Goal: Transaction & Acquisition: Book appointment/travel/reservation

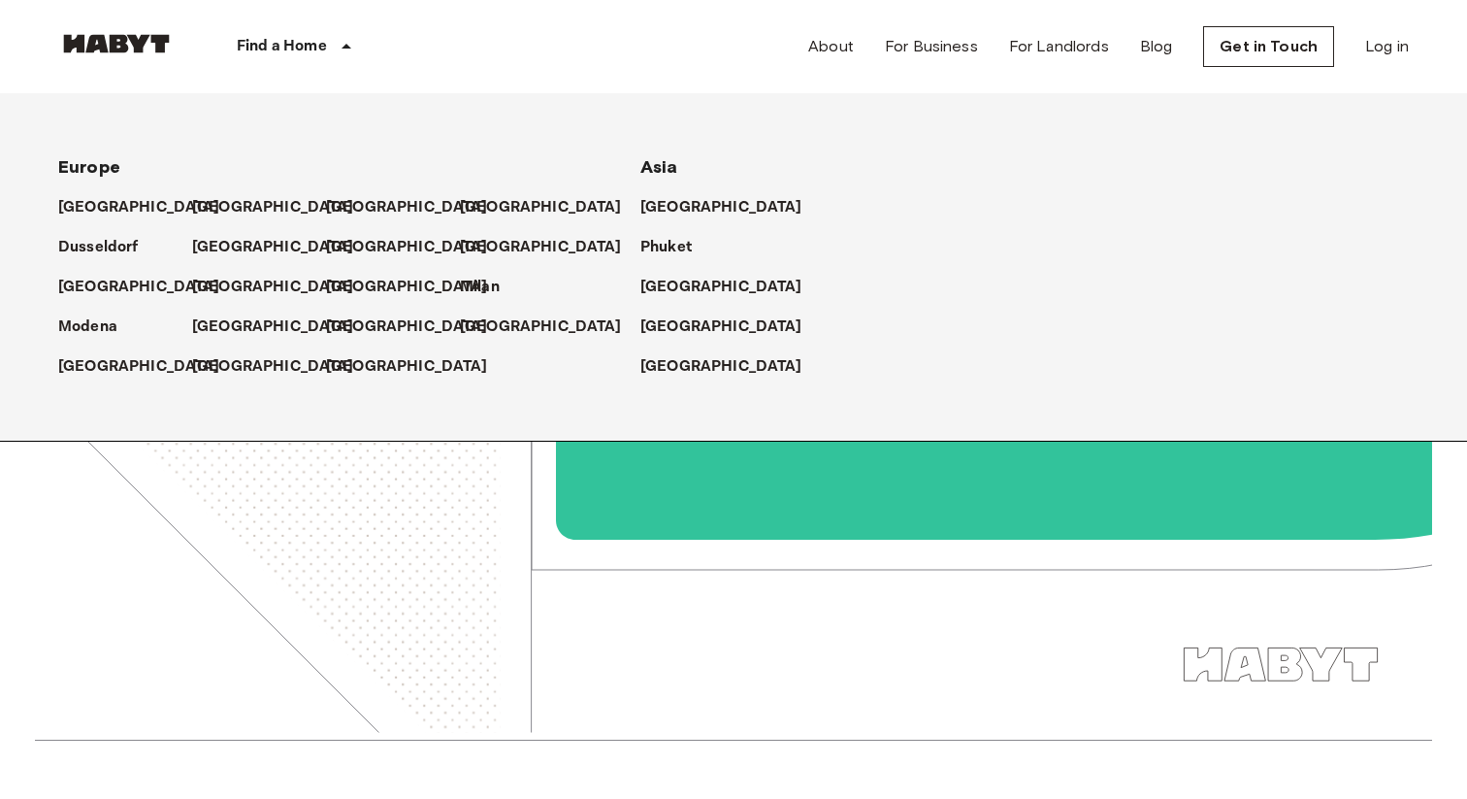
click at [335, 50] on icon at bounding box center [346, 46] width 23 height 23
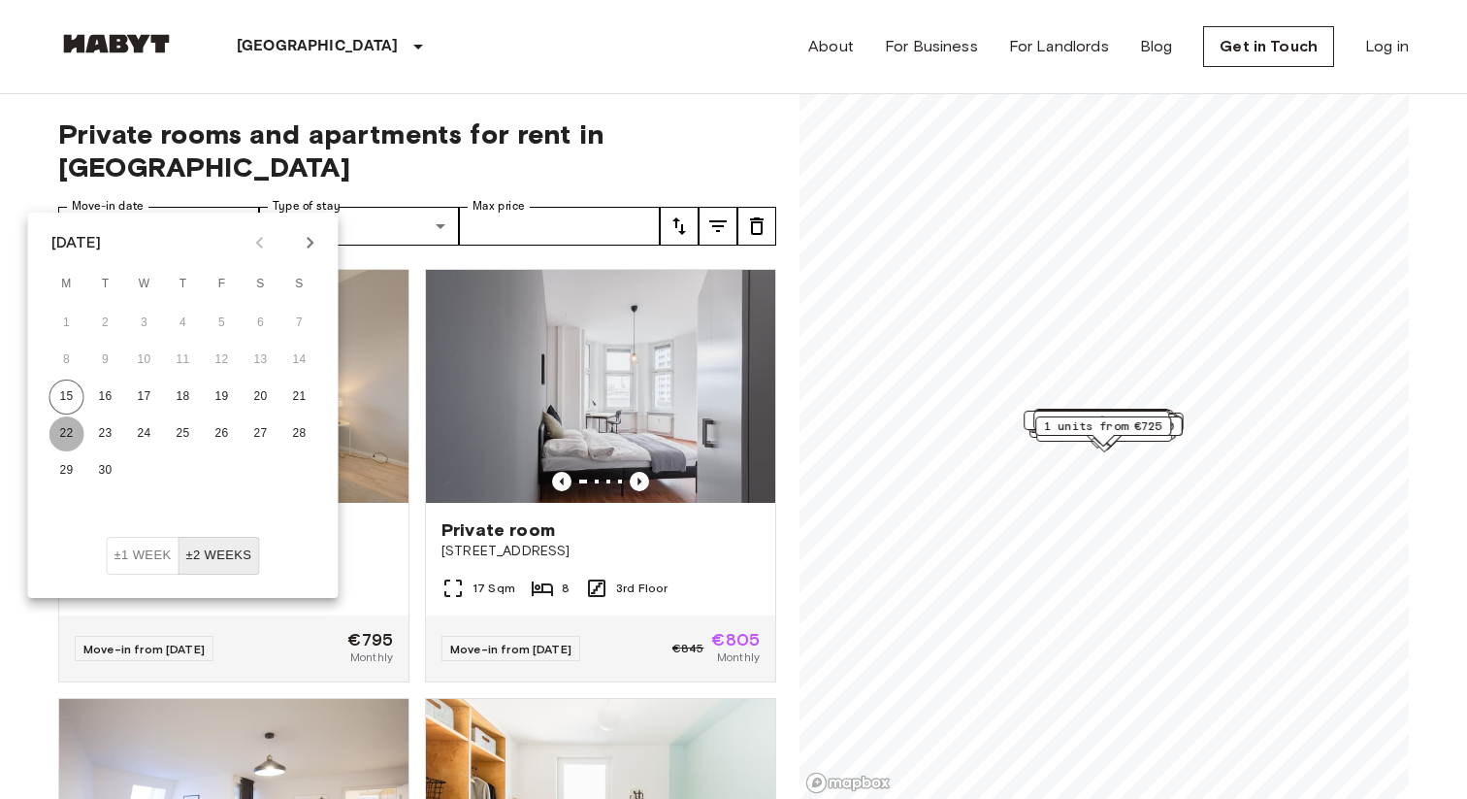
click at [65, 431] on button "22" at bounding box center [66, 433] width 35 height 35
type input "**********"
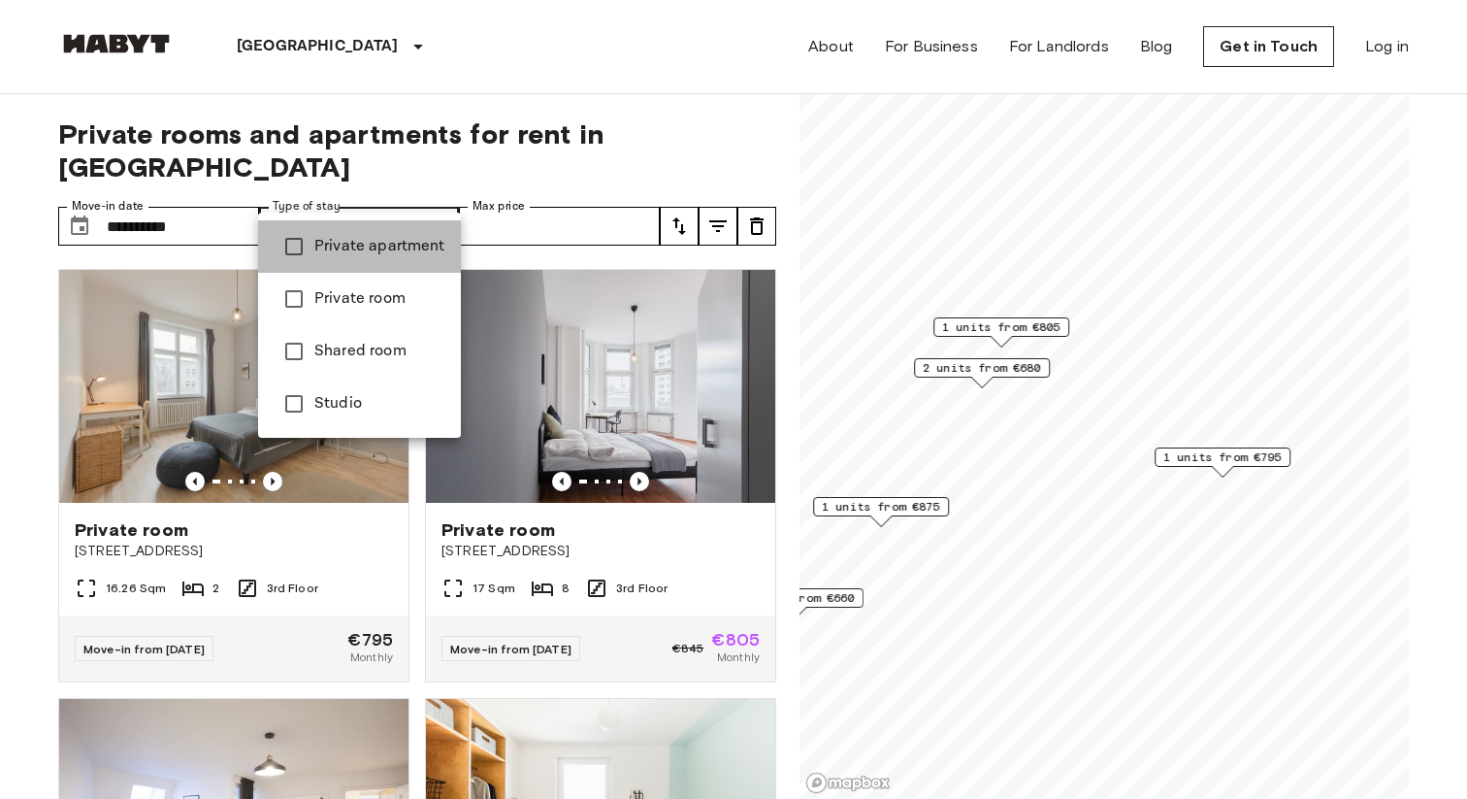
click at [378, 235] on span "Private apartment" at bounding box center [379, 246] width 131 height 23
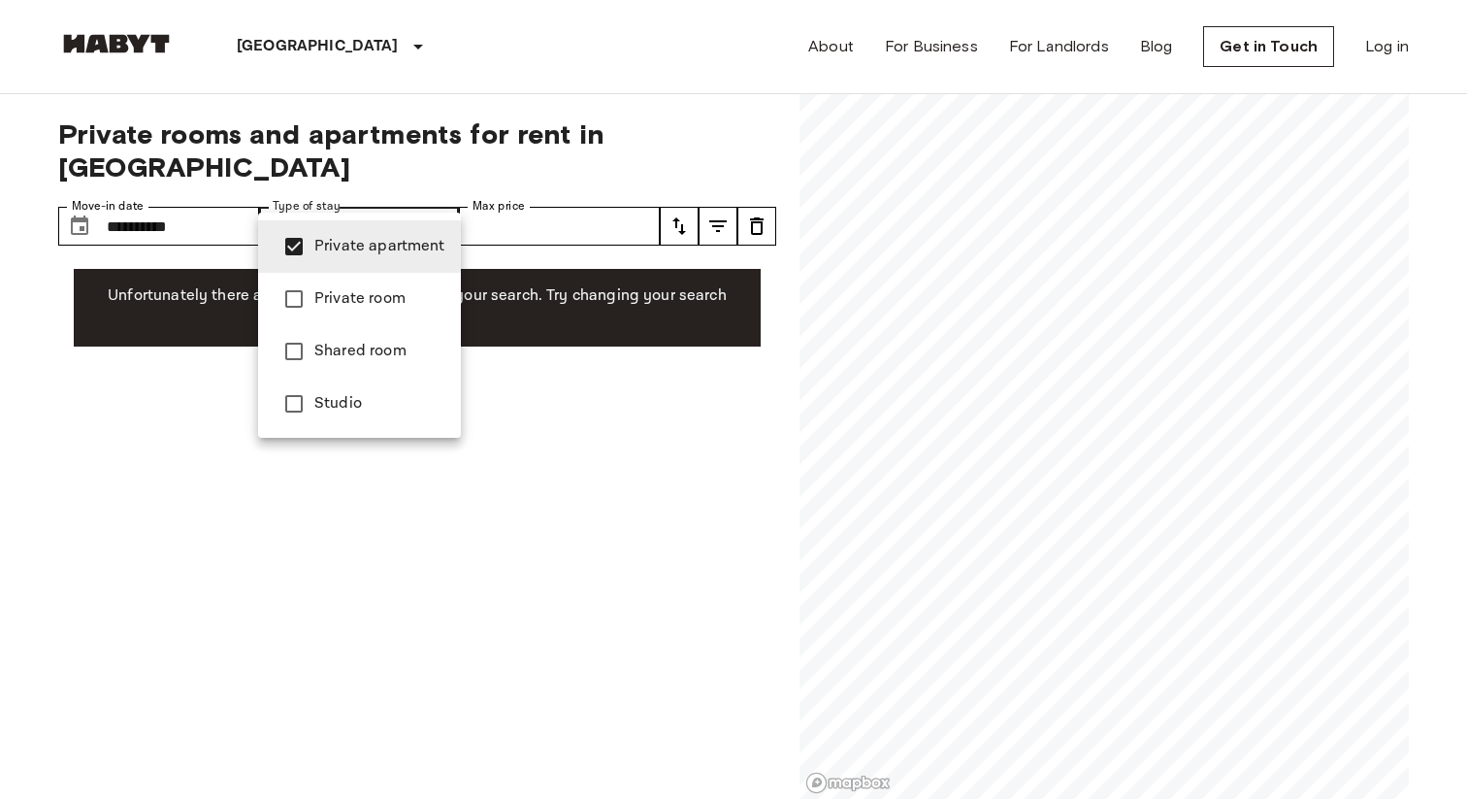
click at [351, 297] on span "Private room" at bounding box center [379, 298] width 131 height 23
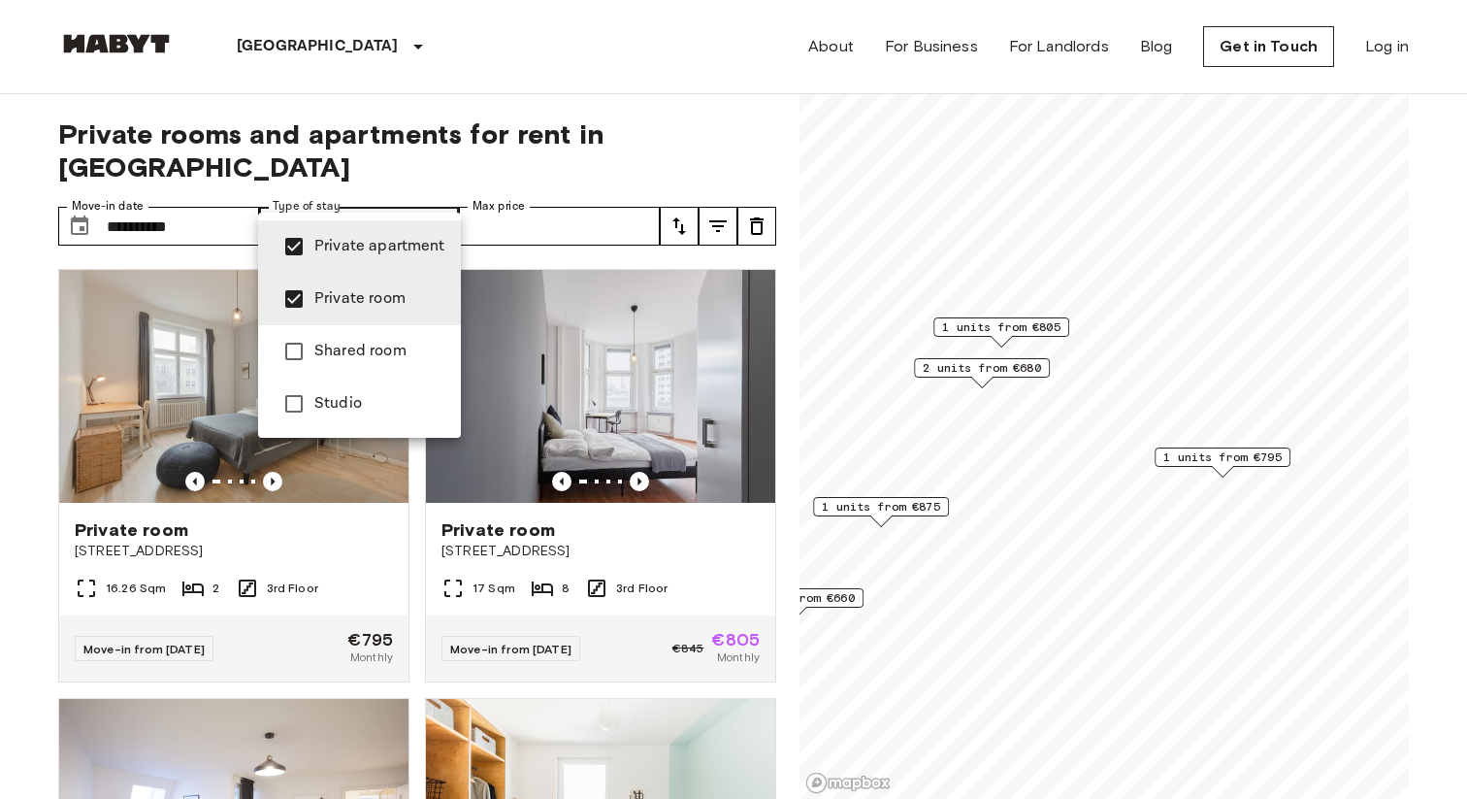
click at [317, 397] on span "Studio" at bounding box center [379, 403] width 131 height 23
type input "**********"
click at [0, 391] on div at bounding box center [733, 399] width 1467 height 799
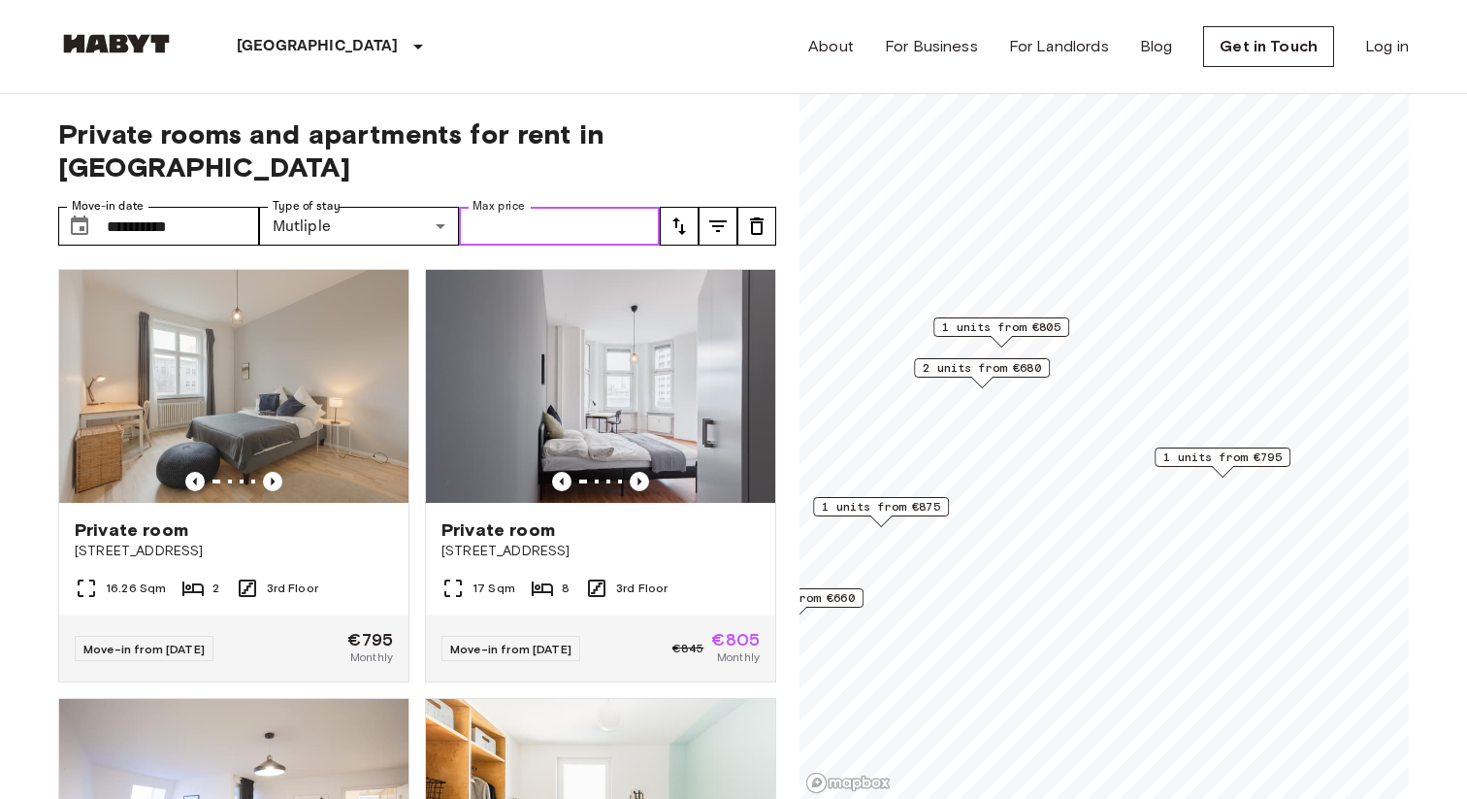
click at [526, 207] on input "Max price" at bounding box center [559, 226] width 201 height 39
type input "****"
click at [756, 77] on div "Berlin Europe Amsterdam Berlin Brussels Cologne Dusseldorf Frankfurt Graz Hambu…" at bounding box center [733, 46] width 1351 height 93
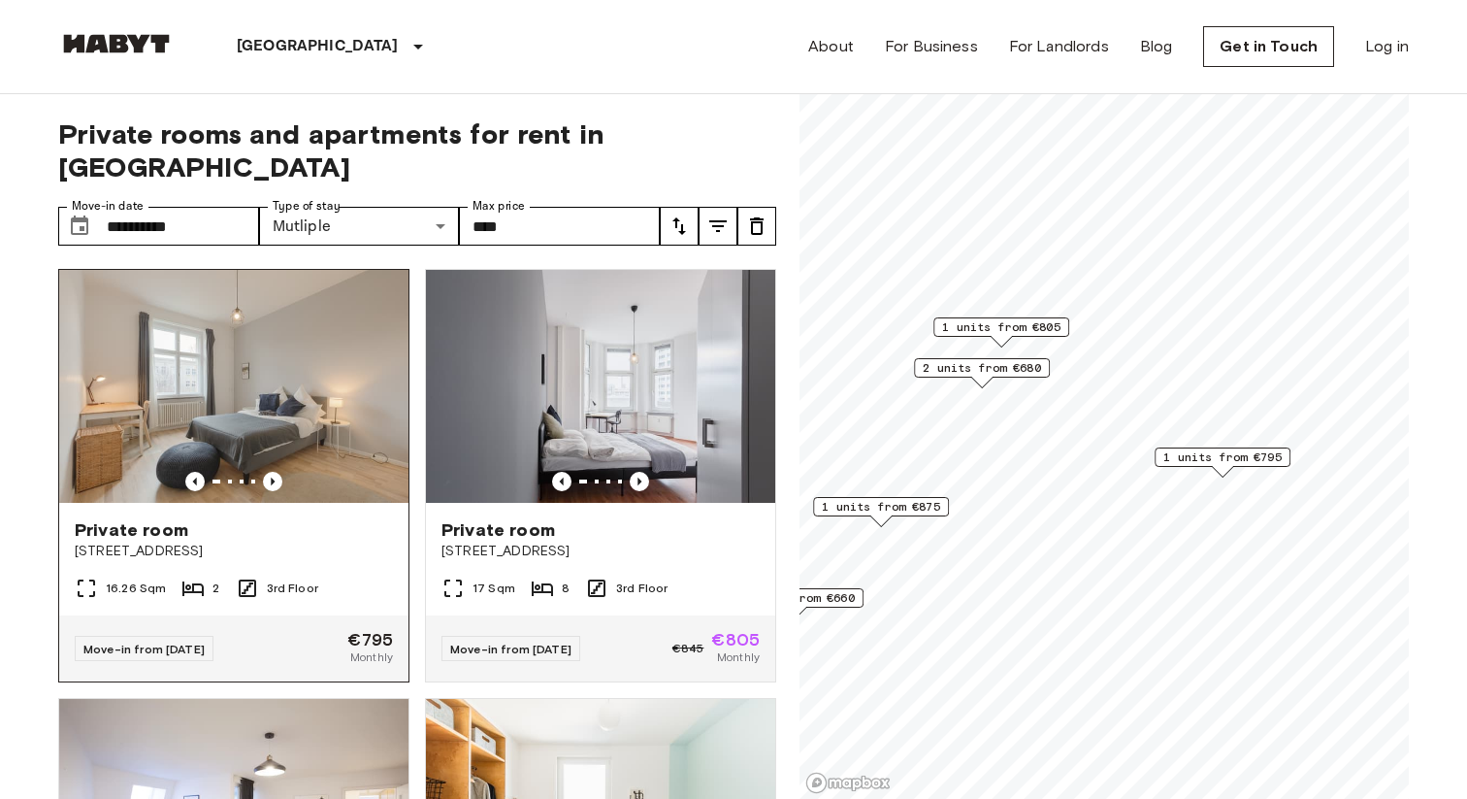
click at [268, 316] on img at bounding box center [233, 386] width 349 height 233
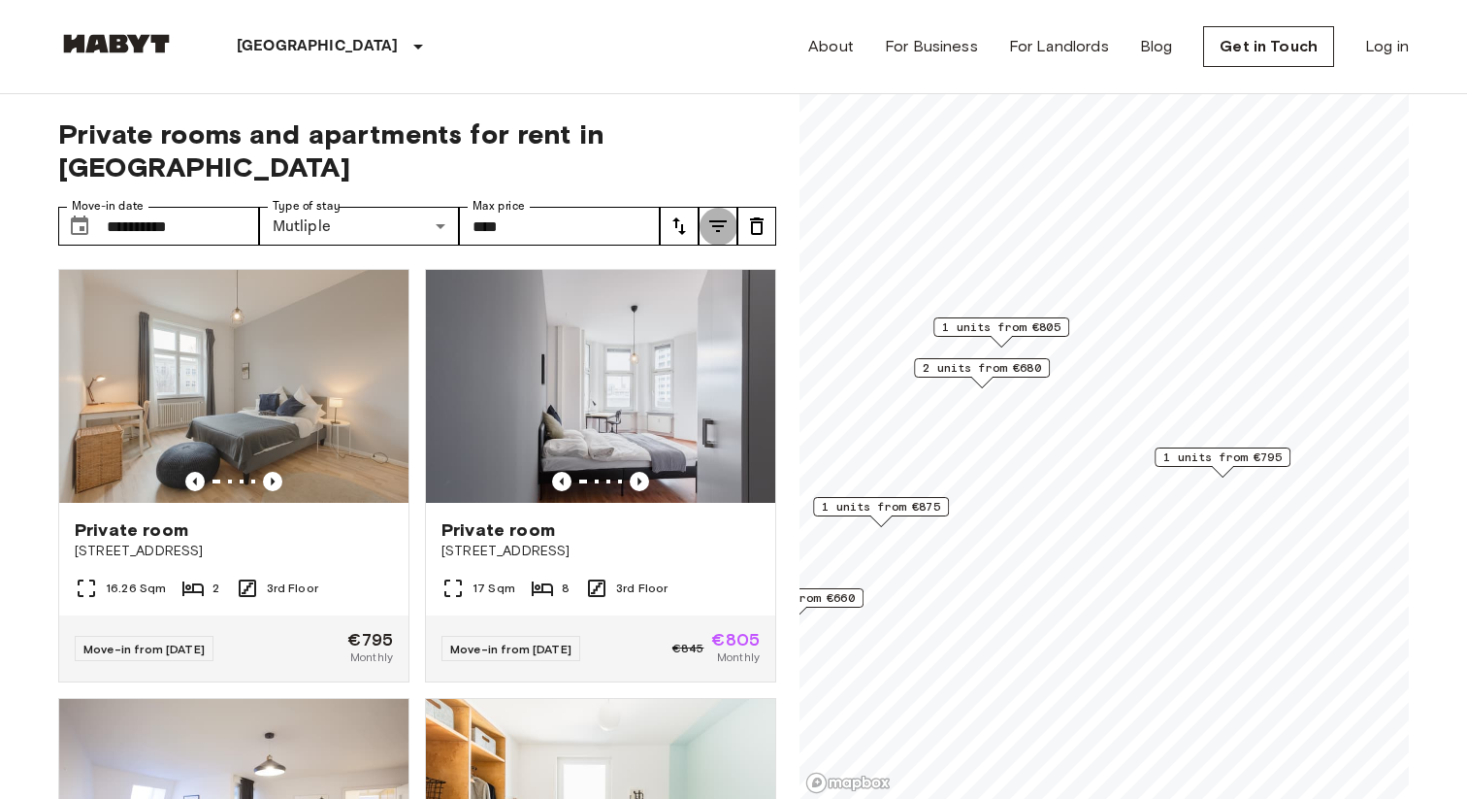
click at [713, 214] on icon "tune" at bounding box center [717, 225] width 23 height 23
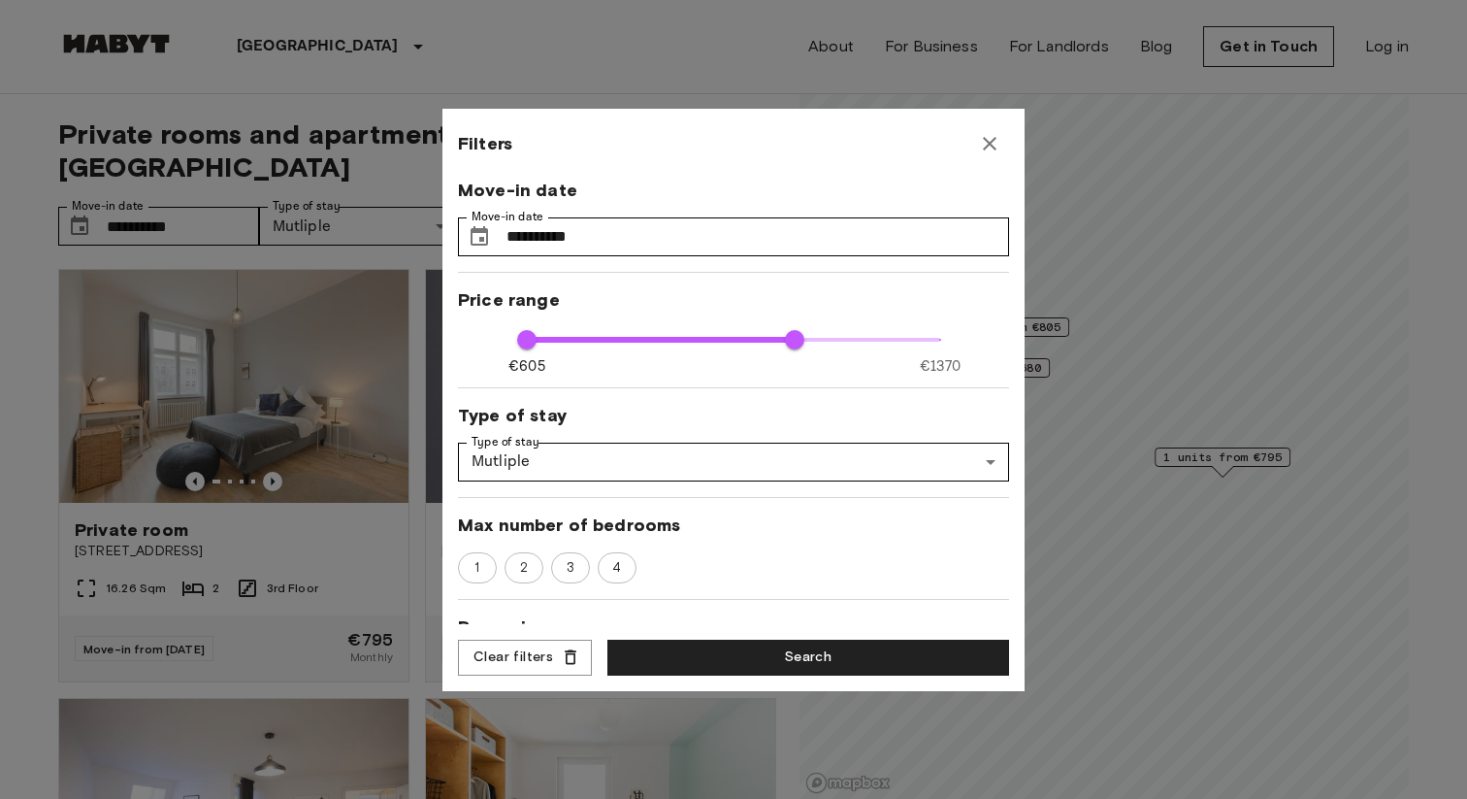
scroll to position [54, 0]
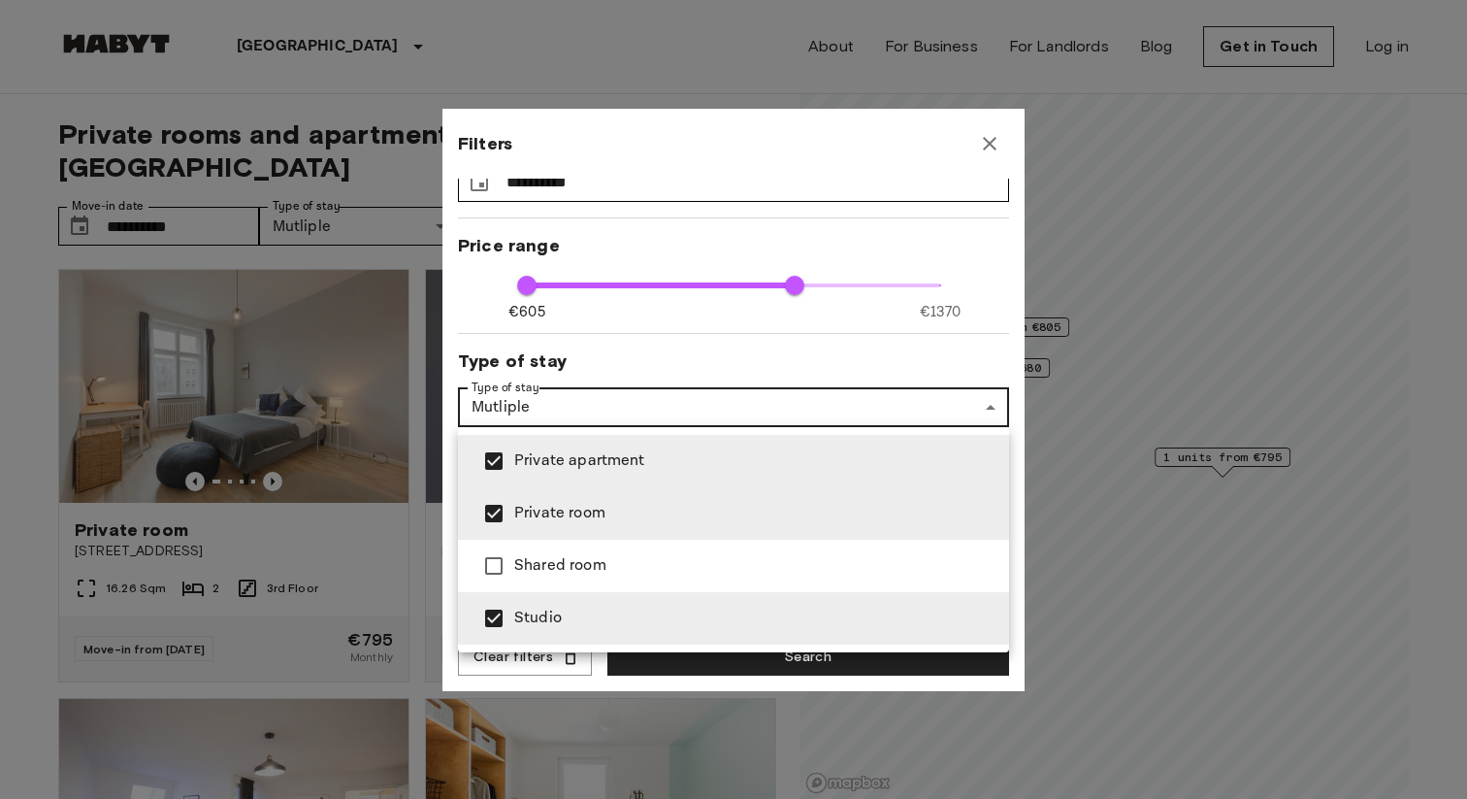
click at [615, 404] on div at bounding box center [733, 399] width 1467 height 799
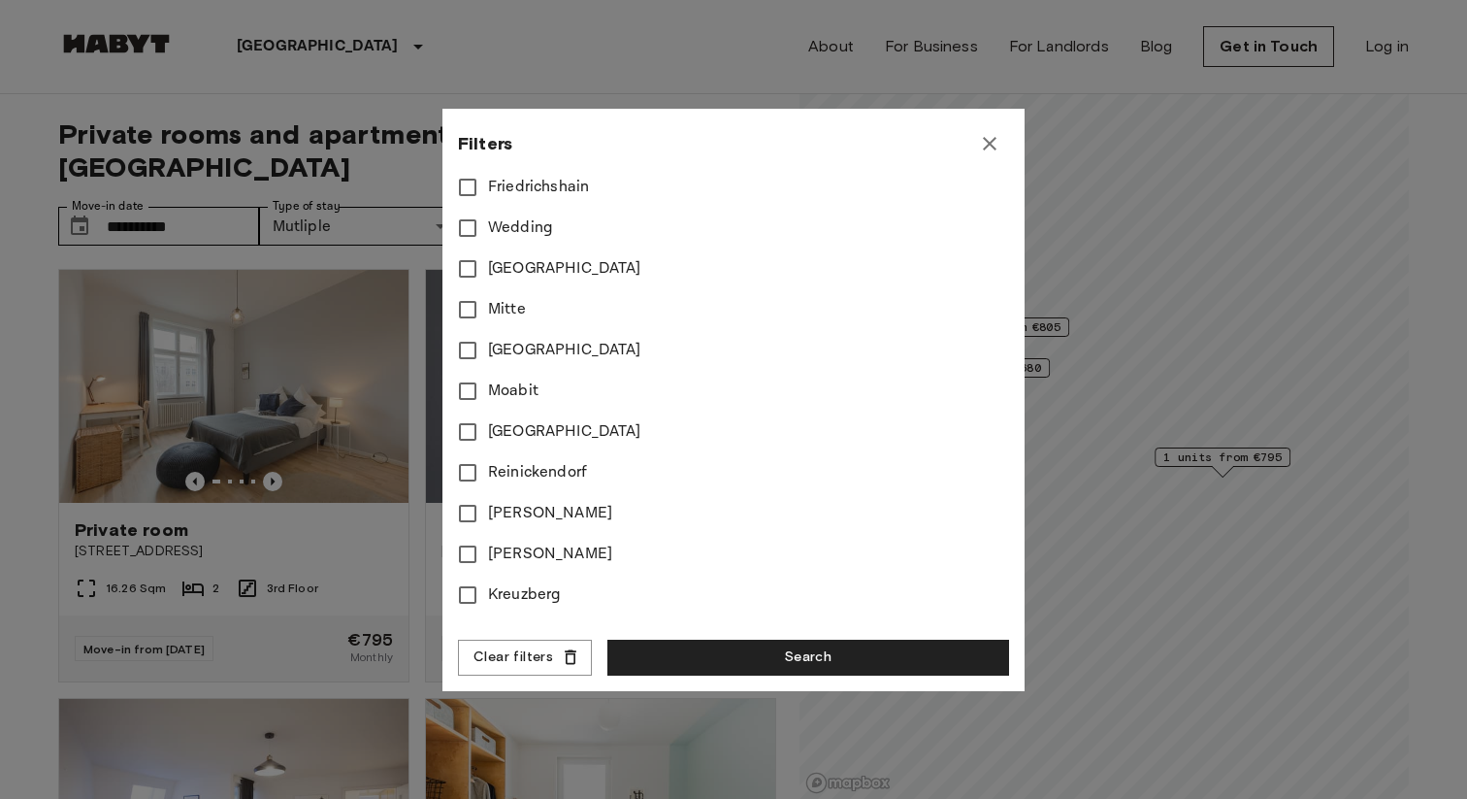
scroll to position [756, 0]
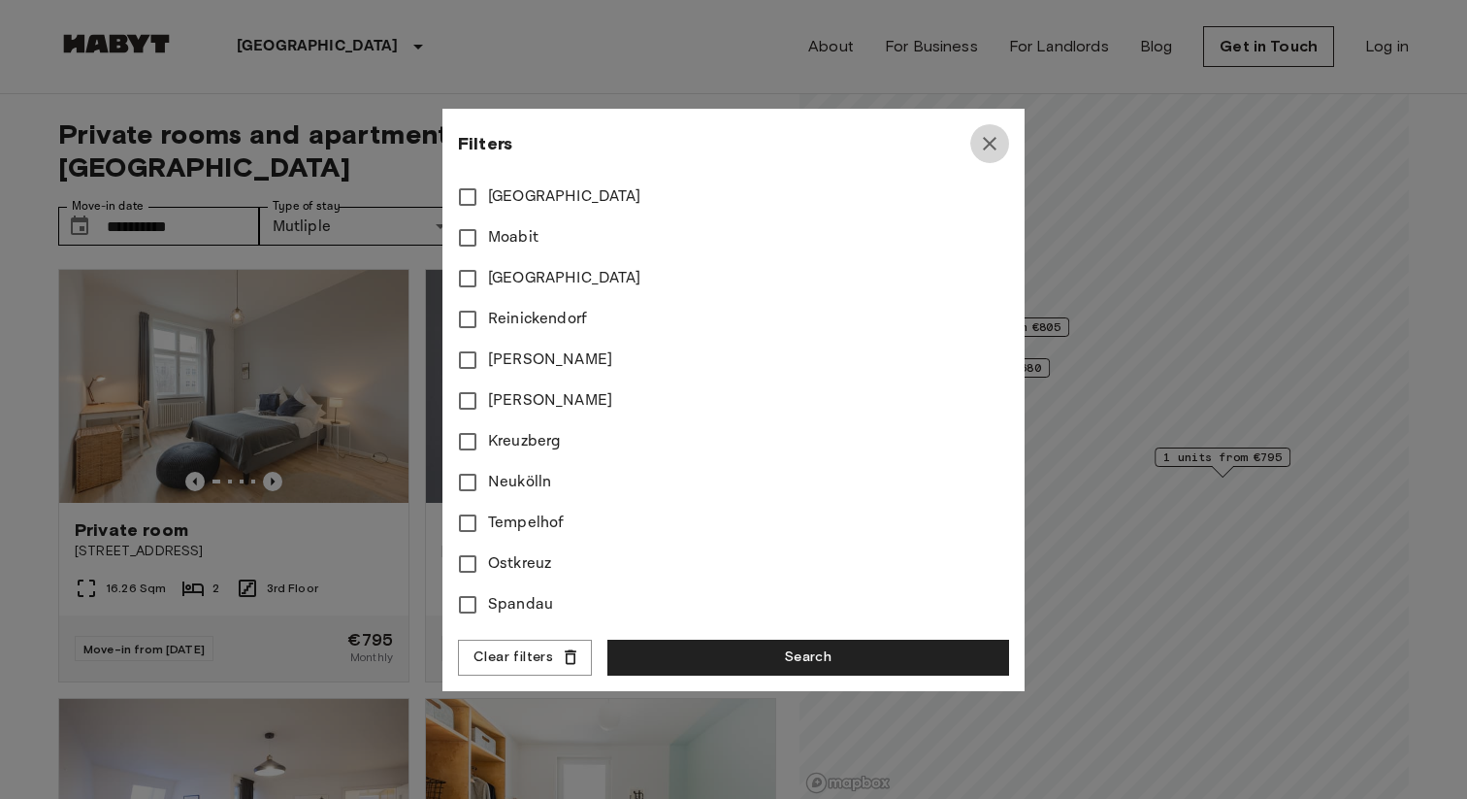
click at [989, 150] on icon "button" at bounding box center [989, 143] width 23 height 23
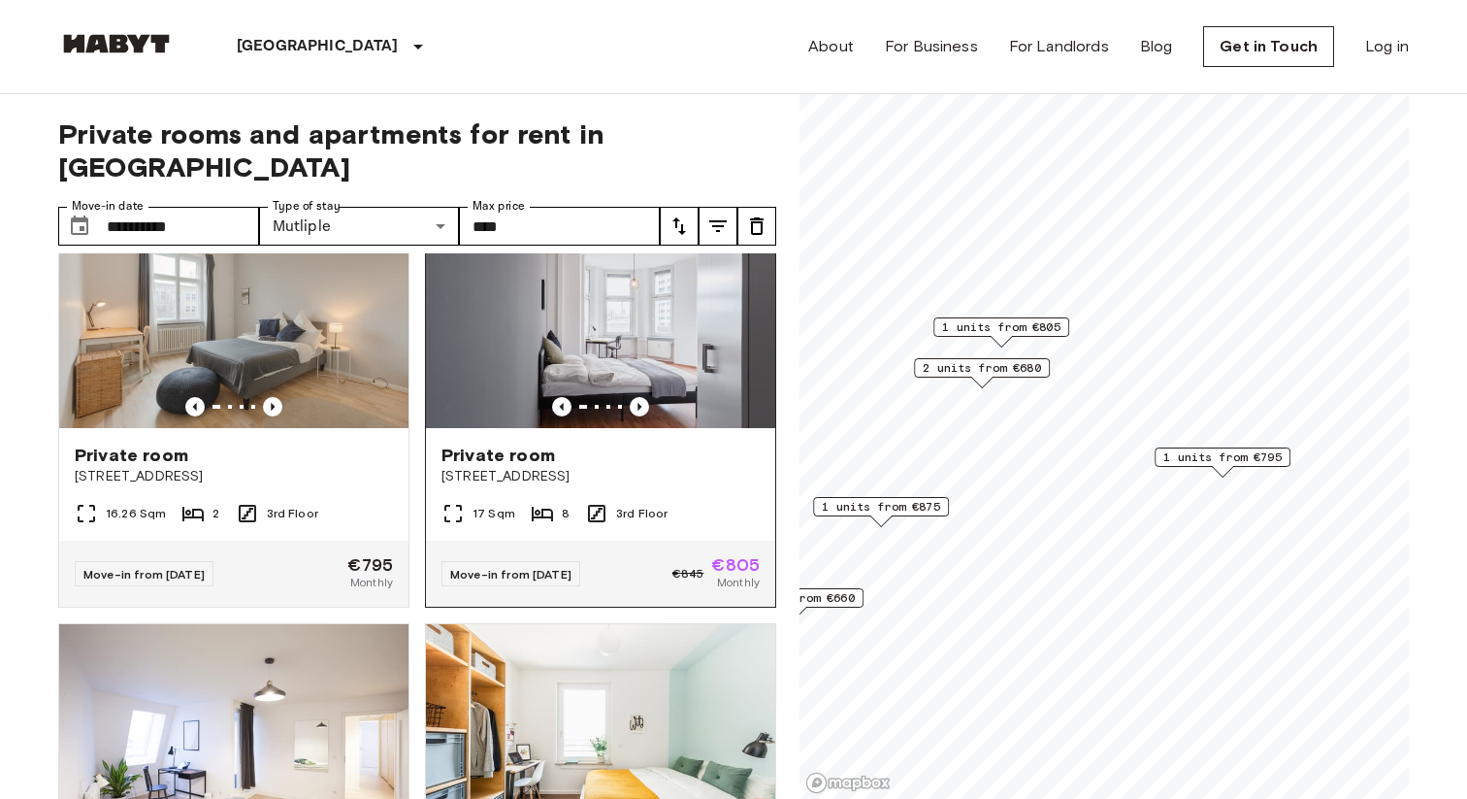
scroll to position [76, 0]
click at [498, 359] on img at bounding box center [600, 310] width 349 height 233
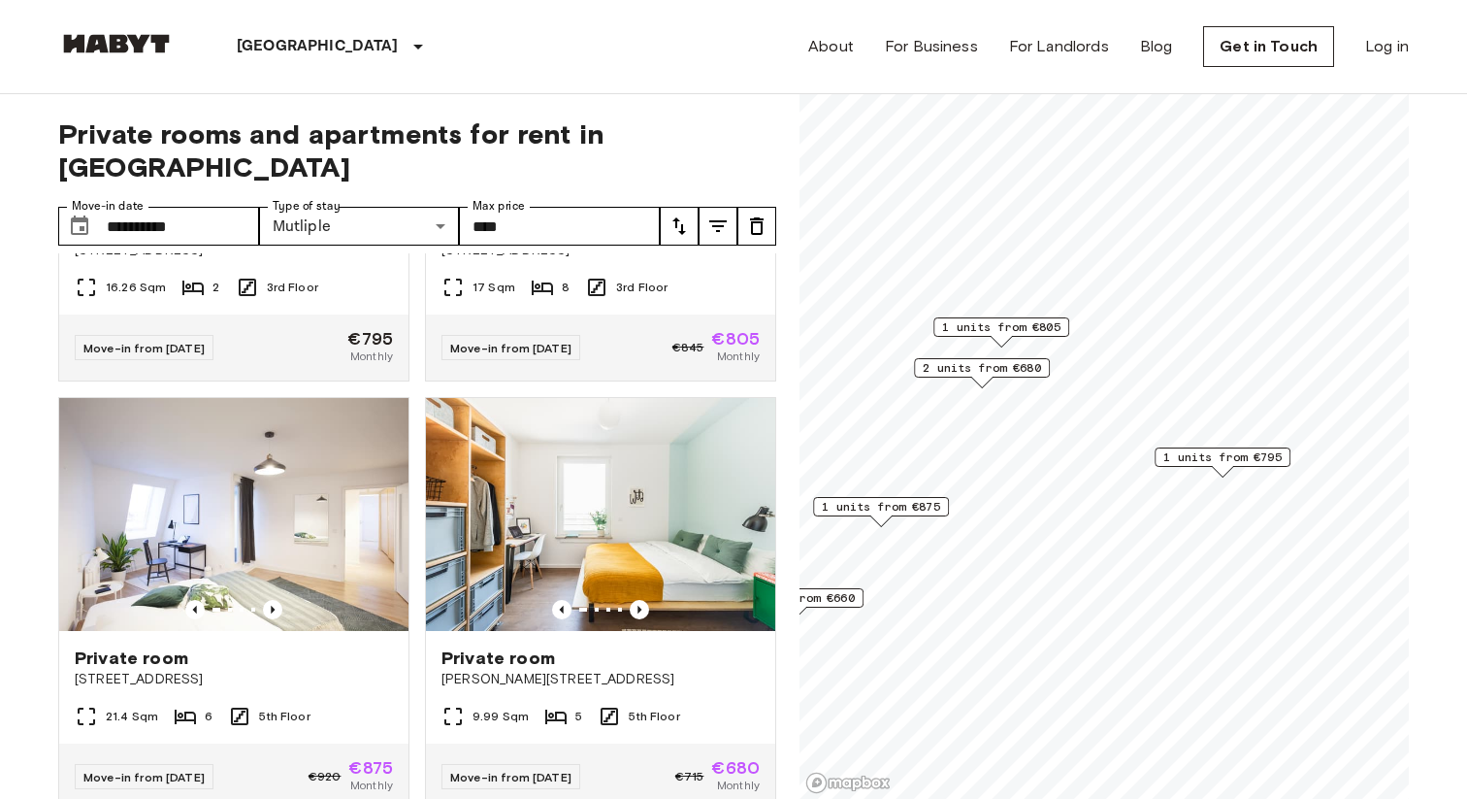
scroll to position [386, 0]
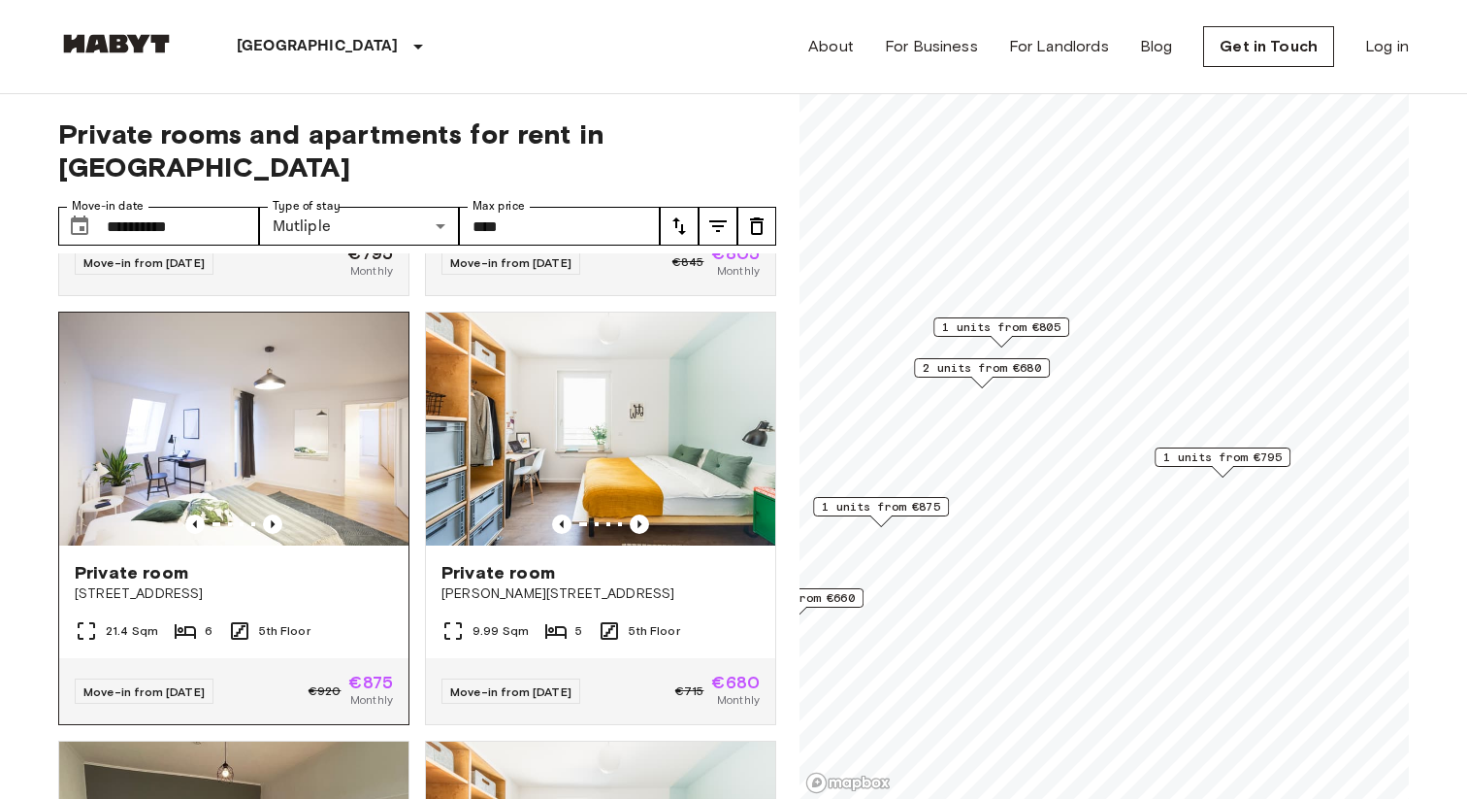
click at [273, 545] on div "Private room Kurfürstendamm 28" at bounding box center [233, 582] width 349 height 74
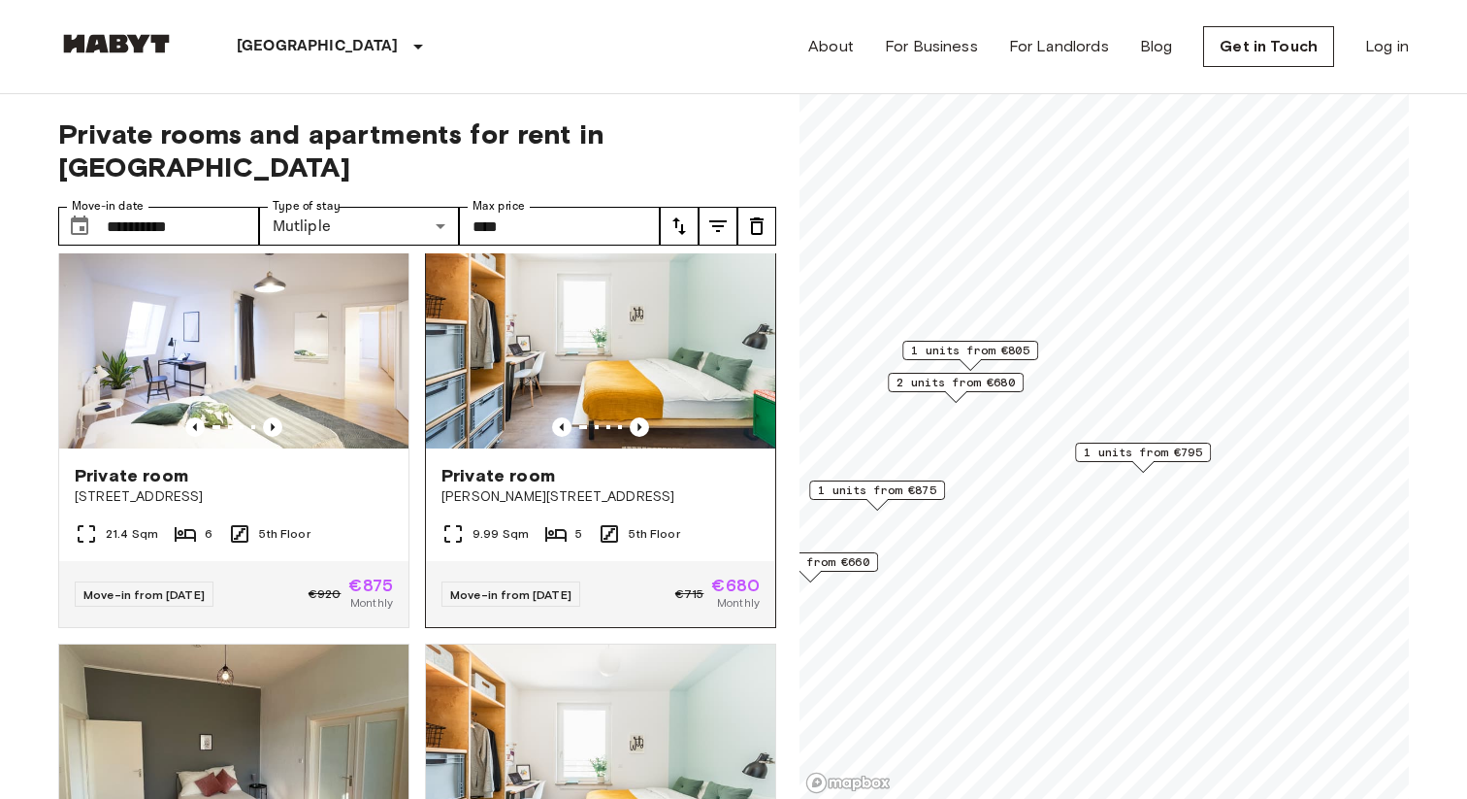
scroll to position [485, 0]
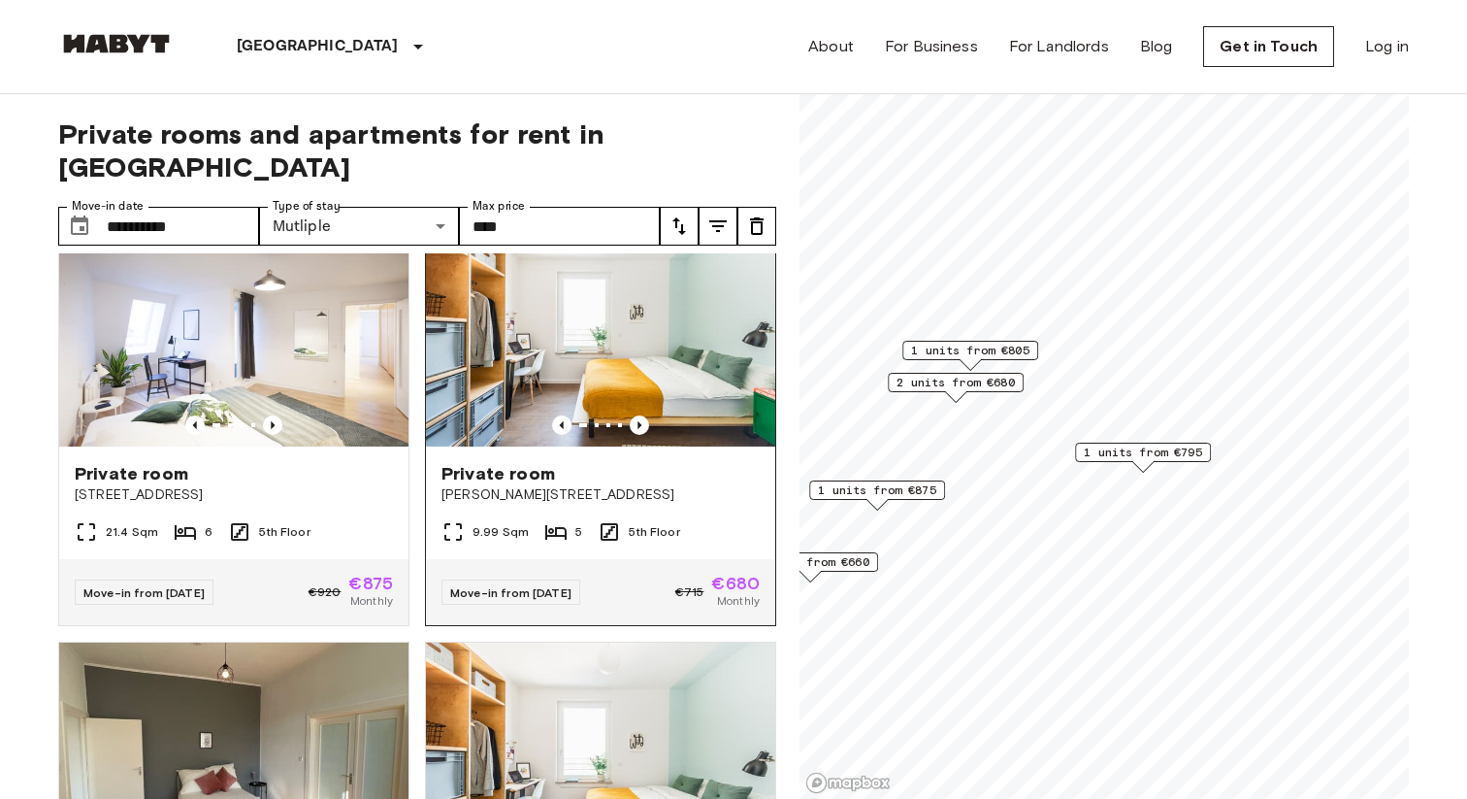
click at [583, 314] on img at bounding box center [600, 329] width 349 height 233
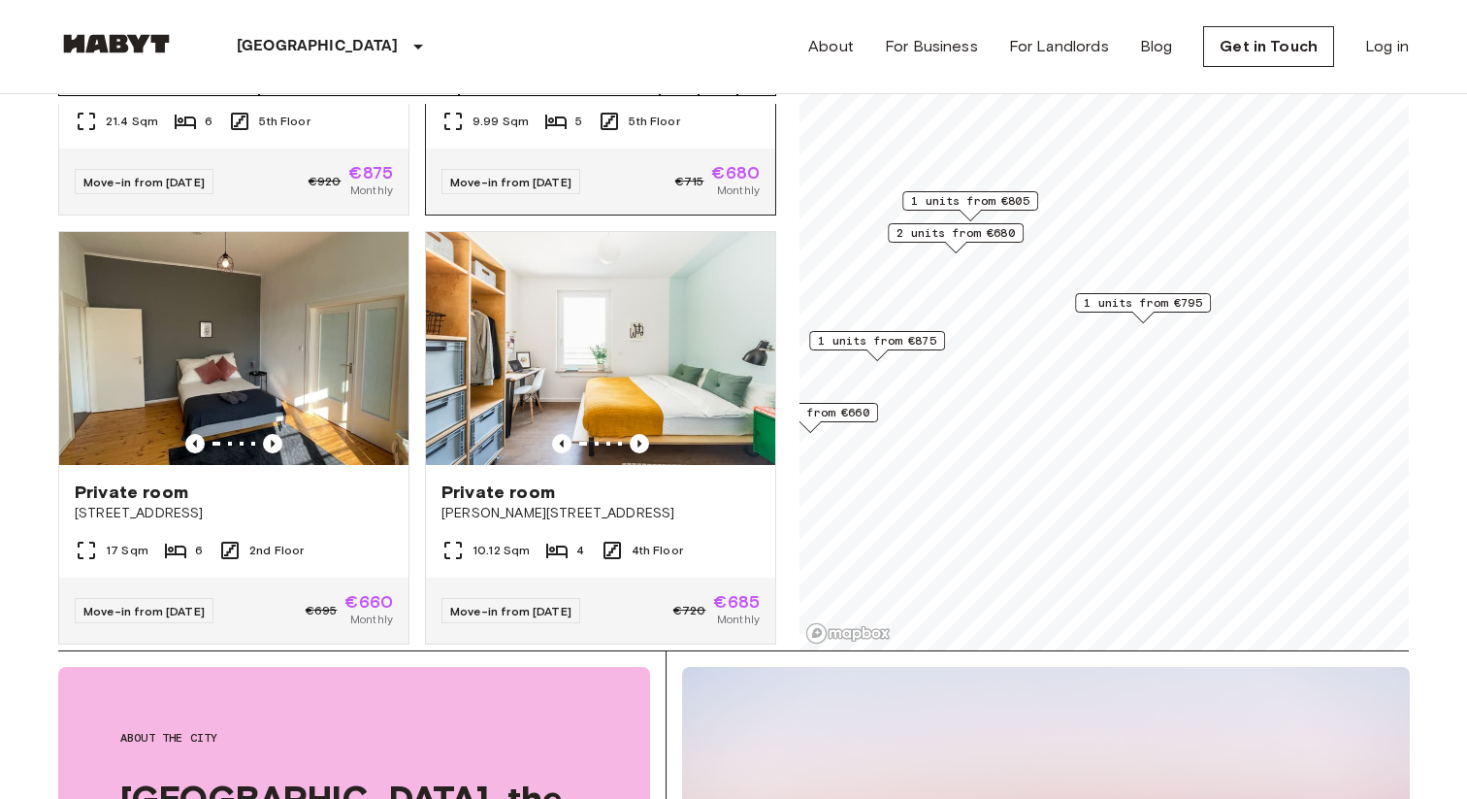
scroll to position [193, 0]
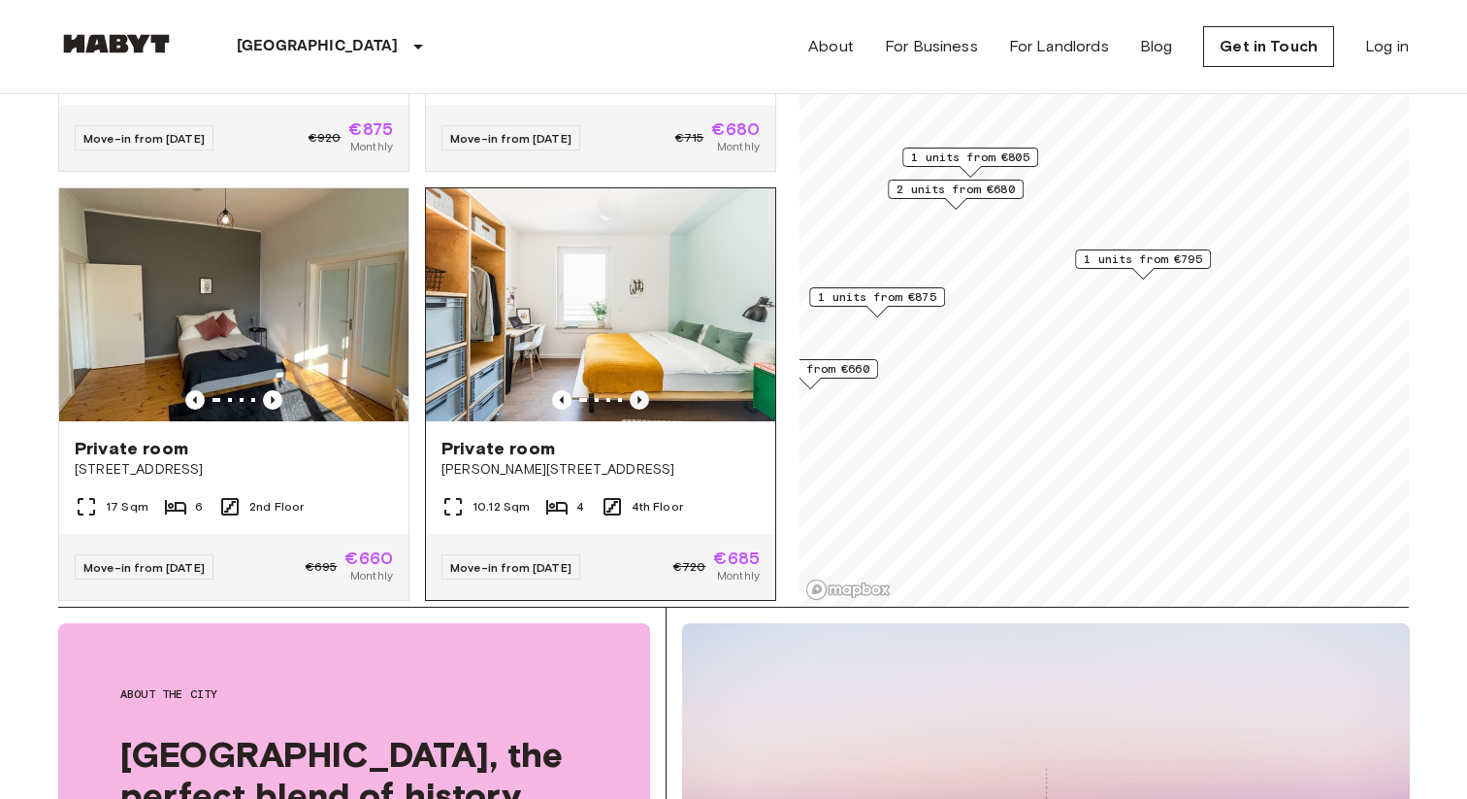
click at [642, 390] on icon "Previous image" at bounding box center [639, 399] width 19 height 19
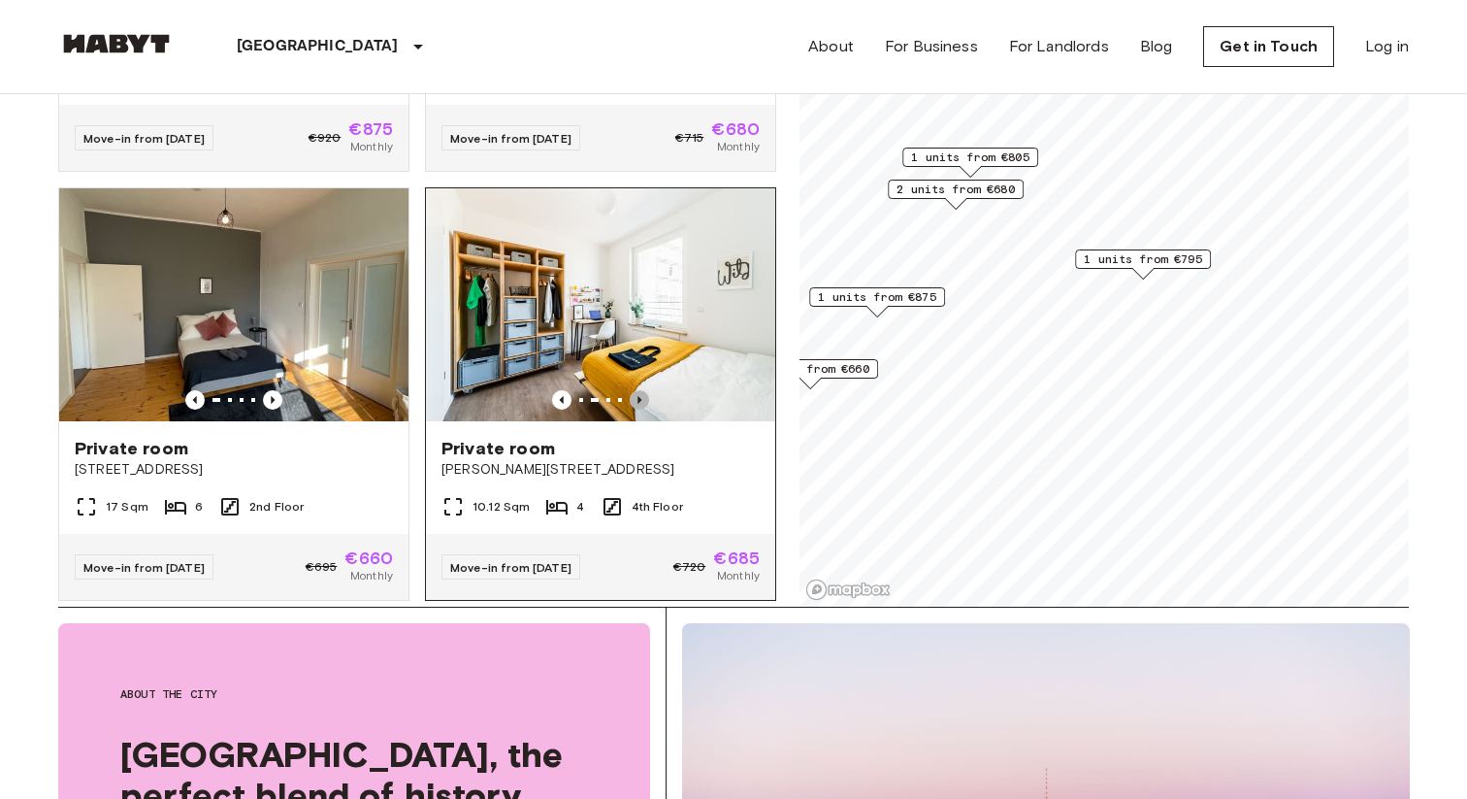
click at [642, 390] on icon "Previous image" at bounding box center [639, 399] width 19 height 19
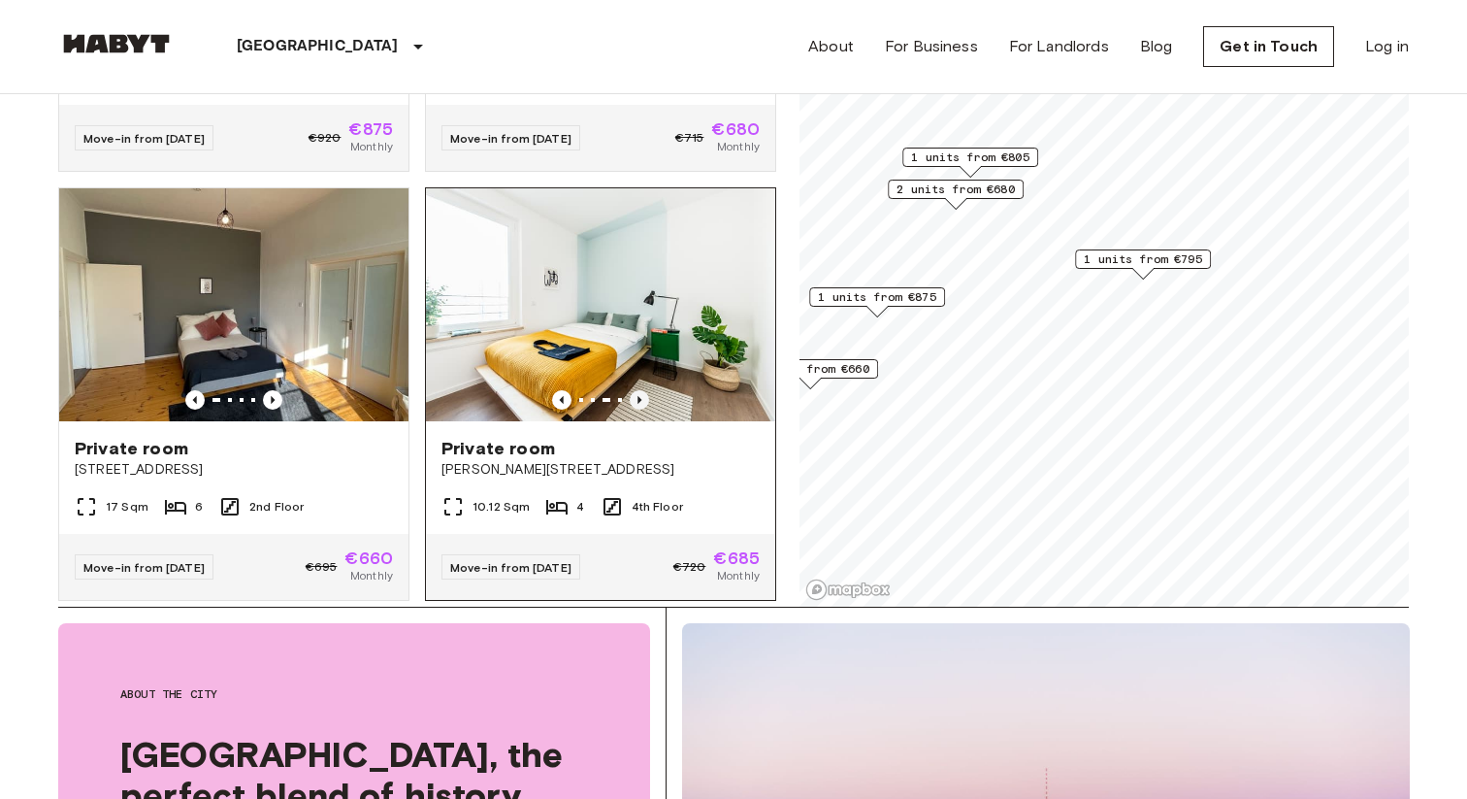
click at [642, 390] on icon "Previous image" at bounding box center [639, 399] width 19 height 19
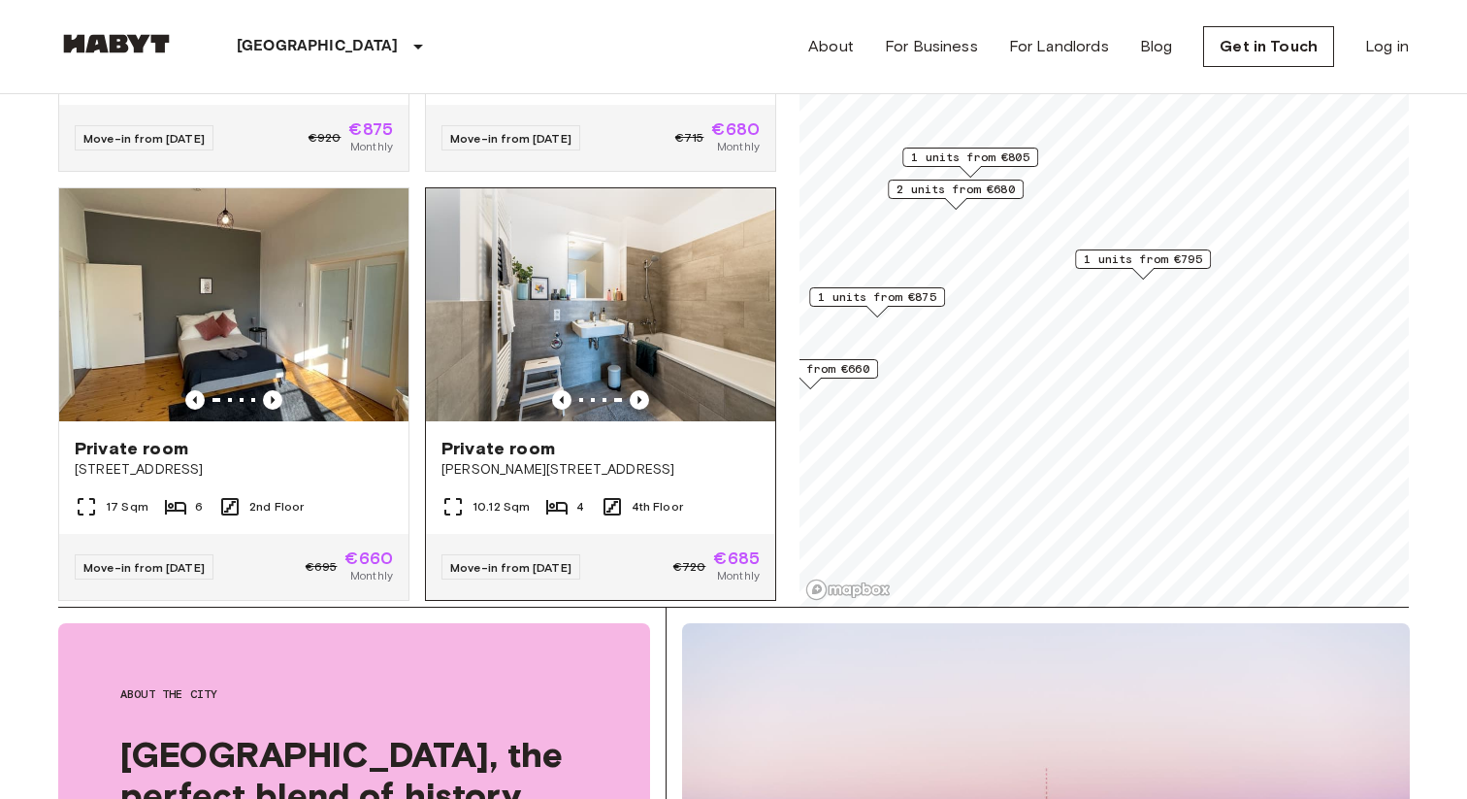
click at [652, 278] on img at bounding box center [600, 304] width 349 height 233
click at [185, 336] on img at bounding box center [233, 304] width 349 height 233
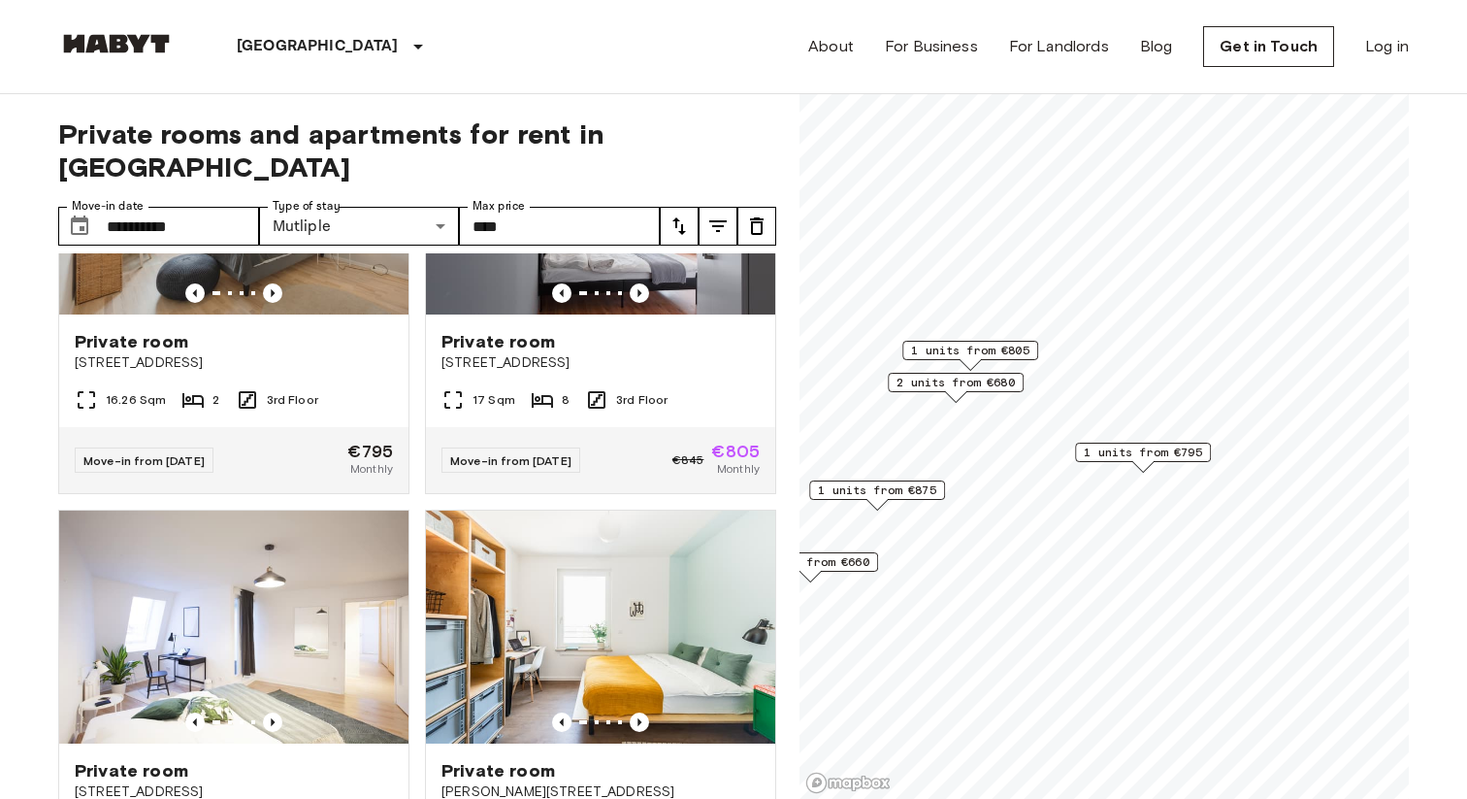
scroll to position [0, 0]
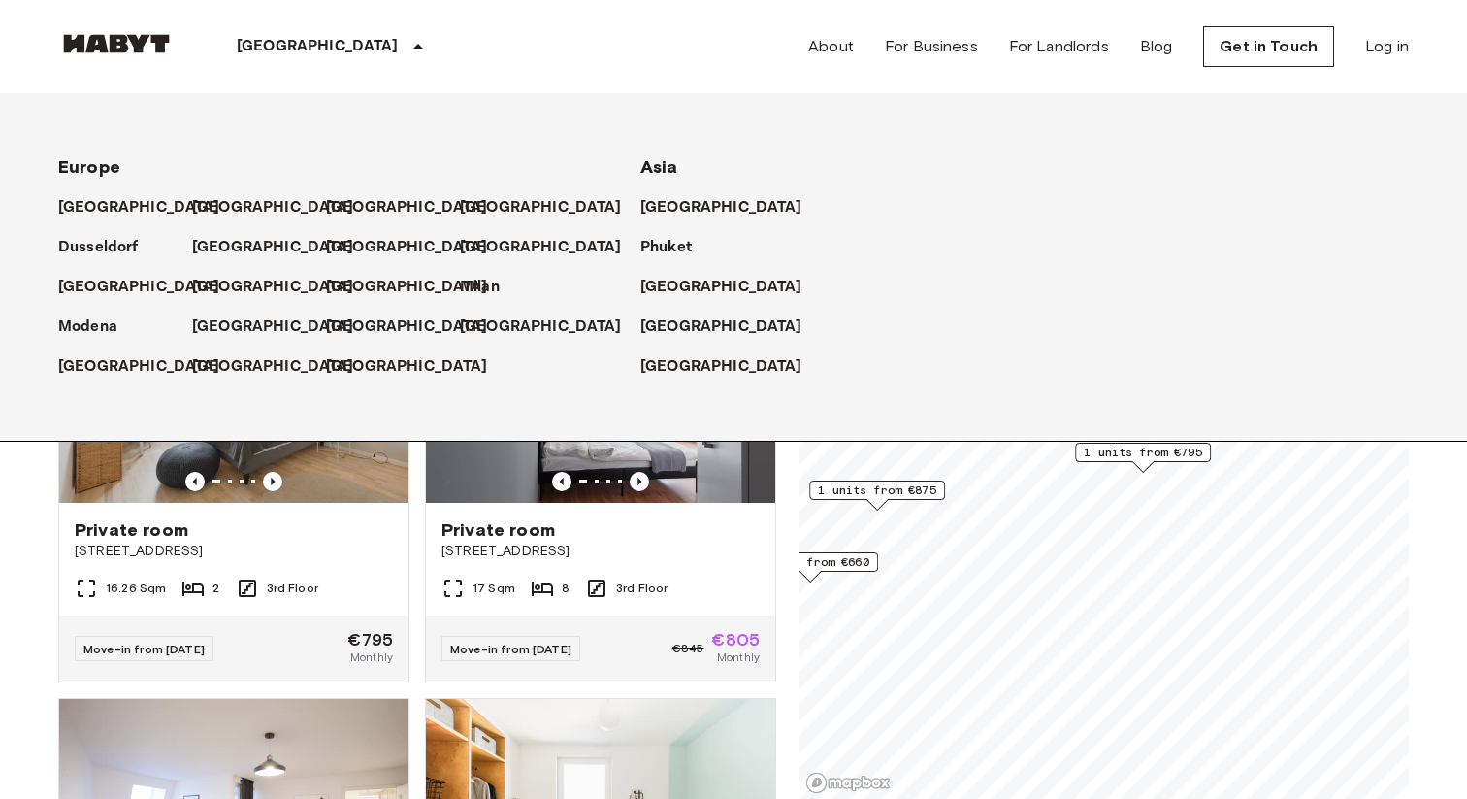
click at [407, 45] on icon at bounding box center [418, 46] width 23 height 23
click at [222, 235] on div "[GEOGRAPHIC_DATA]" at bounding box center [259, 239] width 134 height 40
click at [222, 246] on p "[GEOGRAPHIC_DATA]" at bounding box center [277, 247] width 162 height 23
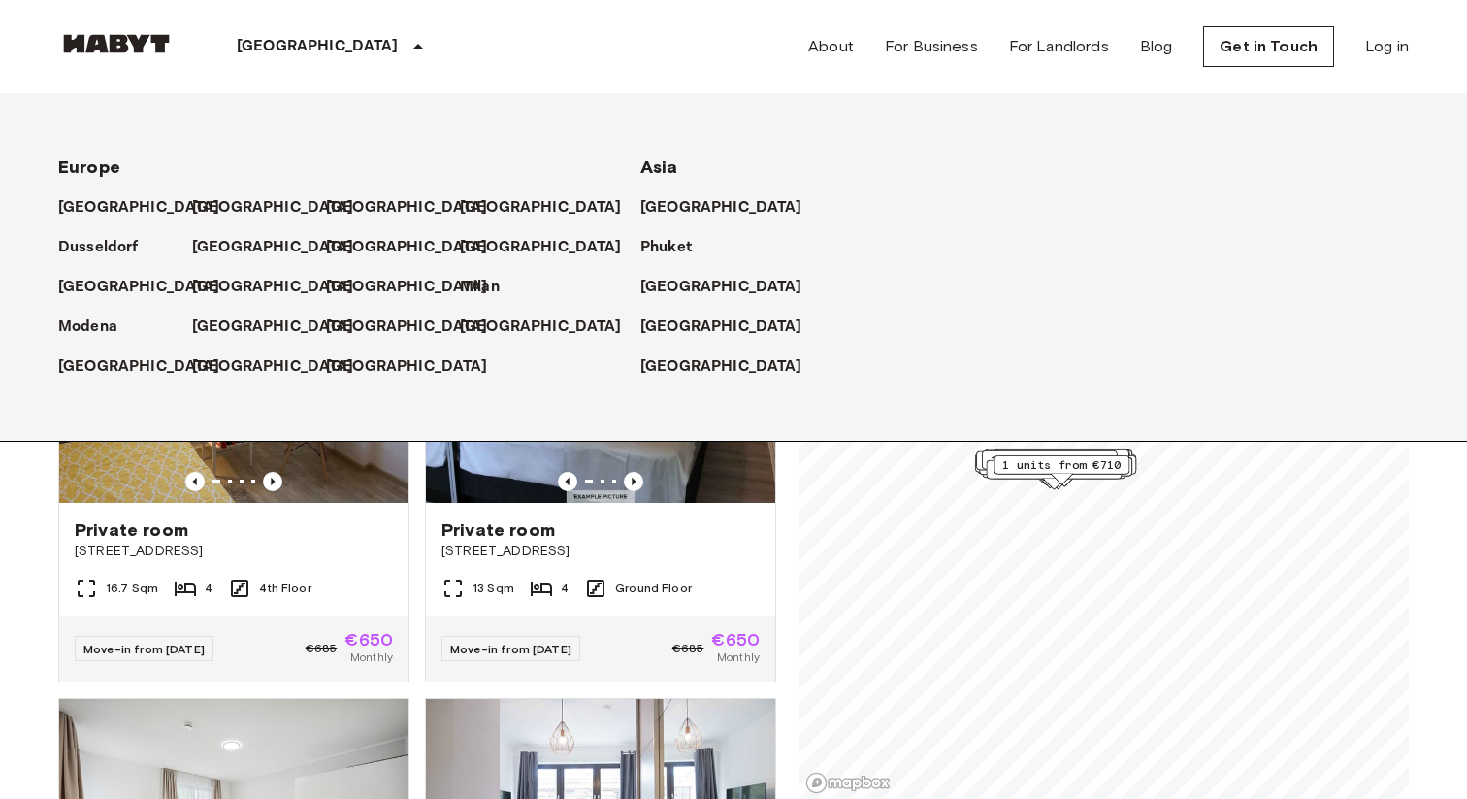
click at [595, 58] on div "Frankfurt Europe Amsterdam Berlin Brussels Cologne Dusseldorf Frankfurt Graz Ha…" at bounding box center [733, 46] width 1351 height 93
click at [336, 49] on div "[GEOGRAPHIC_DATA]" at bounding box center [333, 46] width 317 height 93
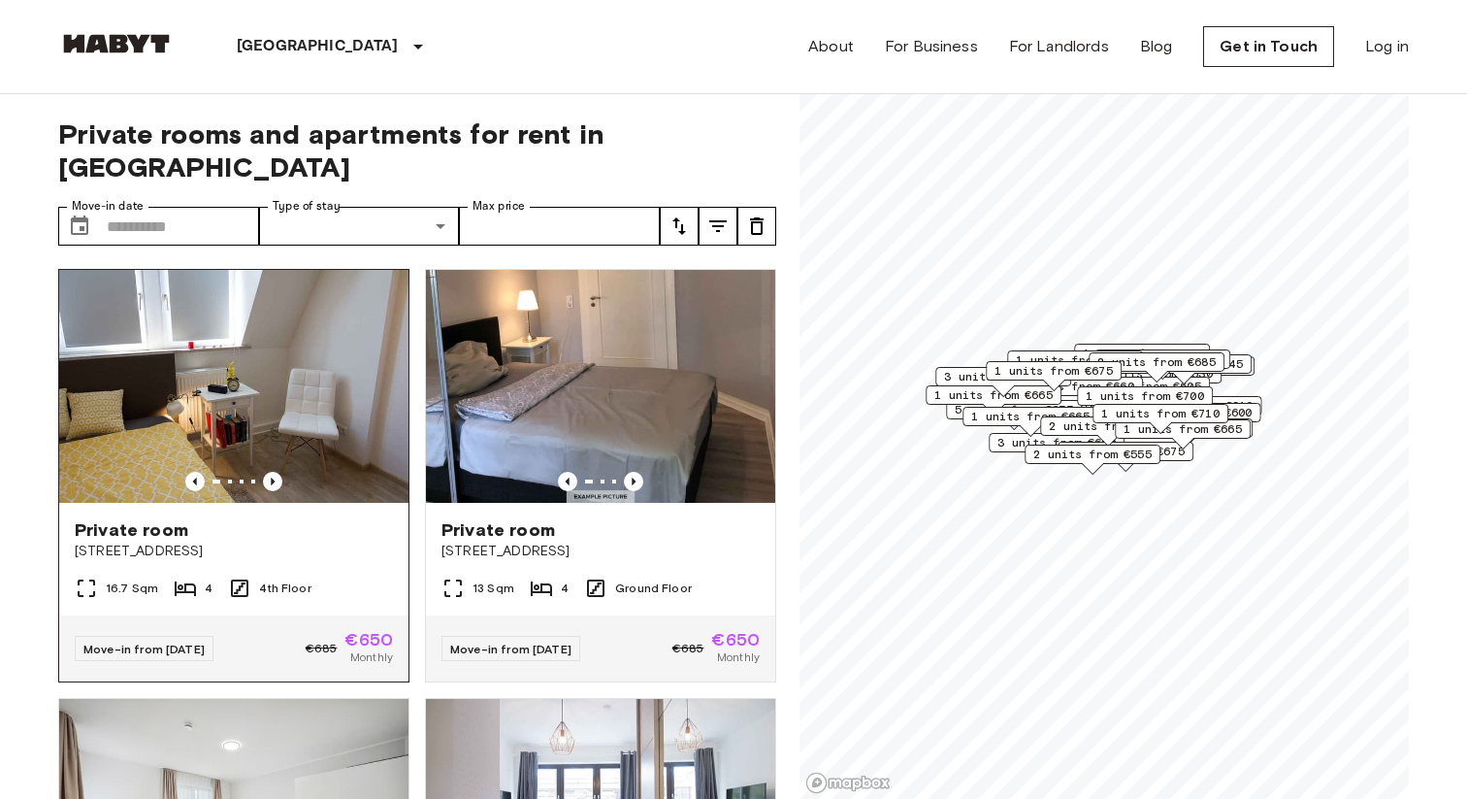
click at [176, 360] on img at bounding box center [233, 386] width 349 height 233
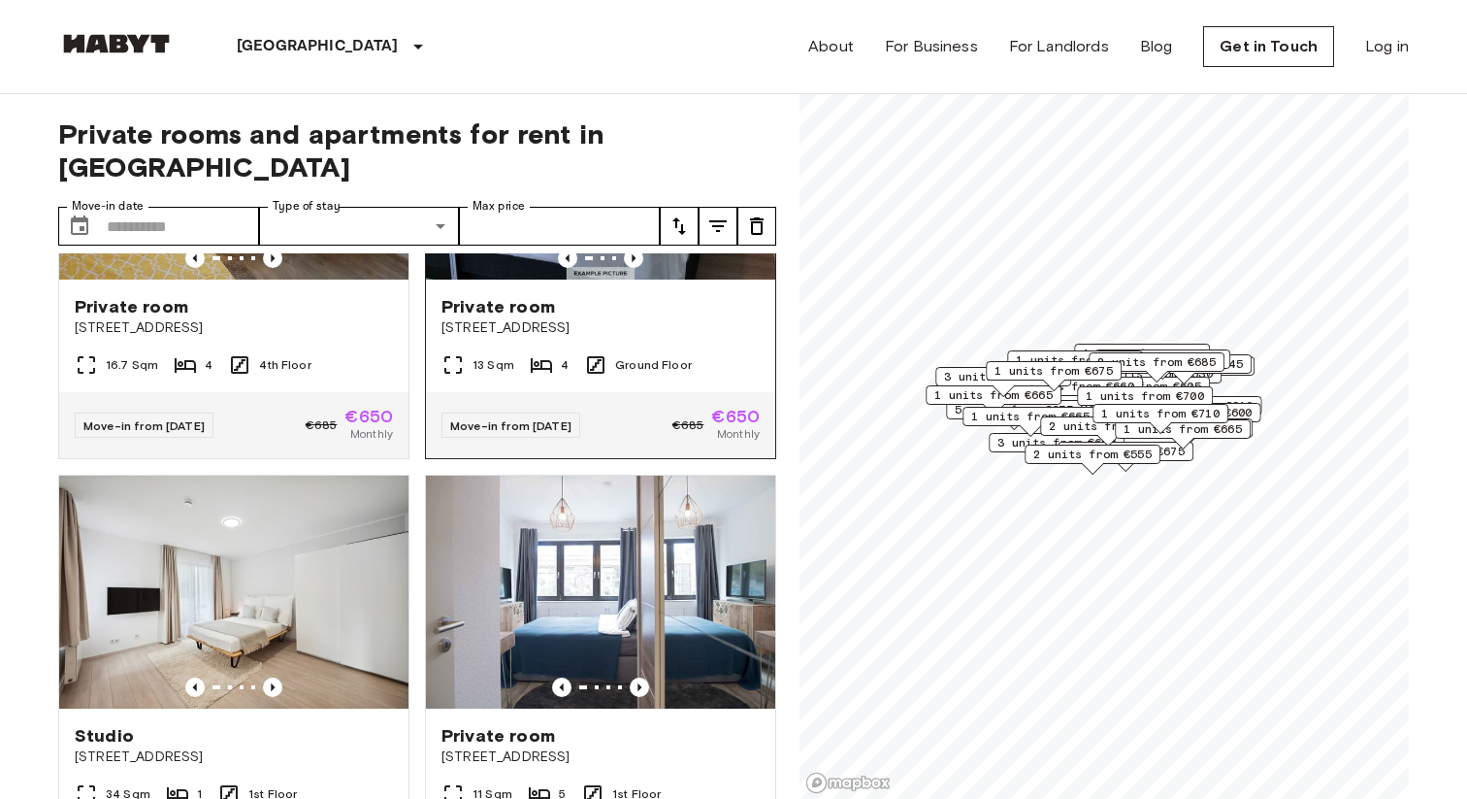
scroll to position [249, 0]
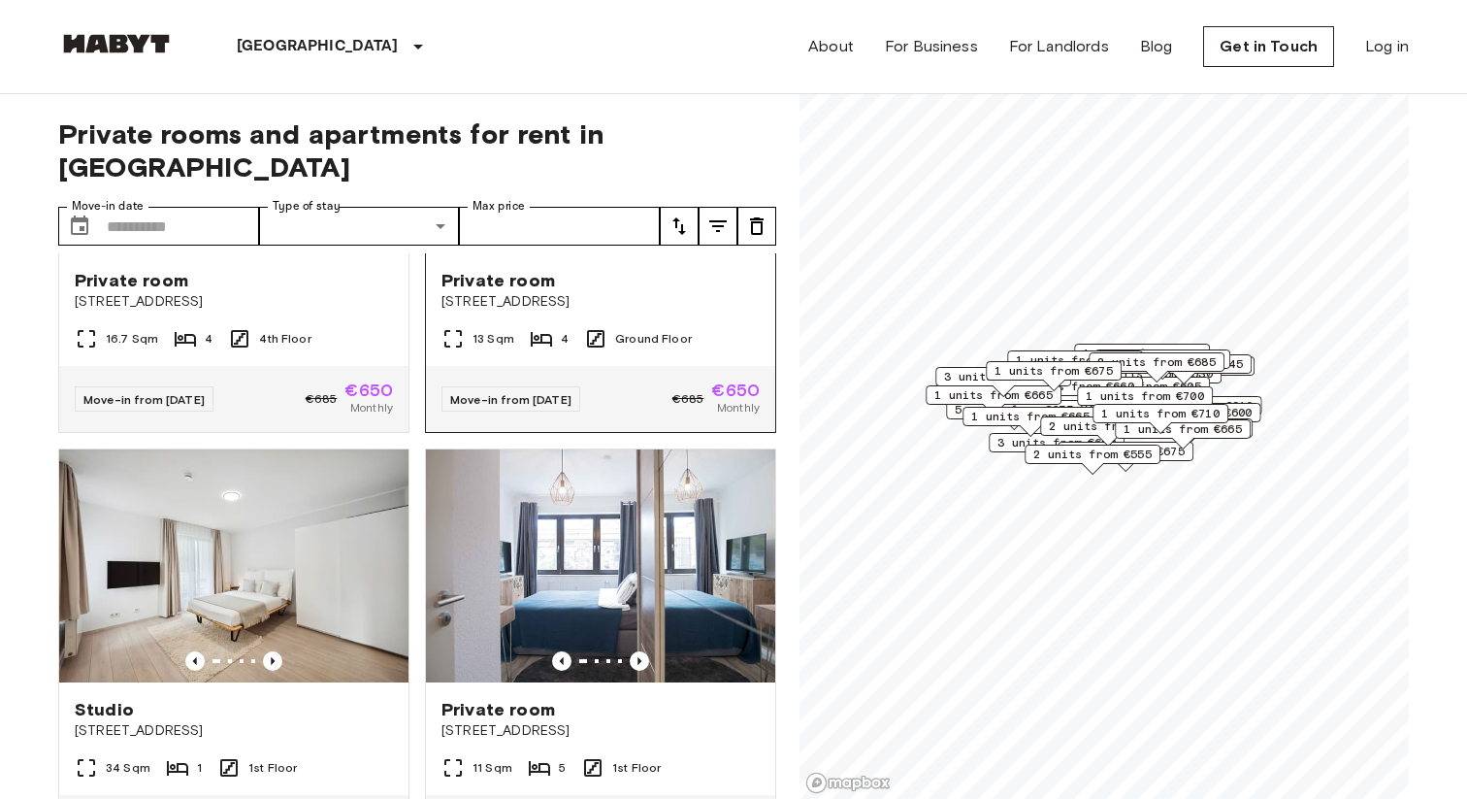
click at [527, 594] on img at bounding box center [600, 565] width 349 height 233
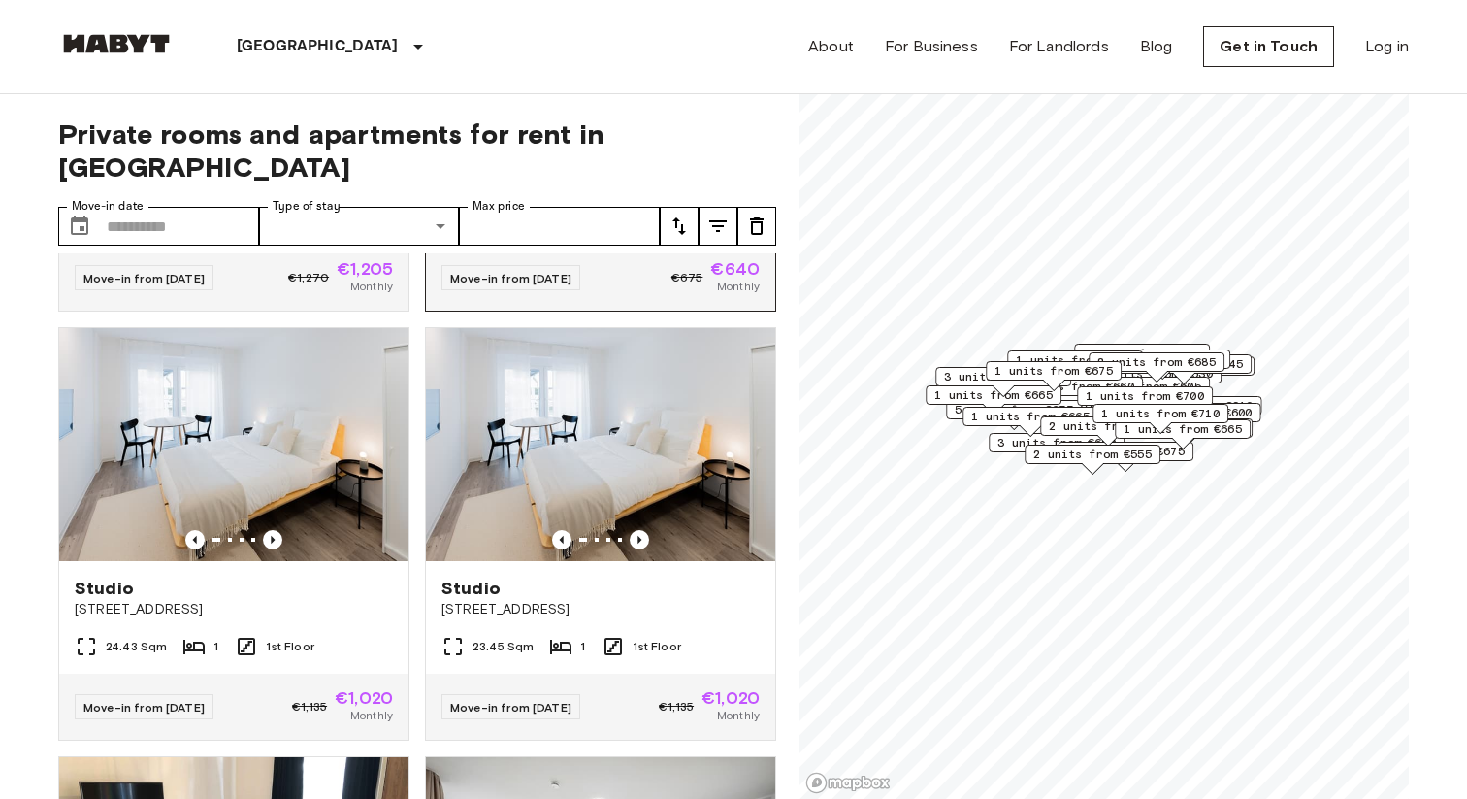
scroll to position [801, 0]
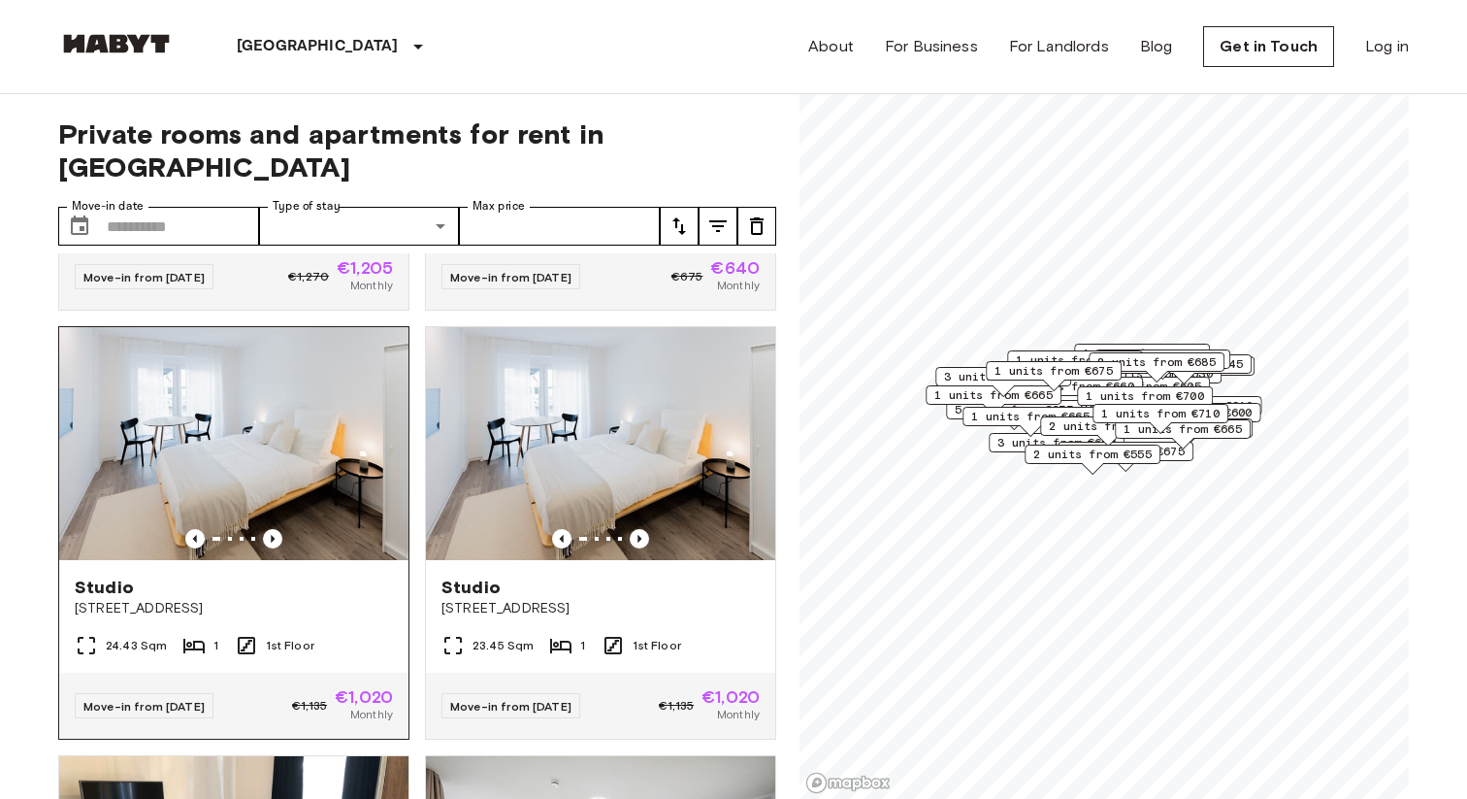
click at [231, 459] on img at bounding box center [233, 443] width 349 height 233
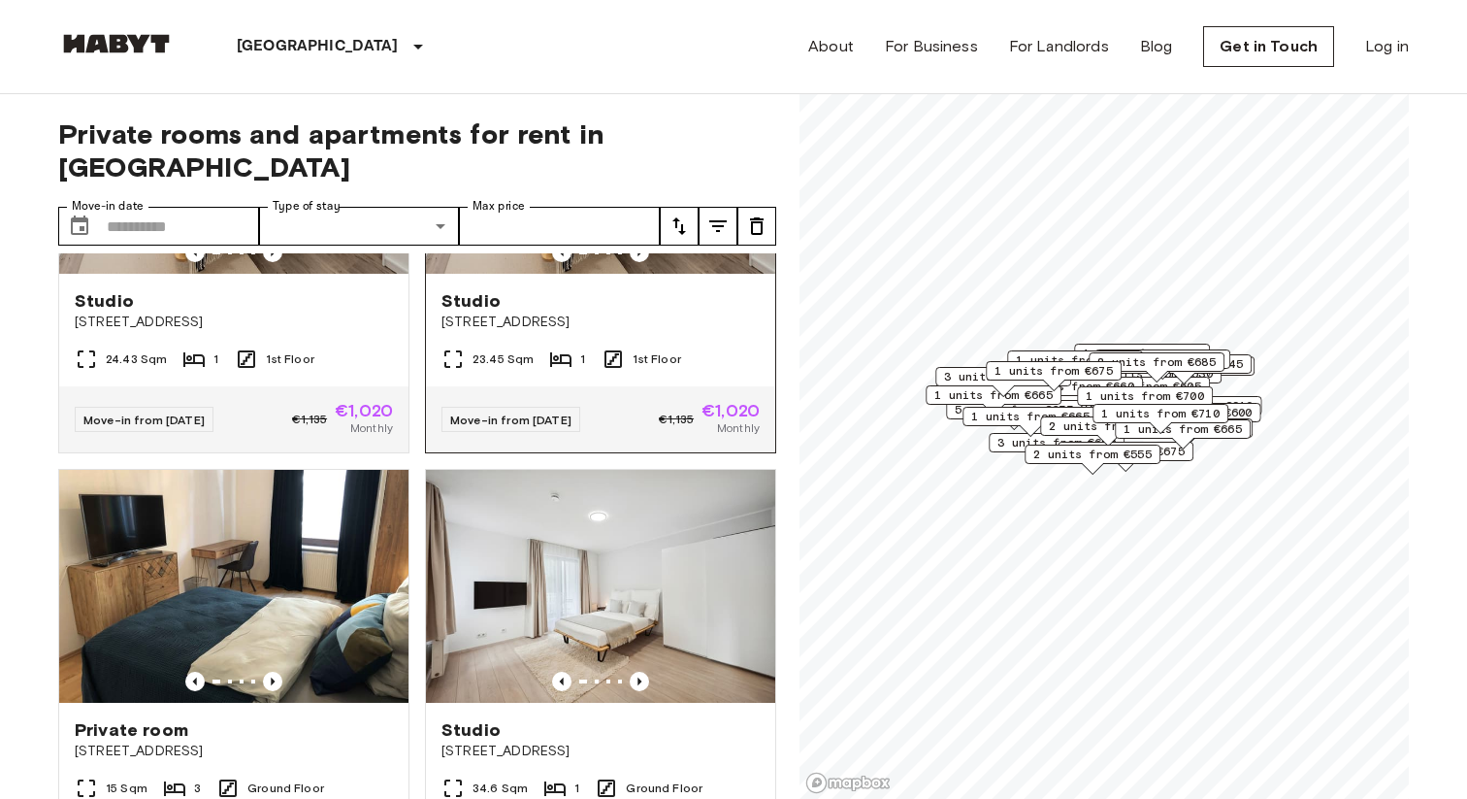
scroll to position [1097, 0]
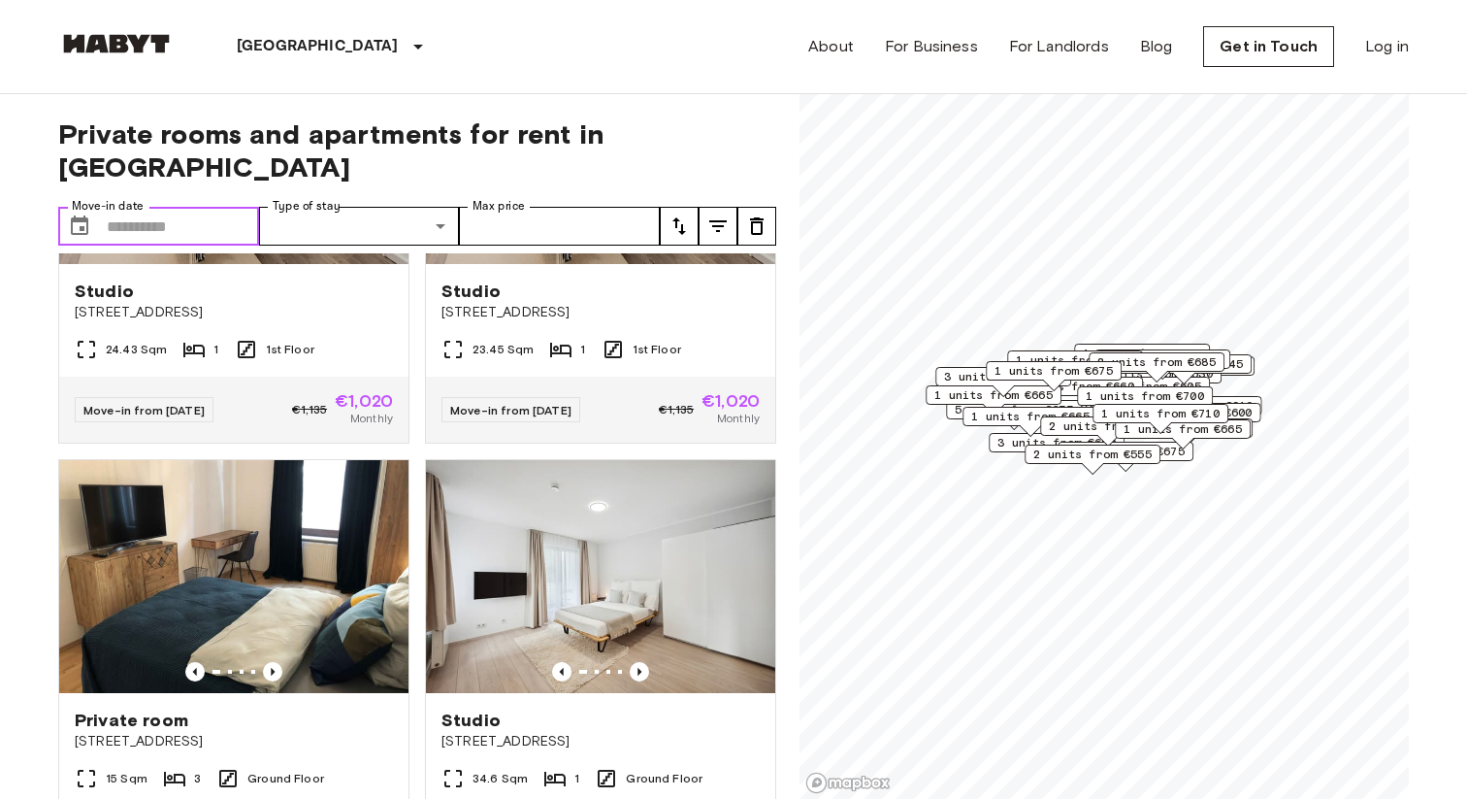
click at [160, 207] on input "Move-in date" at bounding box center [183, 226] width 152 height 39
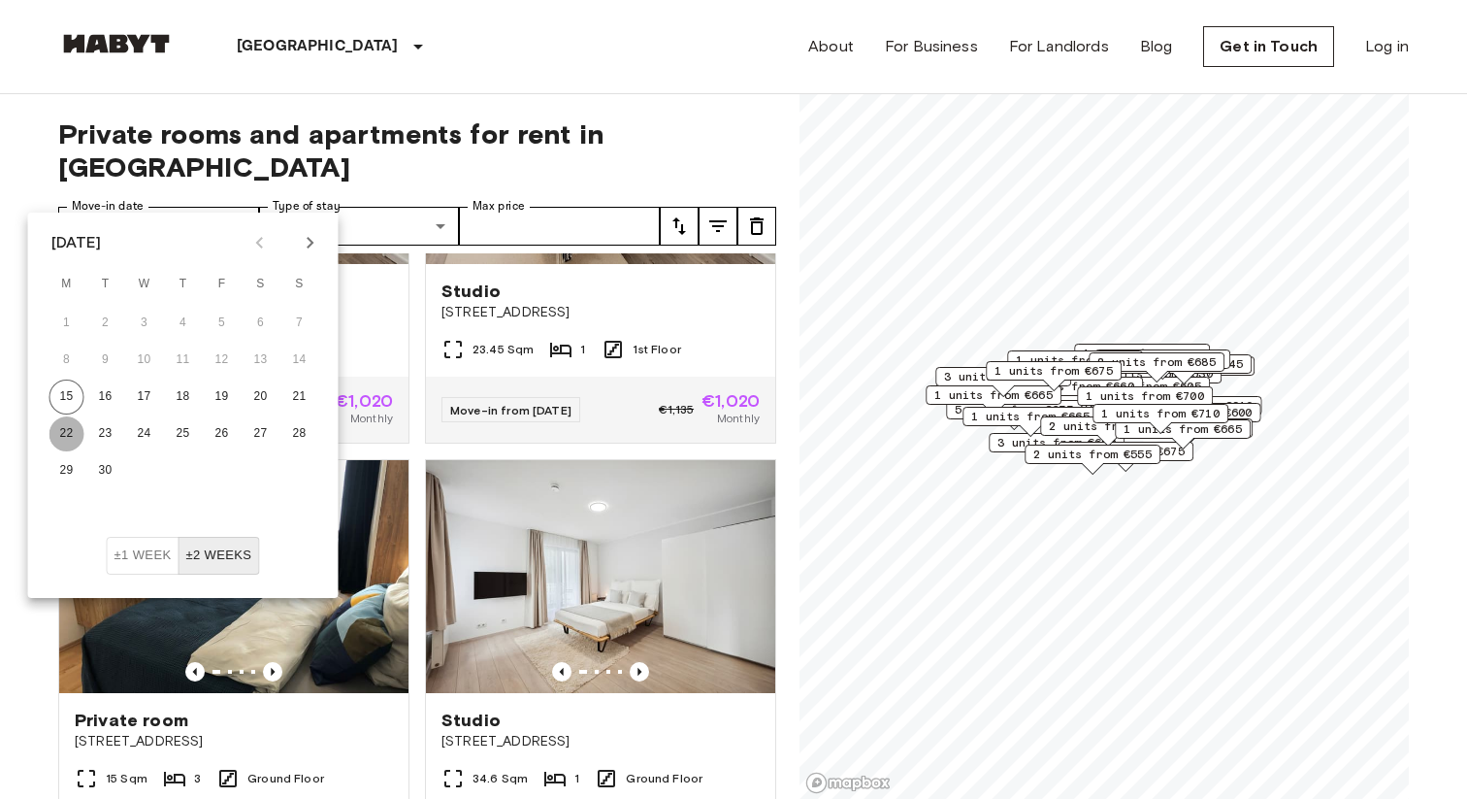
click at [76, 438] on button "22" at bounding box center [66, 433] width 35 height 35
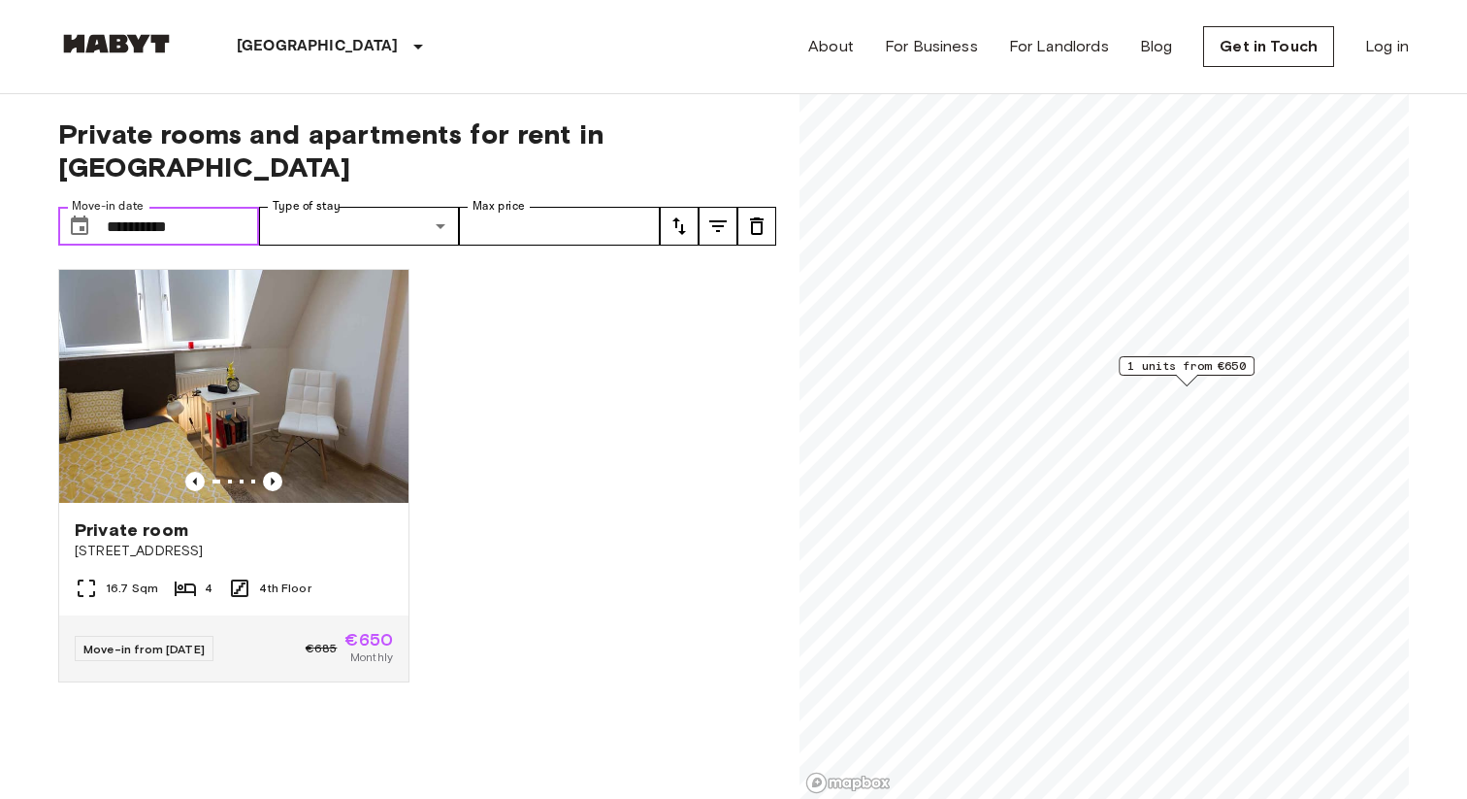
click at [185, 207] on input "**********" at bounding box center [183, 226] width 152 height 39
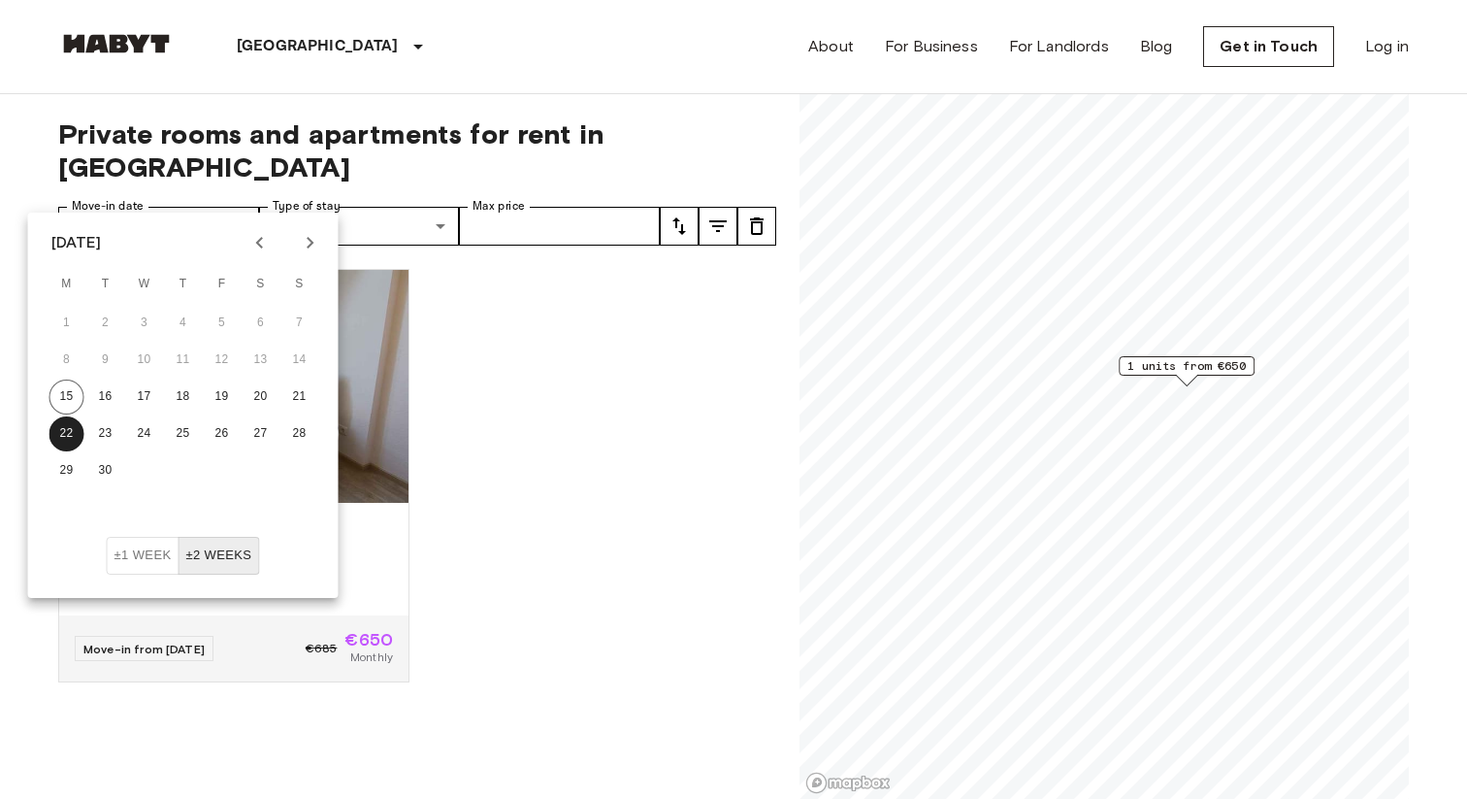
click at [209, 552] on button "±2 weeks" at bounding box center [219, 556] width 82 height 38
click at [160, 562] on button "±1 week" at bounding box center [143, 556] width 73 height 38
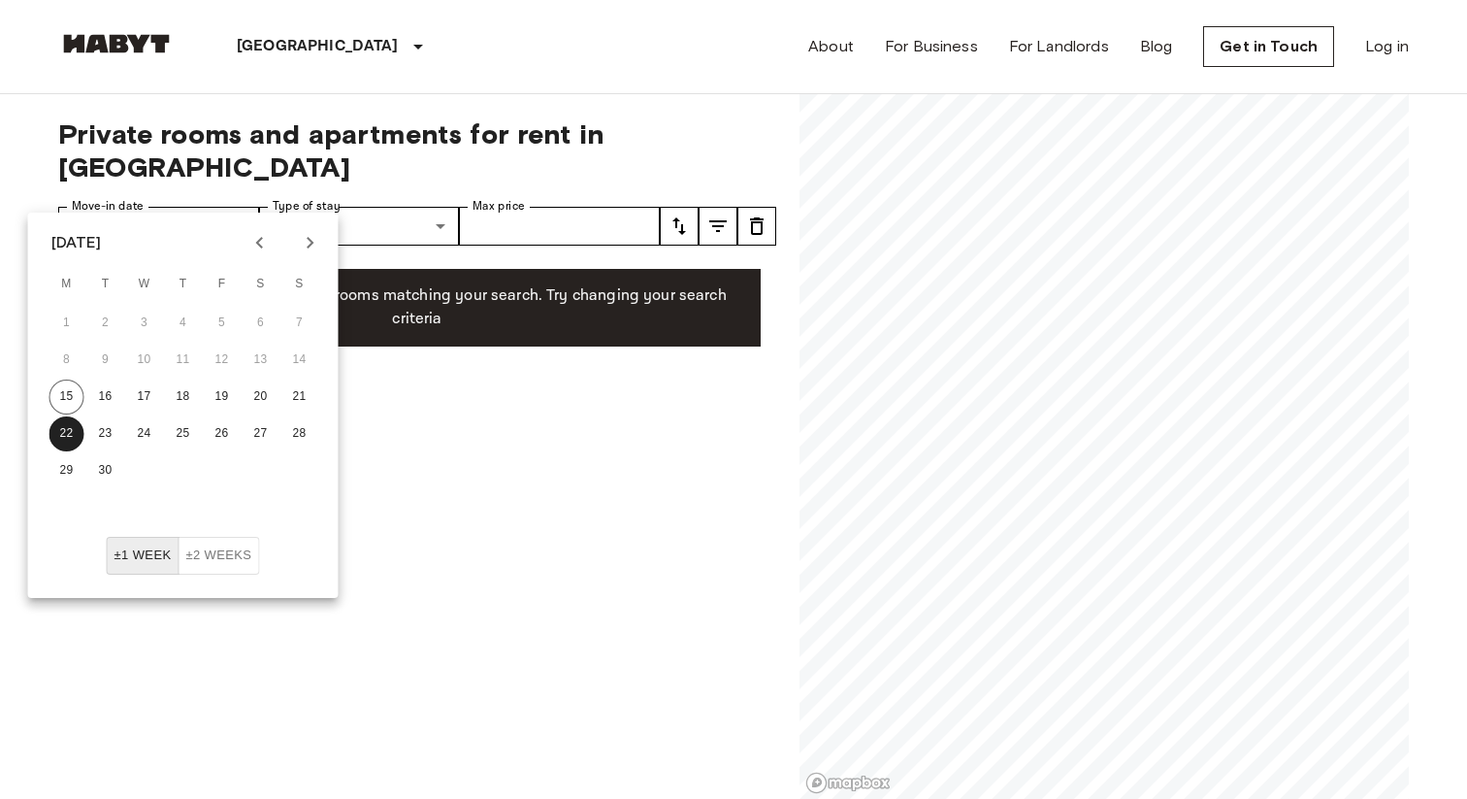
click at [199, 557] on button "±2 weeks" at bounding box center [219, 556] width 82 height 38
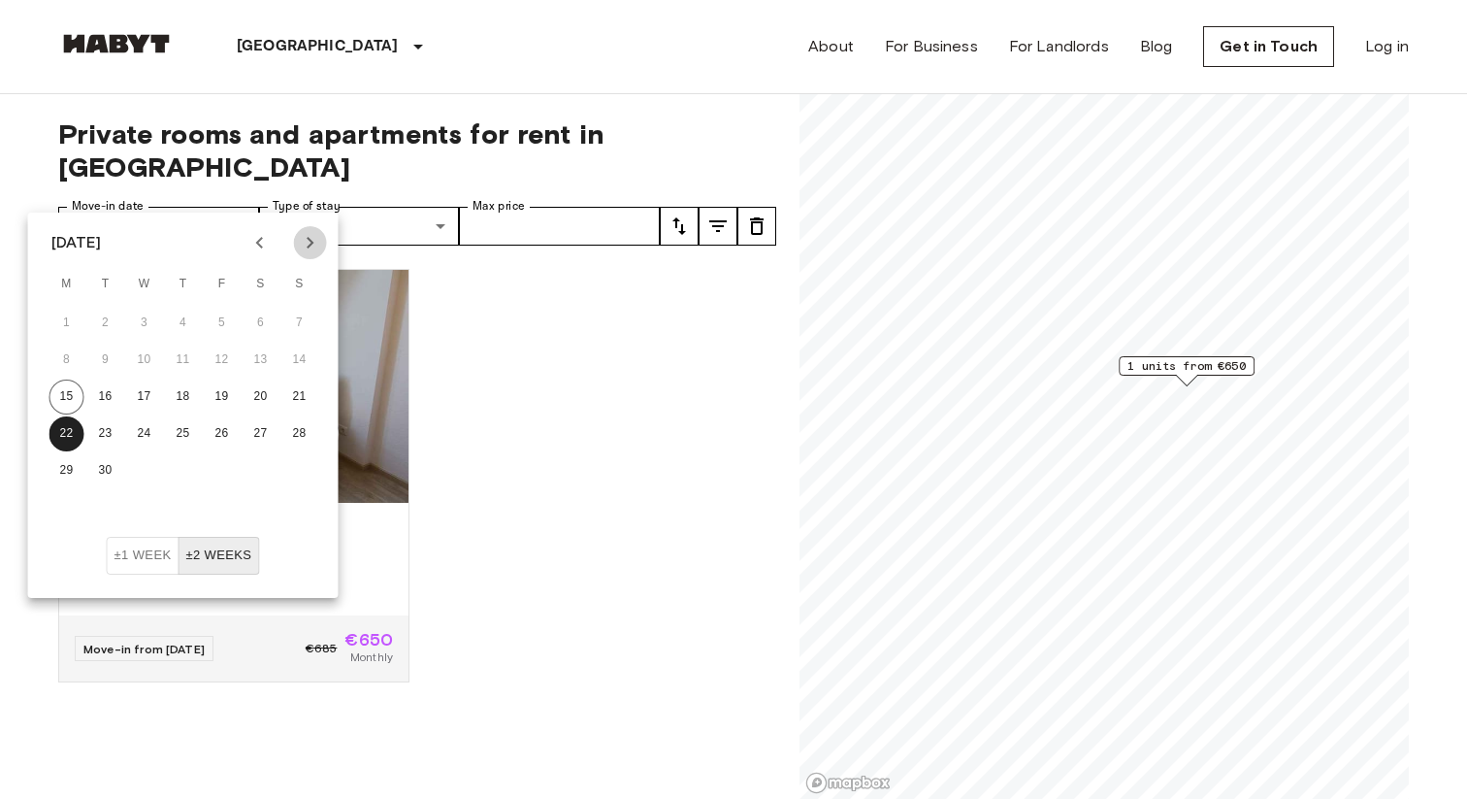
click at [307, 242] on icon "Next month" at bounding box center [310, 242] width 23 height 23
click at [149, 327] on button "1" at bounding box center [144, 323] width 35 height 35
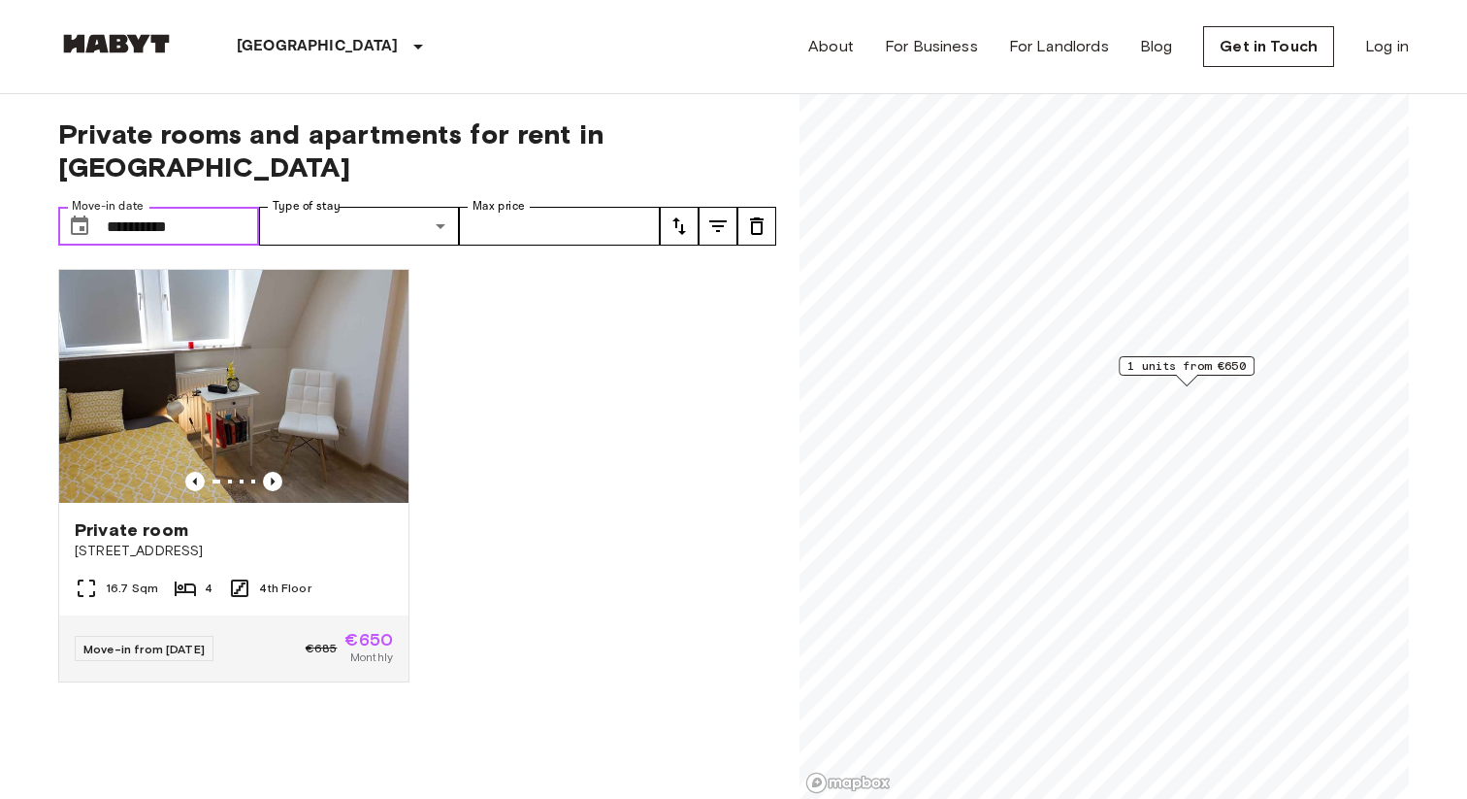
click at [202, 207] on input "**********" at bounding box center [183, 226] width 152 height 39
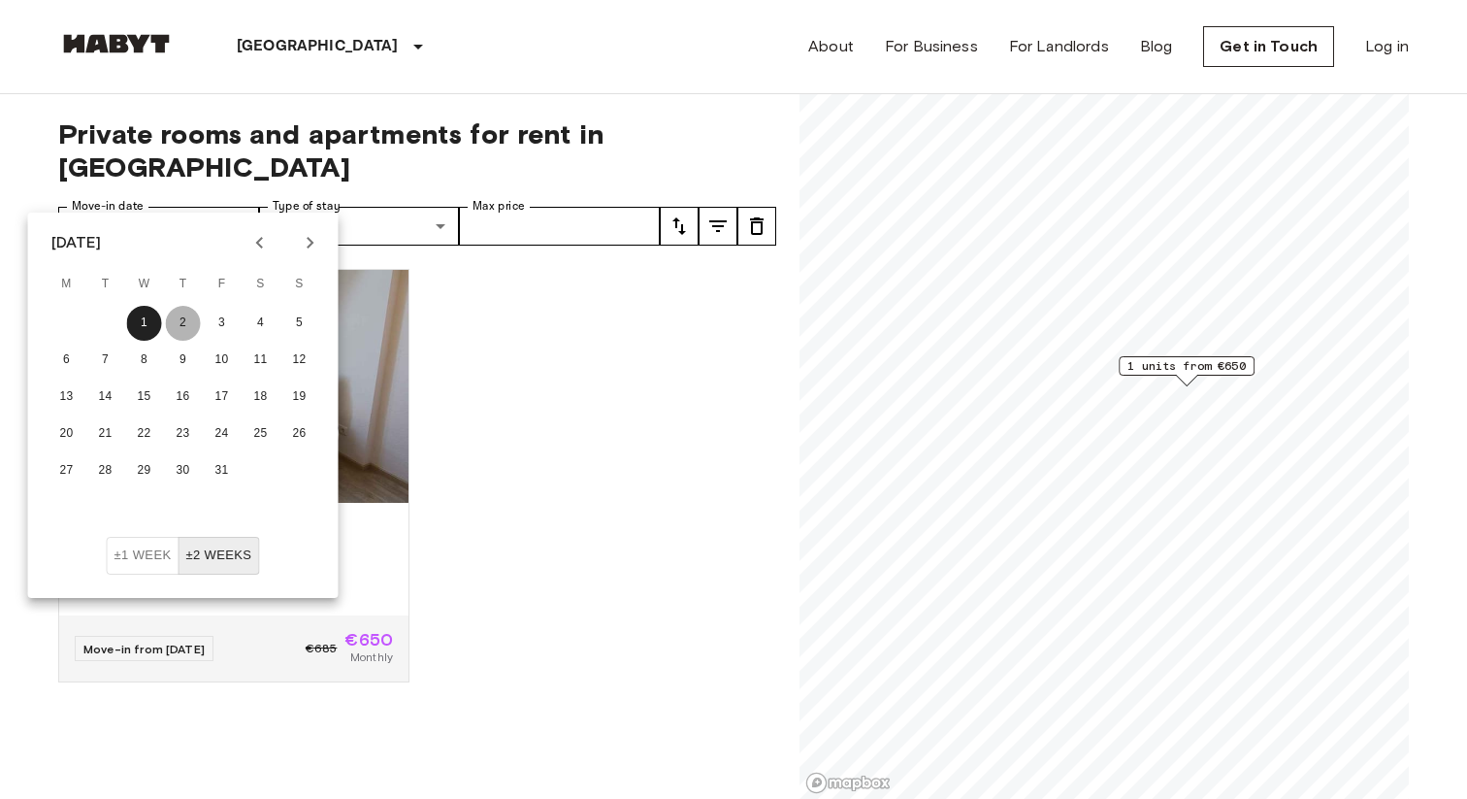
click at [177, 316] on button "2" at bounding box center [183, 323] width 35 height 35
type input "**********"
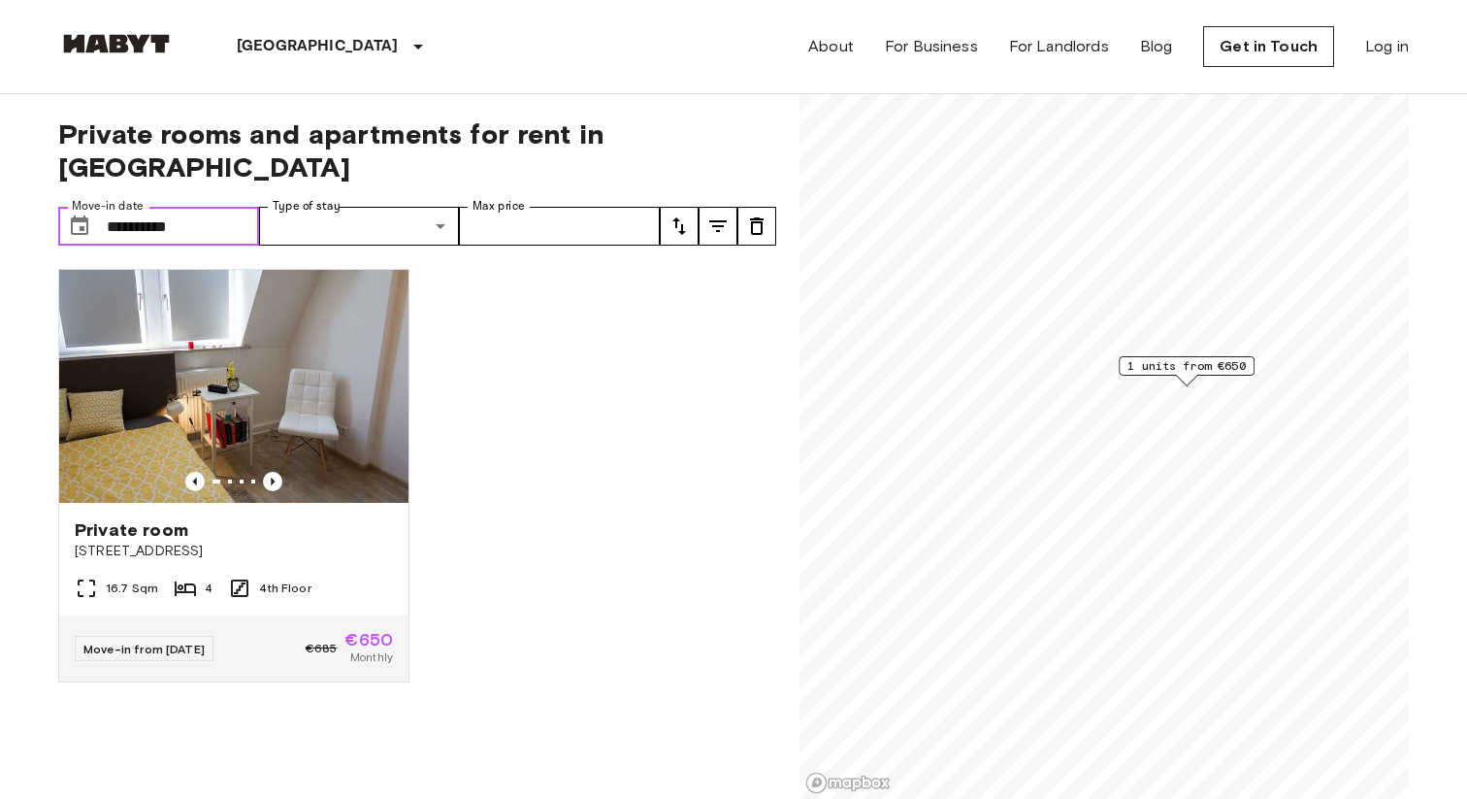
click at [238, 207] on input "**********" at bounding box center [183, 226] width 152 height 39
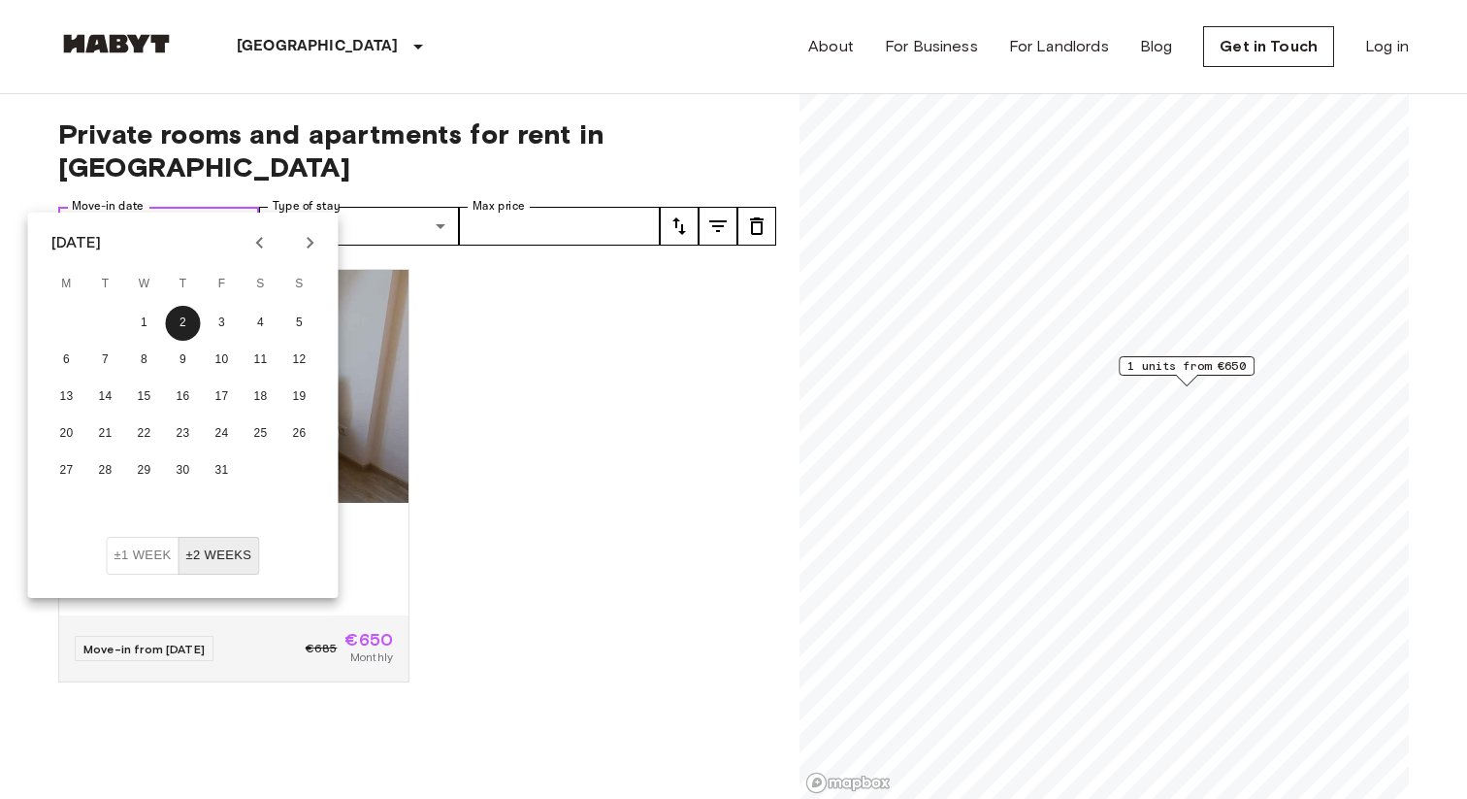
click at [238, 207] on input "**********" at bounding box center [183, 226] width 152 height 39
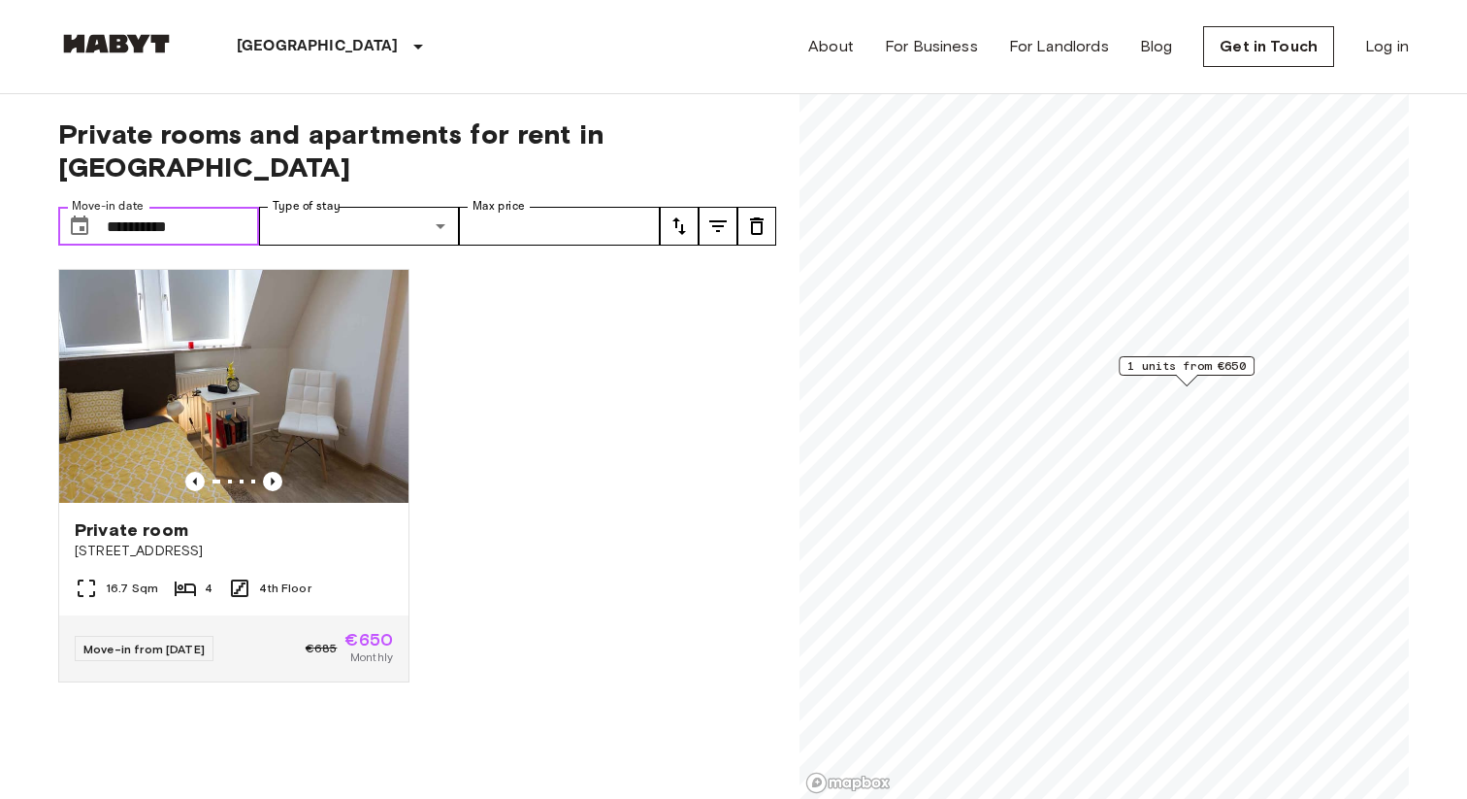
drag, startPoint x: 238, startPoint y: 193, endPoint x: 3, endPoint y: 191, distance: 234.8
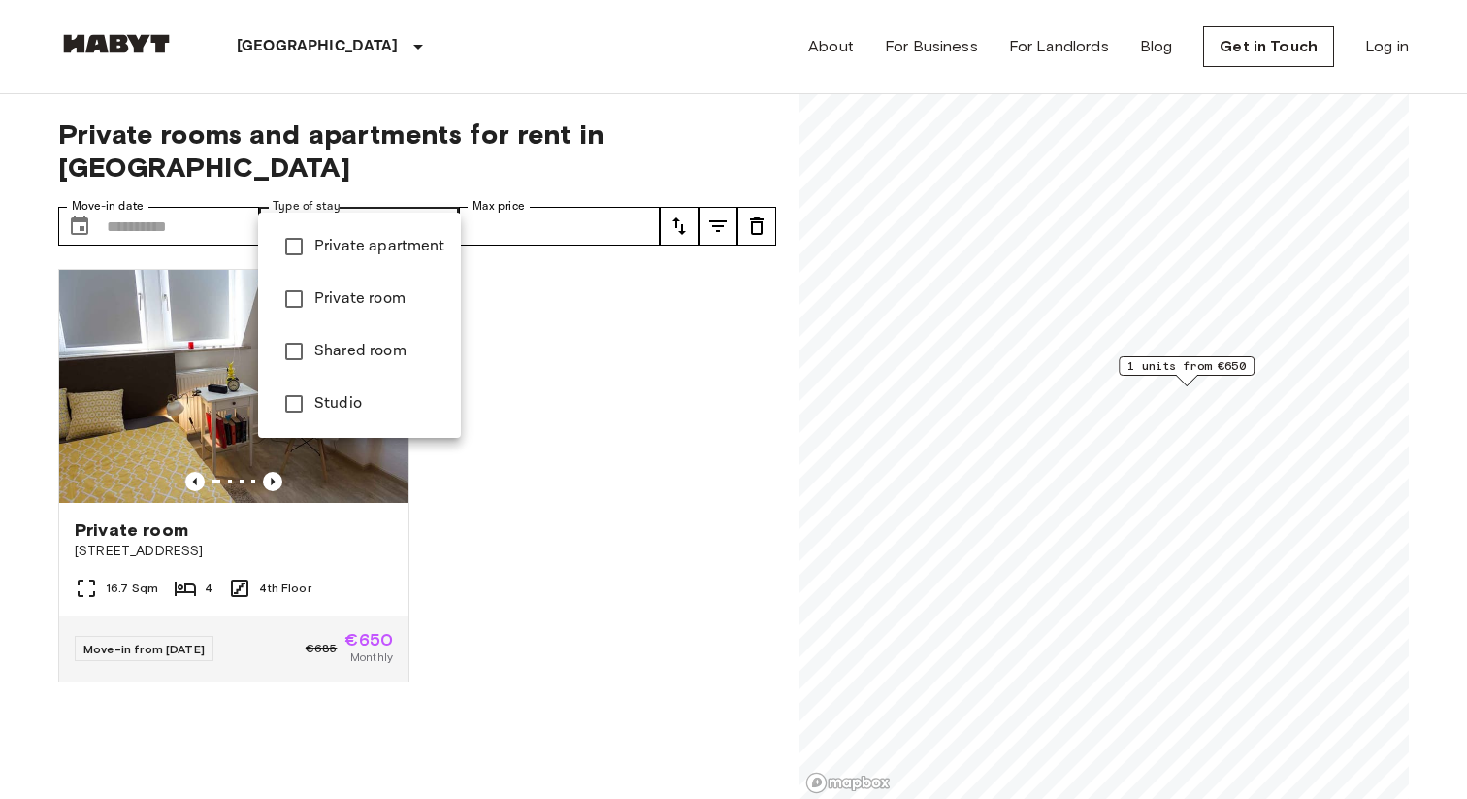
type input "**********"
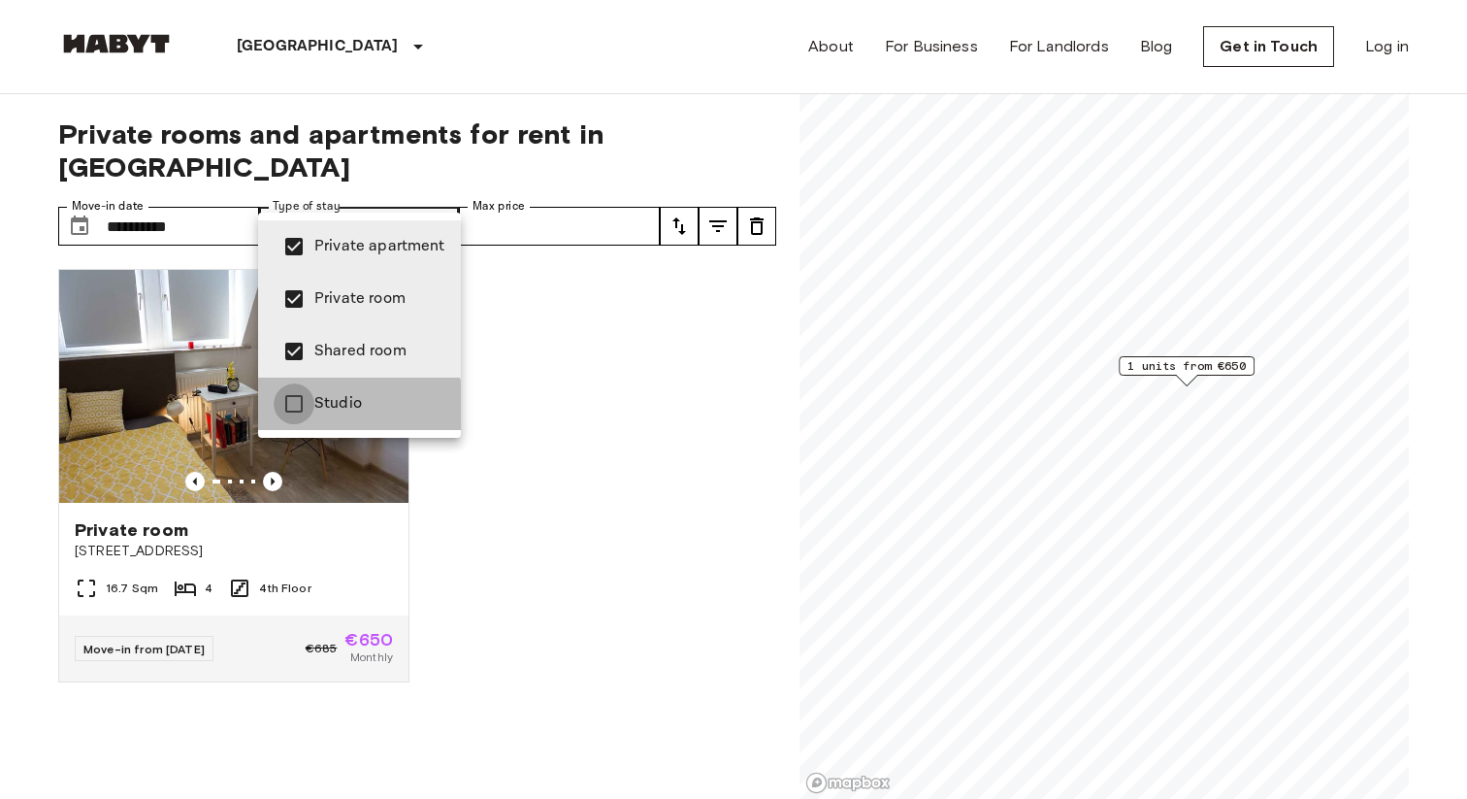
type input "**********"
click at [621, 410] on div at bounding box center [733, 399] width 1467 height 799
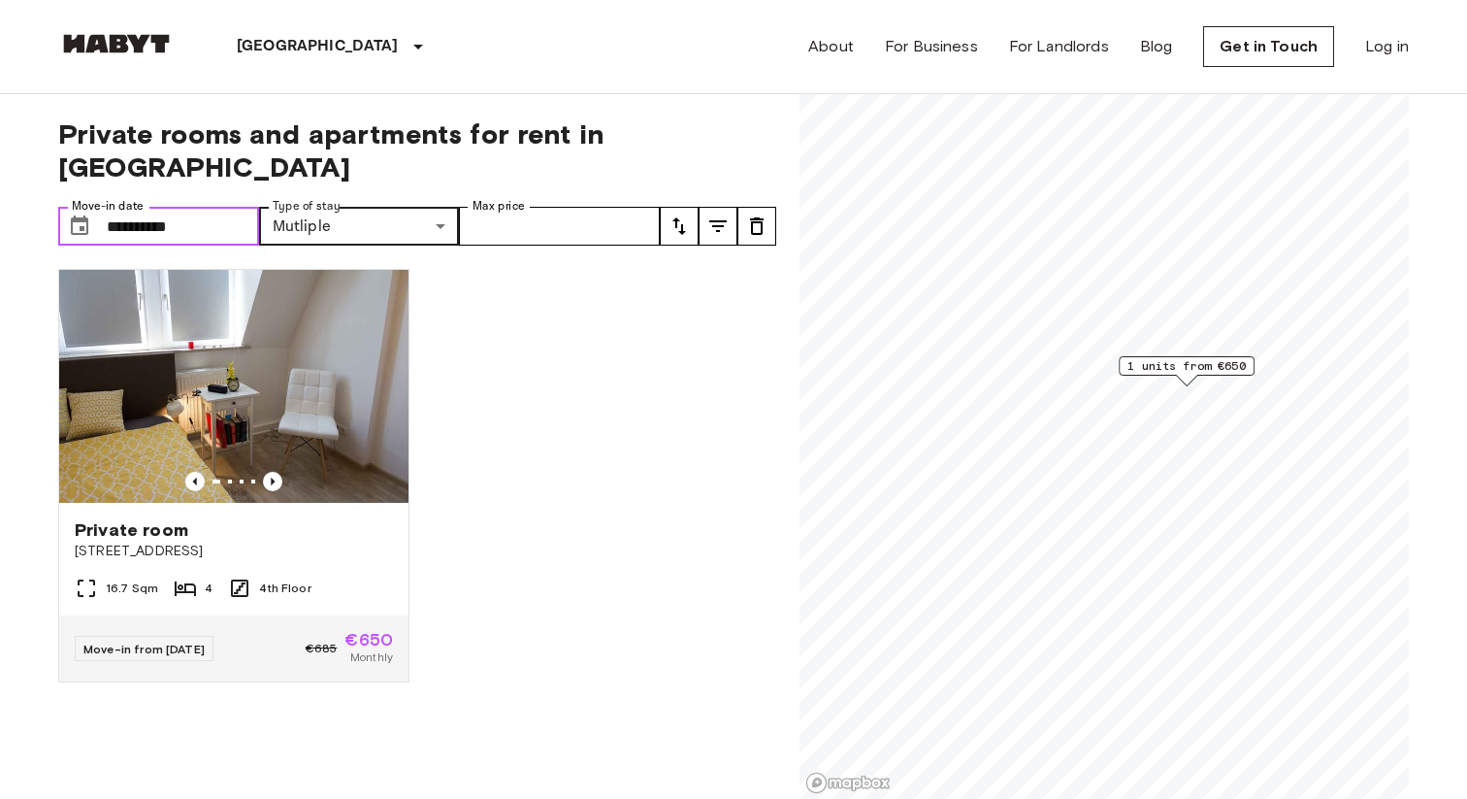
click at [179, 207] on input "**********" at bounding box center [183, 226] width 152 height 39
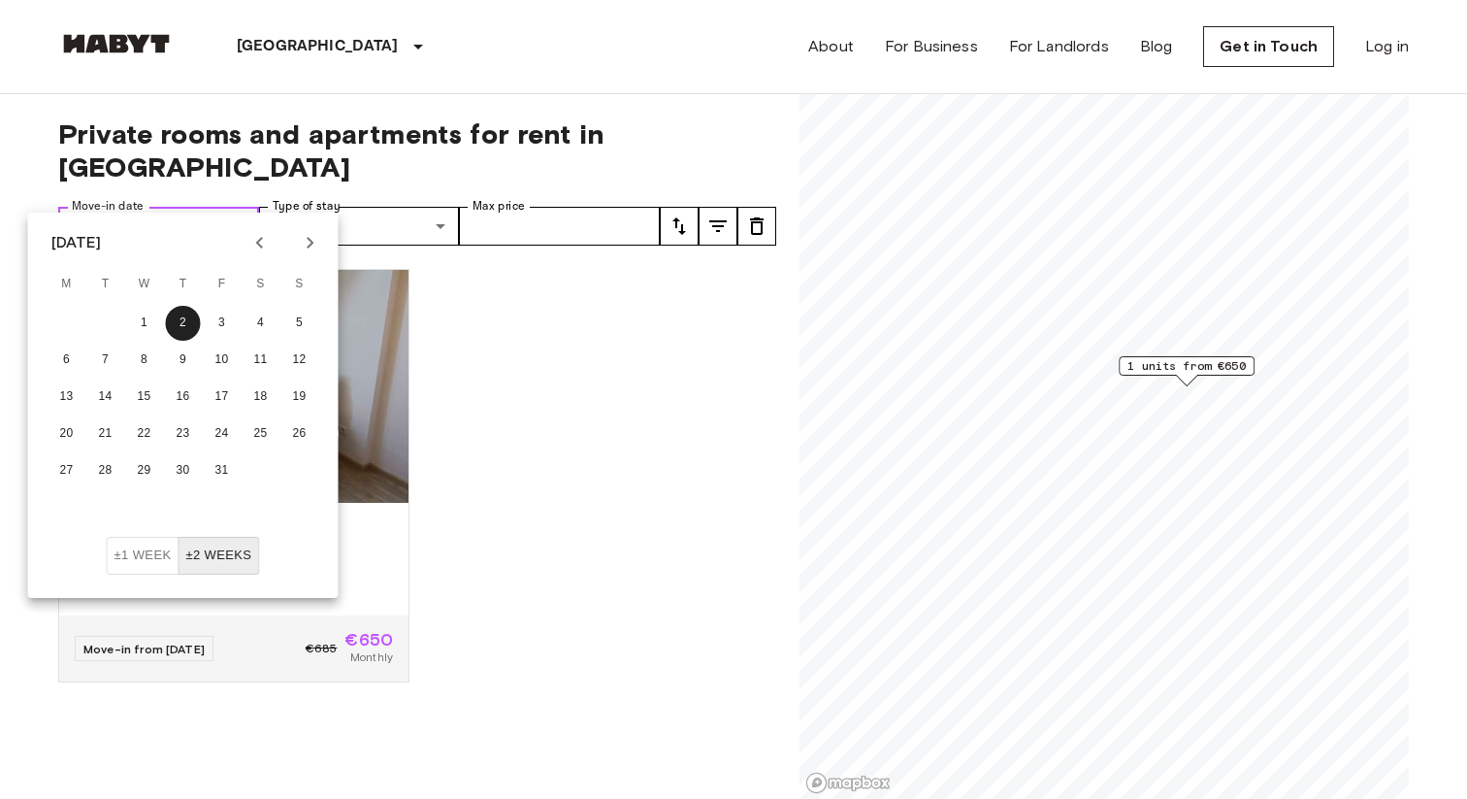
click at [174, 207] on input "**********" at bounding box center [183, 226] width 152 height 39
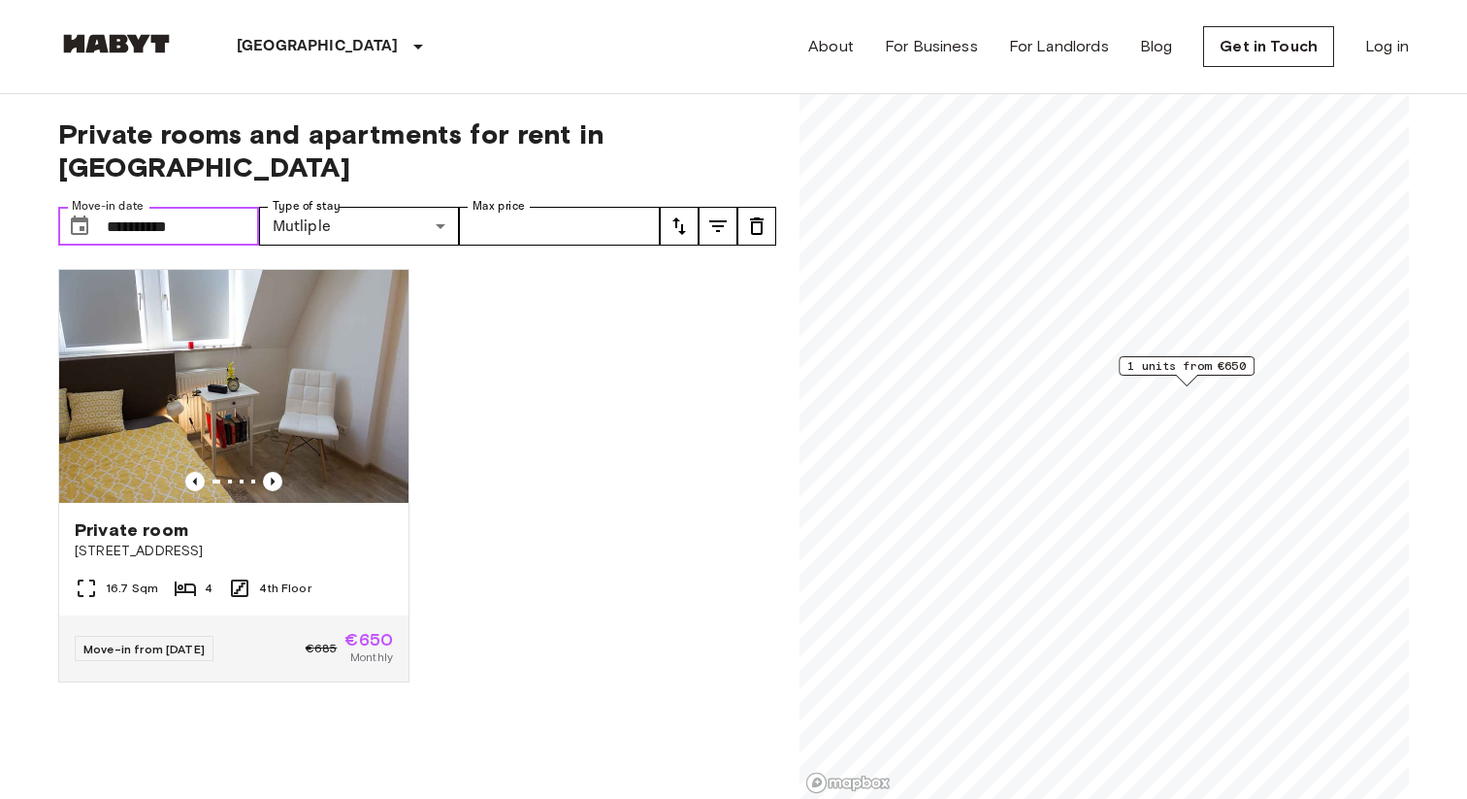
click at [174, 207] on input "**********" at bounding box center [183, 226] width 152 height 39
click at [526, 304] on div "Private room Freiligrathstraße 54 16.7 Sqm 4 4th Floor Move-in from 04 Oct 25 €…" at bounding box center [410, 526] width 734 height 546
click at [747, 214] on icon "tune" at bounding box center [756, 225] width 23 height 23
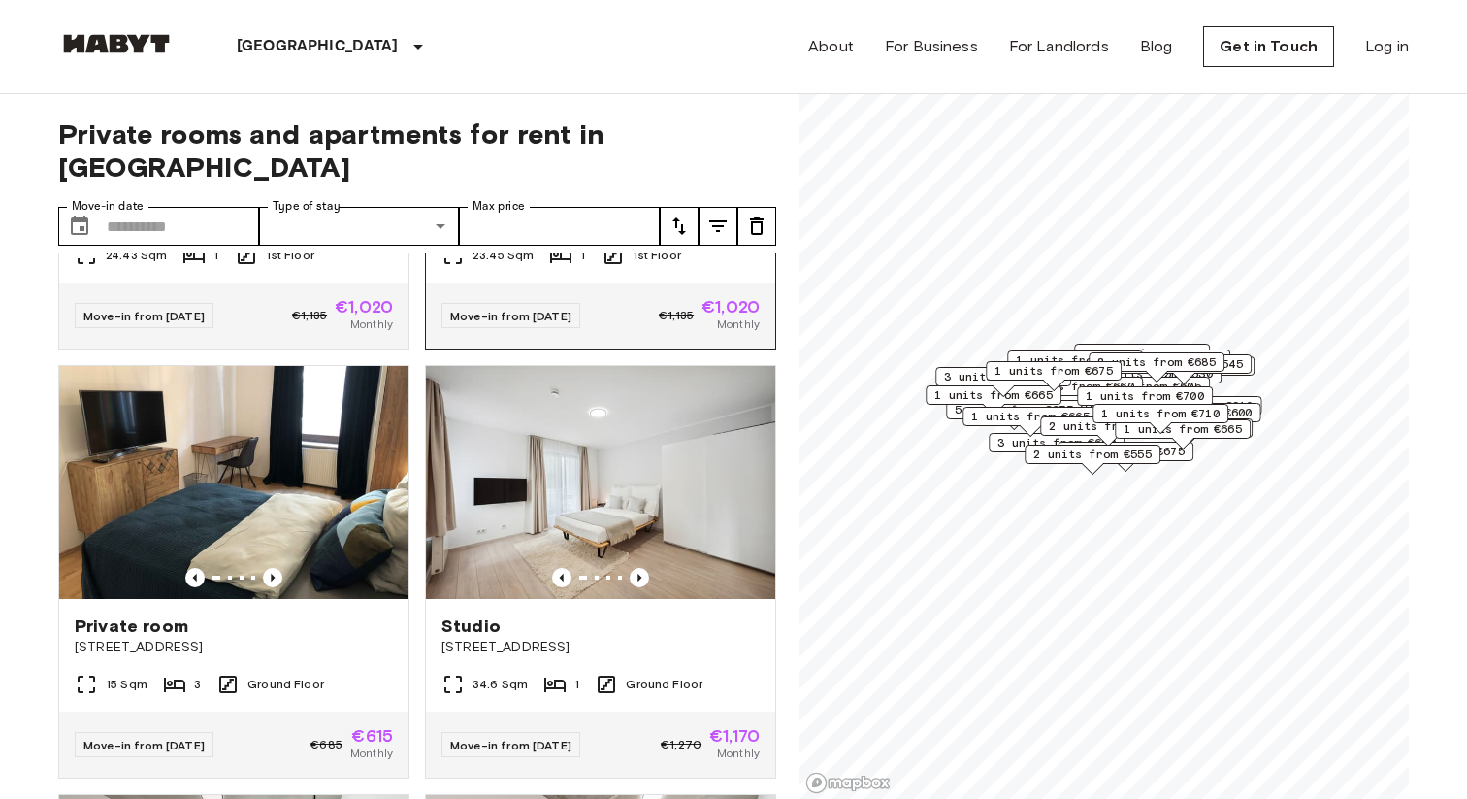
scroll to position [1290, 0]
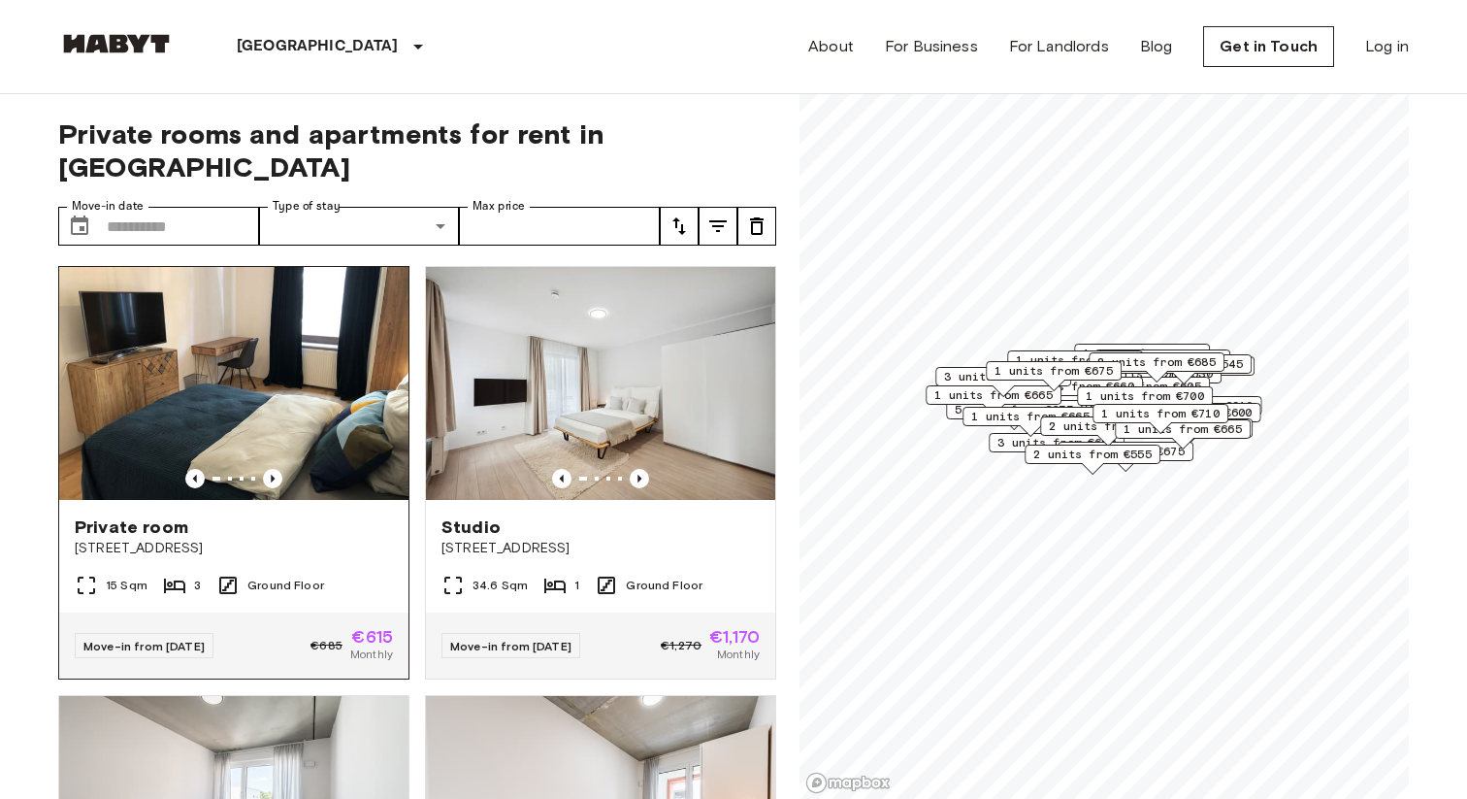
click at [275, 368] on img at bounding box center [233, 383] width 349 height 233
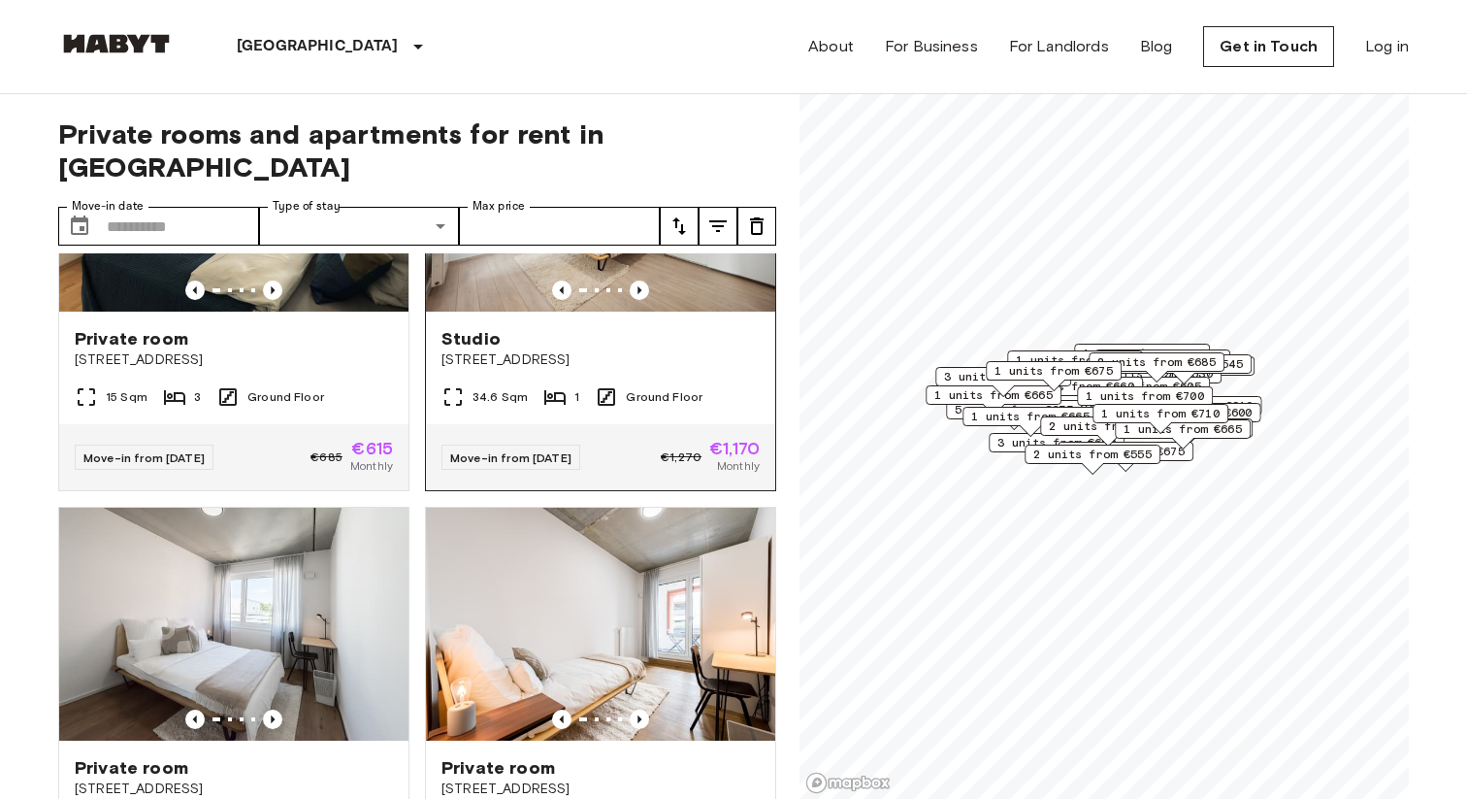
scroll to position [1483, 0]
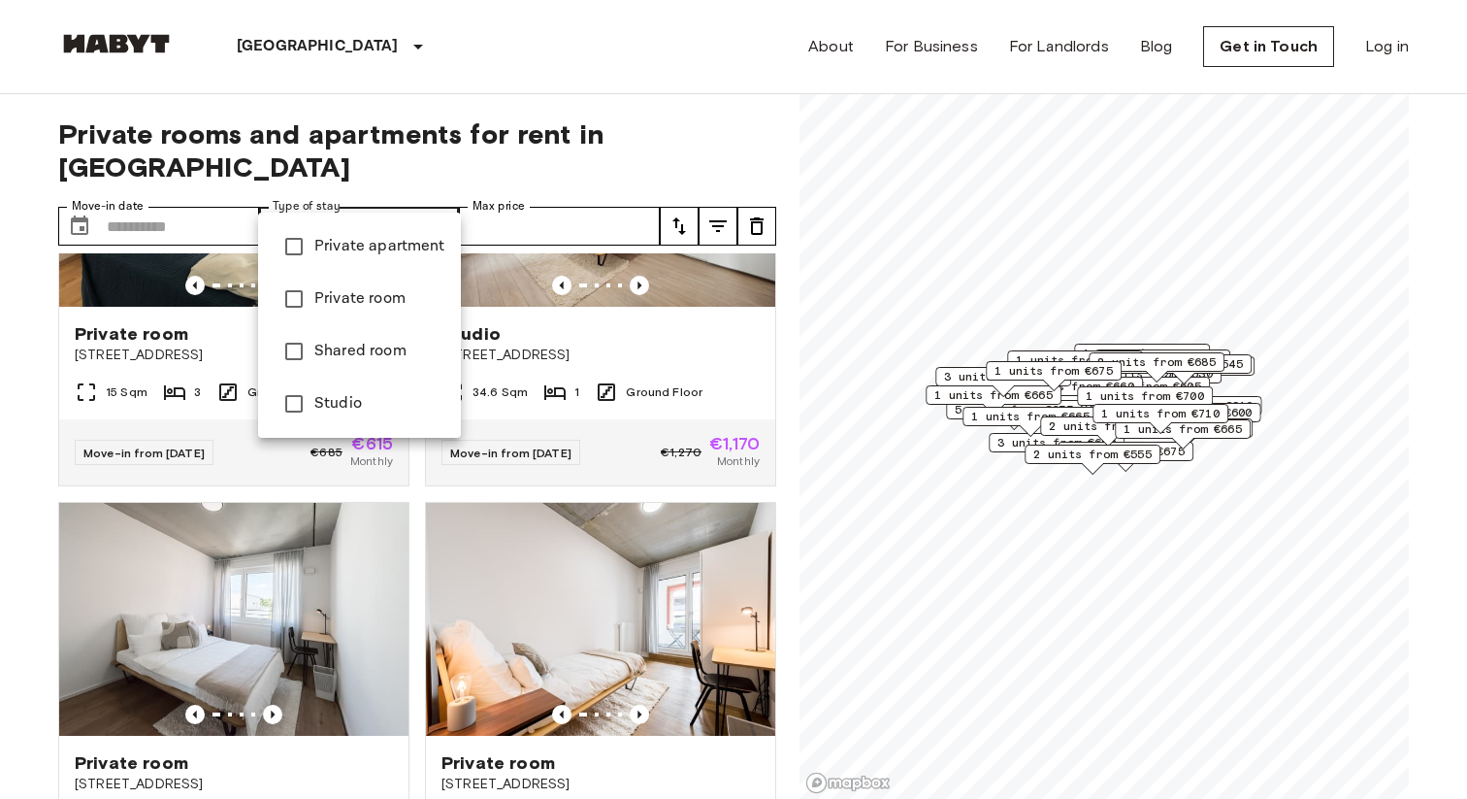
type input "******"
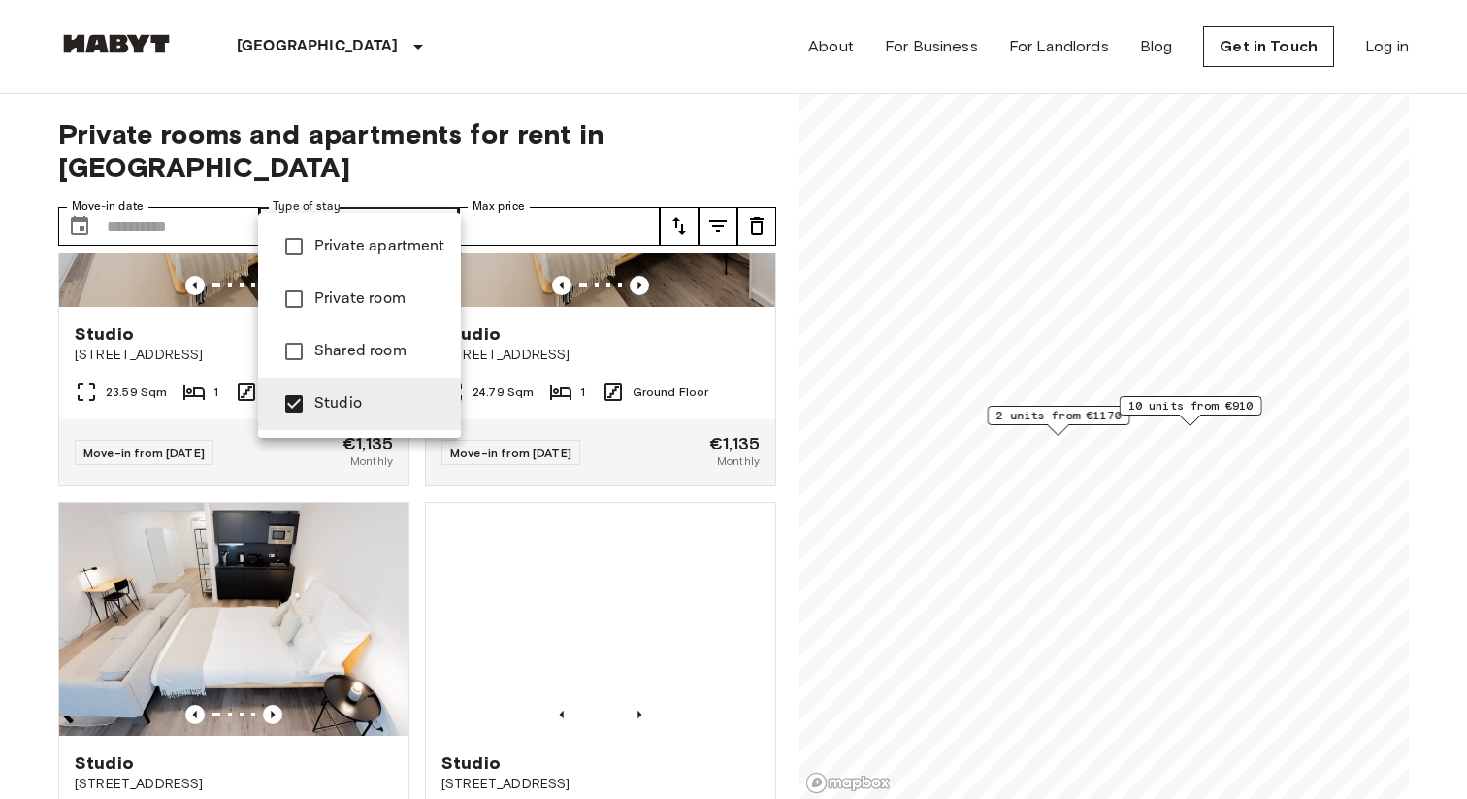
scroll to position [625, 0]
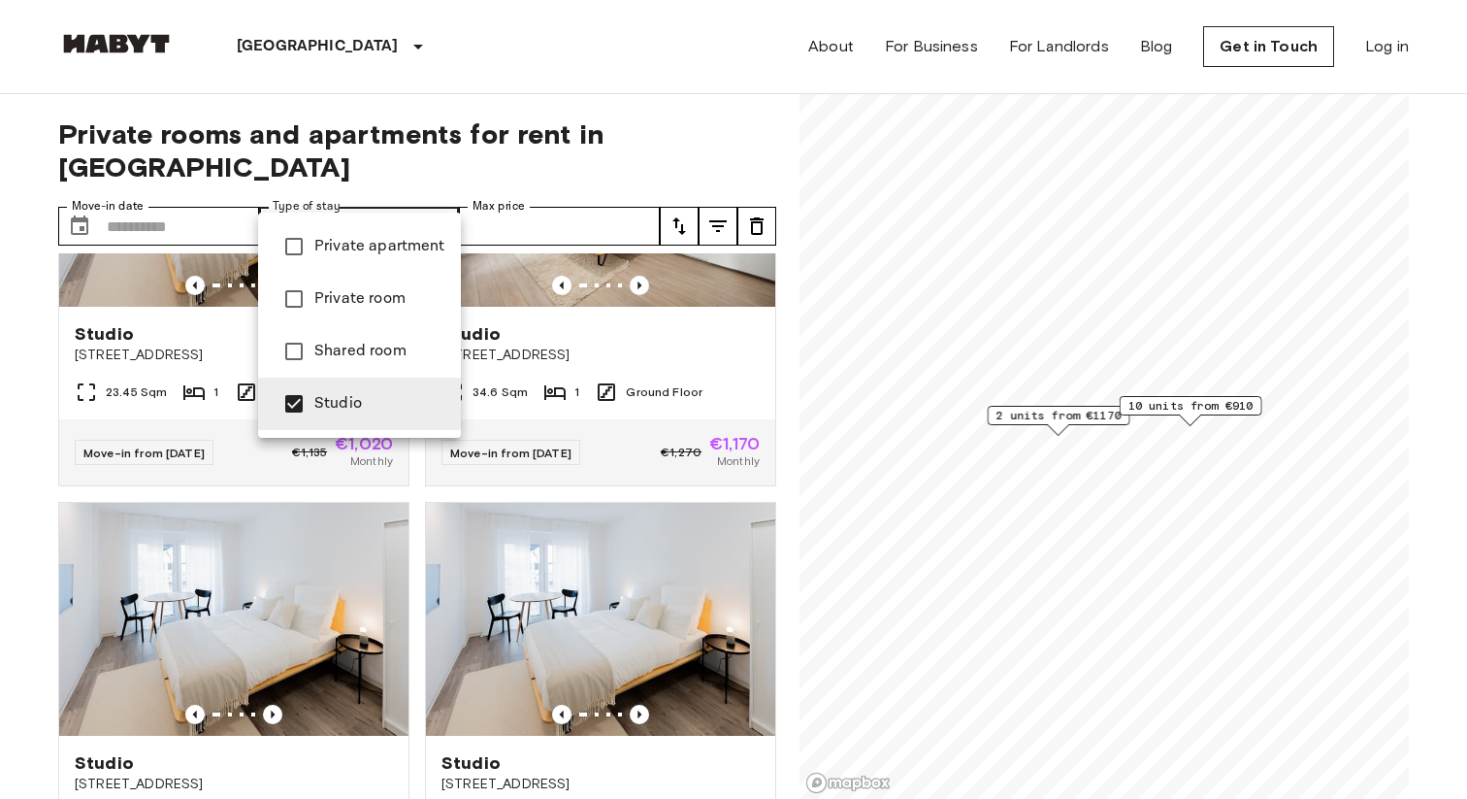
click at [0, 488] on div at bounding box center [733, 399] width 1467 height 799
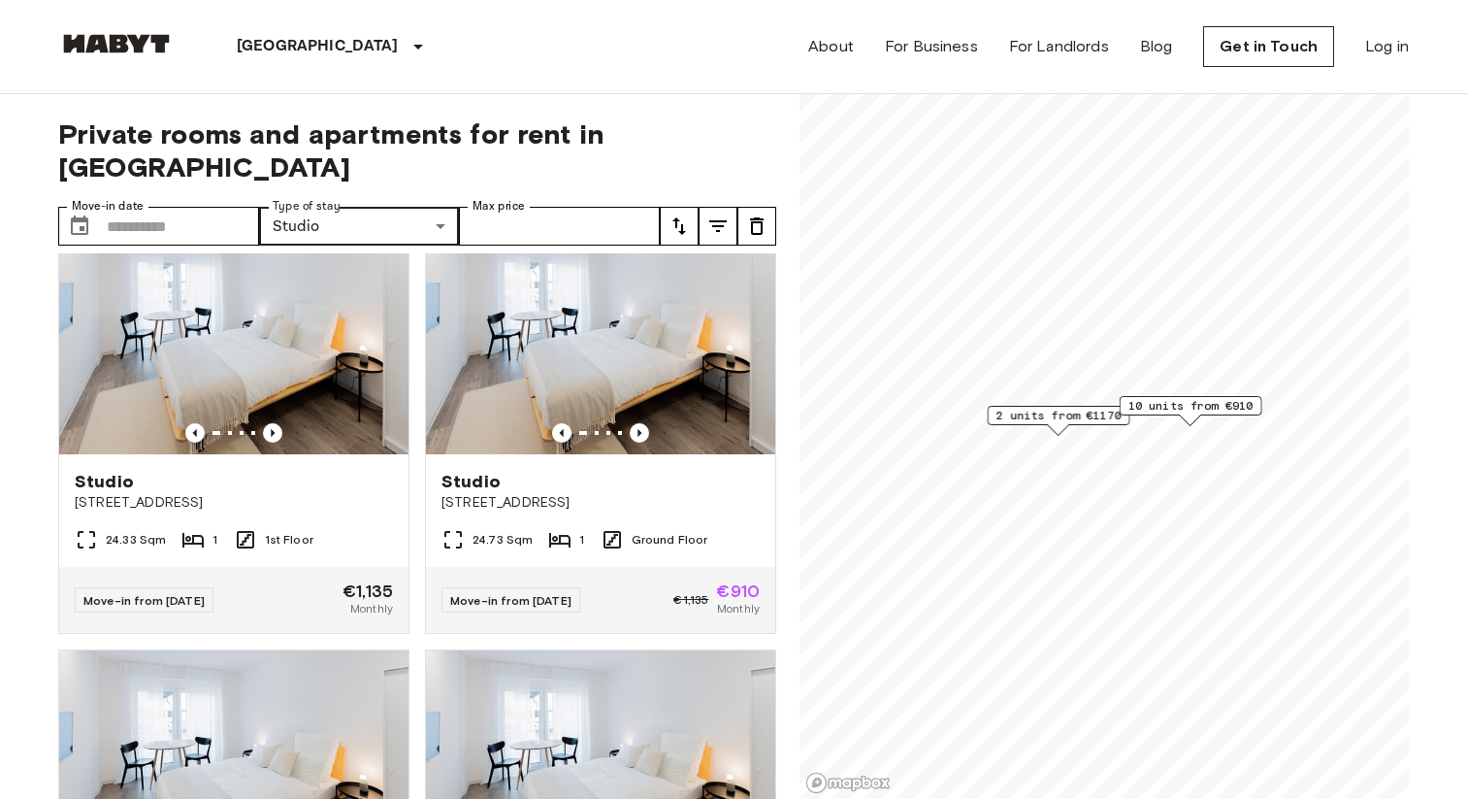
scroll to position [923, 0]
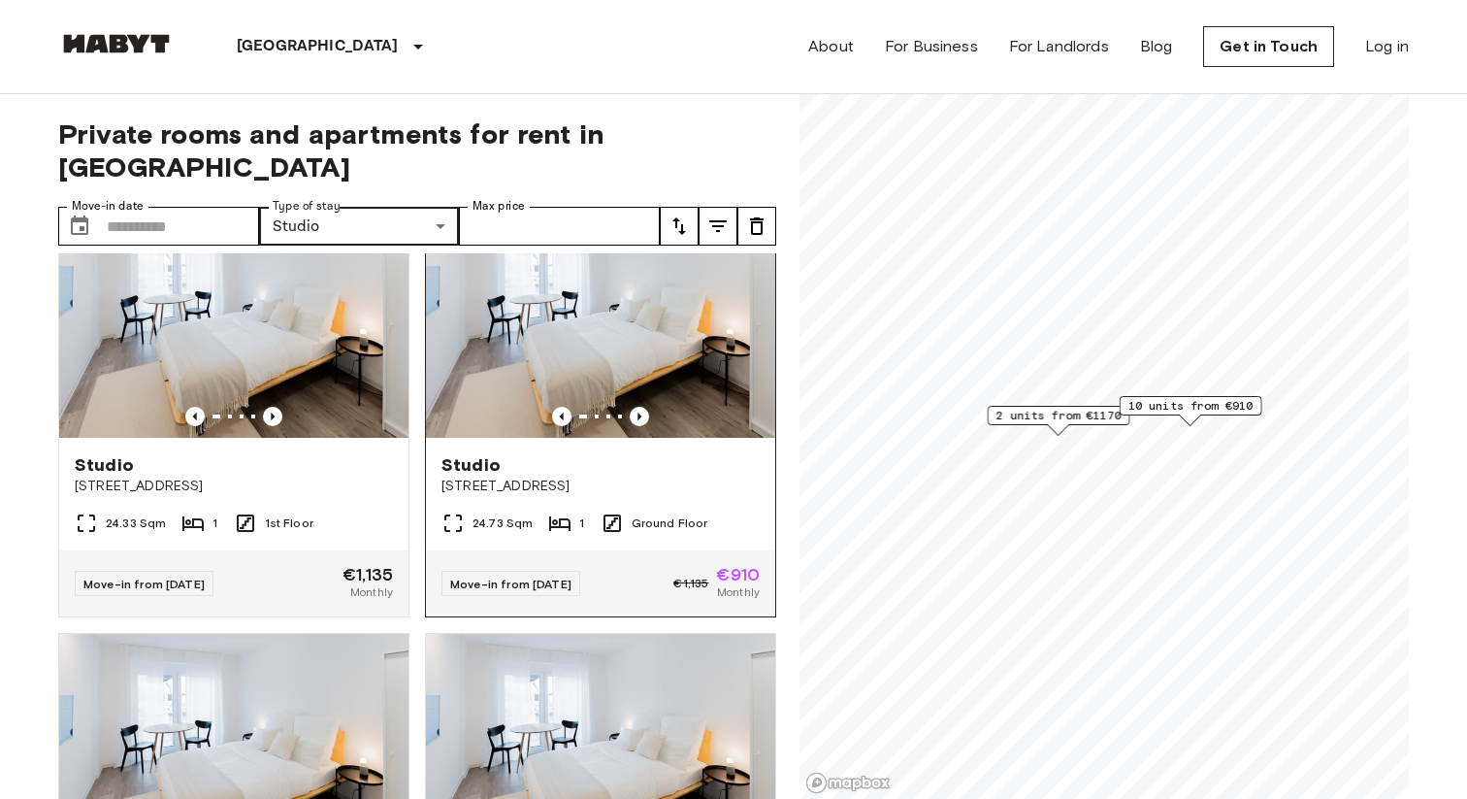
click at [555, 404] on img at bounding box center [600, 321] width 349 height 233
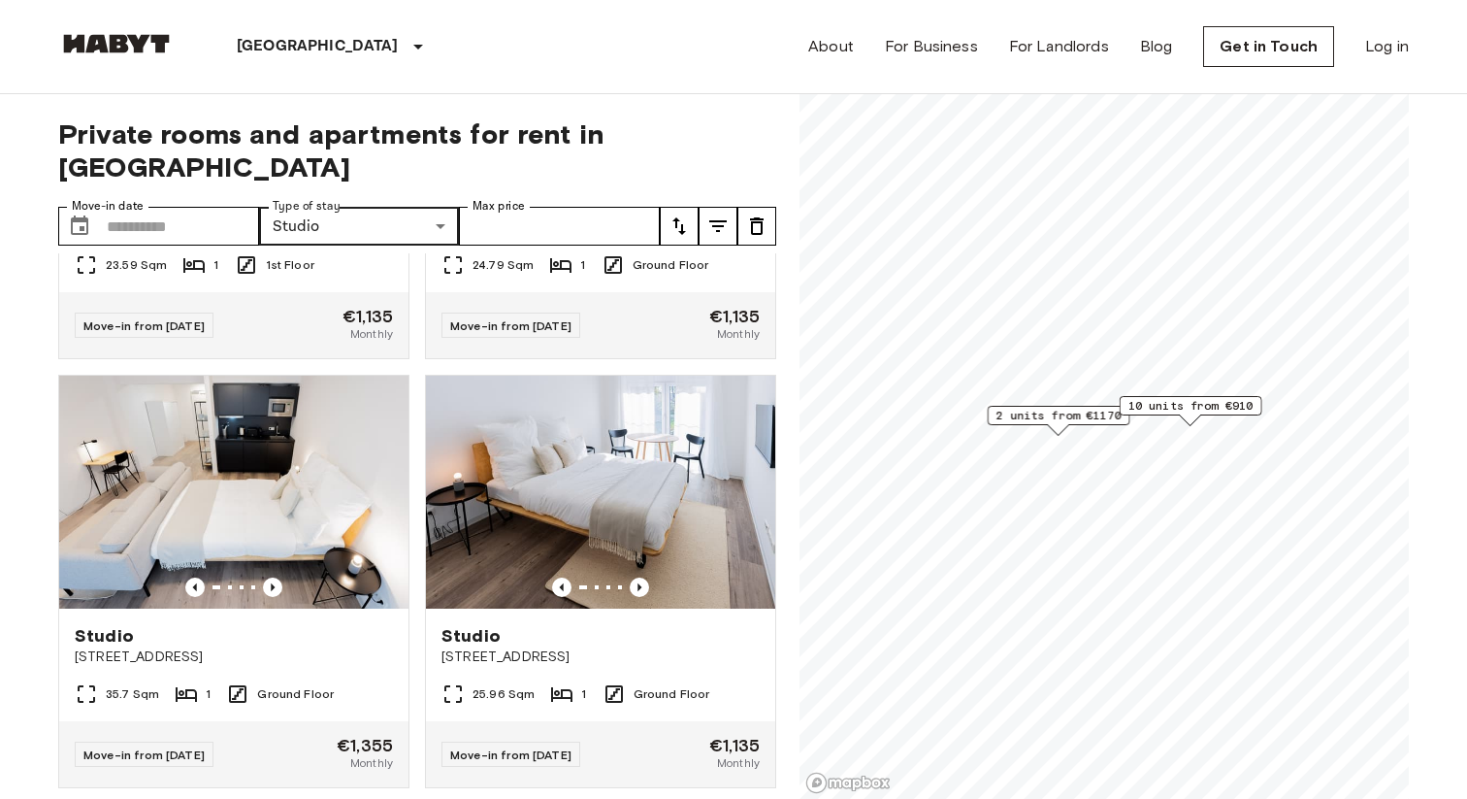
scroll to position [1694, 0]
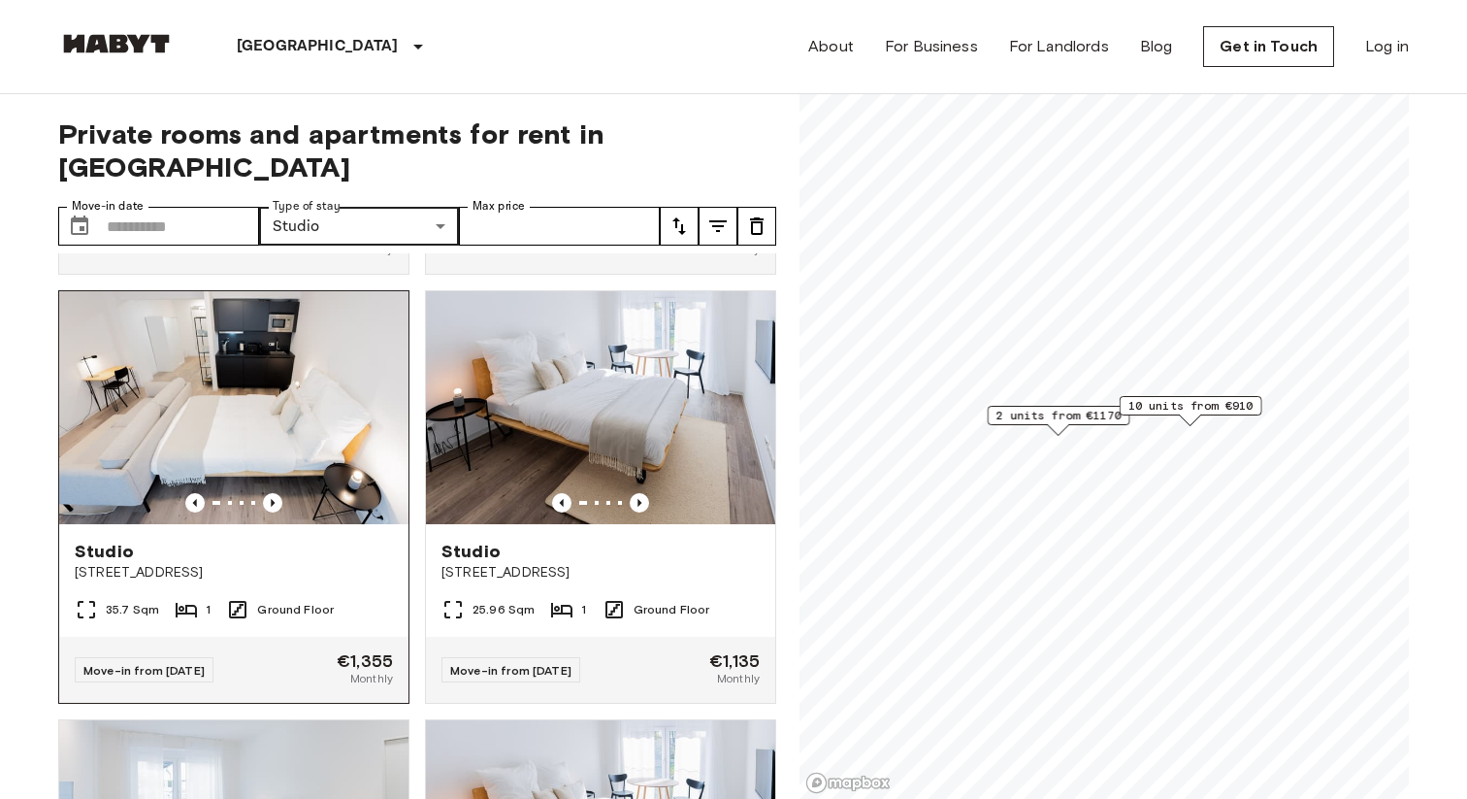
click at [206, 381] on img at bounding box center [233, 407] width 349 height 233
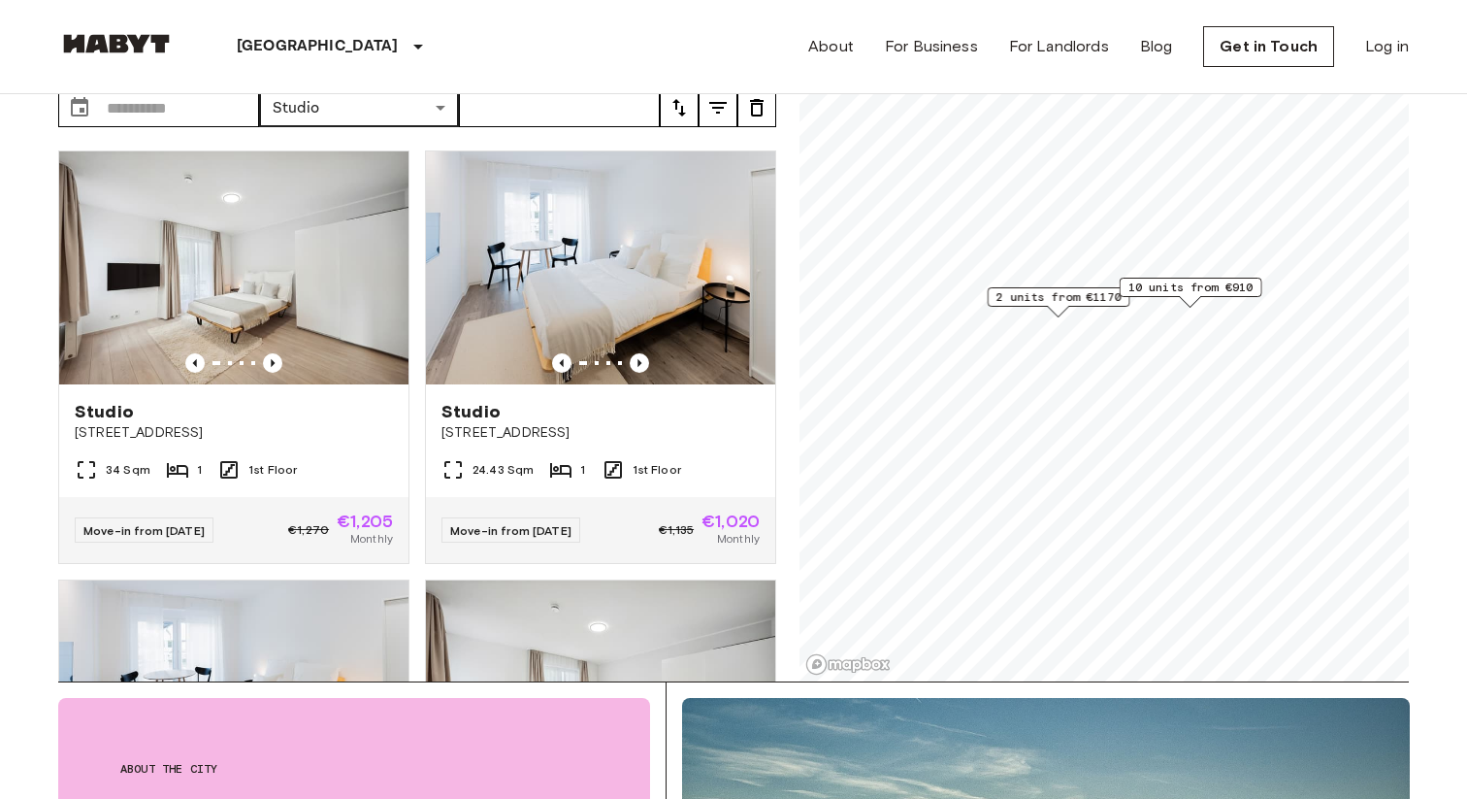
scroll to position [0, 0]
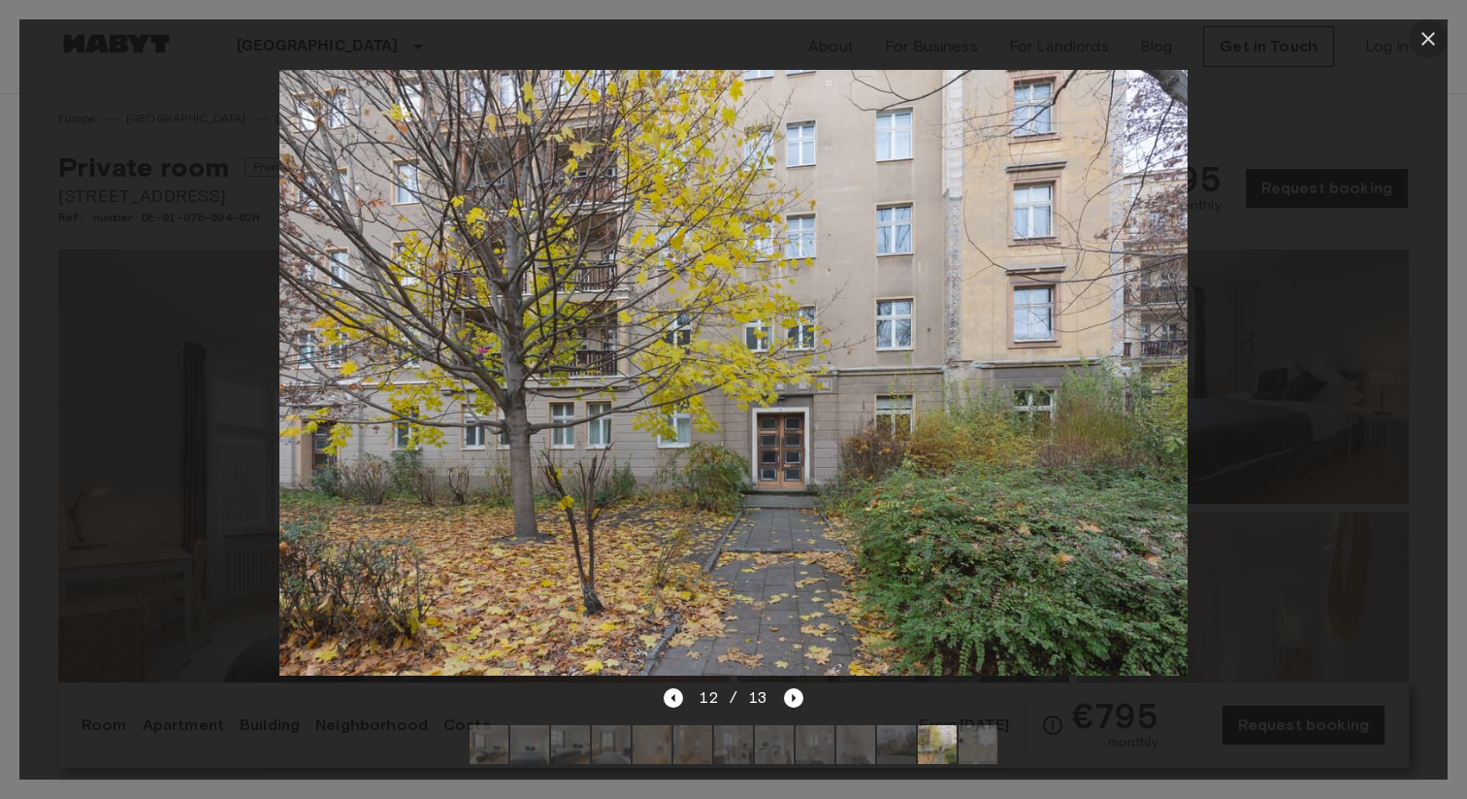
click at [1420, 47] on icon "button" at bounding box center [1428, 38] width 23 height 23
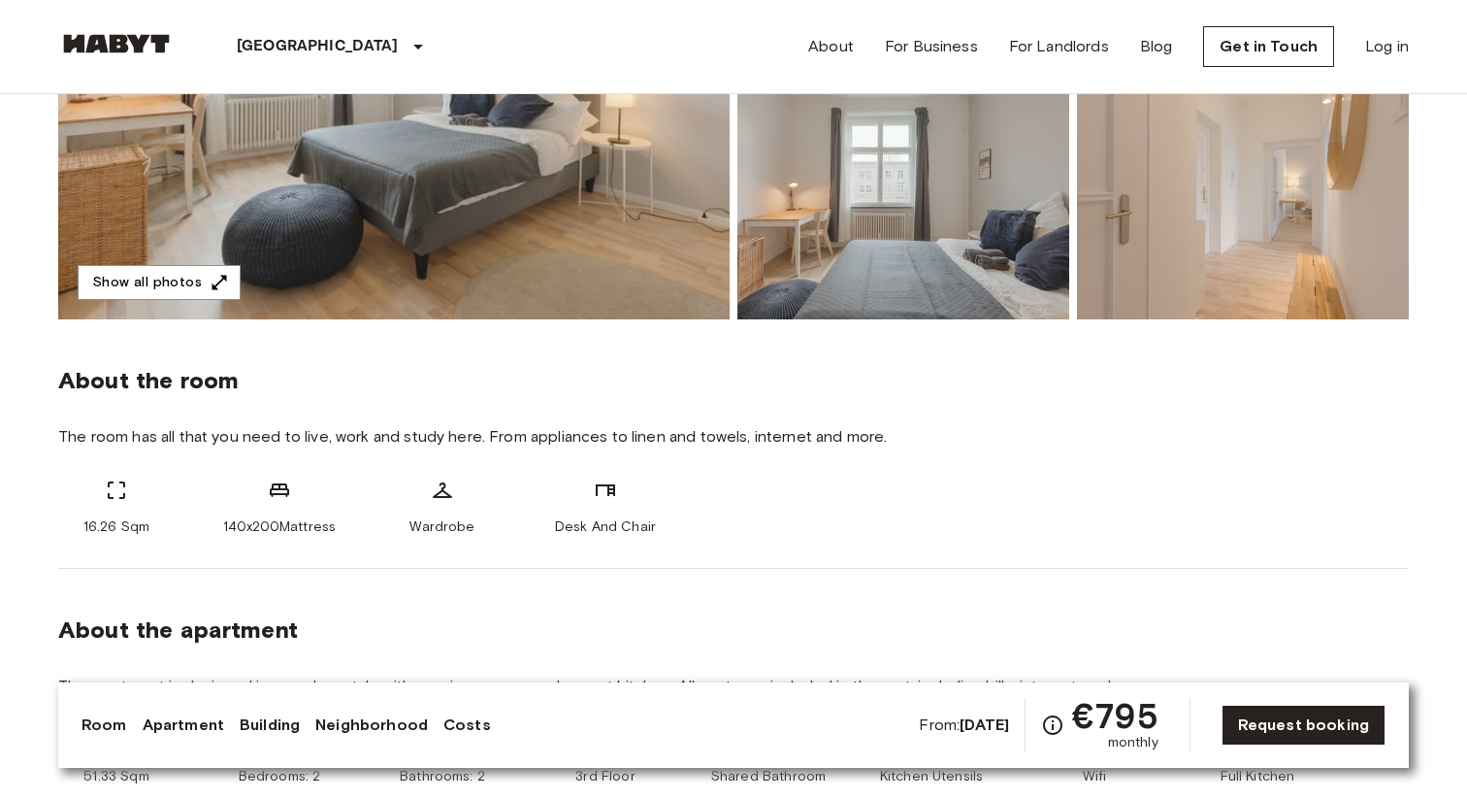
scroll to position [452, 0]
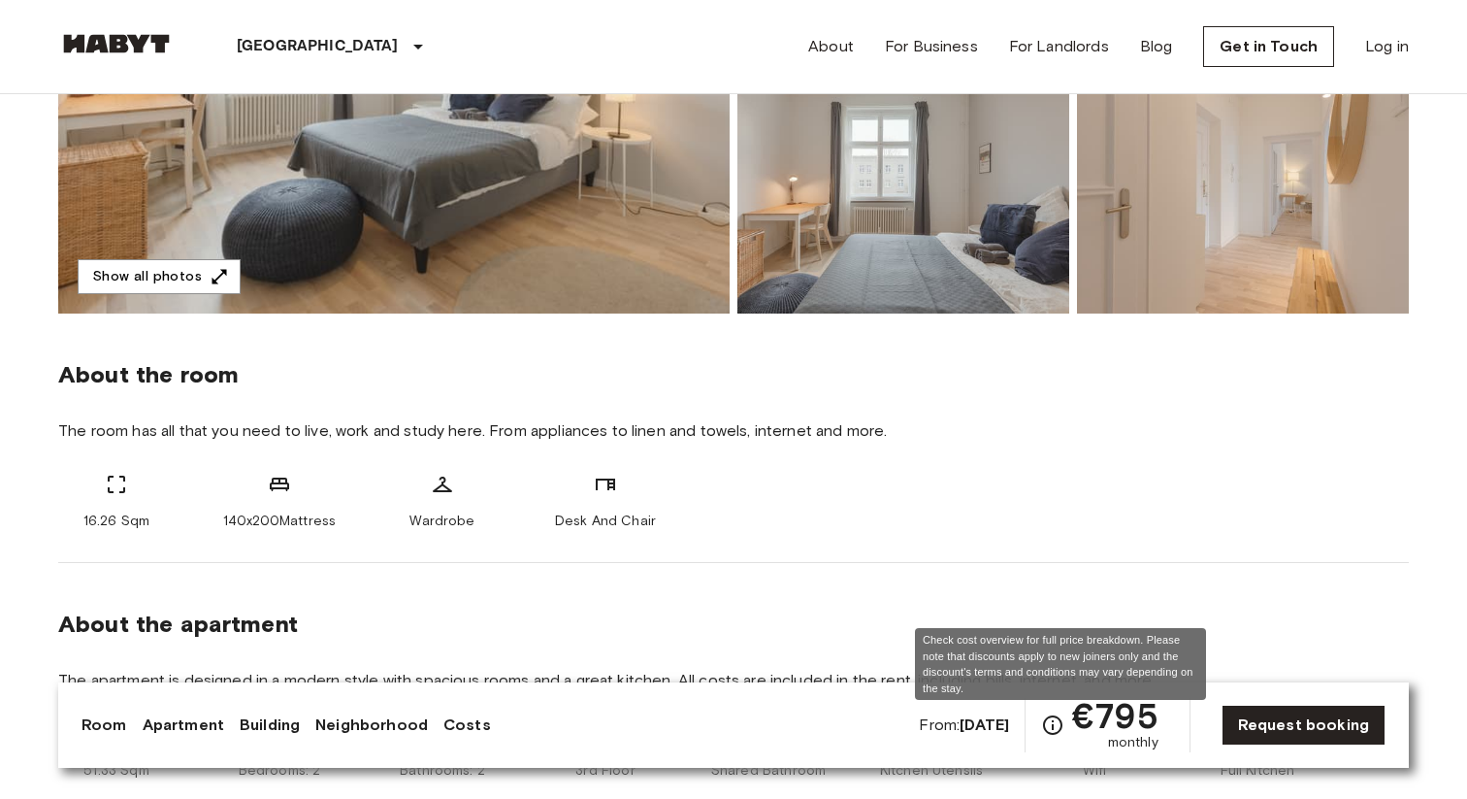
click at [1058, 720] on icon "Check cost overview for full price breakdown. Please note that discounts apply …" at bounding box center [1052, 724] width 23 height 23
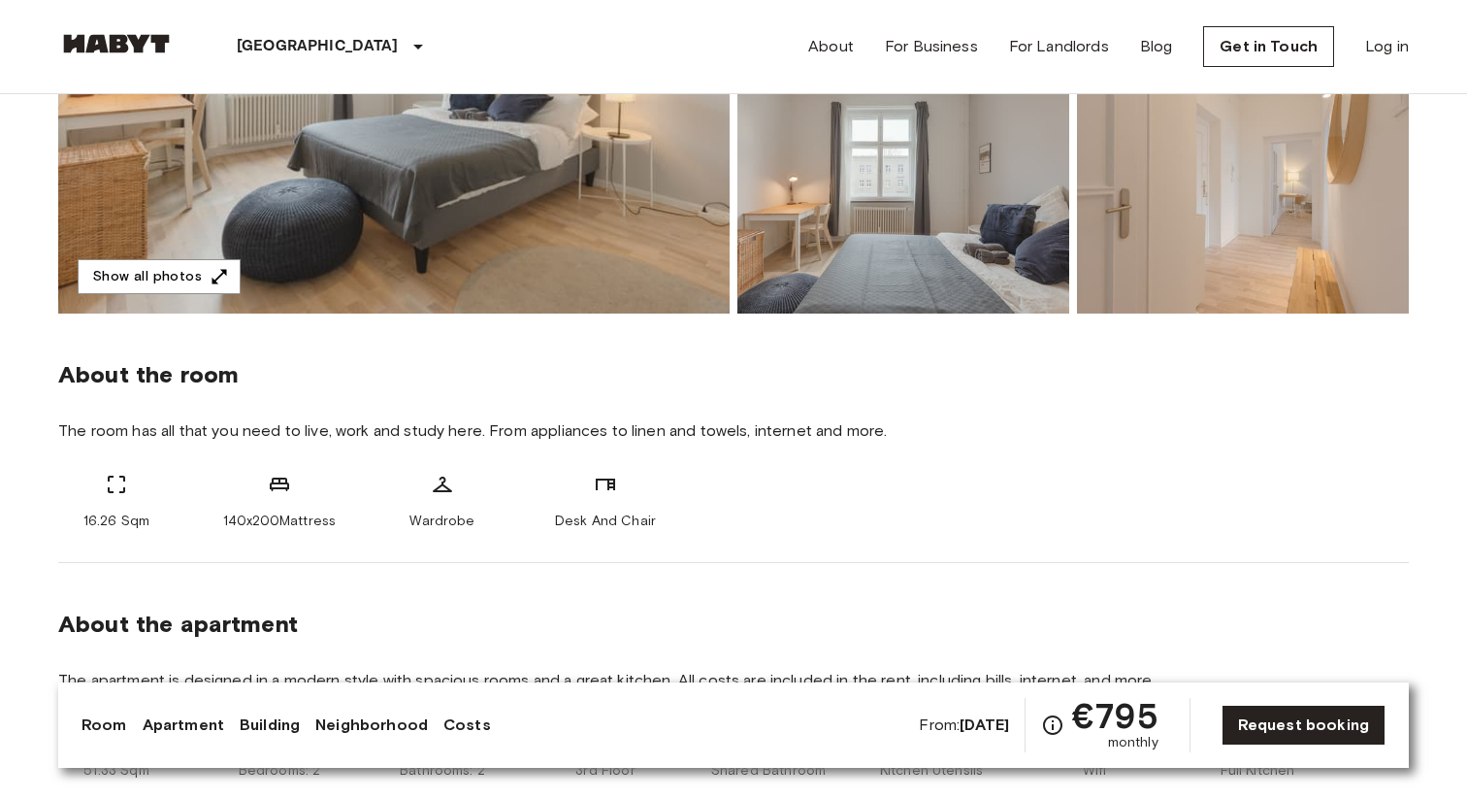
click at [856, 479] on div "16.26 Sqm 140x200Mattress Wardrobe Desk And Chair" at bounding box center [733, 502] width 1351 height 58
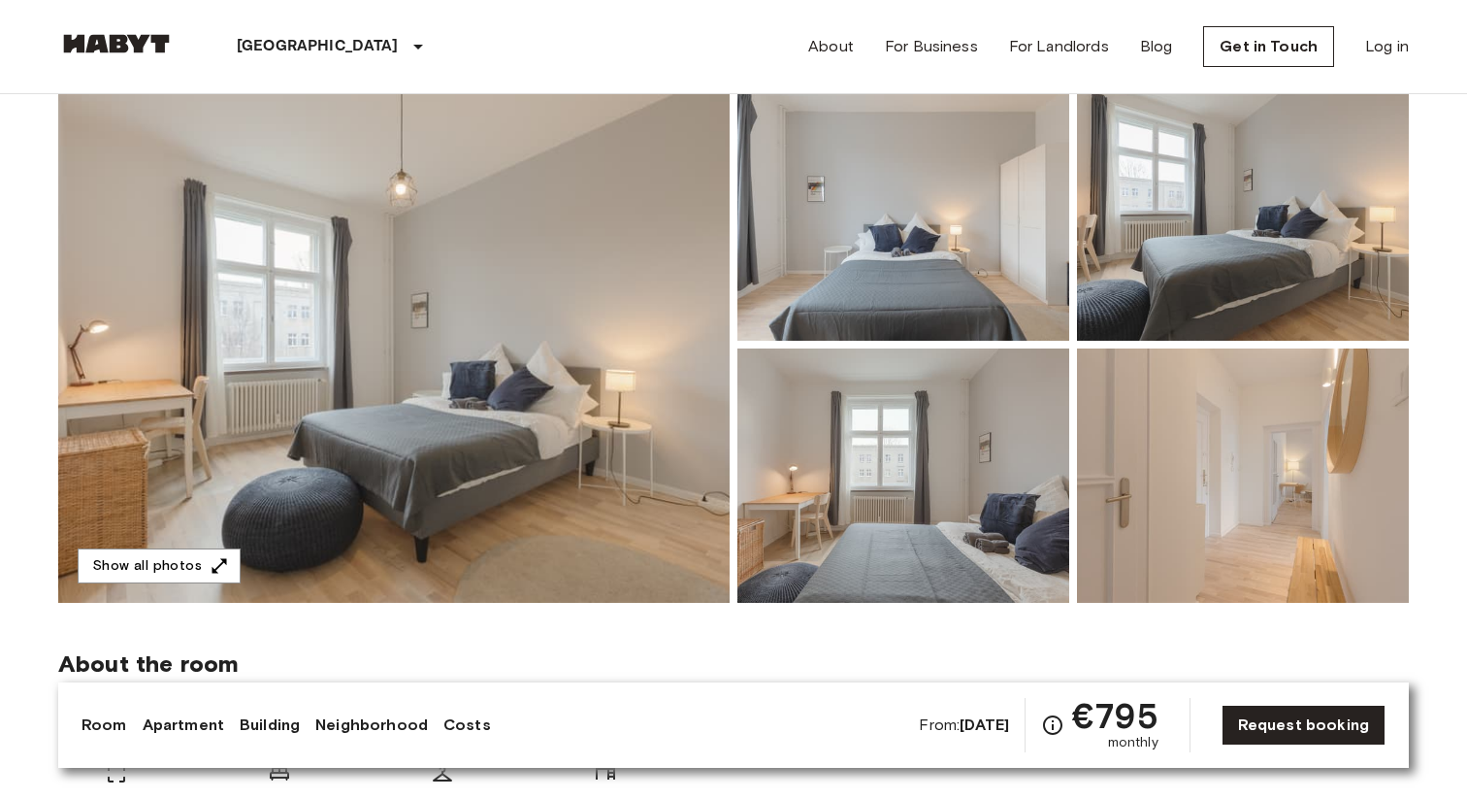
scroll to position [0, 0]
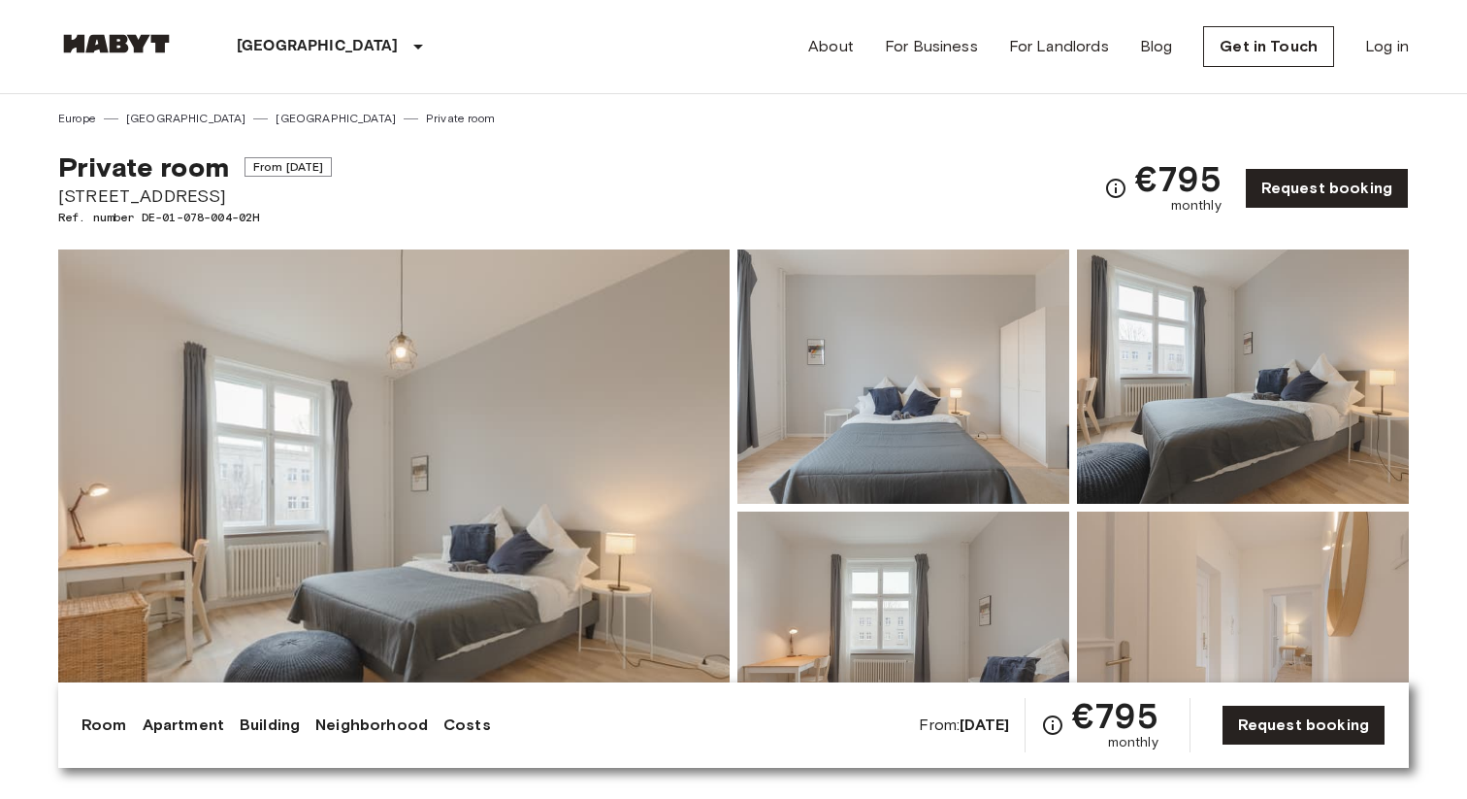
click at [562, 453] on img at bounding box center [394, 507] width 672 height 516
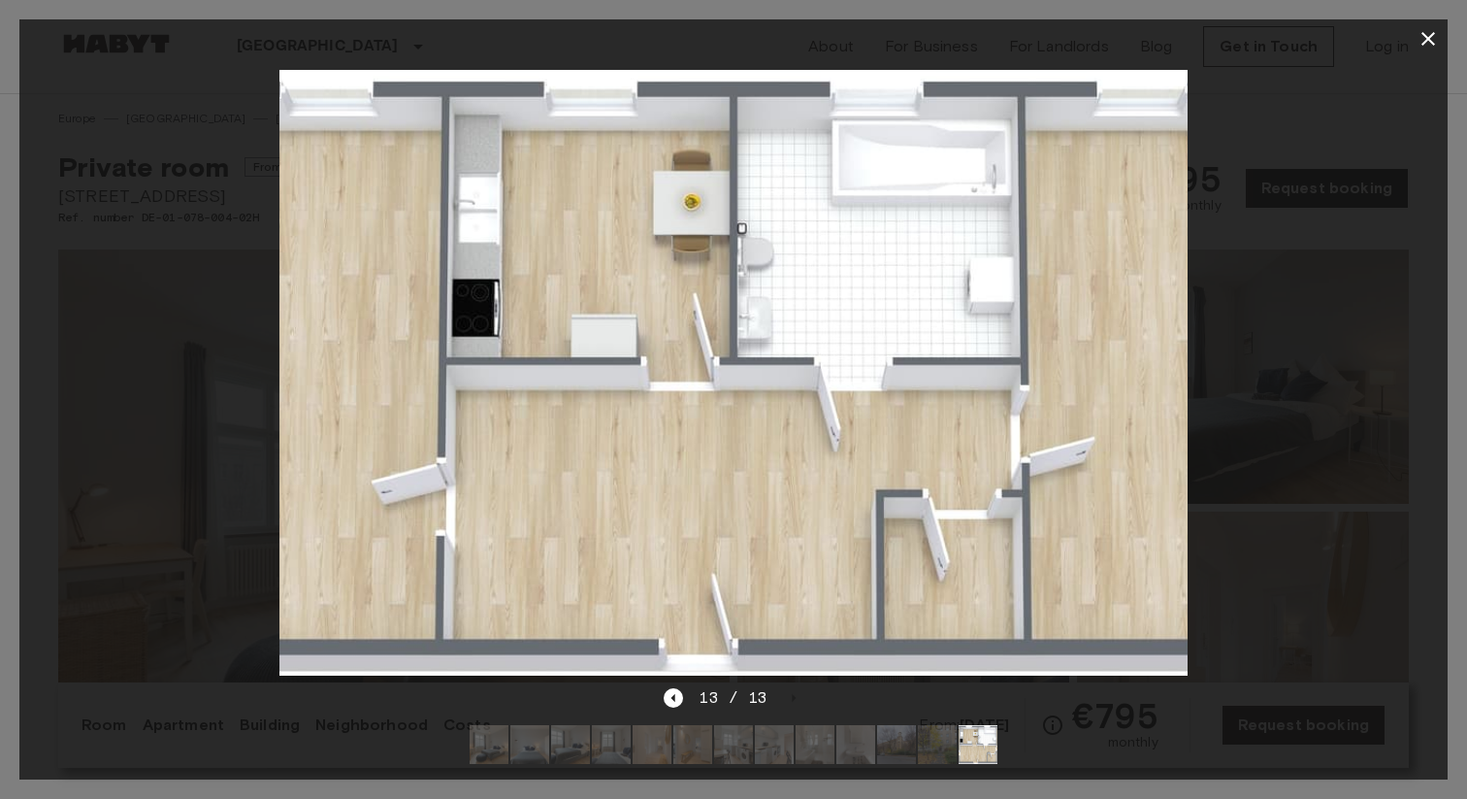
click at [1429, 37] on icon "button" at bounding box center [1429, 39] width 14 height 14
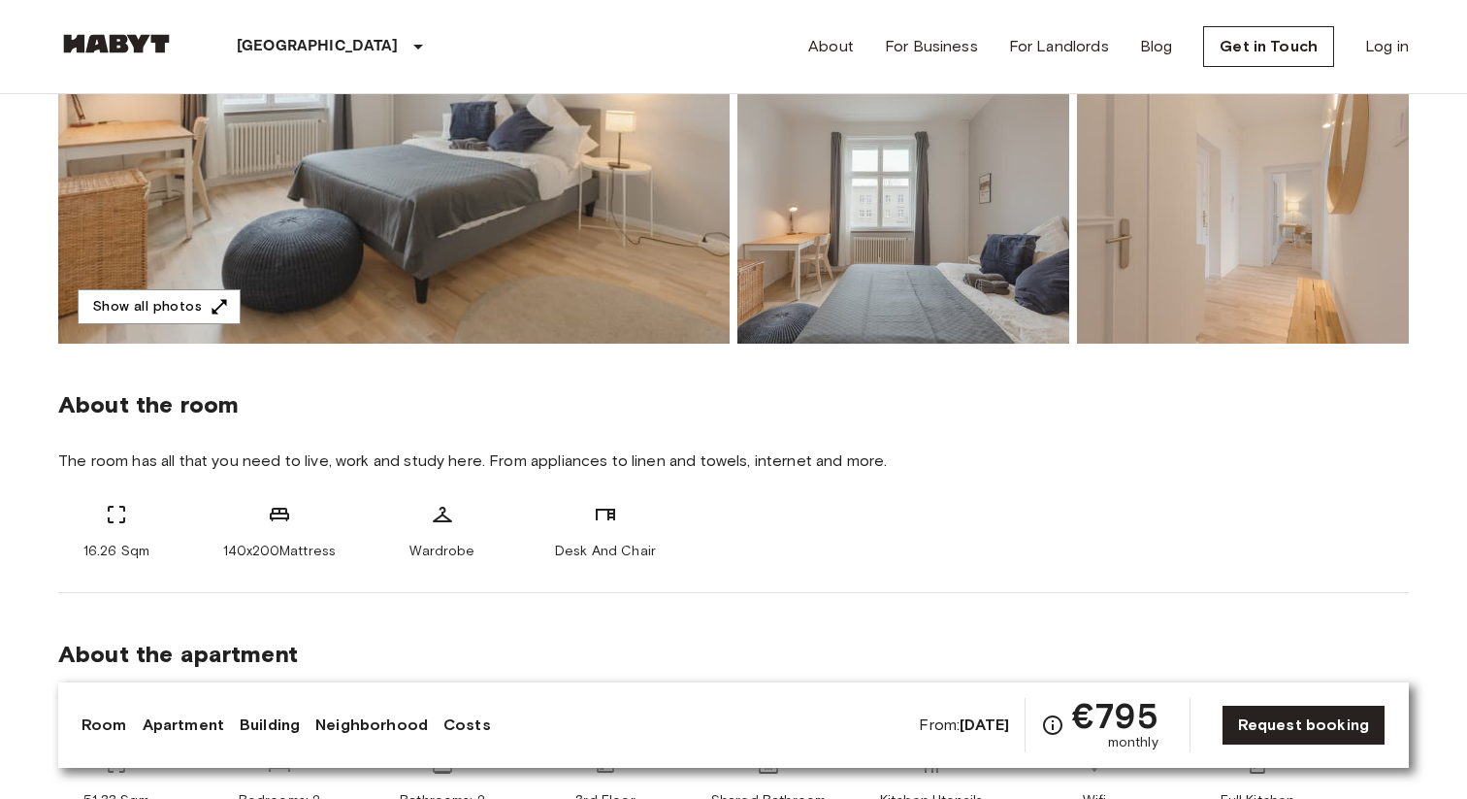
scroll to position [420, 0]
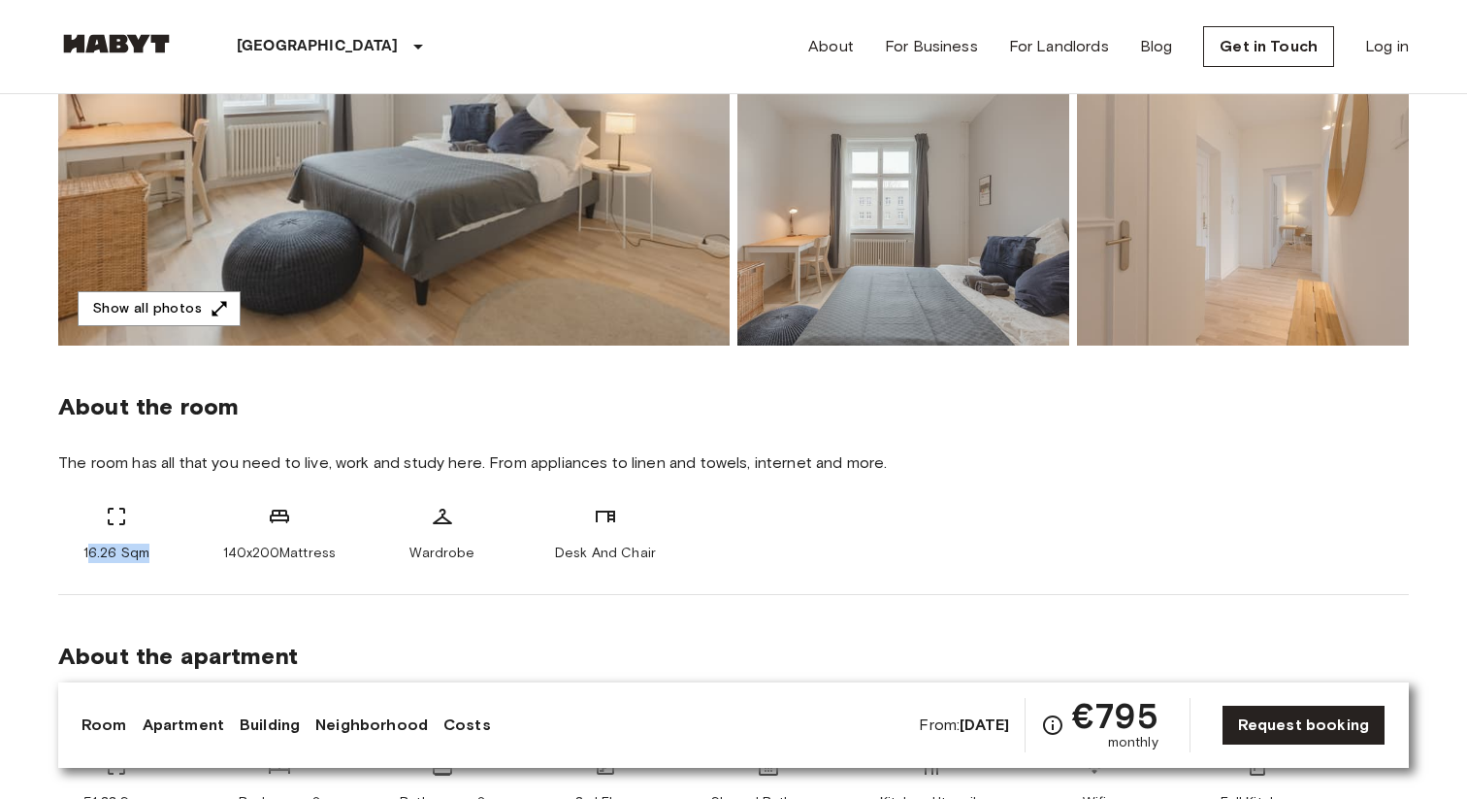
drag, startPoint x: 87, startPoint y: 551, endPoint x: 152, endPoint y: 556, distance: 65.2
click at [152, 556] on div "16.26 Sqm" at bounding box center [116, 534] width 116 height 58
click at [107, 553] on span "16.26 Sqm" at bounding box center [116, 552] width 66 height 19
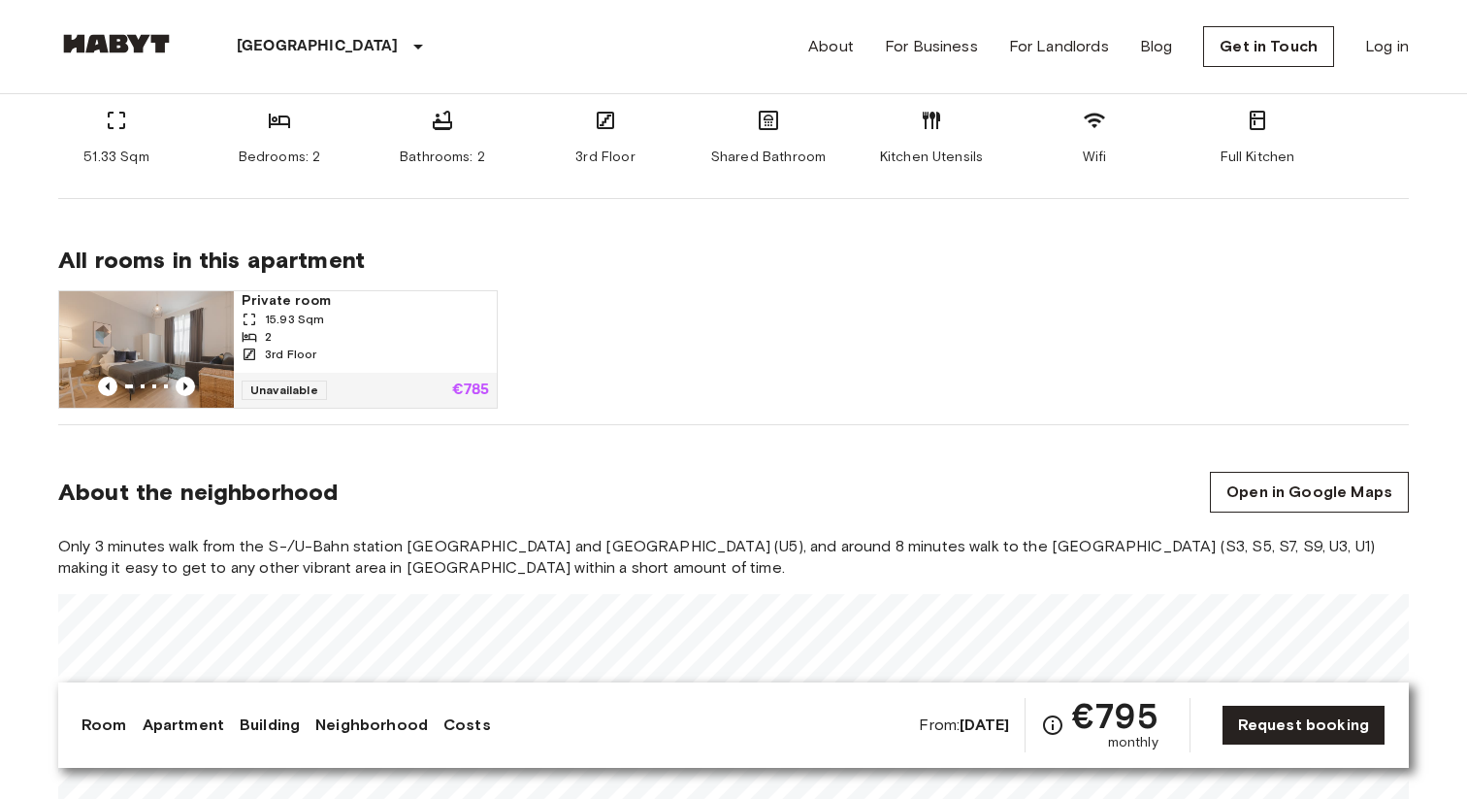
scroll to position [1314, 0]
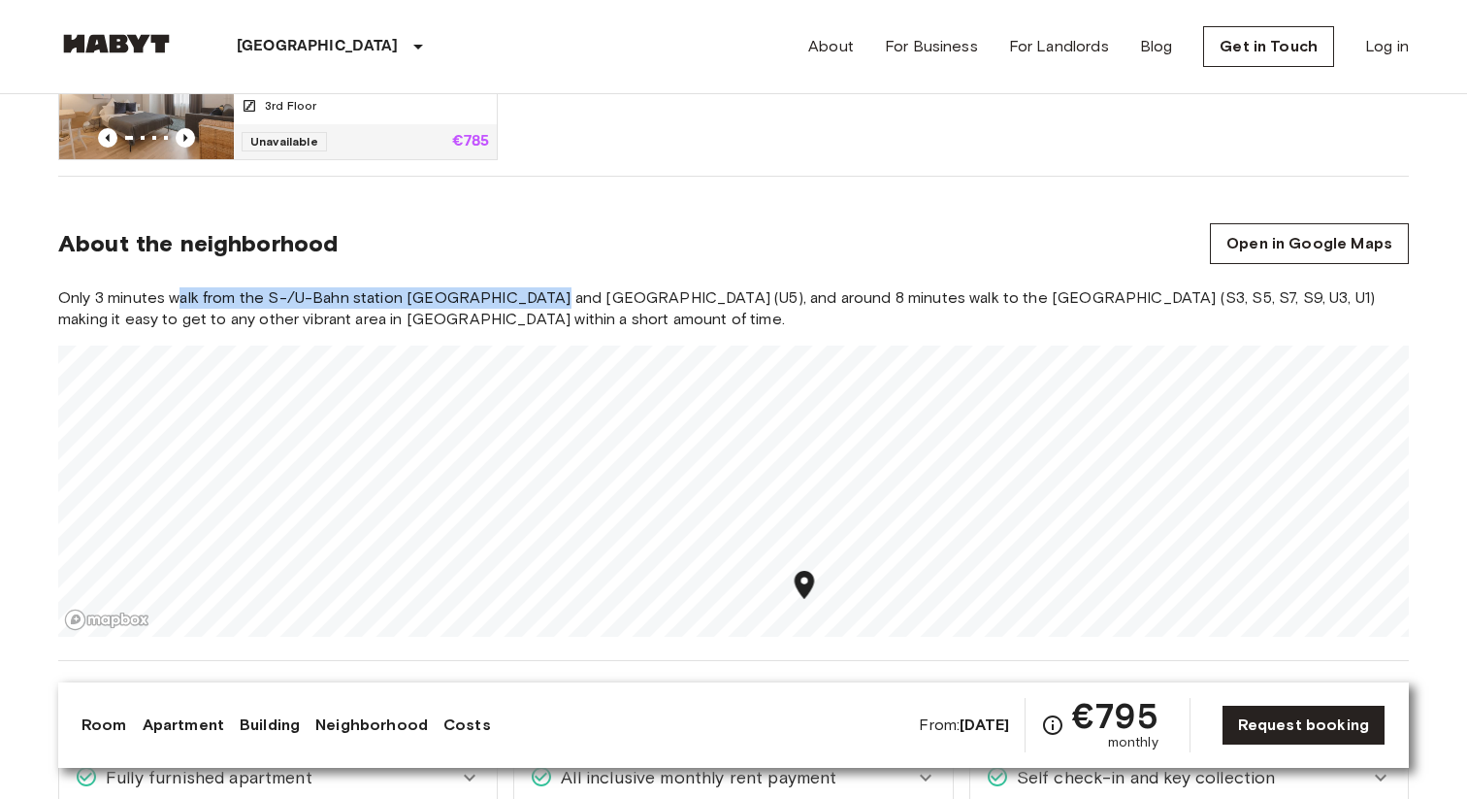
drag, startPoint x: 177, startPoint y: 302, endPoint x: 542, endPoint y: 308, distance: 365.9
click at [542, 308] on span "Only 3 minutes walk from the S-/U-Bahn station Weberwiese and Frankfurter Tor (…" at bounding box center [733, 308] width 1351 height 43
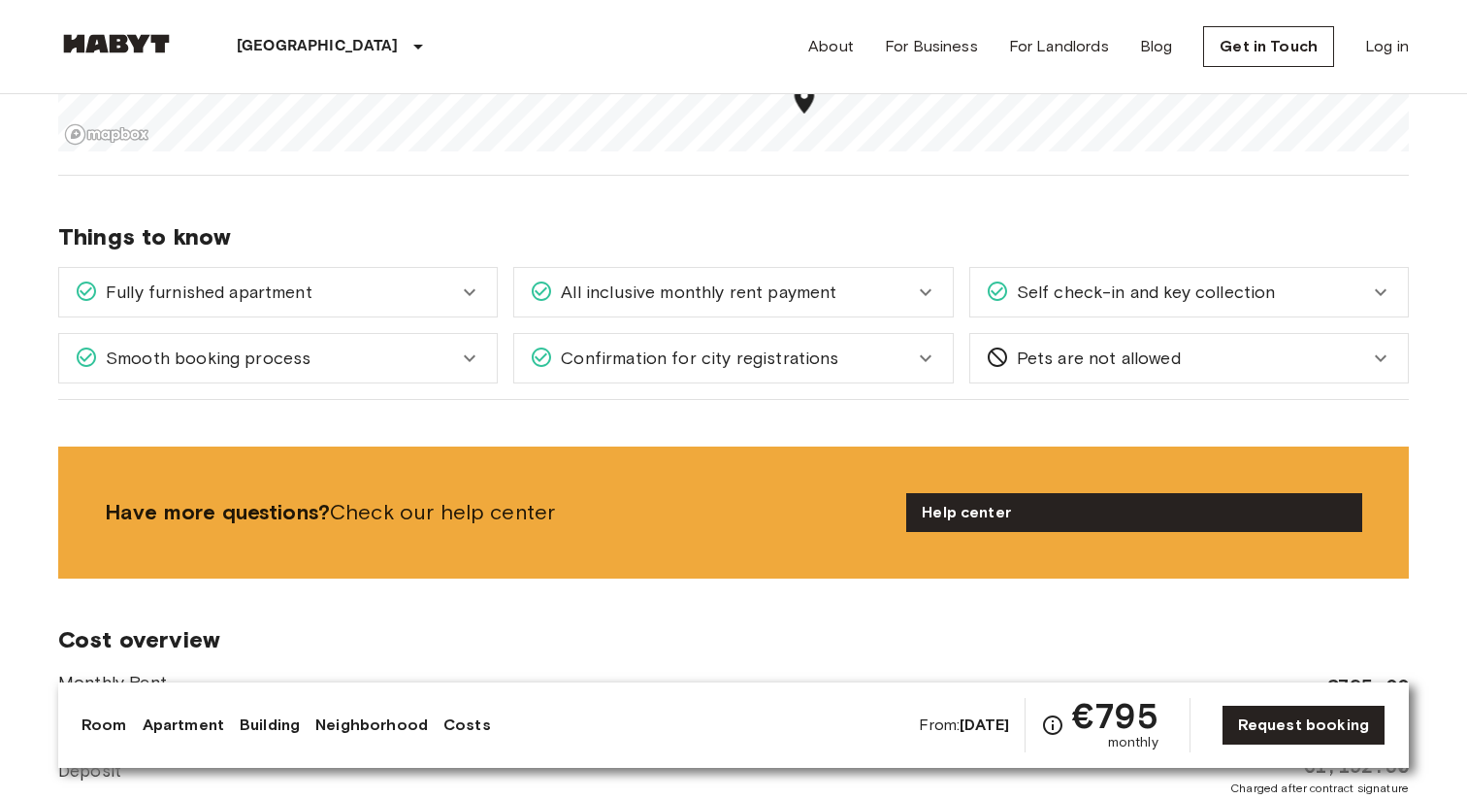
scroll to position [1898, 0]
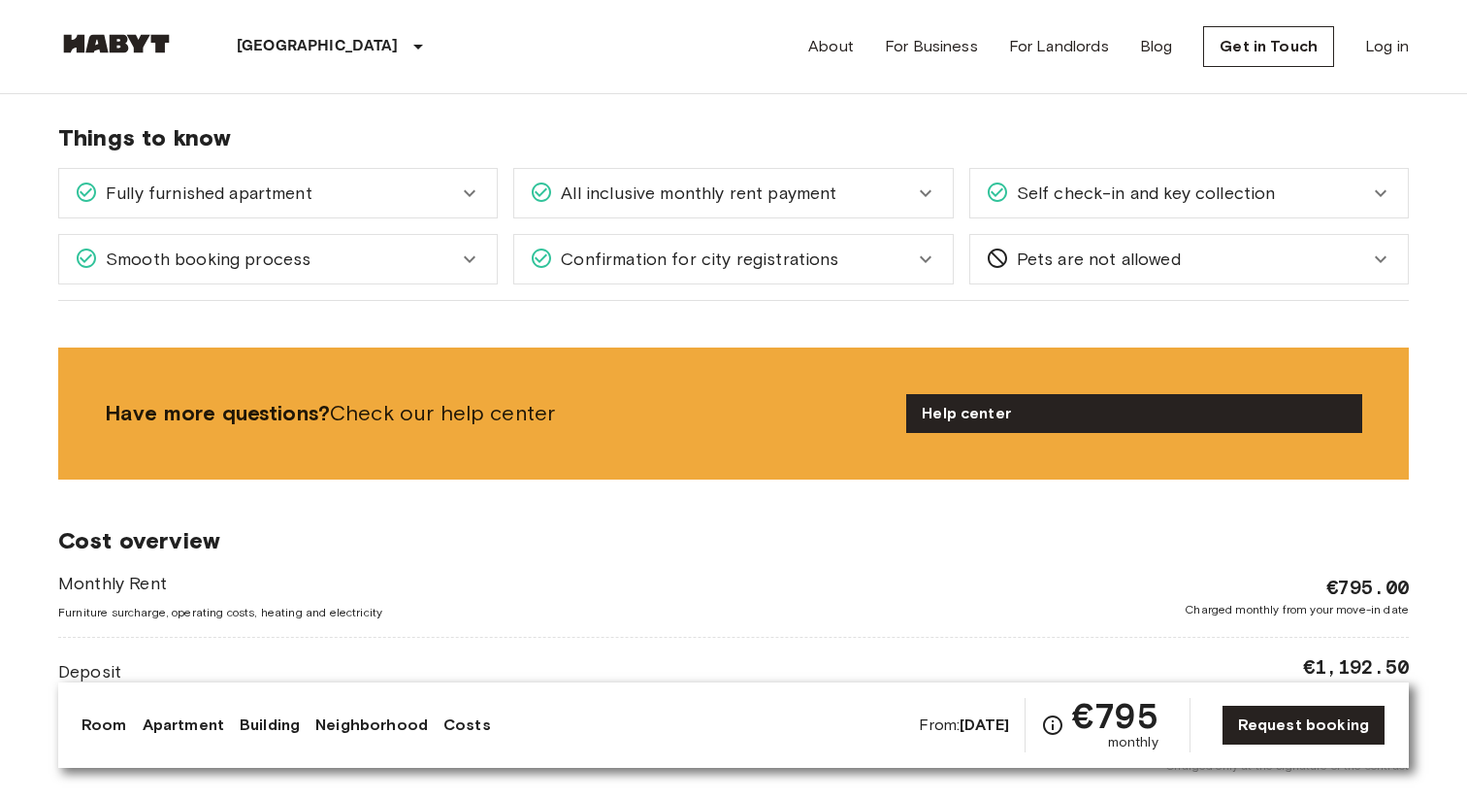
click at [233, 198] on span "Fully furnished apartment" at bounding box center [205, 192] width 214 height 25
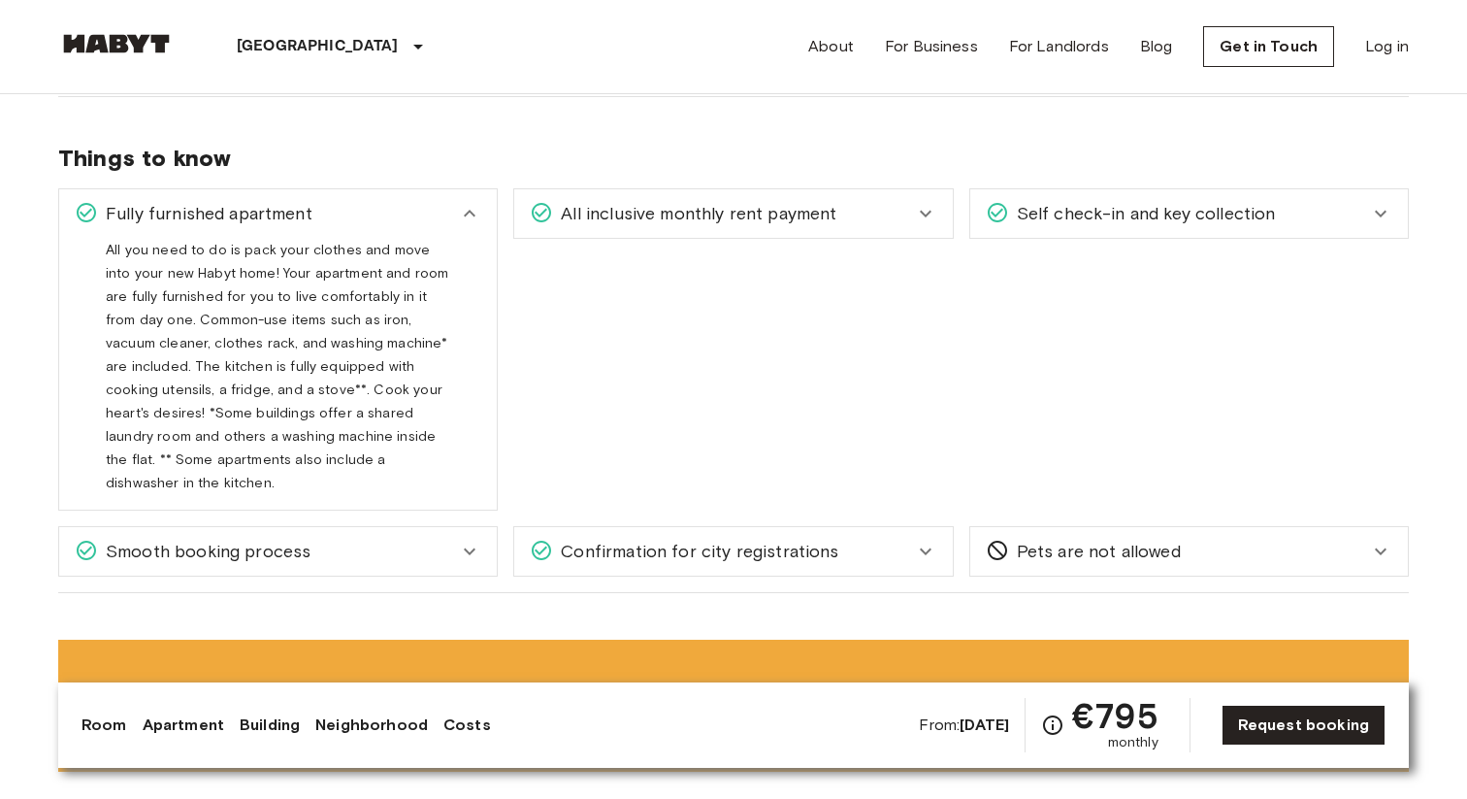
scroll to position [1871, 0]
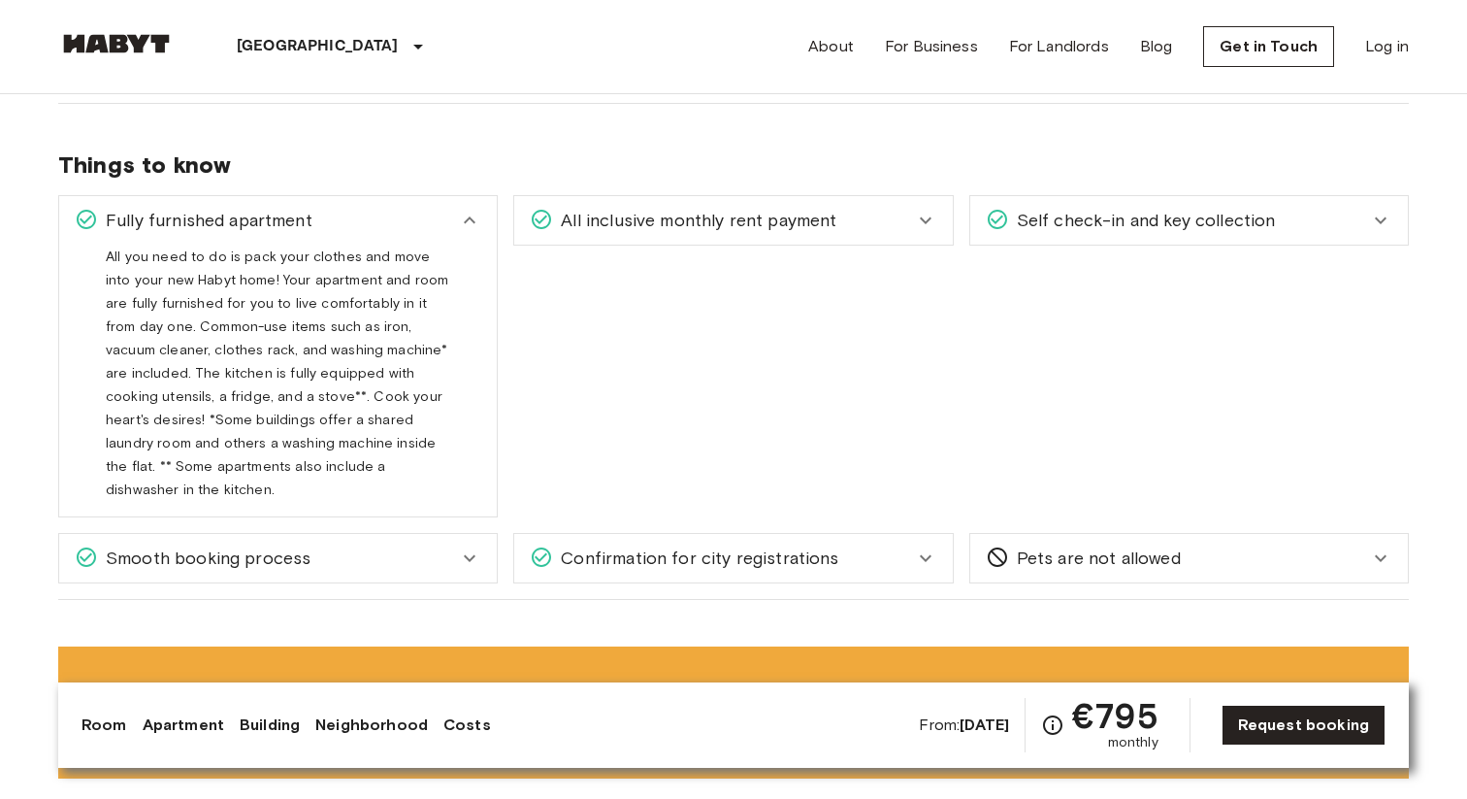
click at [699, 231] on span "All inclusive monthly rent payment" at bounding box center [694, 220] width 283 height 25
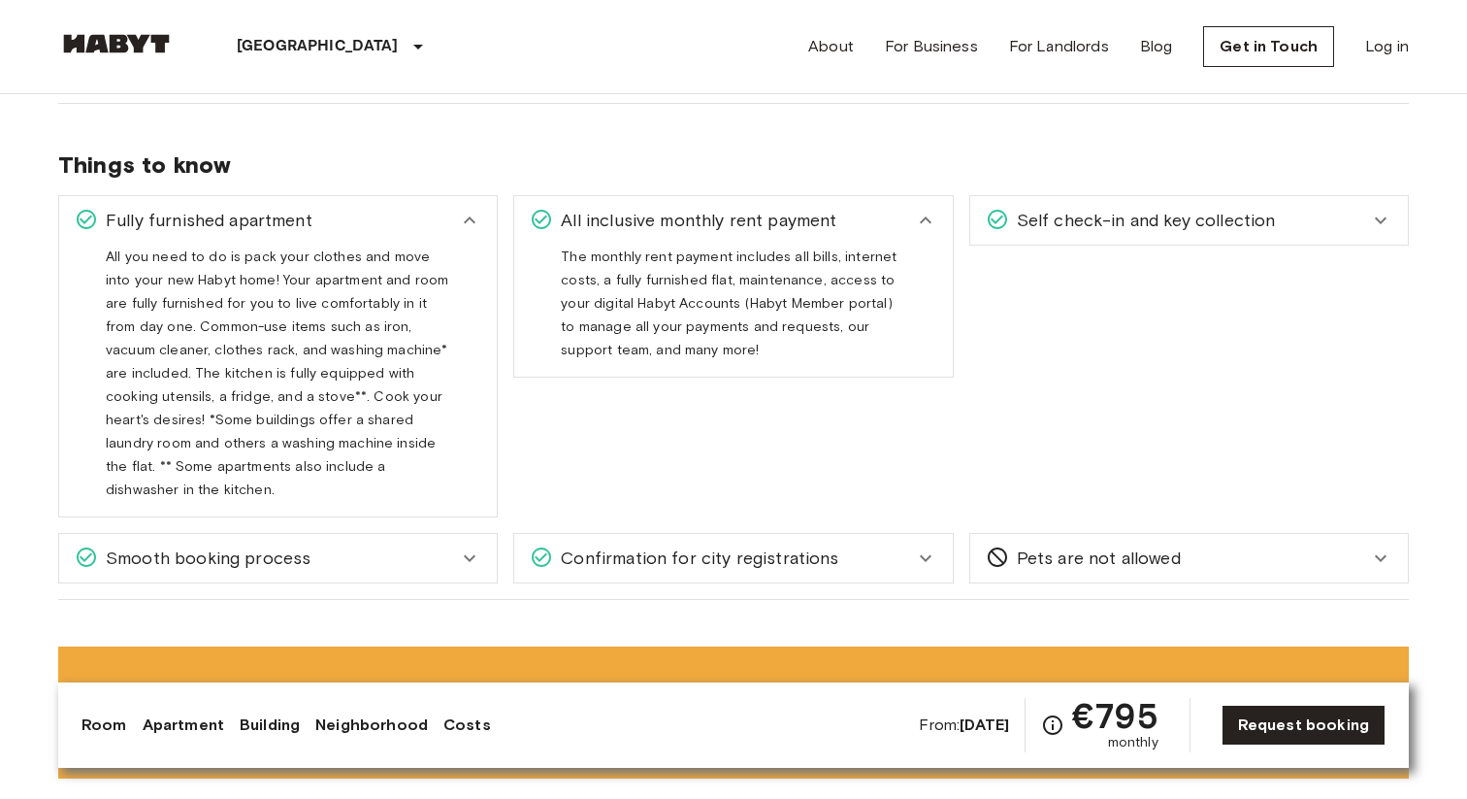
click at [1056, 225] on span "Self check-in and key collection" at bounding box center [1142, 220] width 267 height 25
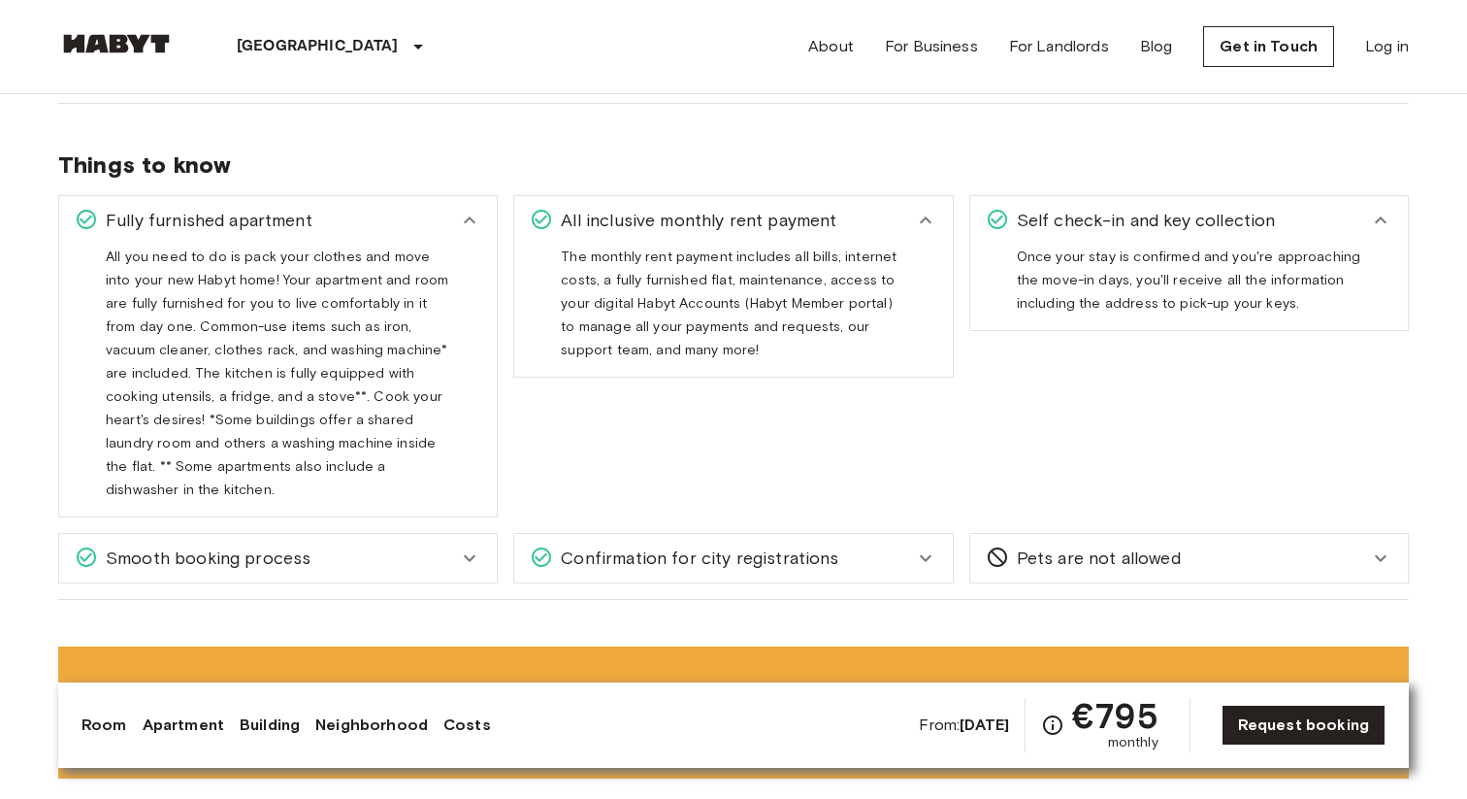
click at [1056, 225] on span "Self check-in and key collection" at bounding box center [1142, 220] width 267 height 25
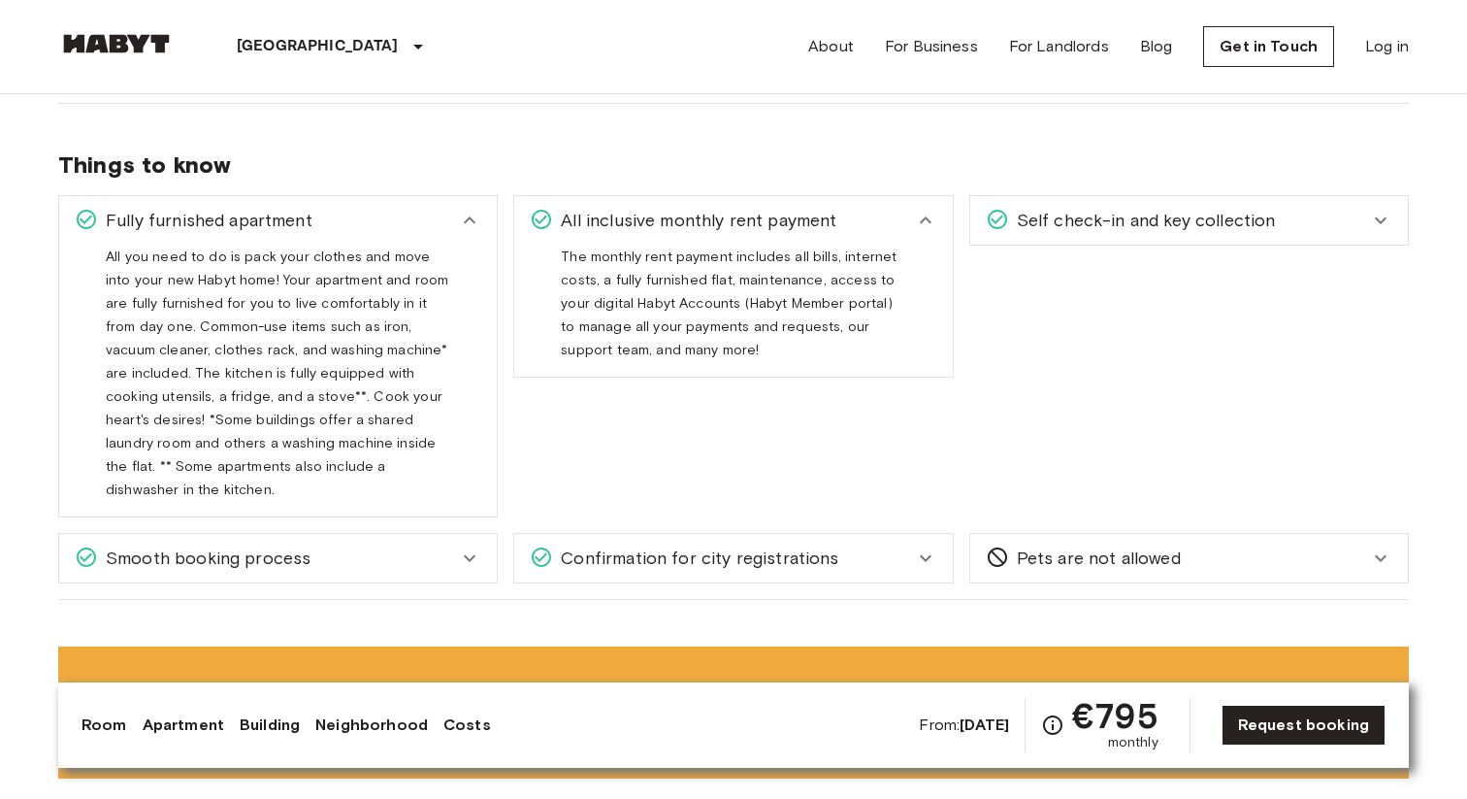
click at [897, 545] on div "Confirmation for city registrations" at bounding box center [721, 557] width 383 height 25
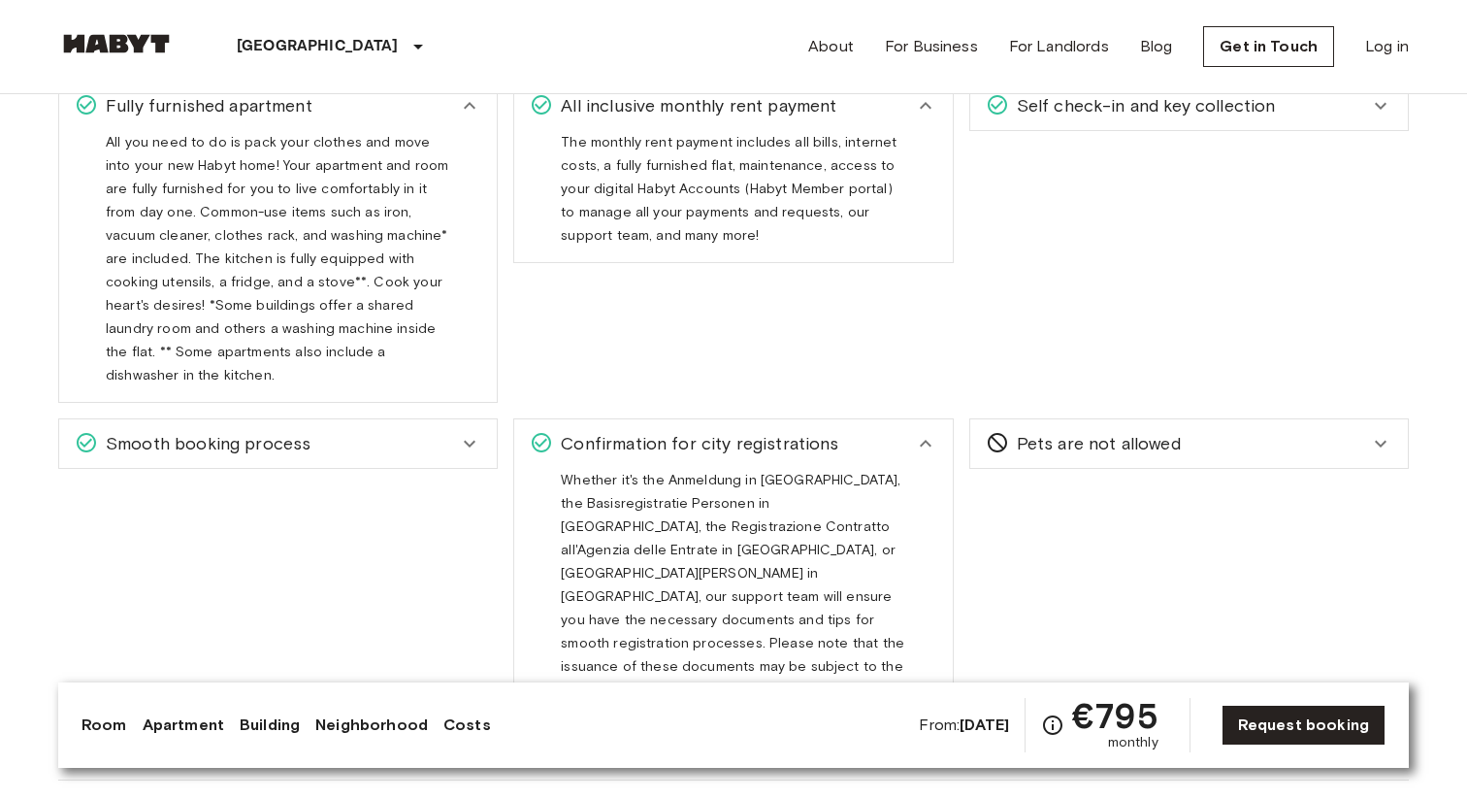
scroll to position [1992, 0]
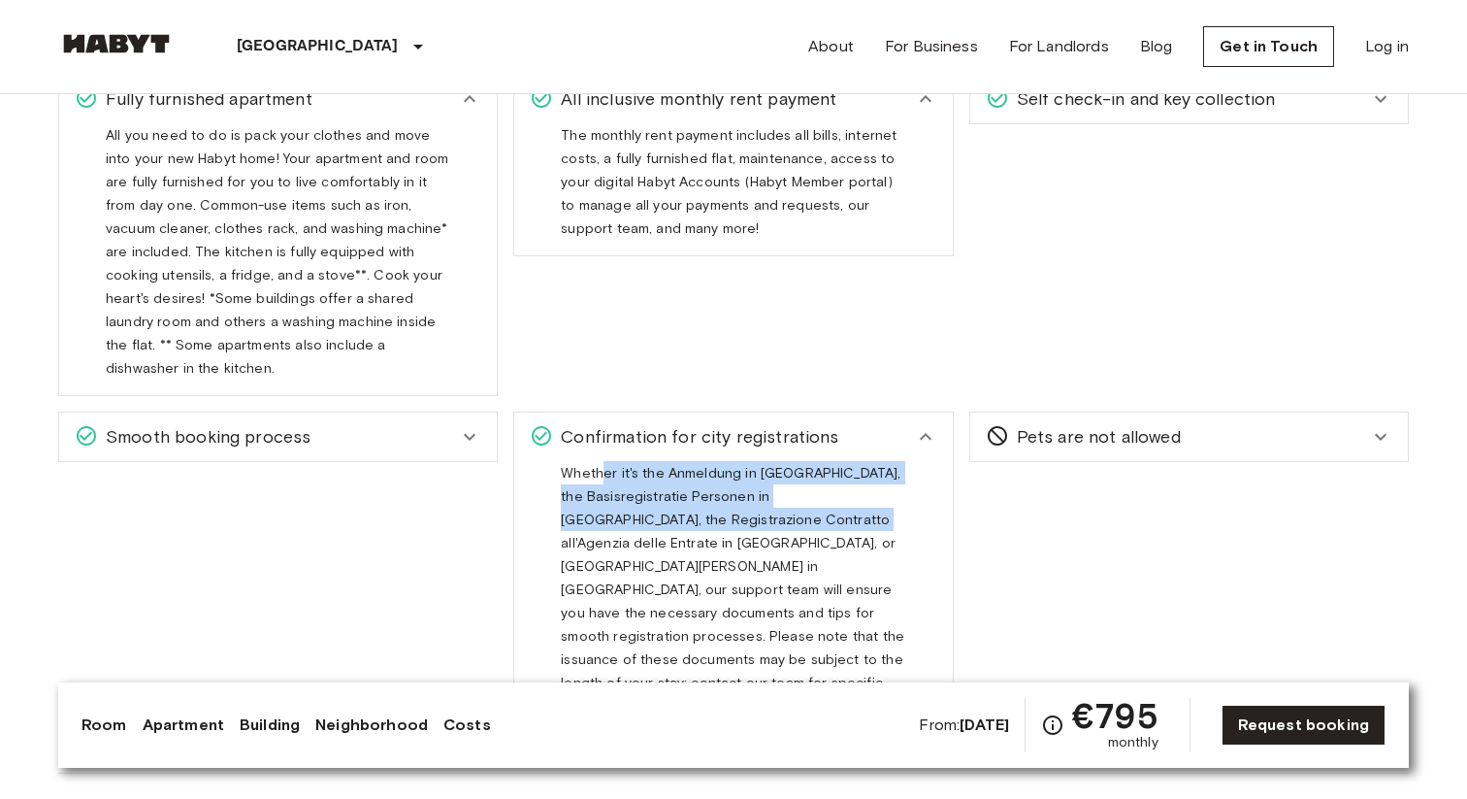
drag, startPoint x: 603, startPoint y: 452, endPoint x: 786, endPoint y: 485, distance: 186.3
click at [786, 485] on div "Whether it's the Anmeldung in [GEOGRAPHIC_DATA], the Basisregistratie Personen …" at bounding box center [733, 600] width 344 height 279
click at [427, 424] on div "Smooth booking process" at bounding box center [266, 436] width 383 height 25
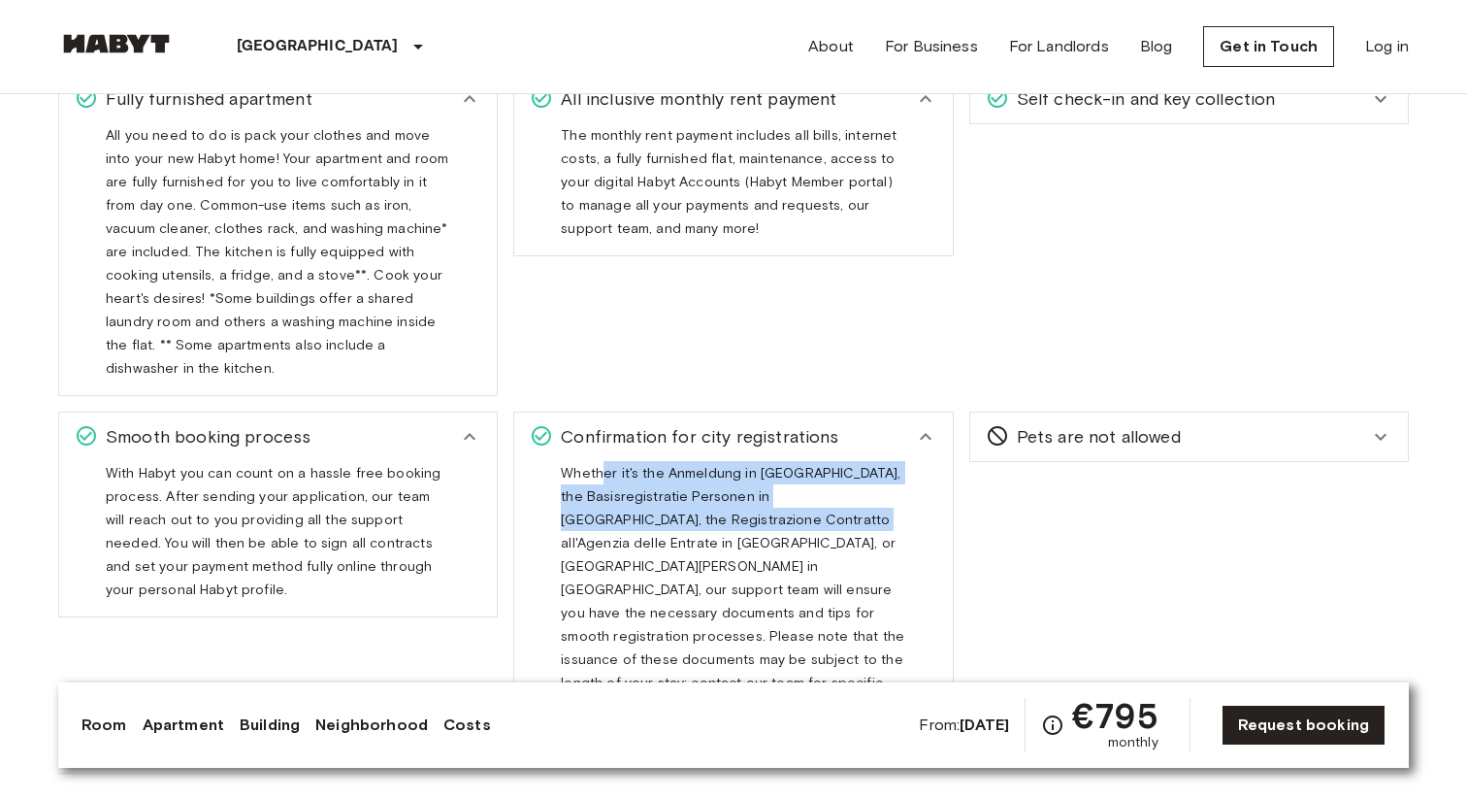
click at [427, 424] on div "Smooth booking process" at bounding box center [266, 436] width 383 height 25
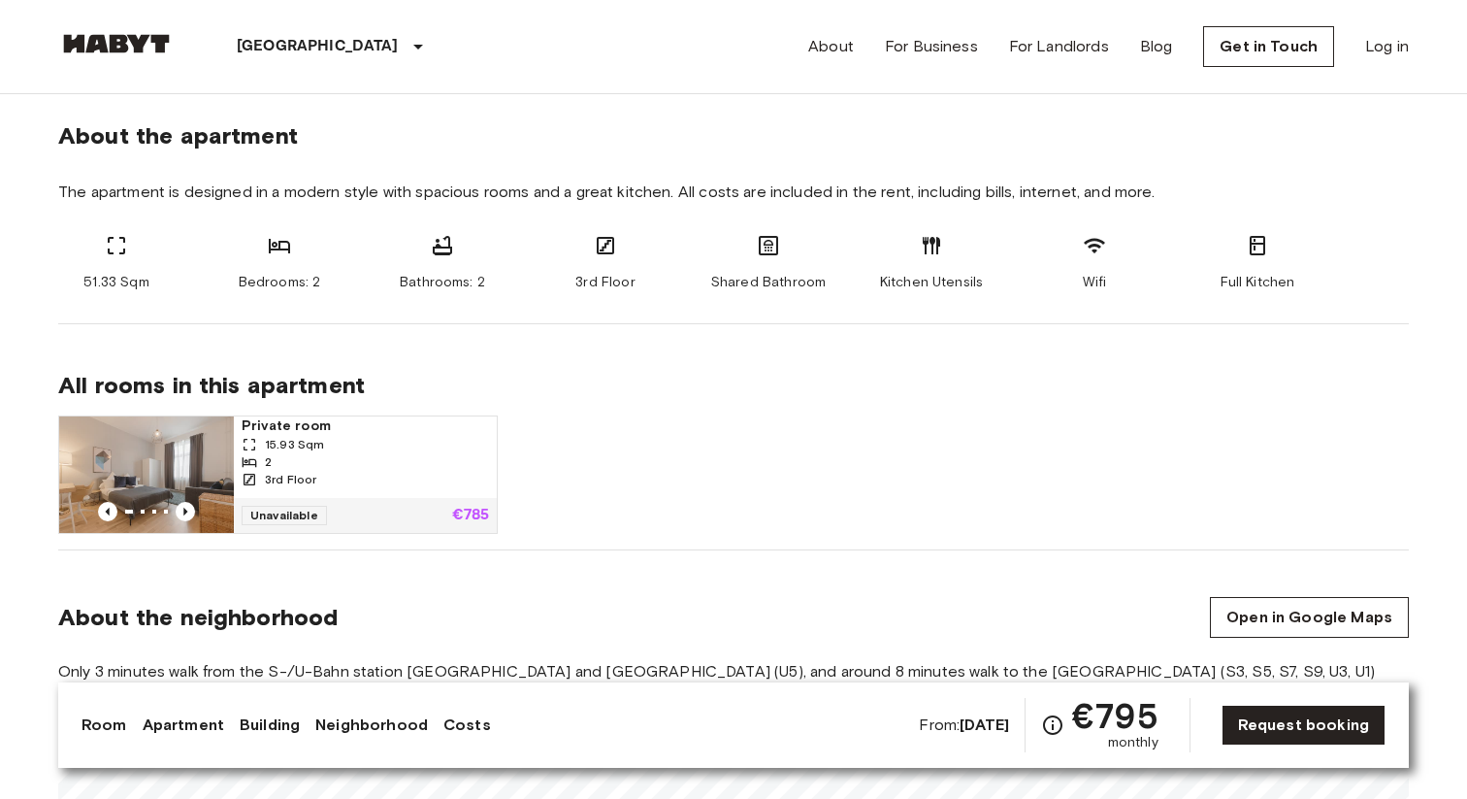
scroll to position [913, 0]
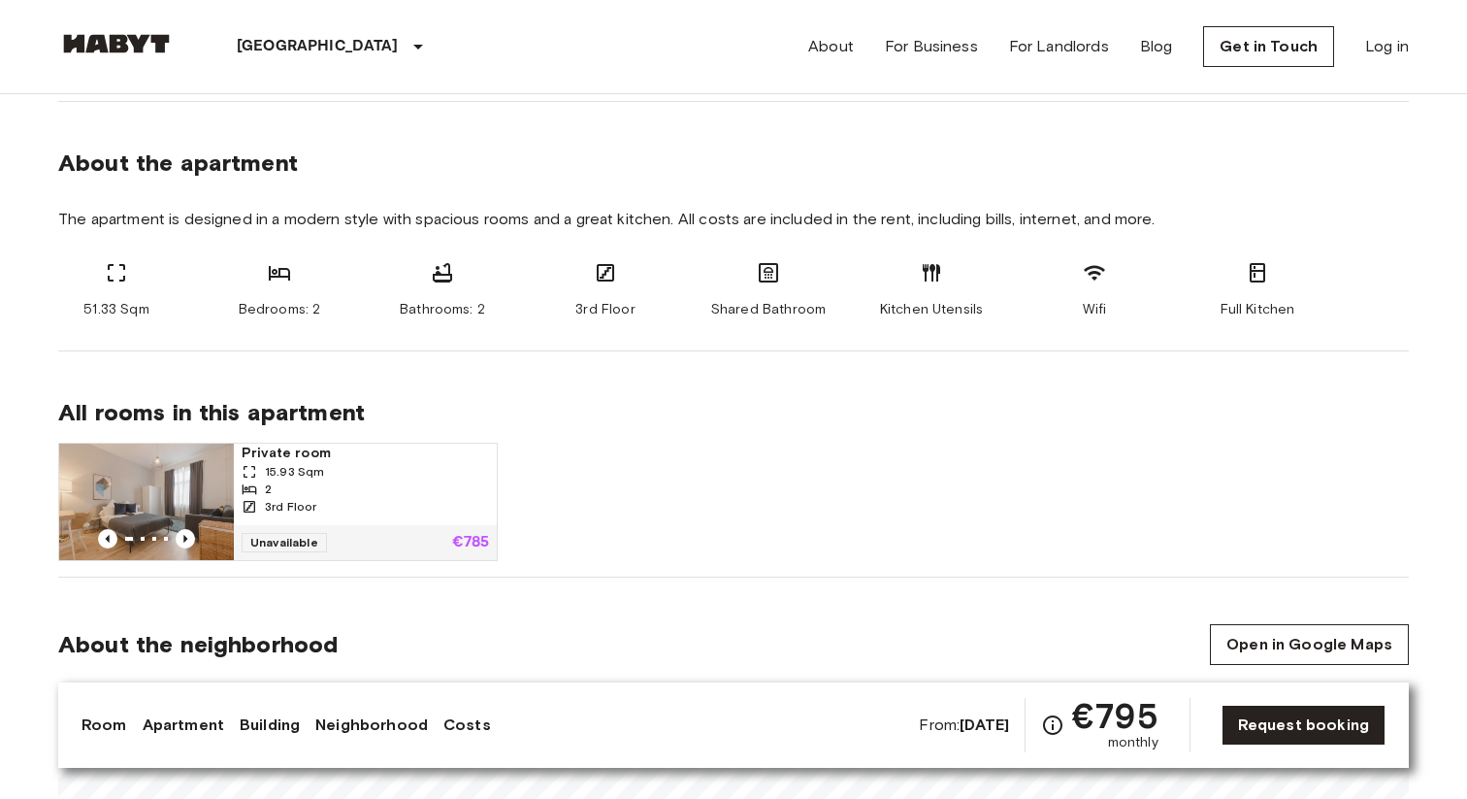
click at [772, 307] on span "Shared Bathroom" at bounding box center [768, 309] width 115 height 19
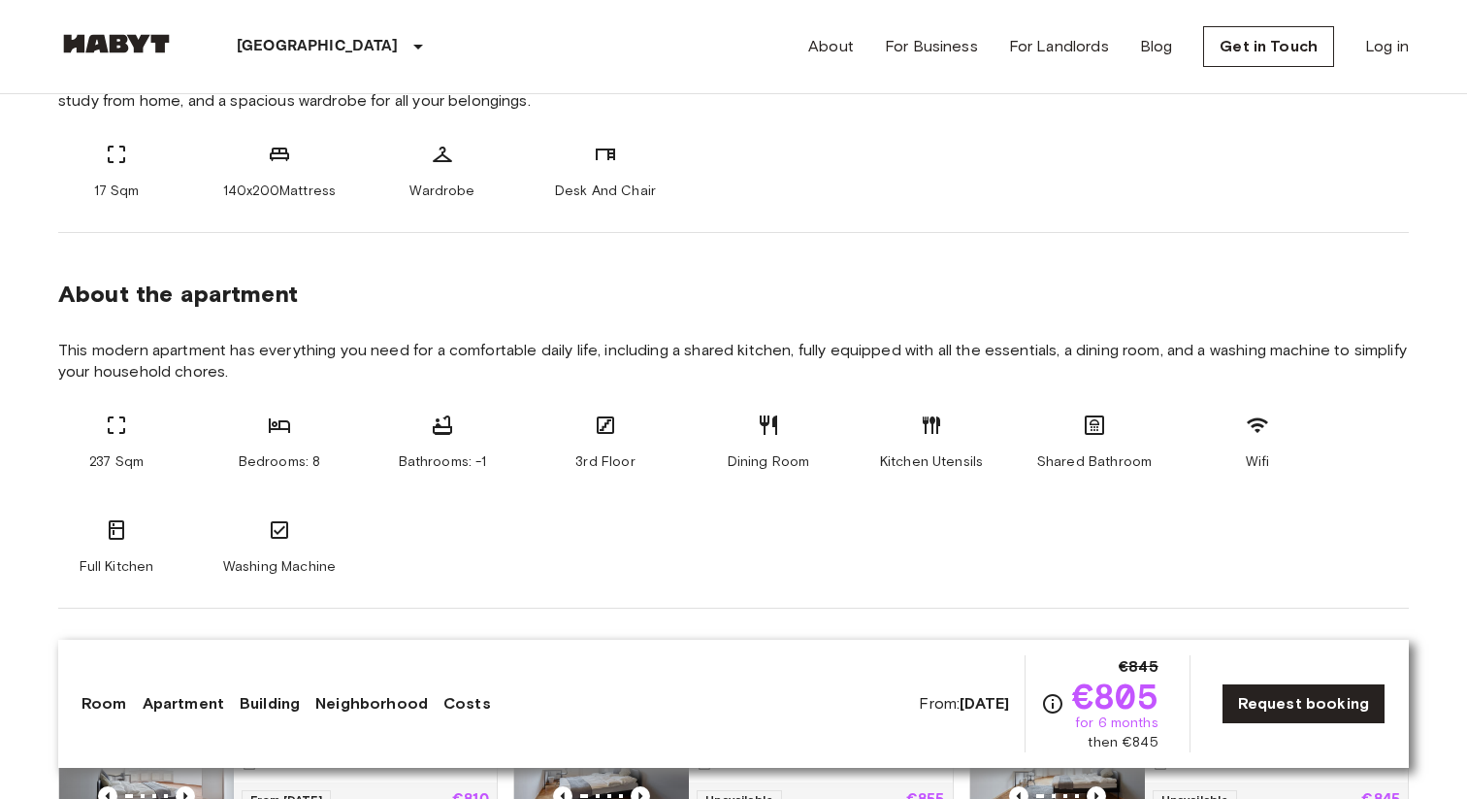
scroll to position [901, 0]
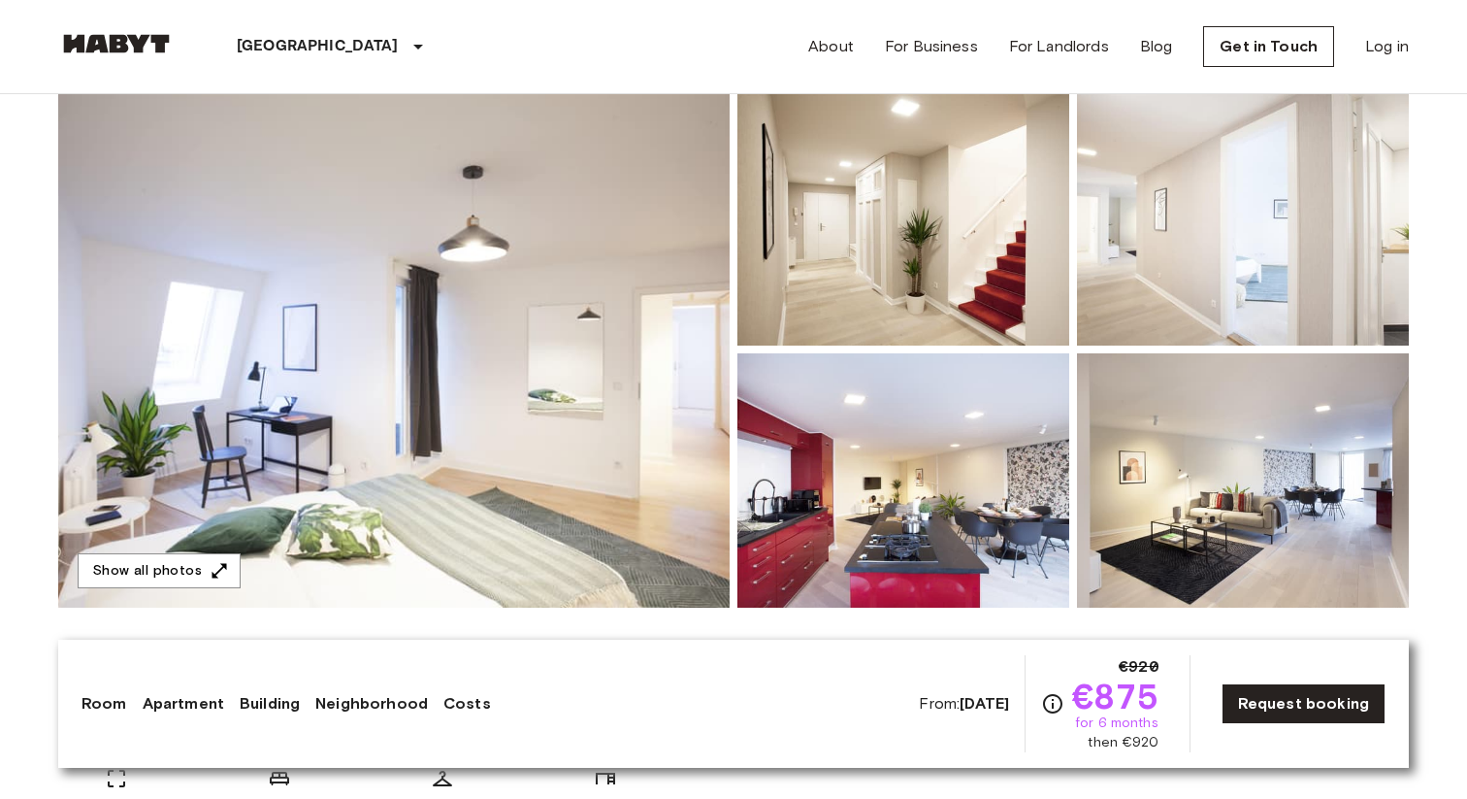
scroll to position [179, 0]
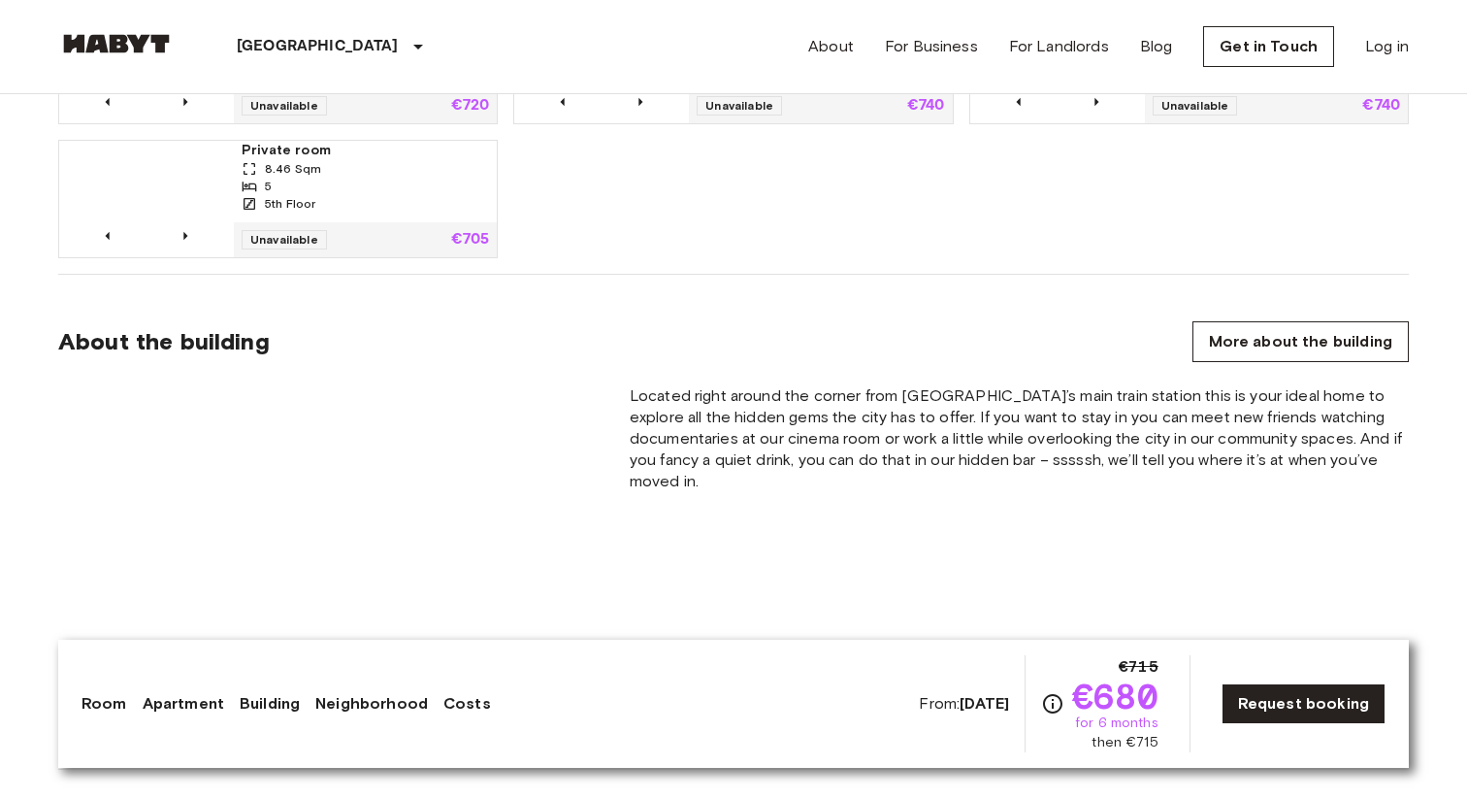
scroll to position [1386, 0]
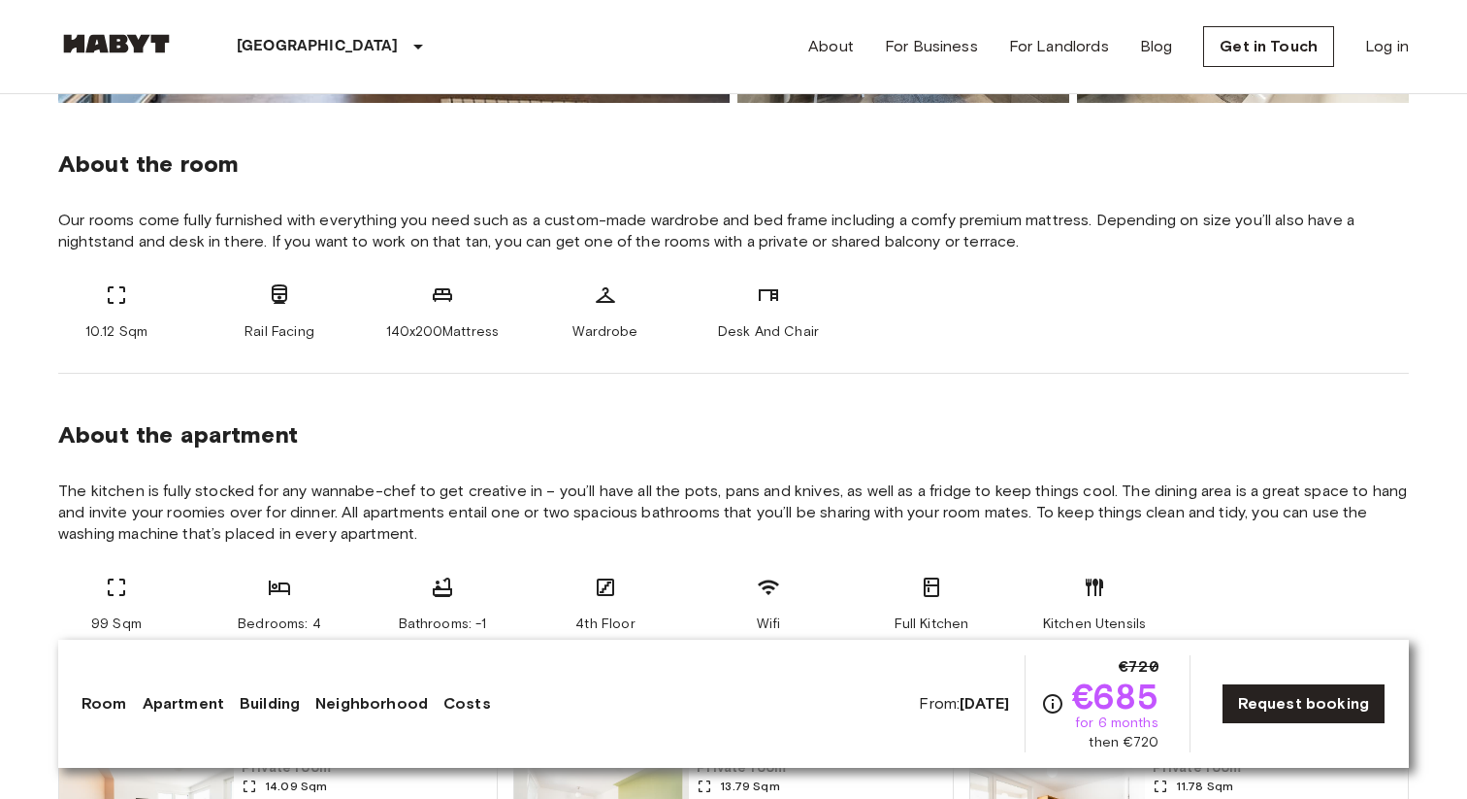
scroll to position [670, 0]
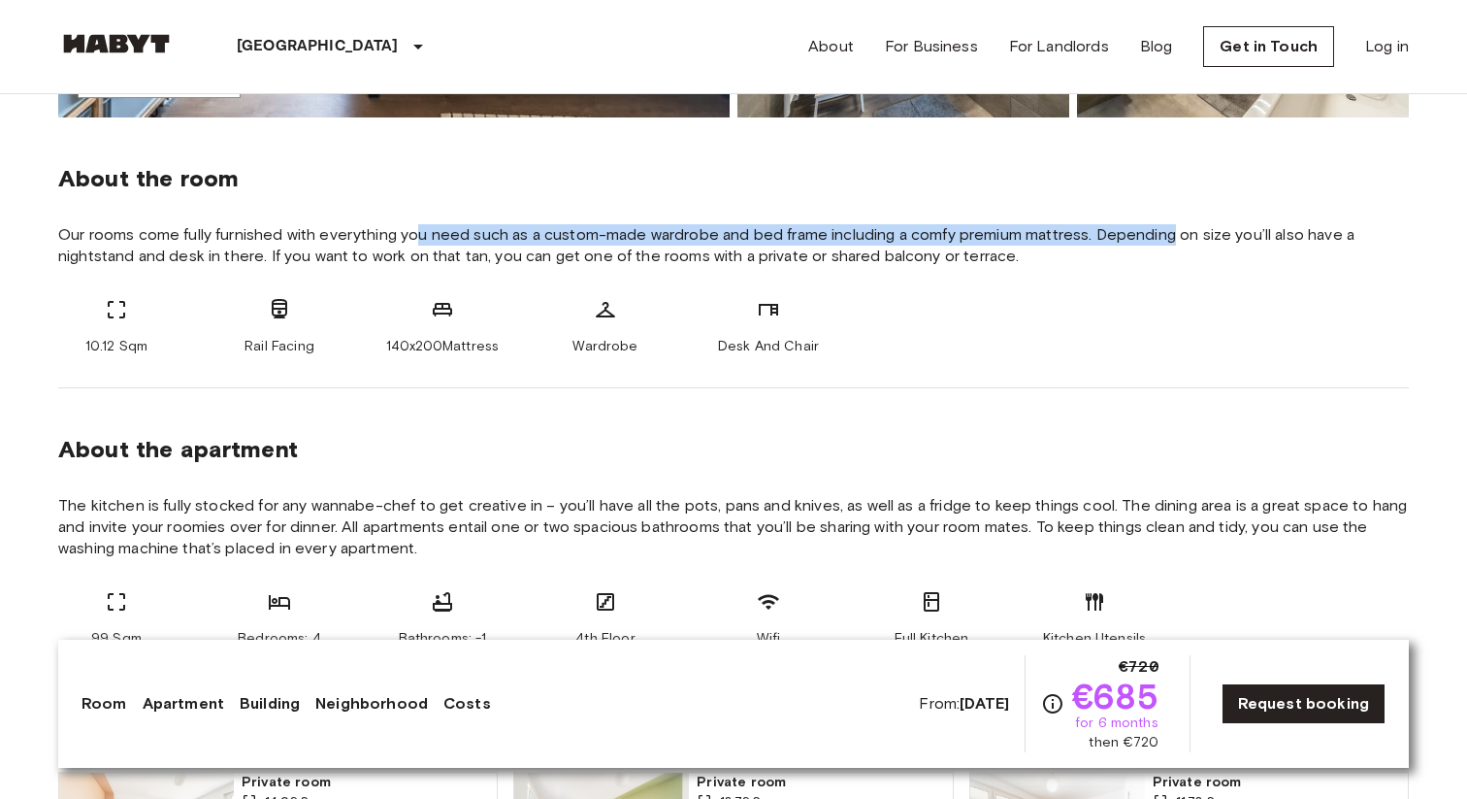
drag, startPoint x: 414, startPoint y: 228, endPoint x: 1165, endPoint y: 241, distance: 751.2
click at [1165, 241] on span "Our rooms come fully furnished with everything you need such as a custom-made w…" at bounding box center [733, 245] width 1351 height 43
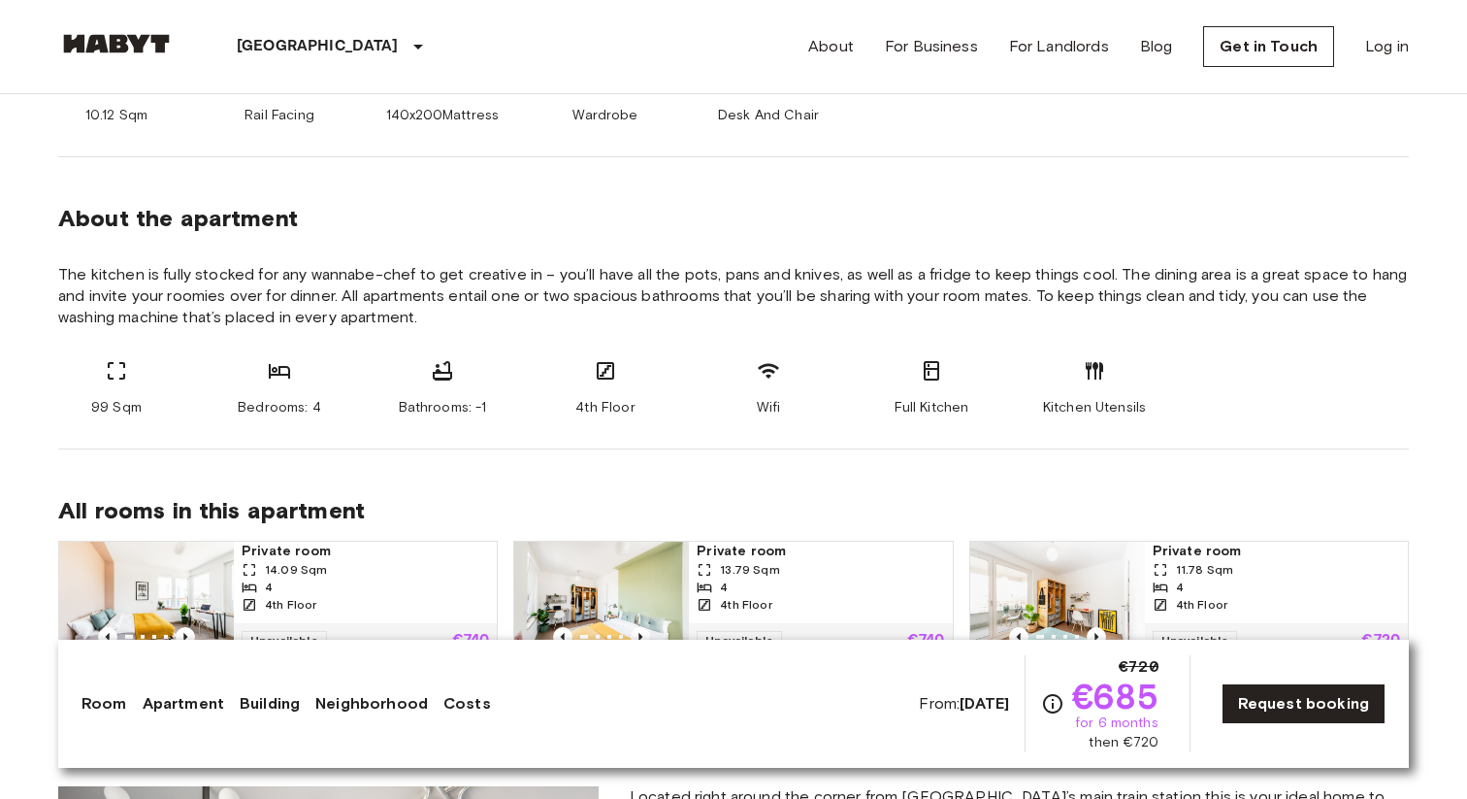
scroll to position [993, 0]
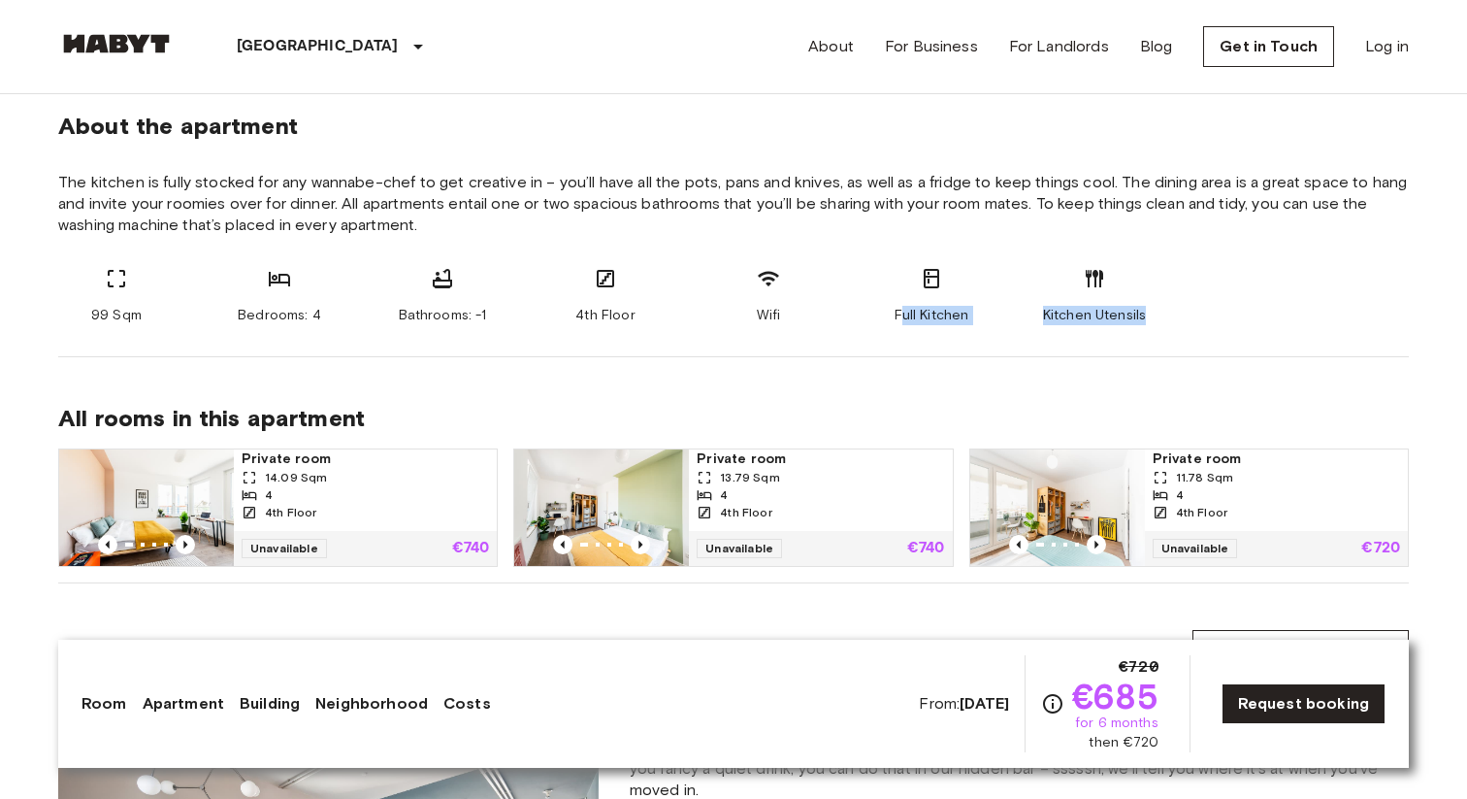
drag, startPoint x: 901, startPoint y: 308, endPoint x: 1173, endPoint y: 308, distance: 272.7
click at [1173, 308] on div "99 Sqm Bedrooms: 4 Bathrooms: -1 4th Floor Wifi Full Kitchen Kitchen Utensils" at bounding box center [733, 296] width 1351 height 58
click at [770, 318] on span "Wifi" at bounding box center [769, 315] width 24 height 19
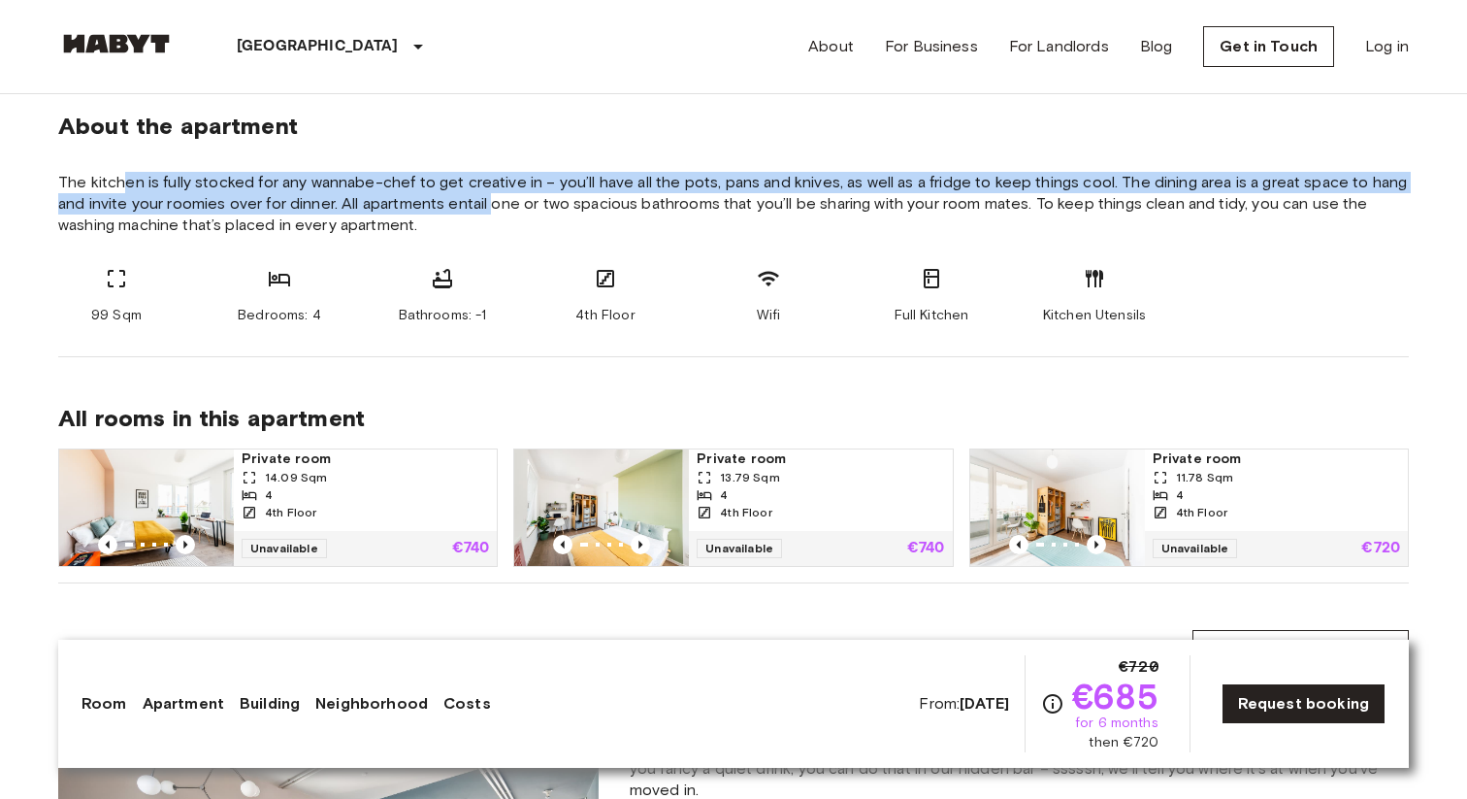
drag, startPoint x: 127, startPoint y: 180, endPoint x: 492, endPoint y: 213, distance: 366.4
click at [492, 213] on span "The kitchen is fully stocked for any wannabe-chef to get creative in – you’ll h…" at bounding box center [733, 204] width 1351 height 64
click at [518, 210] on span "The kitchen is fully stocked for any wannabe-chef to get creative in – you’ll h…" at bounding box center [733, 204] width 1351 height 64
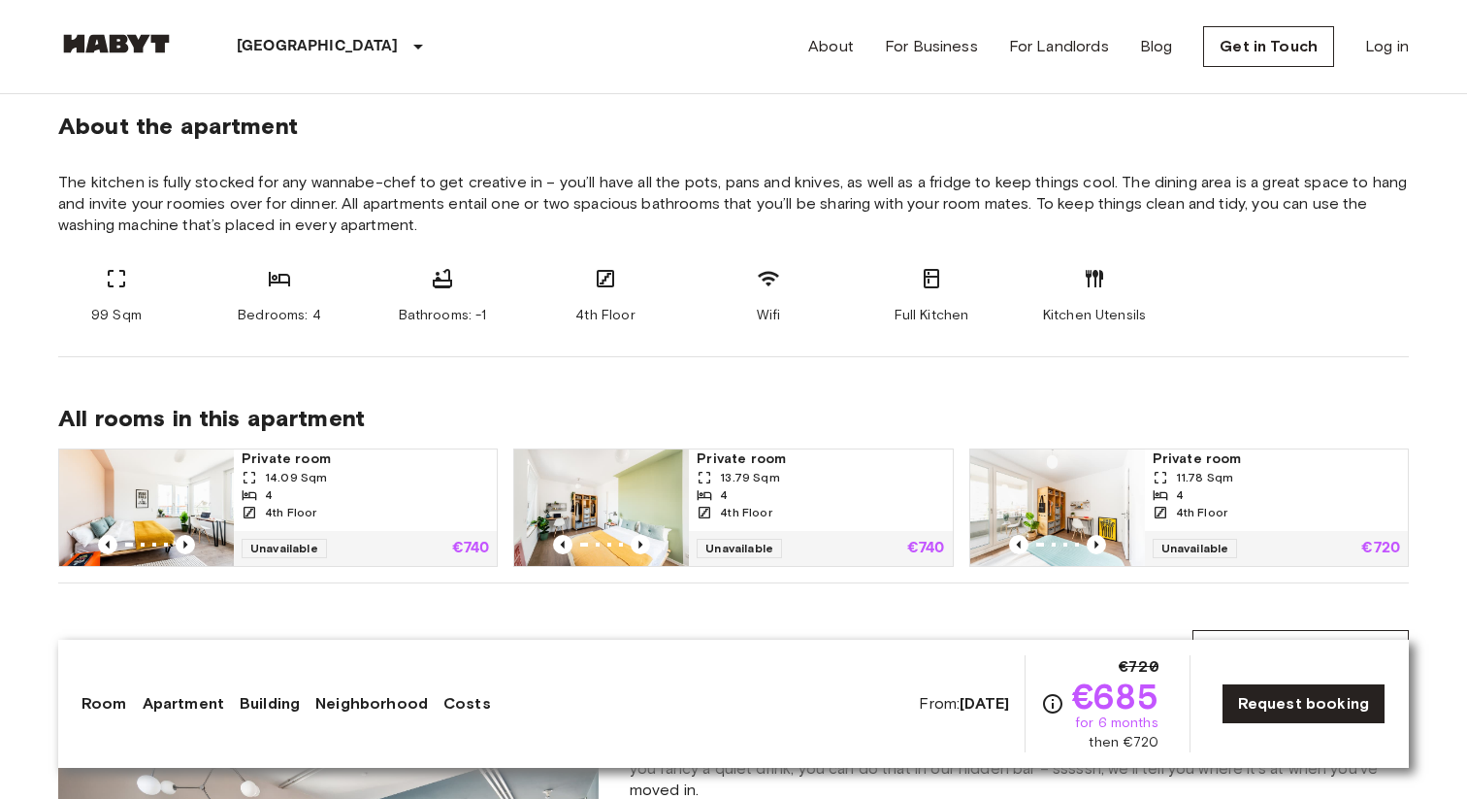
click at [518, 210] on span "The kitchen is fully stocked for any wannabe-chef to get creative in – you’ll h…" at bounding box center [733, 204] width 1351 height 64
click at [601, 207] on span "The kitchen is fully stocked for any wannabe-chef to get creative in – you’ll h…" at bounding box center [733, 204] width 1351 height 64
click at [676, 202] on span "The kitchen is fully stocked for any wannabe-chef to get creative in – you’ll h…" at bounding box center [733, 204] width 1351 height 64
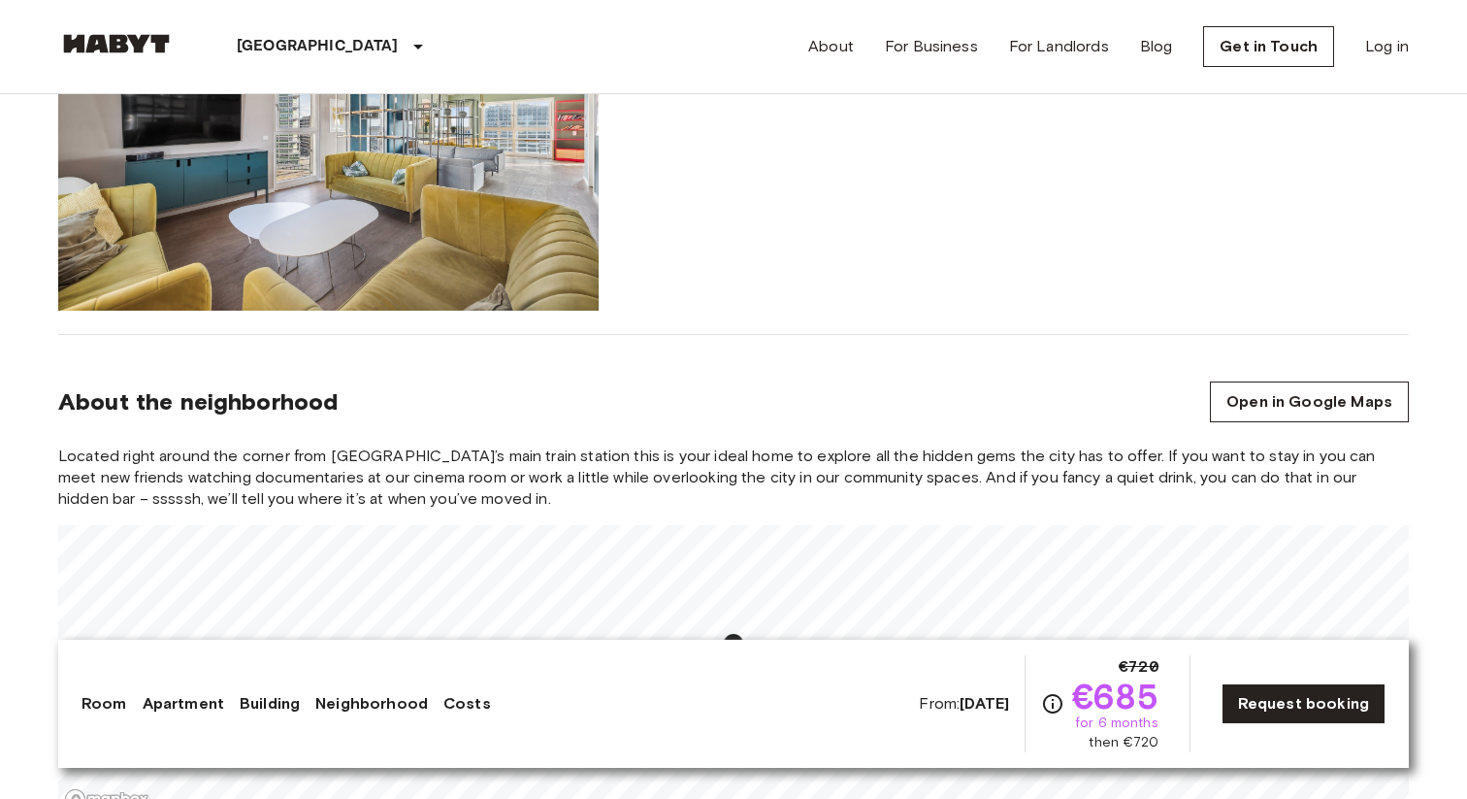
scroll to position [1913, 0]
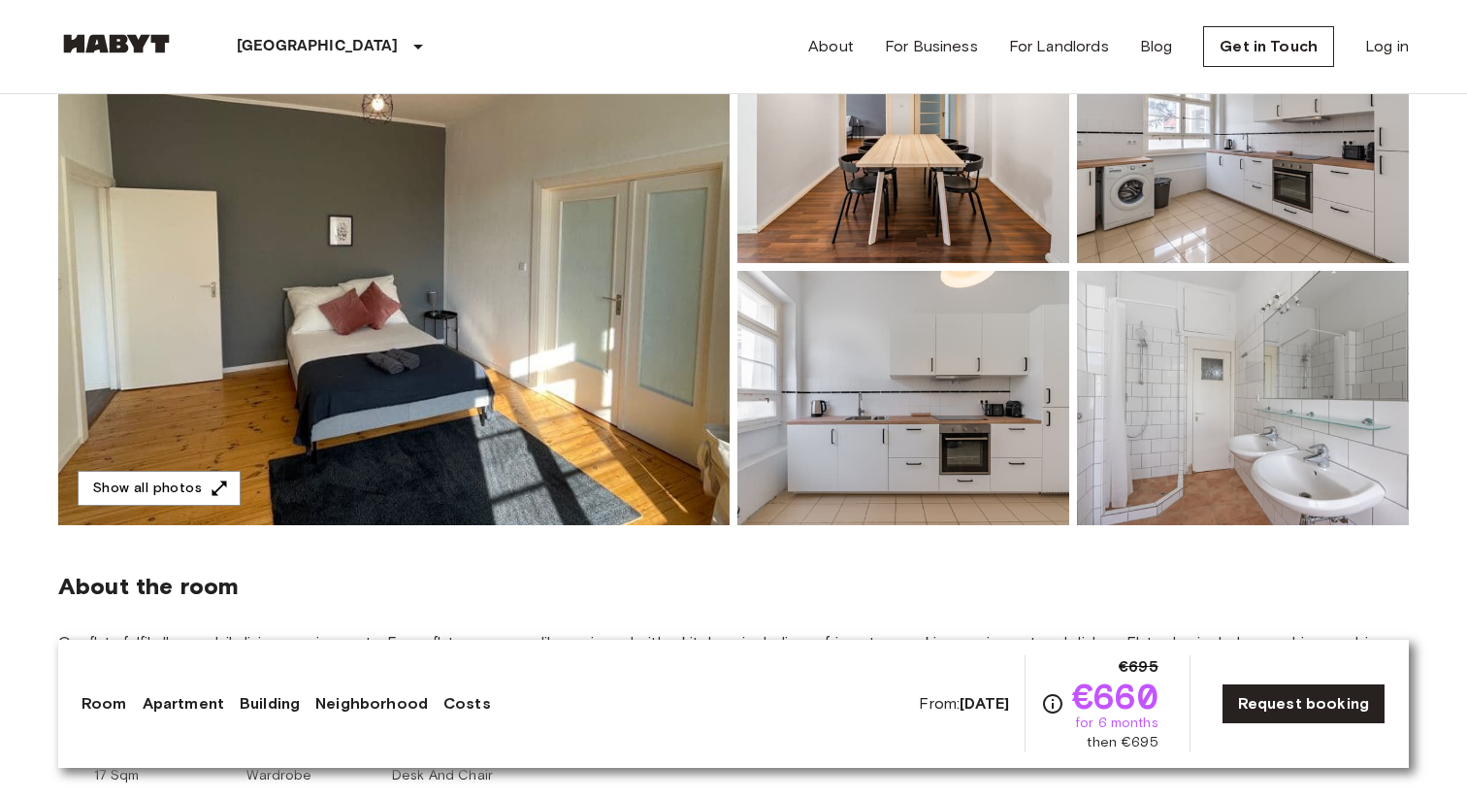
scroll to position [228, 0]
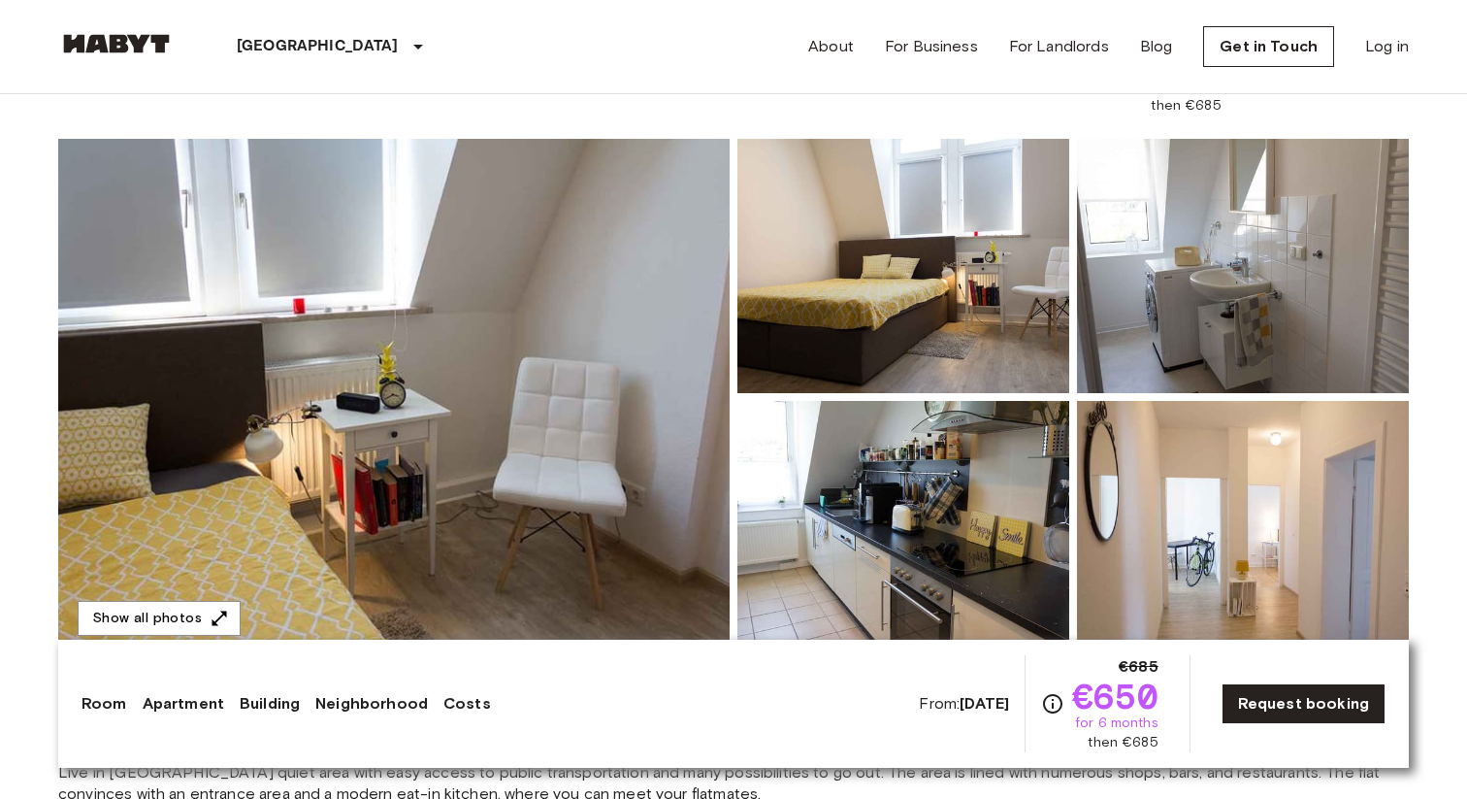
scroll to position [81, 0]
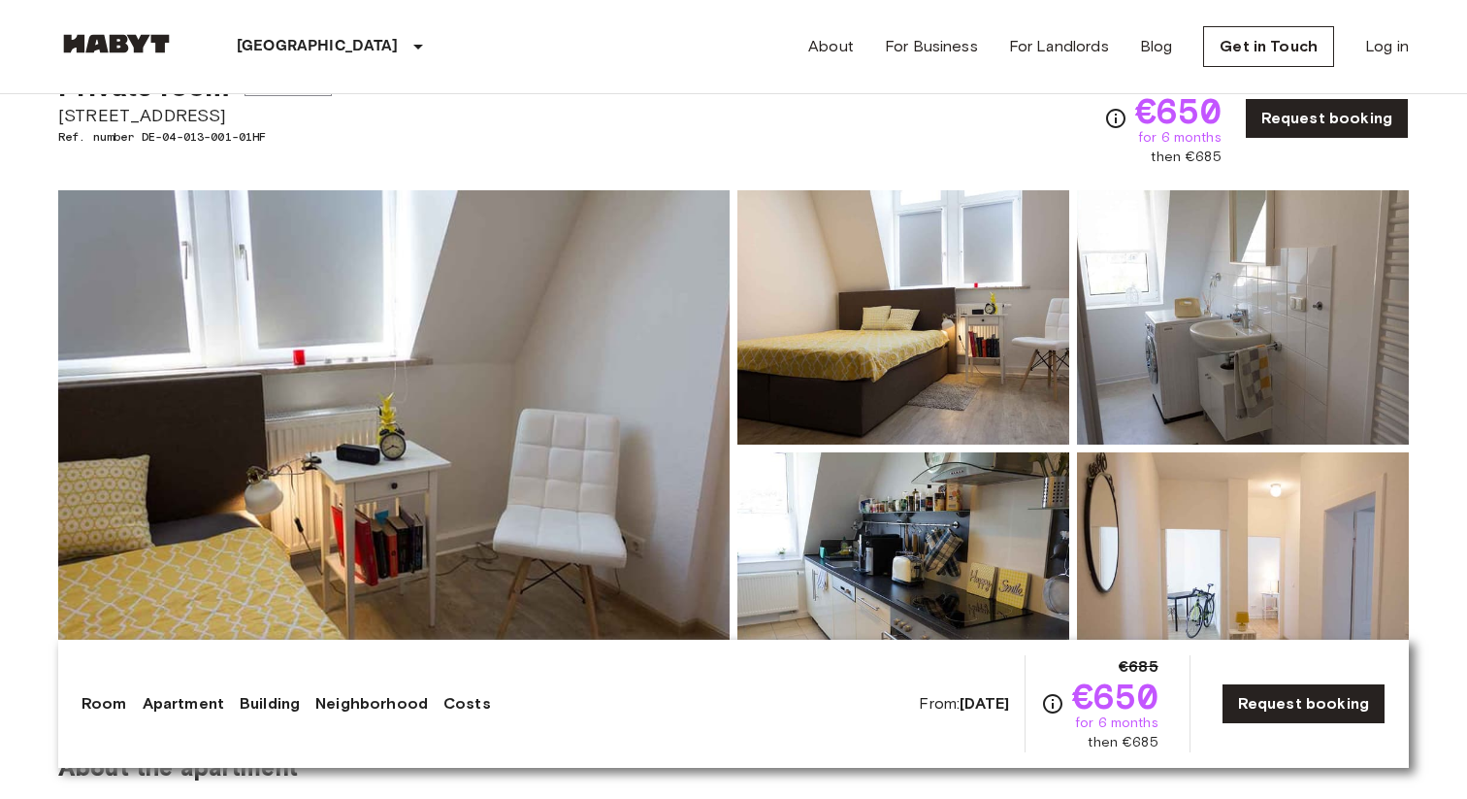
click at [629, 327] on img at bounding box center [394, 448] width 672 height 516
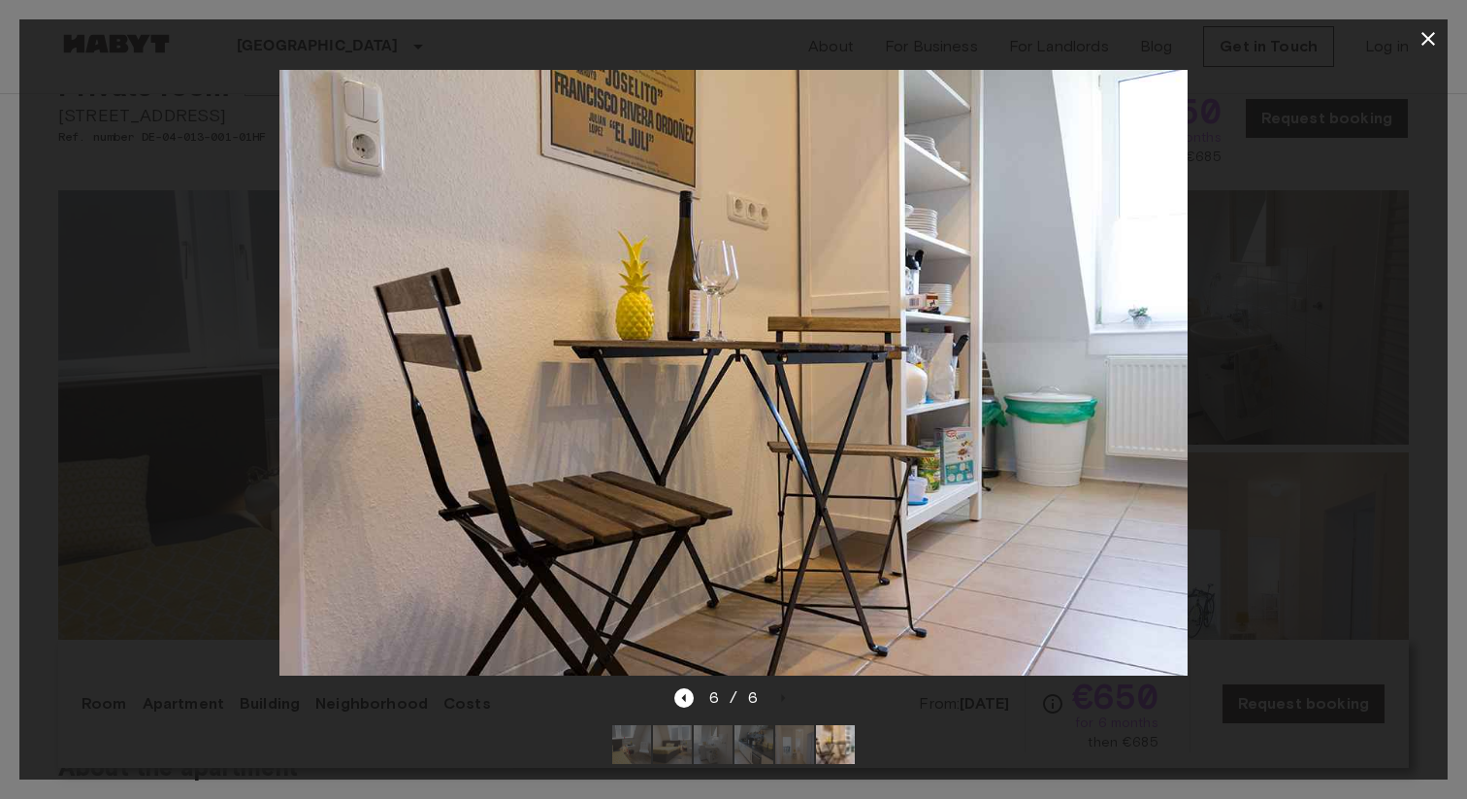
click at [1421, 48] on icon "button" at bounding box center [1428, 38] width 23 height 23
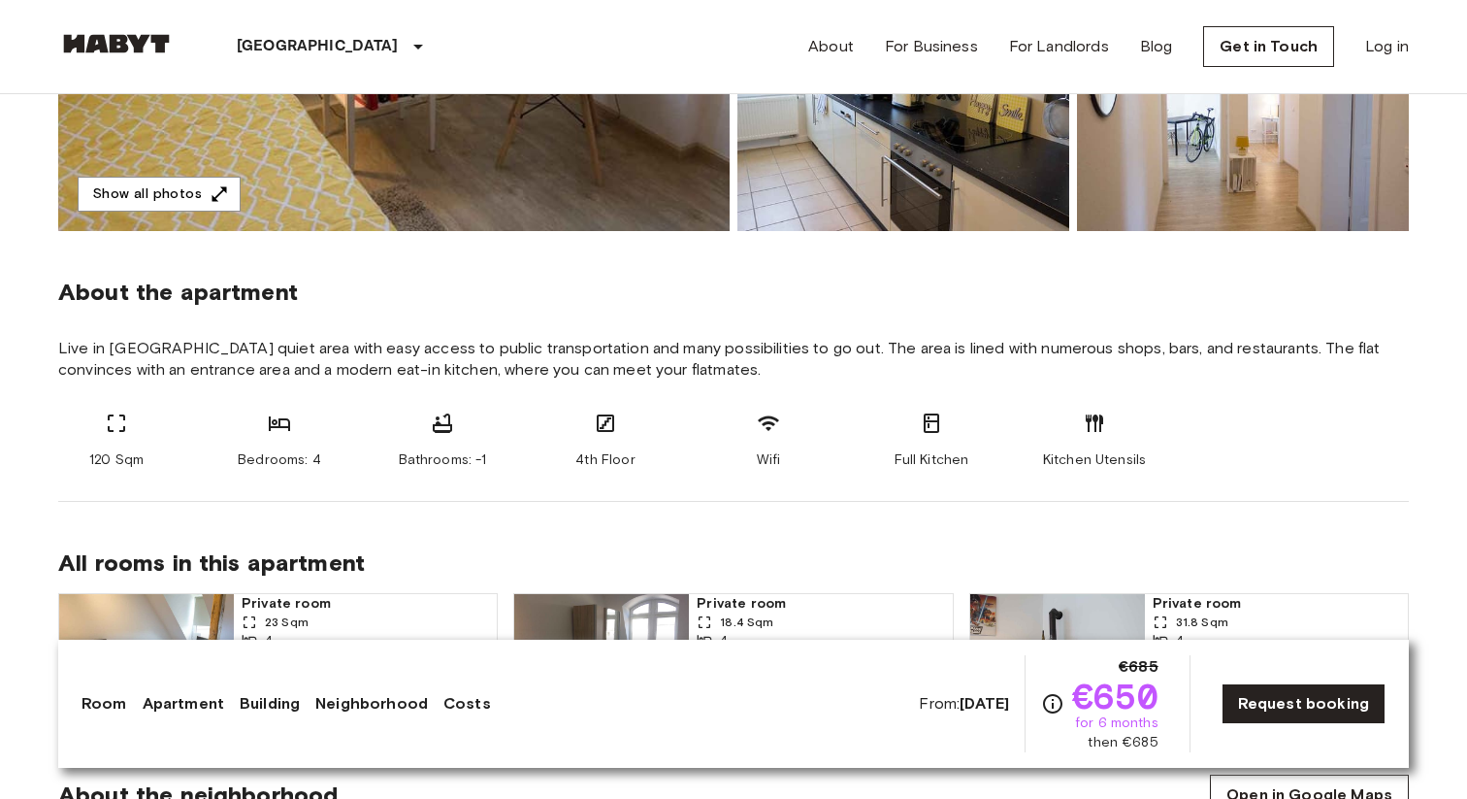
scroll to position [565, 0]
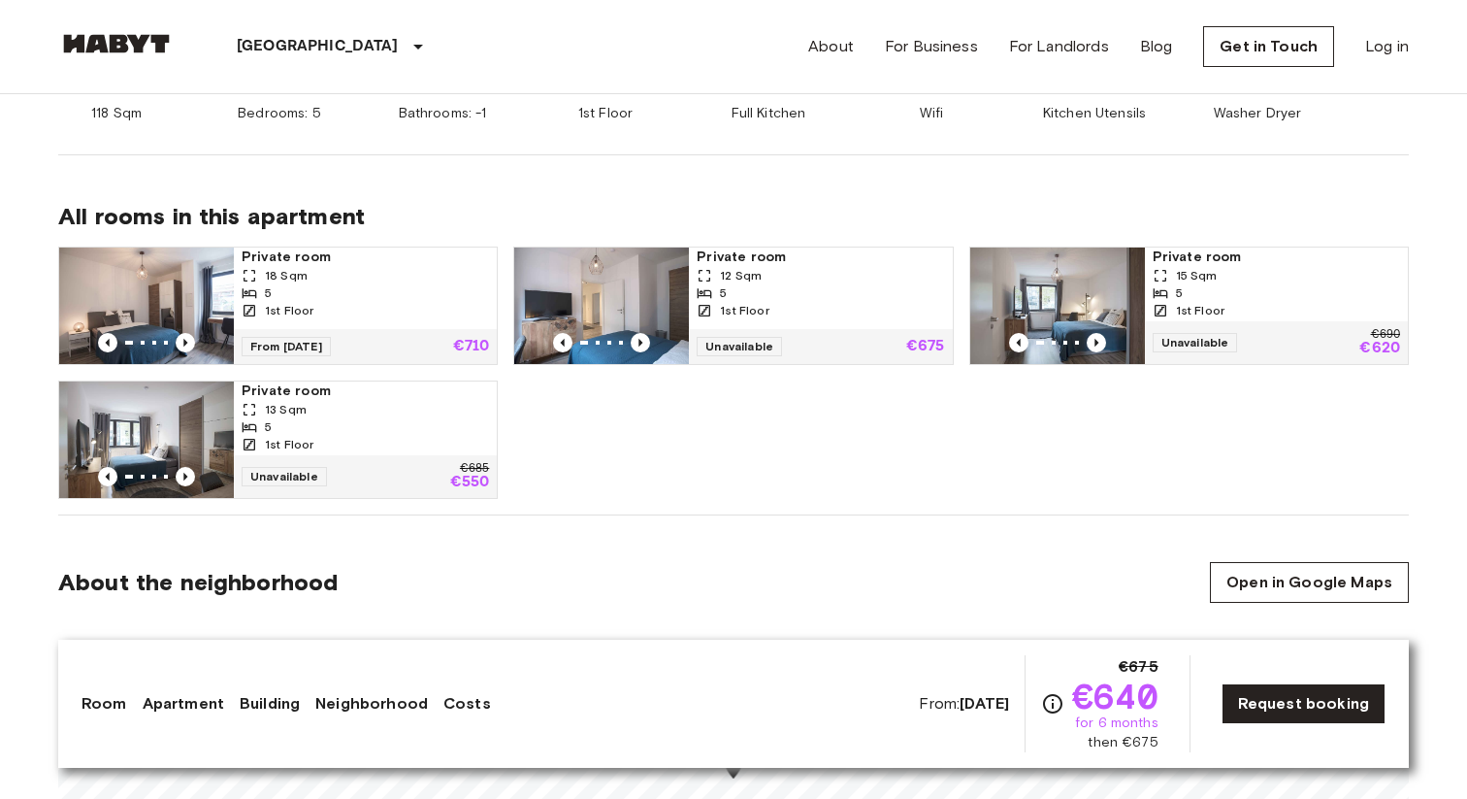
scroll to position [738, 0]
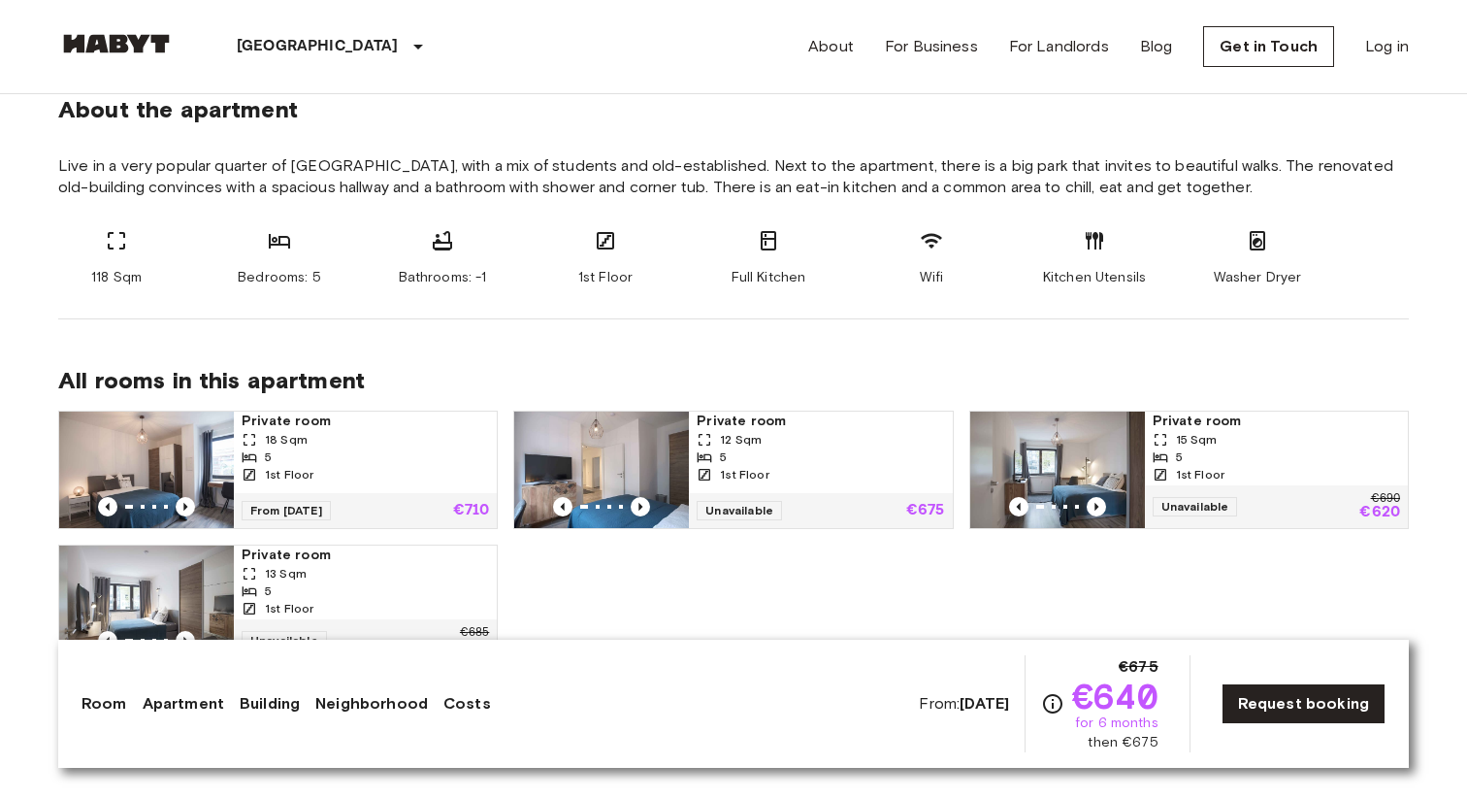
click at [672, 185] on span "Live in a very popular quarter of [GEOGRAPHIC_DATA], with a mix of students and…" at bounding box center [733, 176] width 1351 height 43
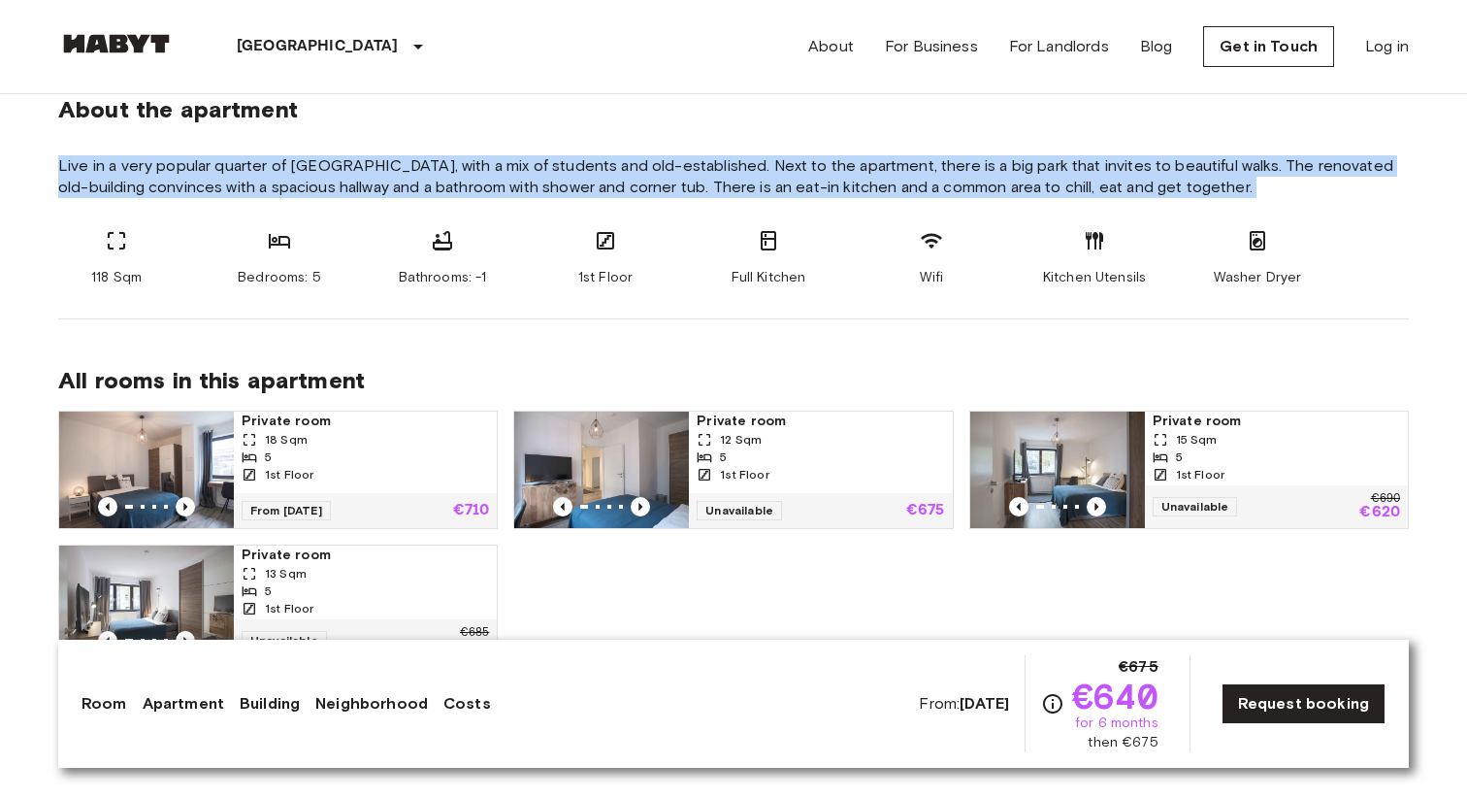
click at [784, 189] on span "Live in a very popular quarter of [GEOGRAPHIC_DATA], with a mix of students and…" at bounding box center [733, 176] width 1351 height 43
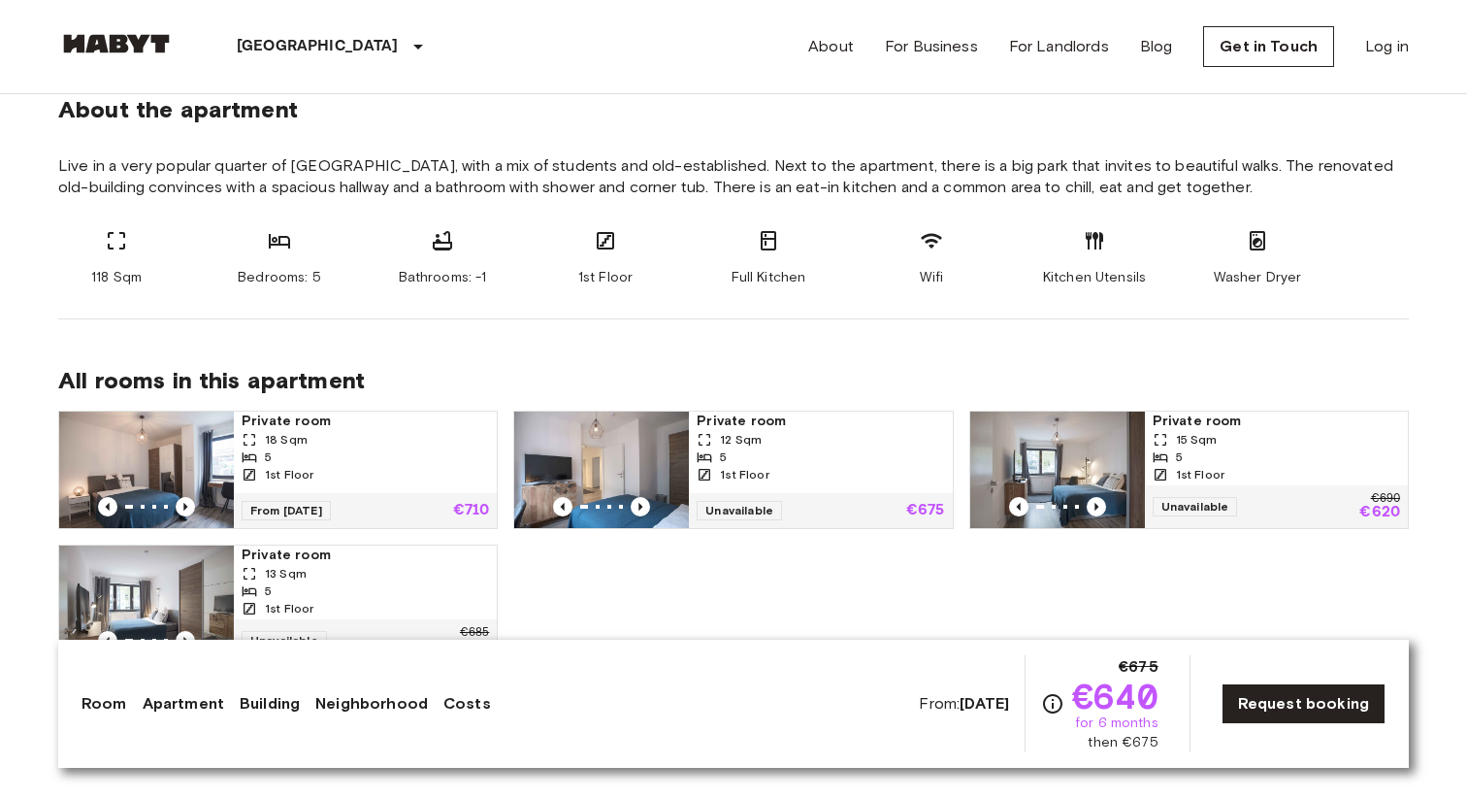
click at [784, 189] on span "Live in a very popular quarter of [GEOGRAPHIC_DATA], with a mix of students and…" at bounding box center [733, 176] width 1351 height 43
click at [871, 197] on span "Live in a very popular quarter of [GEOGRAPHIC_DATA], with a mix of students and…" at bounding box center [733, 176] width 1351 height 43
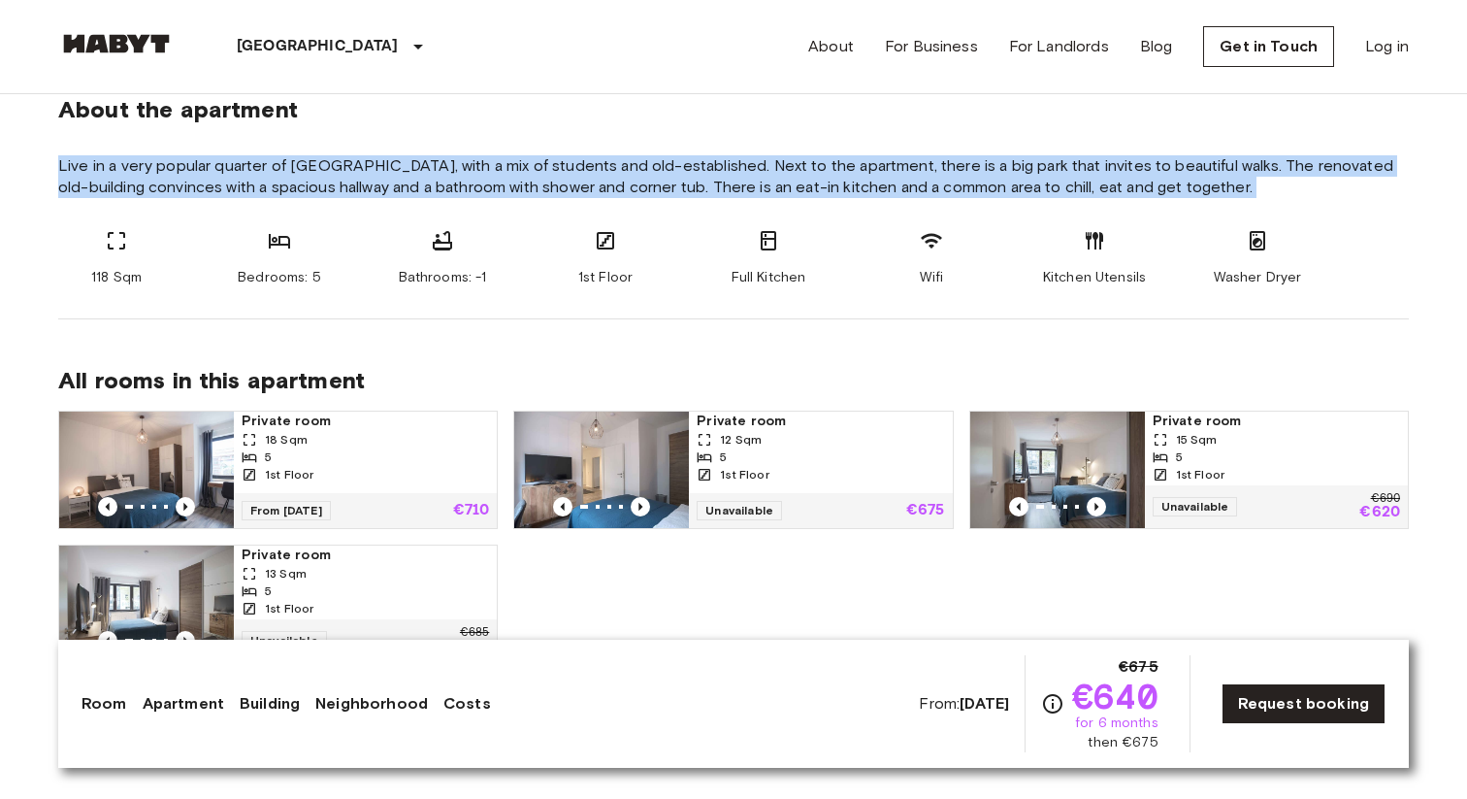
click at [784, 182] on span "Live in a very popular quarter of Frankfurt, with a mix of students and old-est…" at bounding box center [733, 176] width 1351 height 43
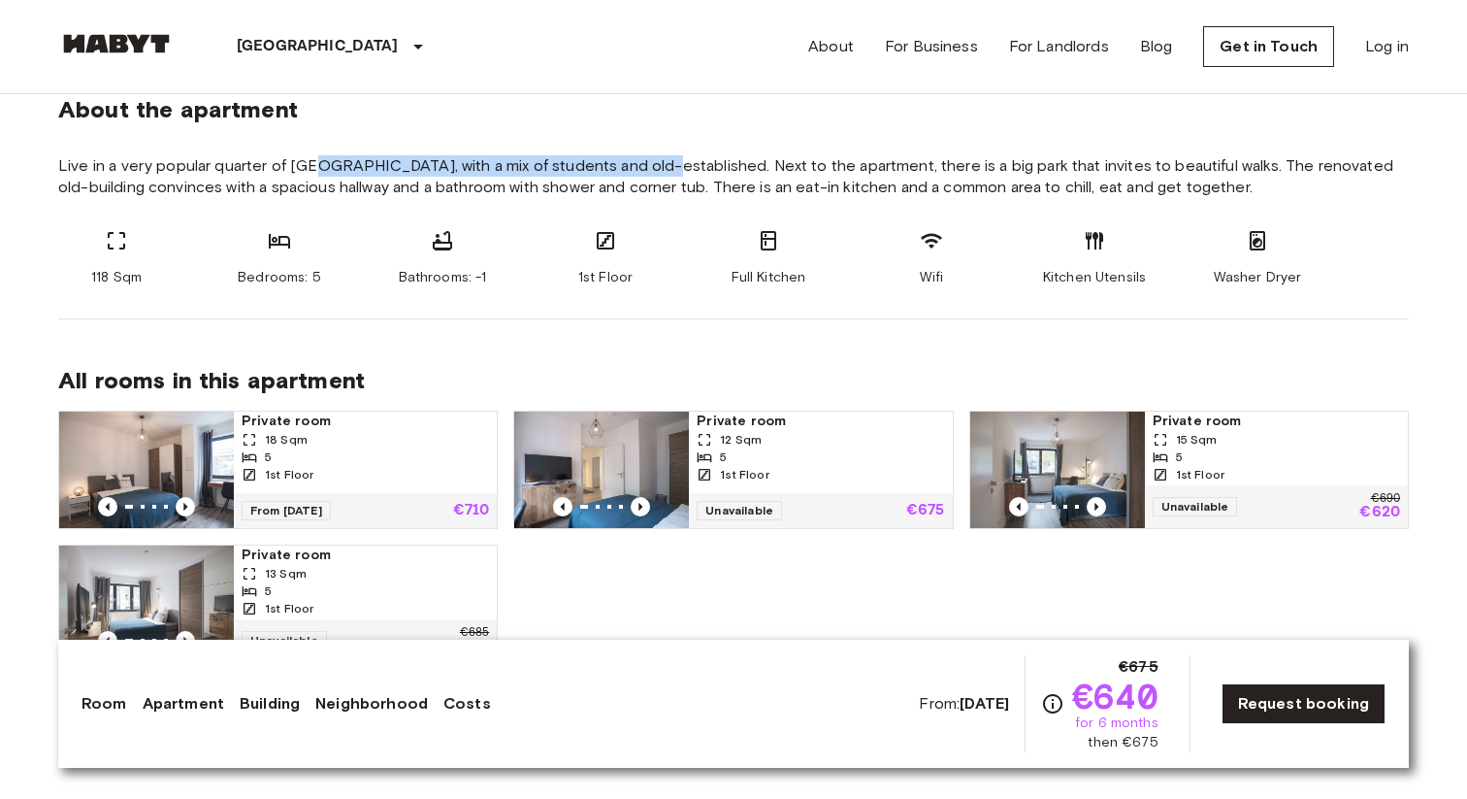
drag, startPoint x: 316, startPoint y: 168, endPoint x: 637, endPoint y: 167, distance: 320.2
click at [637, 167] on span "Live in a very popular quarter of Frankfurt, with a mix of students and old-est…" at bounding box center [733, 176] width 1351 height 43
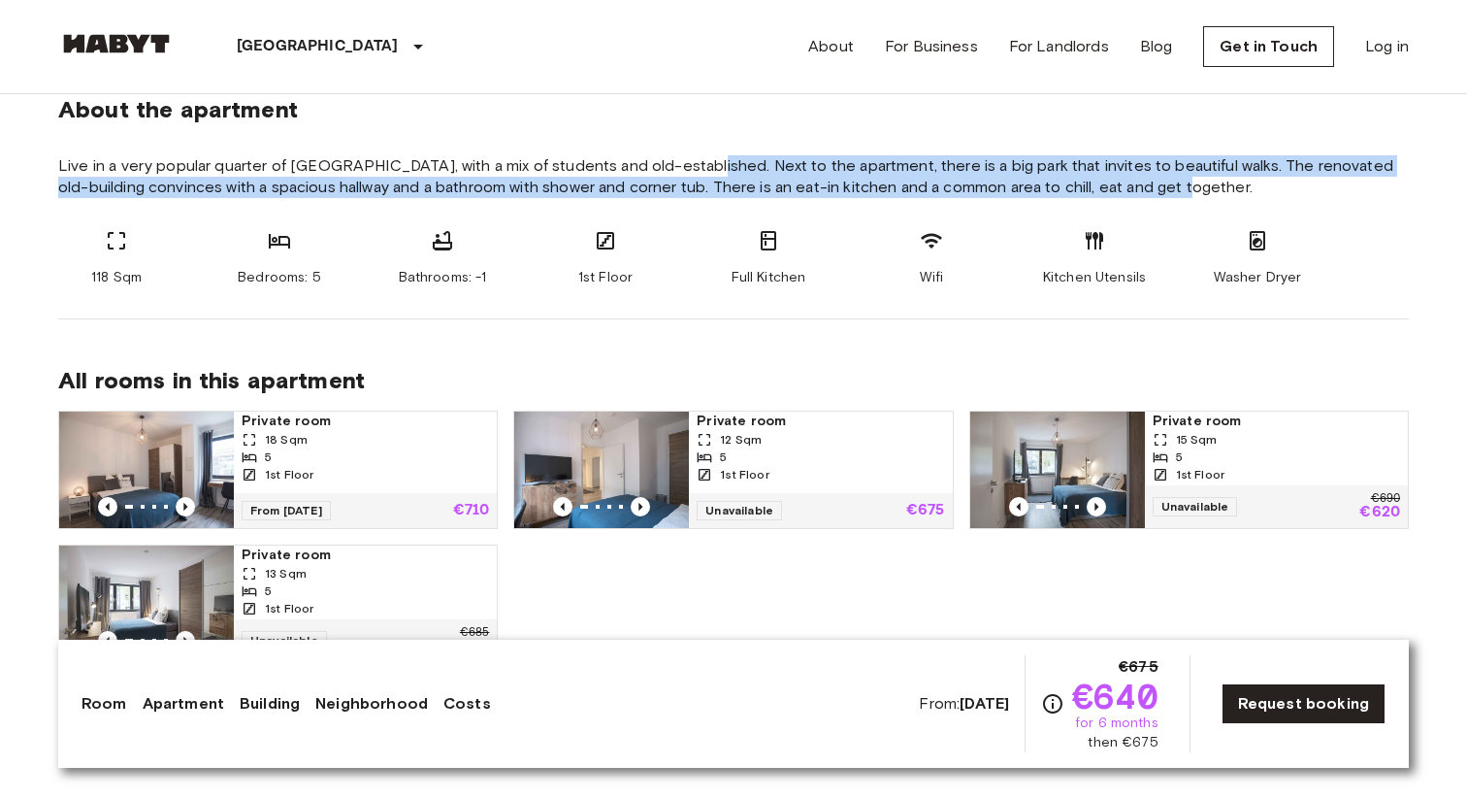
drag, startPoint x: 679, startPoint y: 167, endPoint x: 380, endPoint y: 203, distance: 301.0
click at [380, 203] on section "About the apartment Live in a very popular quarter of Frankfurt, with a mix of …" at bounding box center [733, 184] width 1351 height 271
click at [254, 180] on span "Live in a very popular quarter of Frankfurt, with a mix of students and old-est…" at bounding box center [733, 176] width 1351 height 43
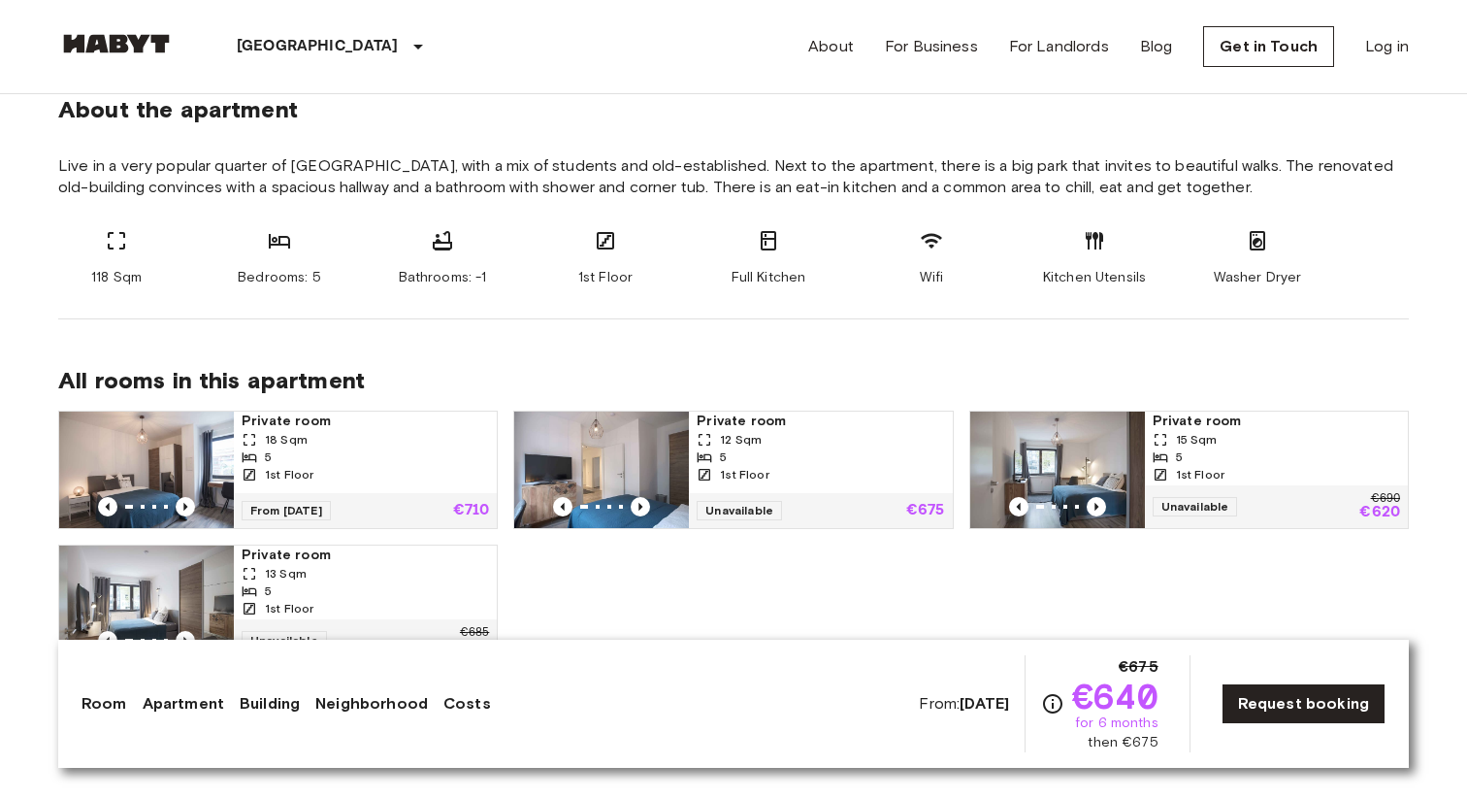
click at [254, 180] on span "Live in a very popular quarter of Frankfurt, with a mix of students and old-est…" at bounding box center [733, 176] width 1351 height 43
click at [340, 187] on span "Live in a very popular quarter of Frankfurt, with a mix of students and old-est…" at bounding box center [733, 176] width 1351 height 43
click at [417, 187] on span "Live in a very popular quarter of Frankfurt, with a mix of students and old-est…" at bounding box center [733, 176] width 1351 height 43
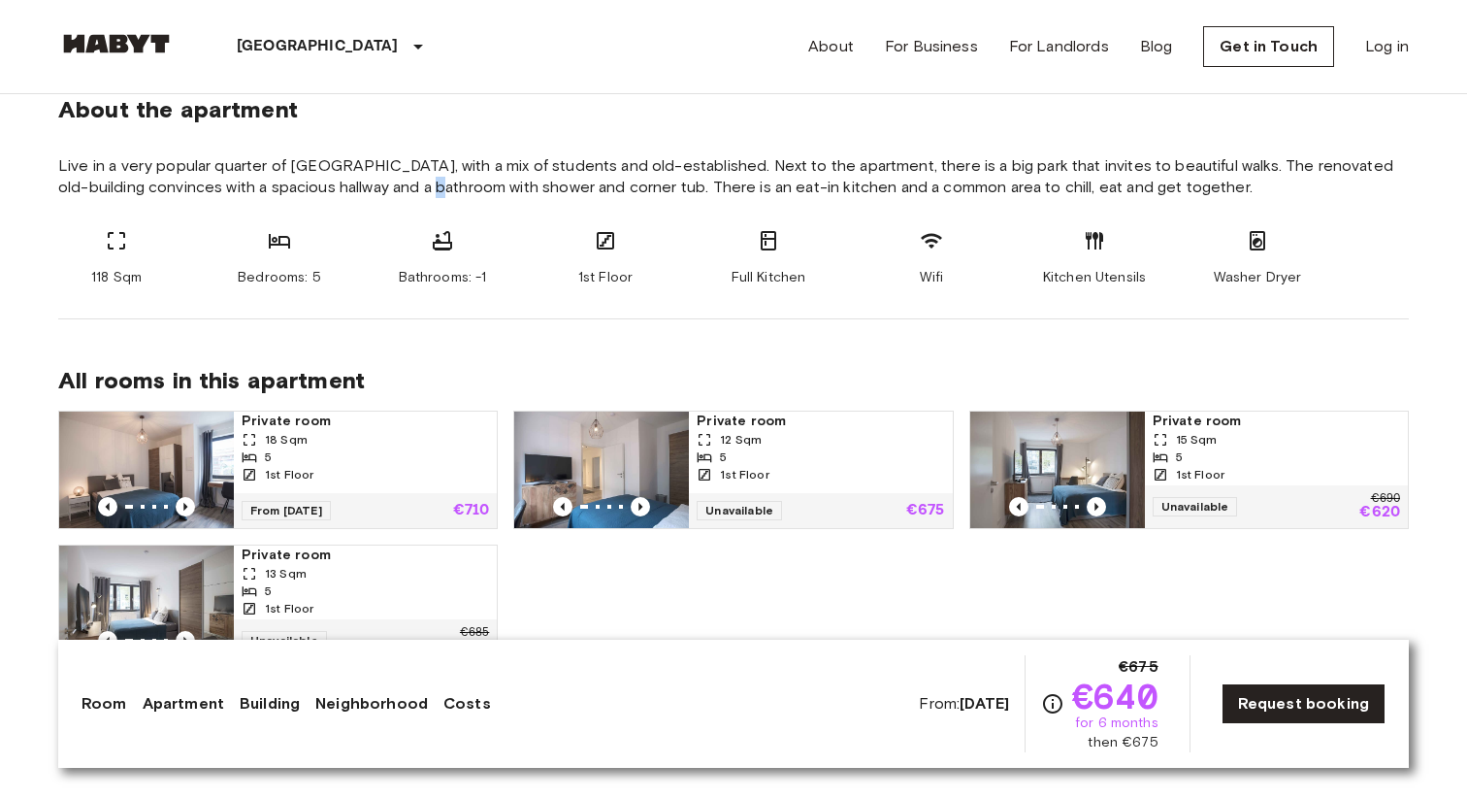
click at [580, 187] on span "Live in a very popular quarter of Frankfurt, with a mix of students and old-est…" at bounding box center [733, 176] width 1351 height 43
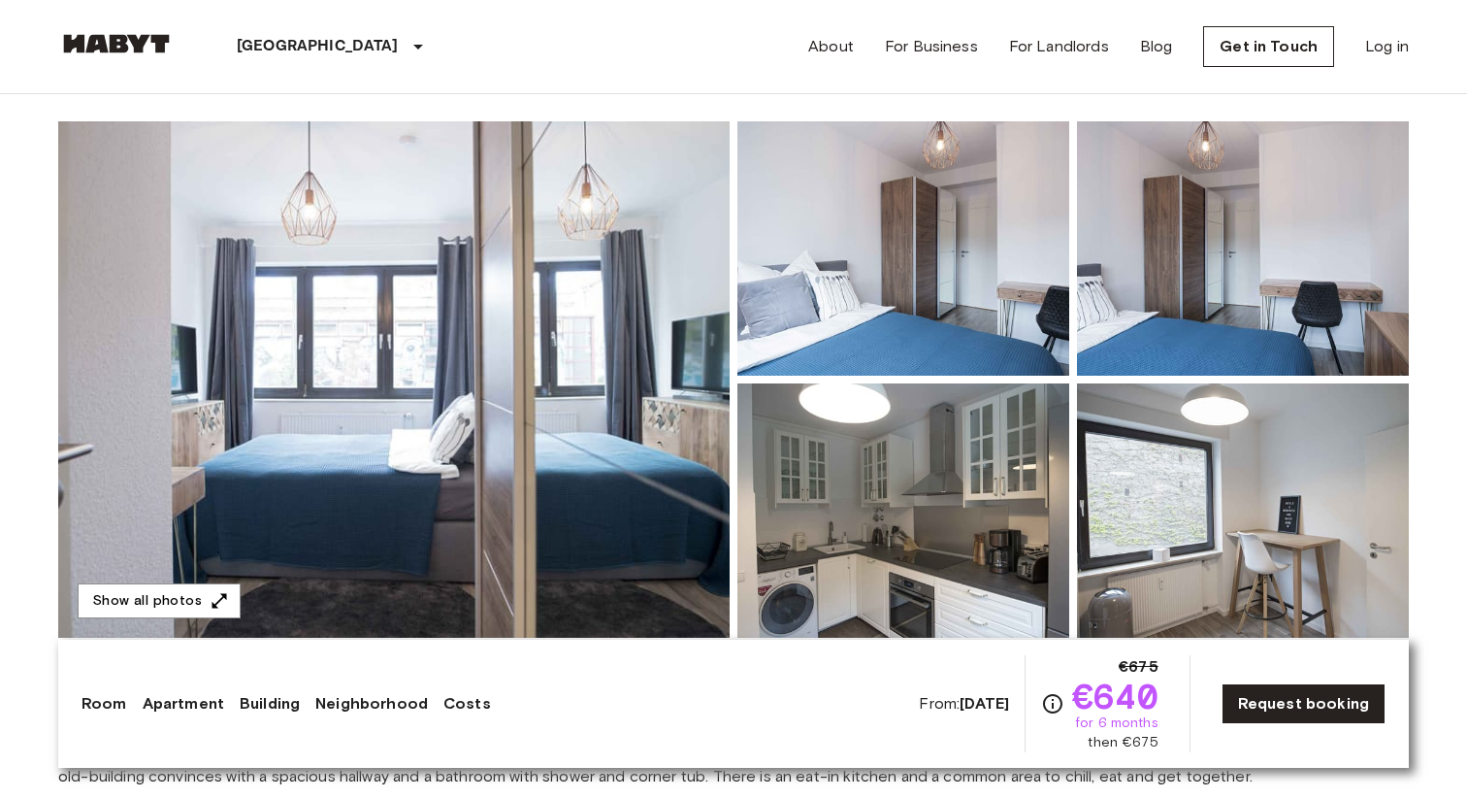
scroll to position [254, 0]
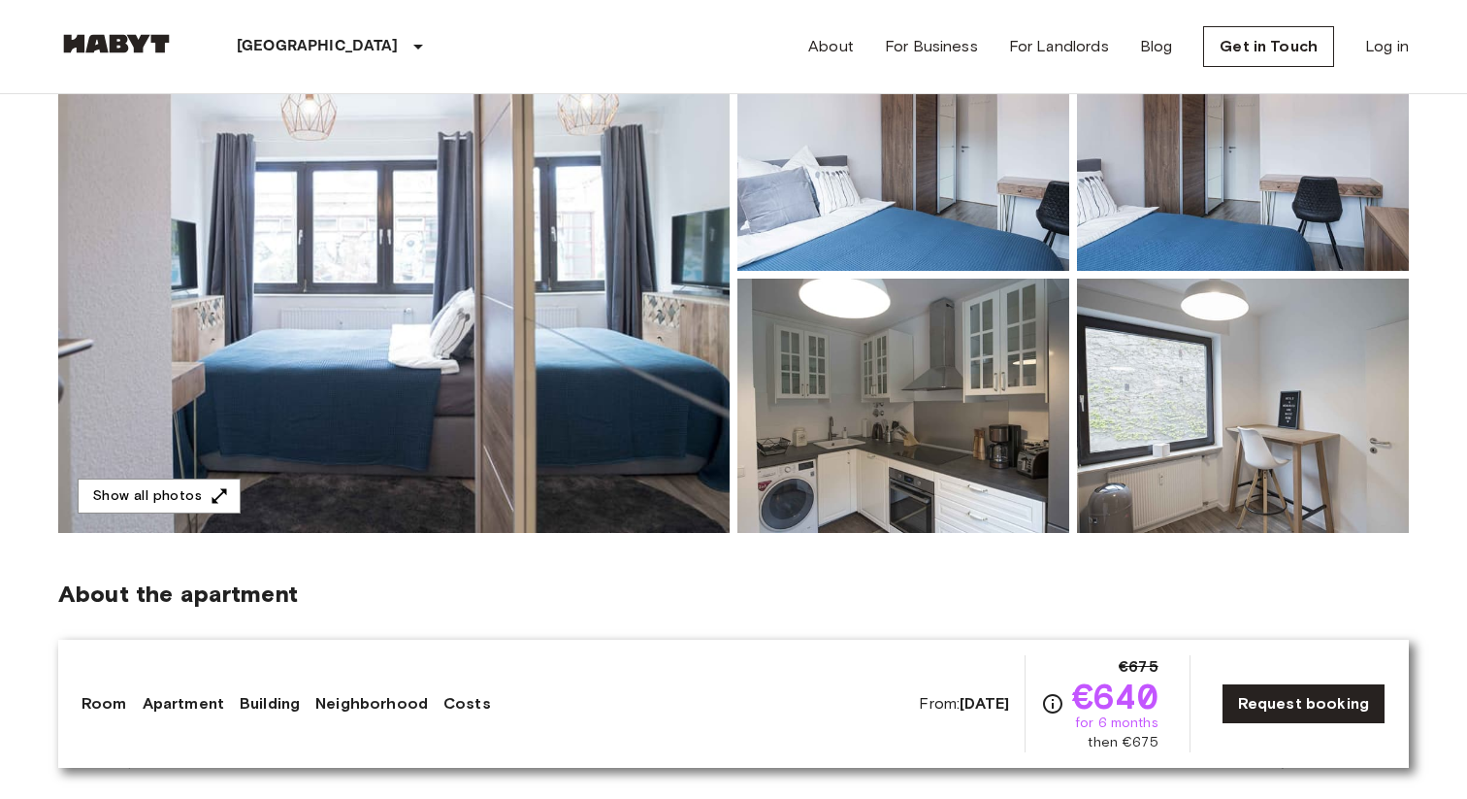
click at [452, 278] on img at bounding box center [394, 274] width 672 height 516
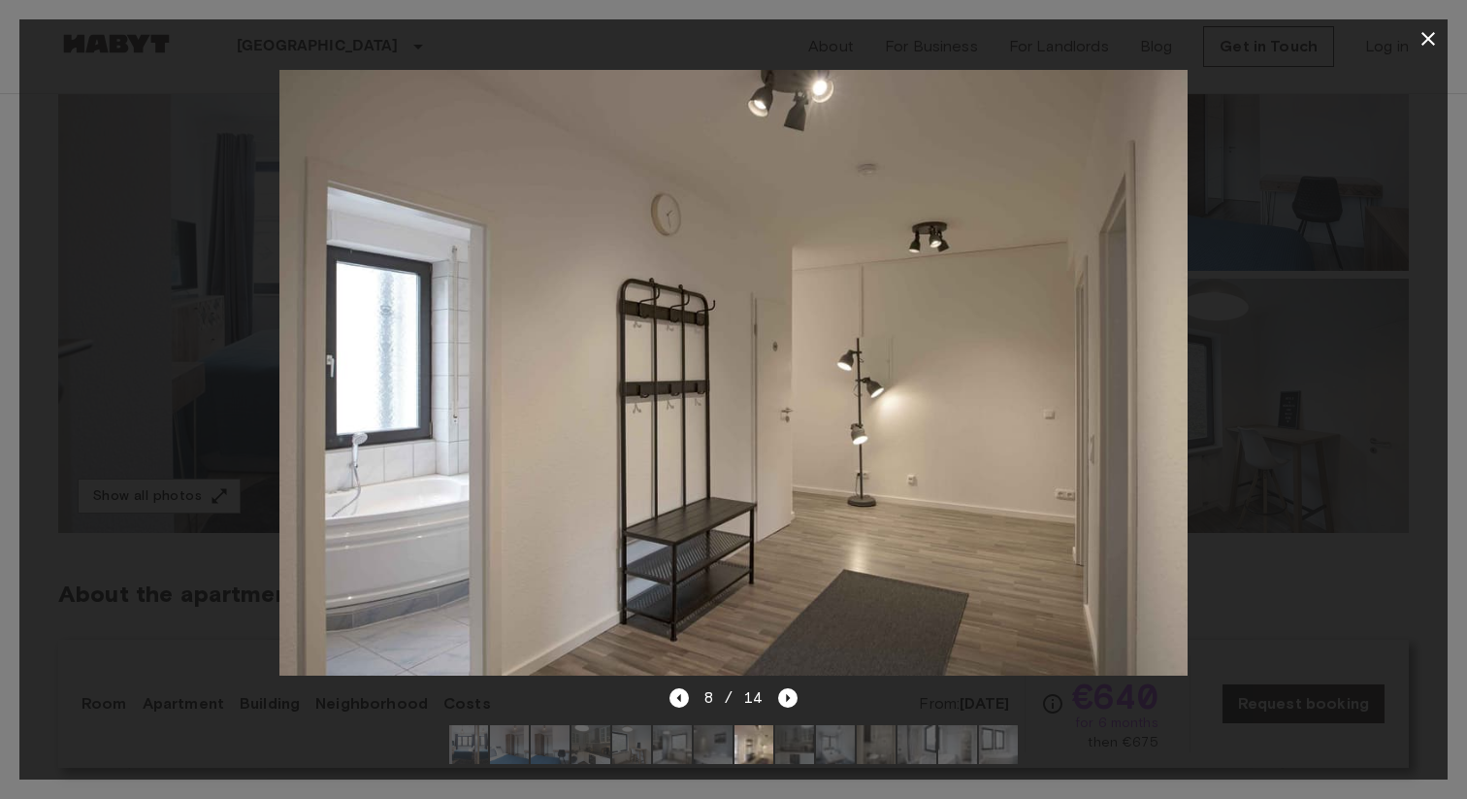
click at [1434, 37] on icon "button" at bounding box center [1428, 38] width 23 height 23
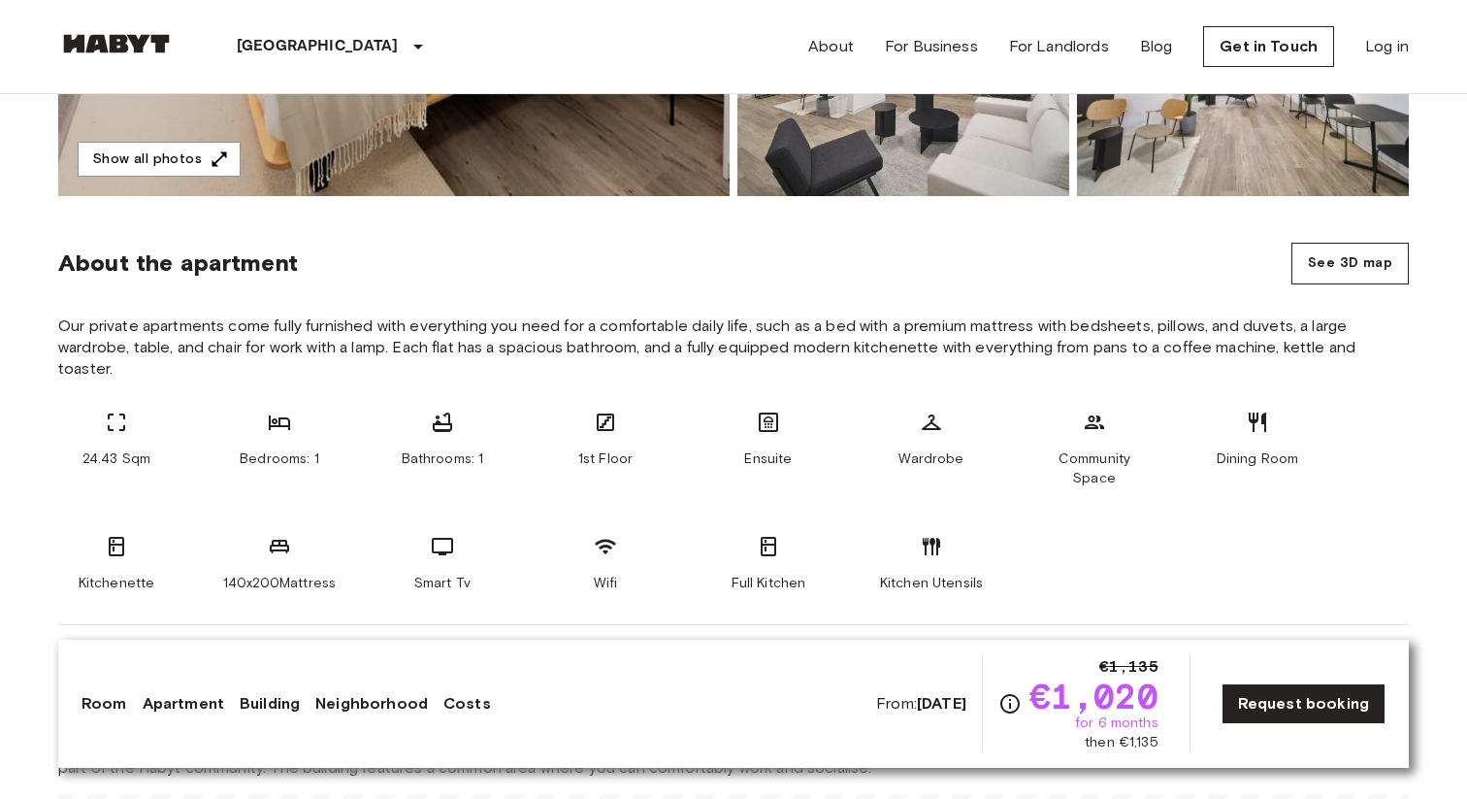
scroll to position [598, 0]
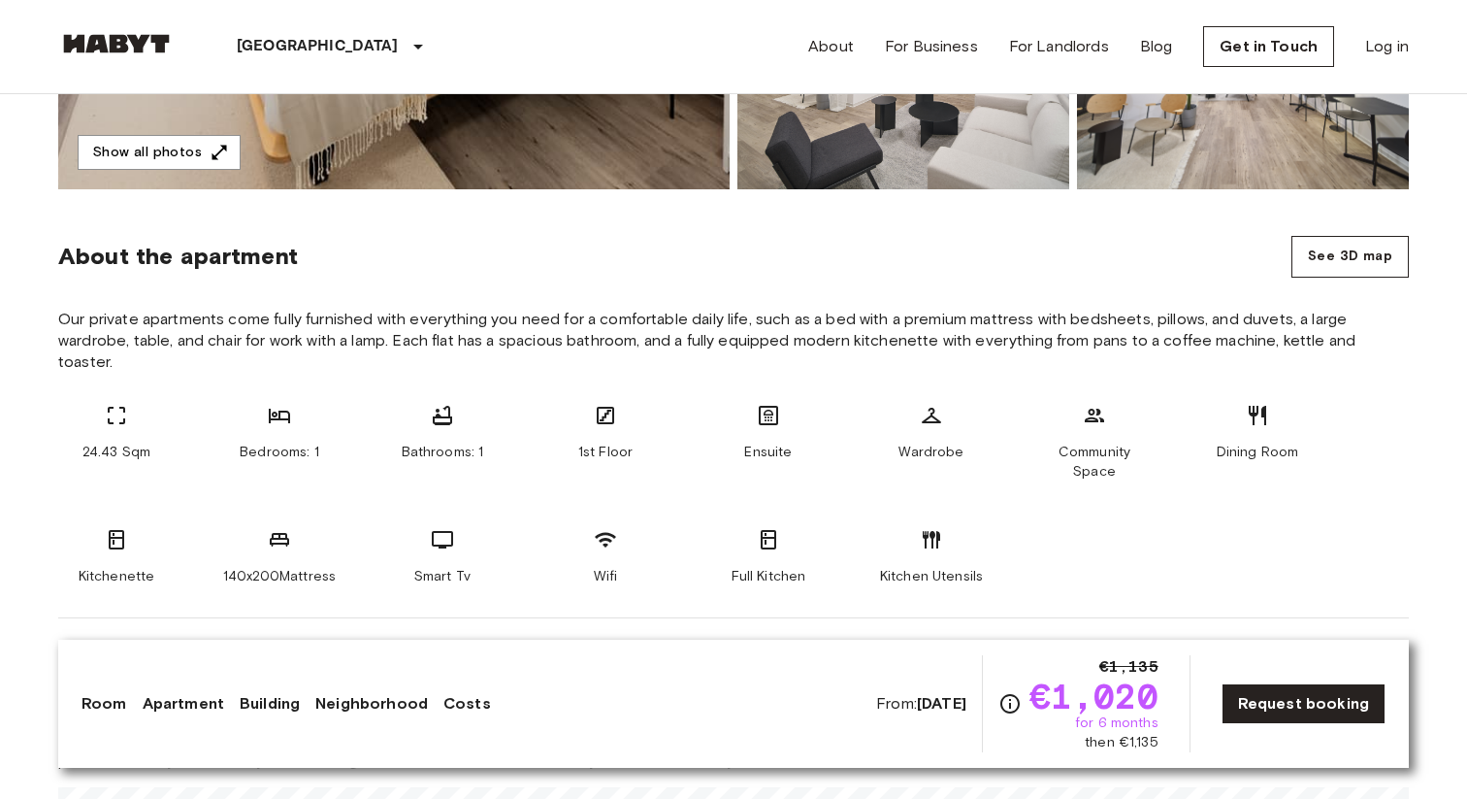
click at [432, 453] on span "Bathrooms: 1" at bounding box center [443, 451] width 82 height 19
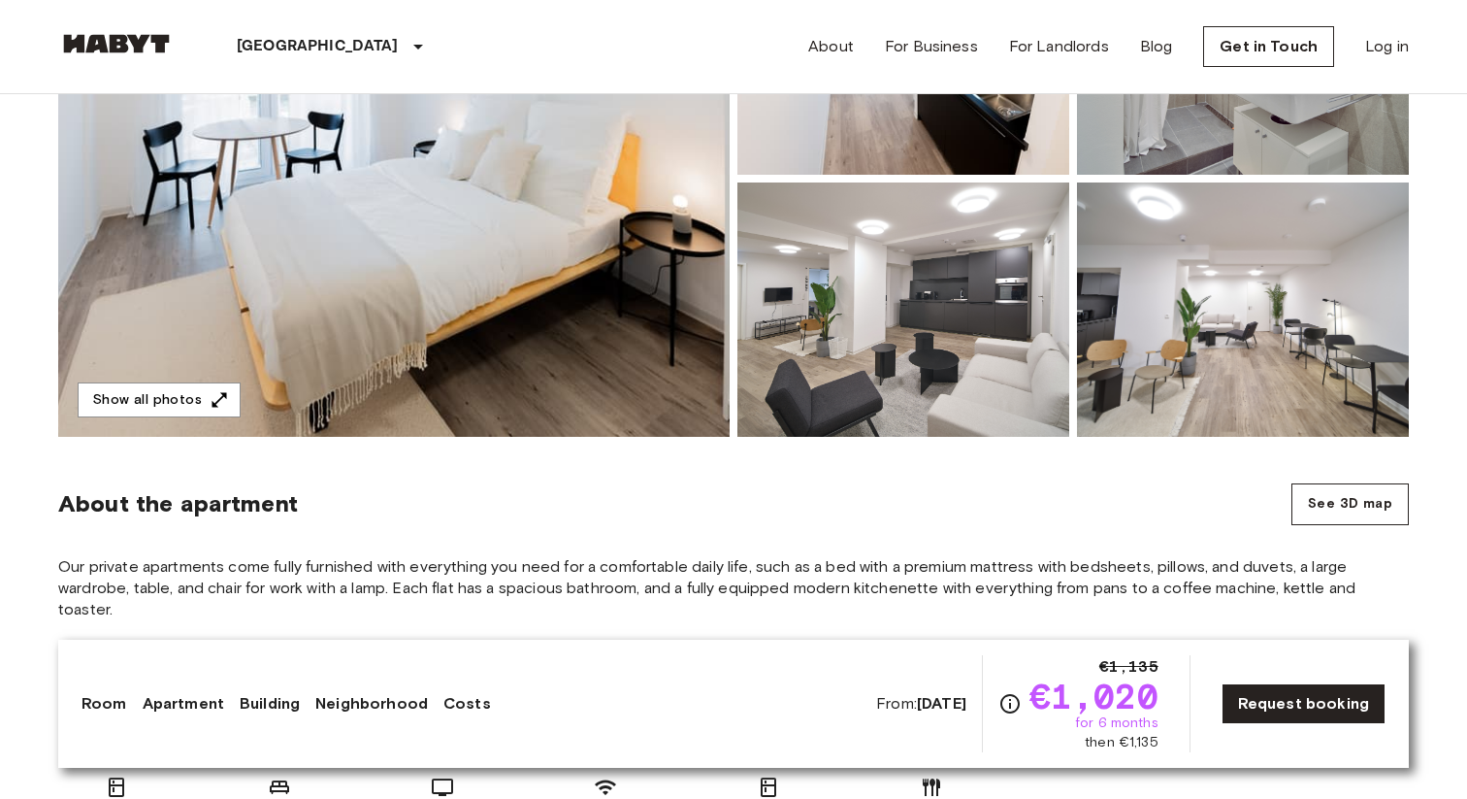
scroll to position [0, 0]
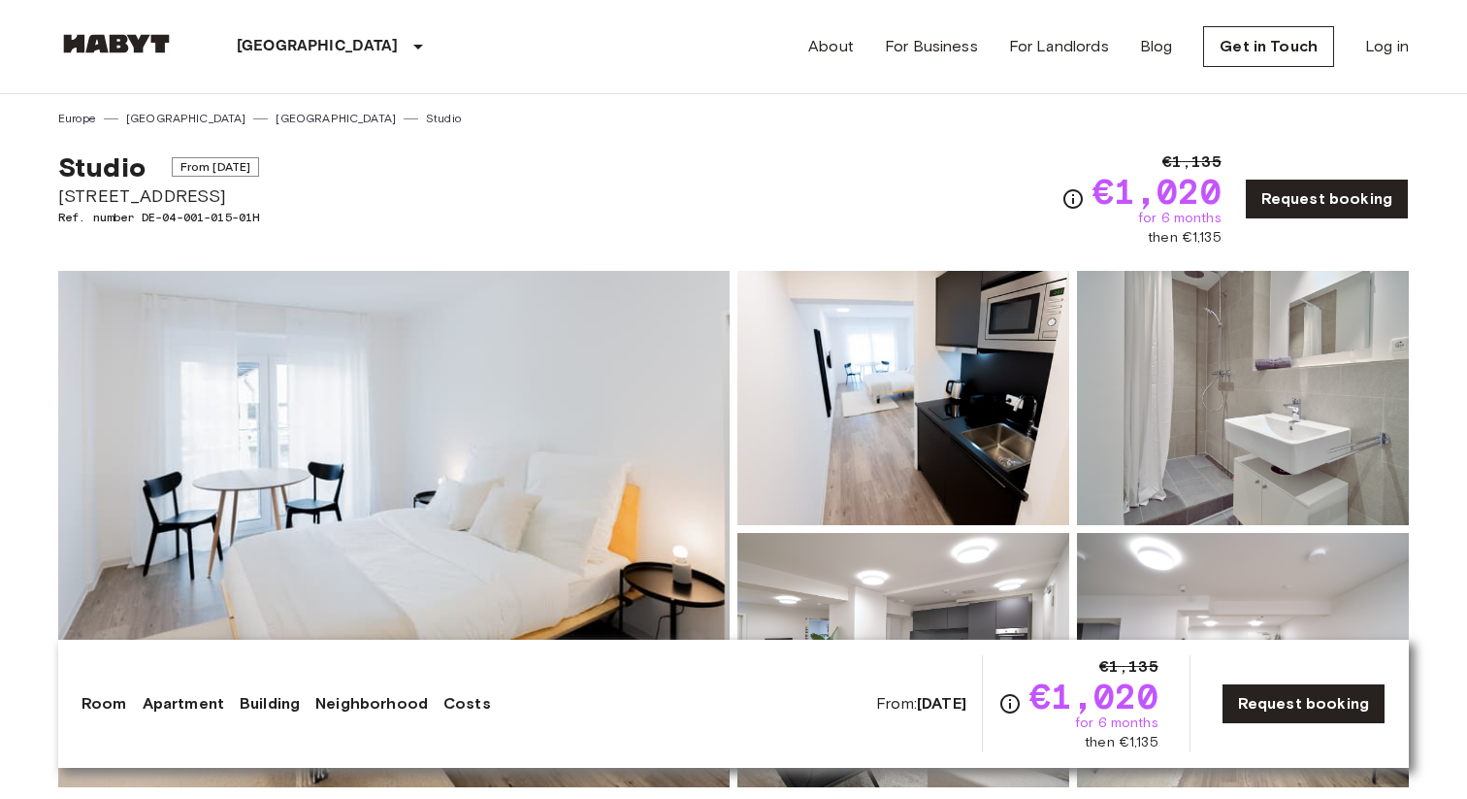
click at [521, 430] on img at bounding box center [394, 529] width 672 height 516
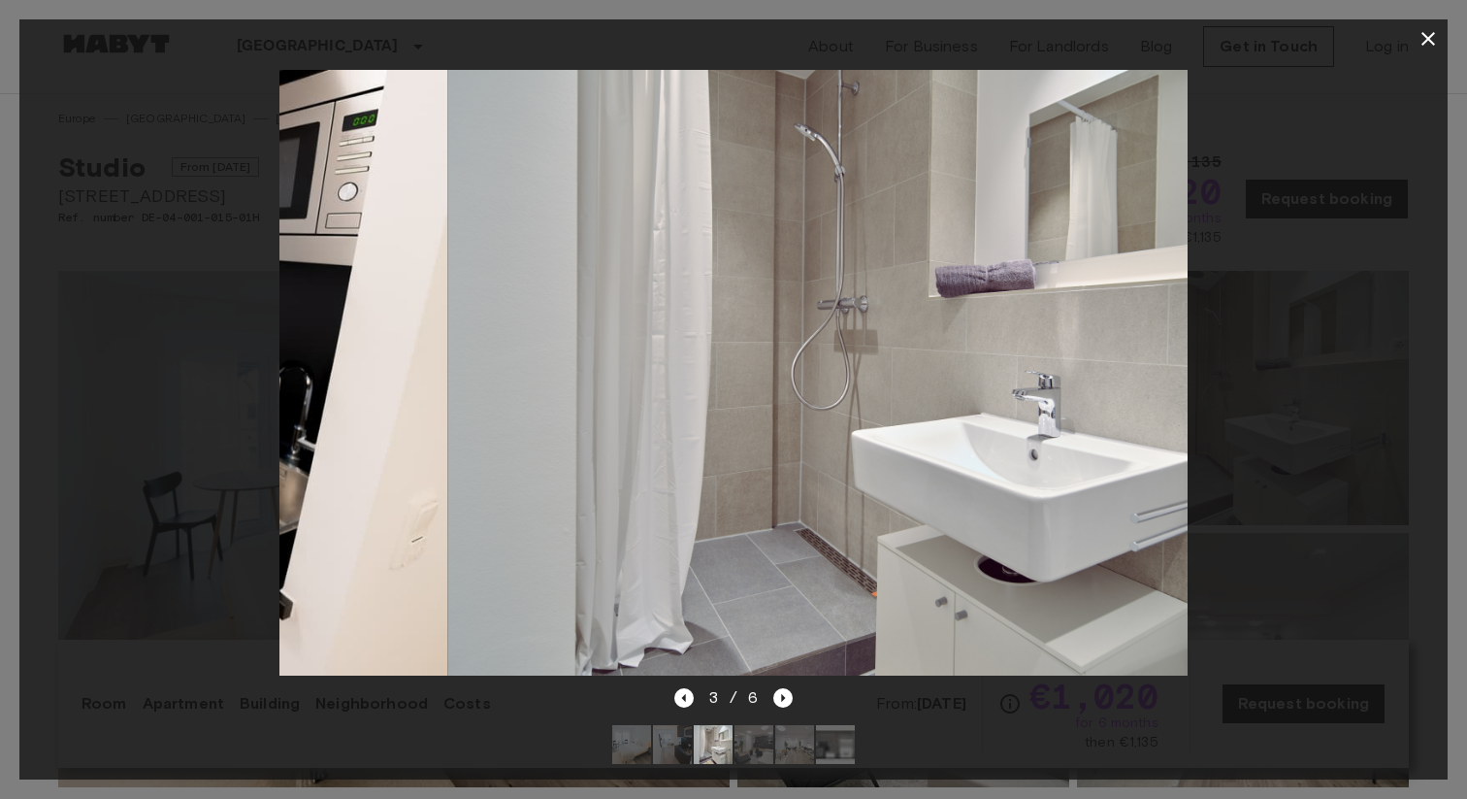
click at [1431, 37] on icon "button" at bounding box center [1428, 38] width 23 height 23
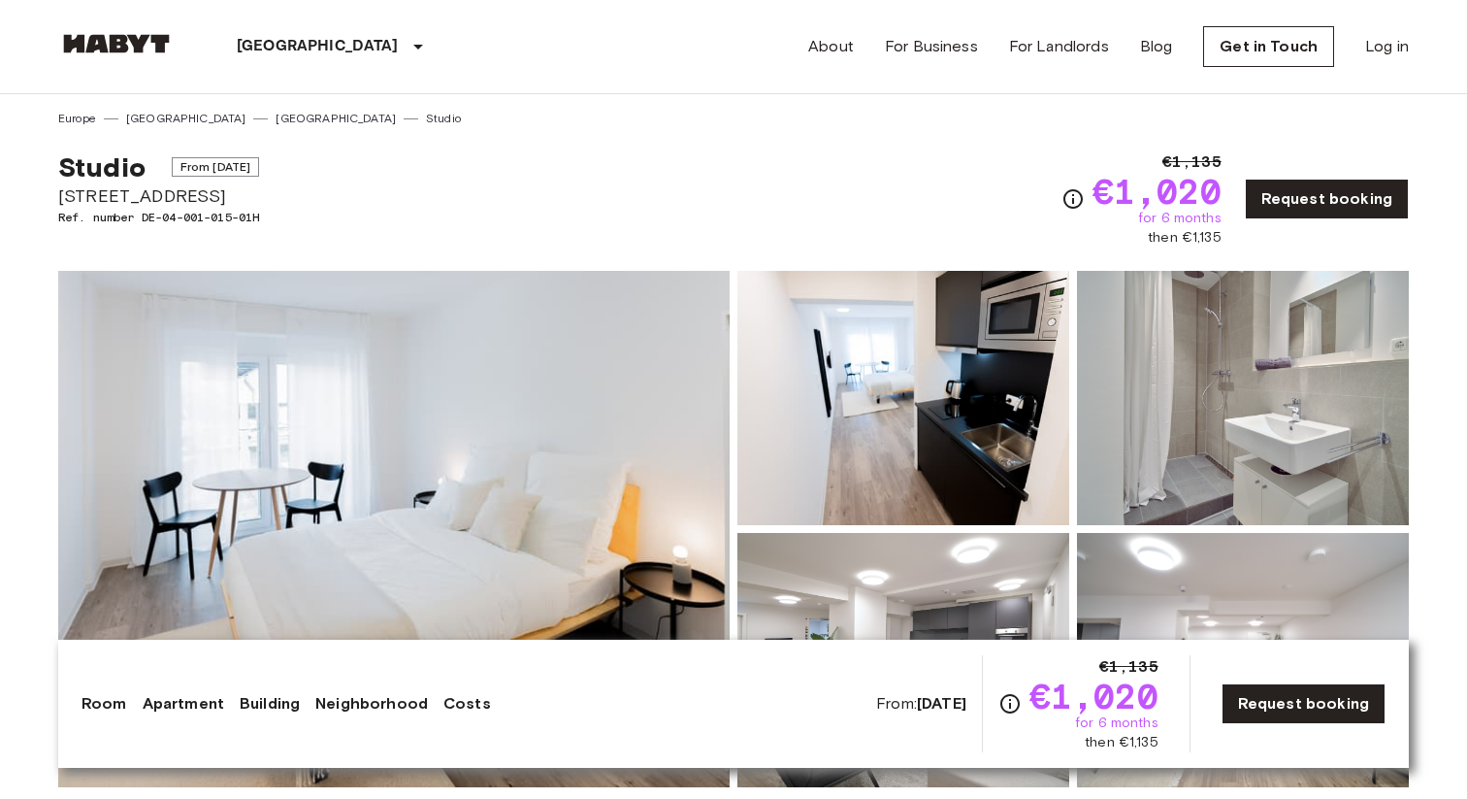
click at [1427, 41] on nav "Frankfurt Europe Amsterdam Berlin Brussels Cologne Dusseldorf Frankfurt Graz Ha…" at bounding box center [733, 46] width 1397 height 93
click at [928, 425] on img at bounding box center [903, 398] width 332 height 254
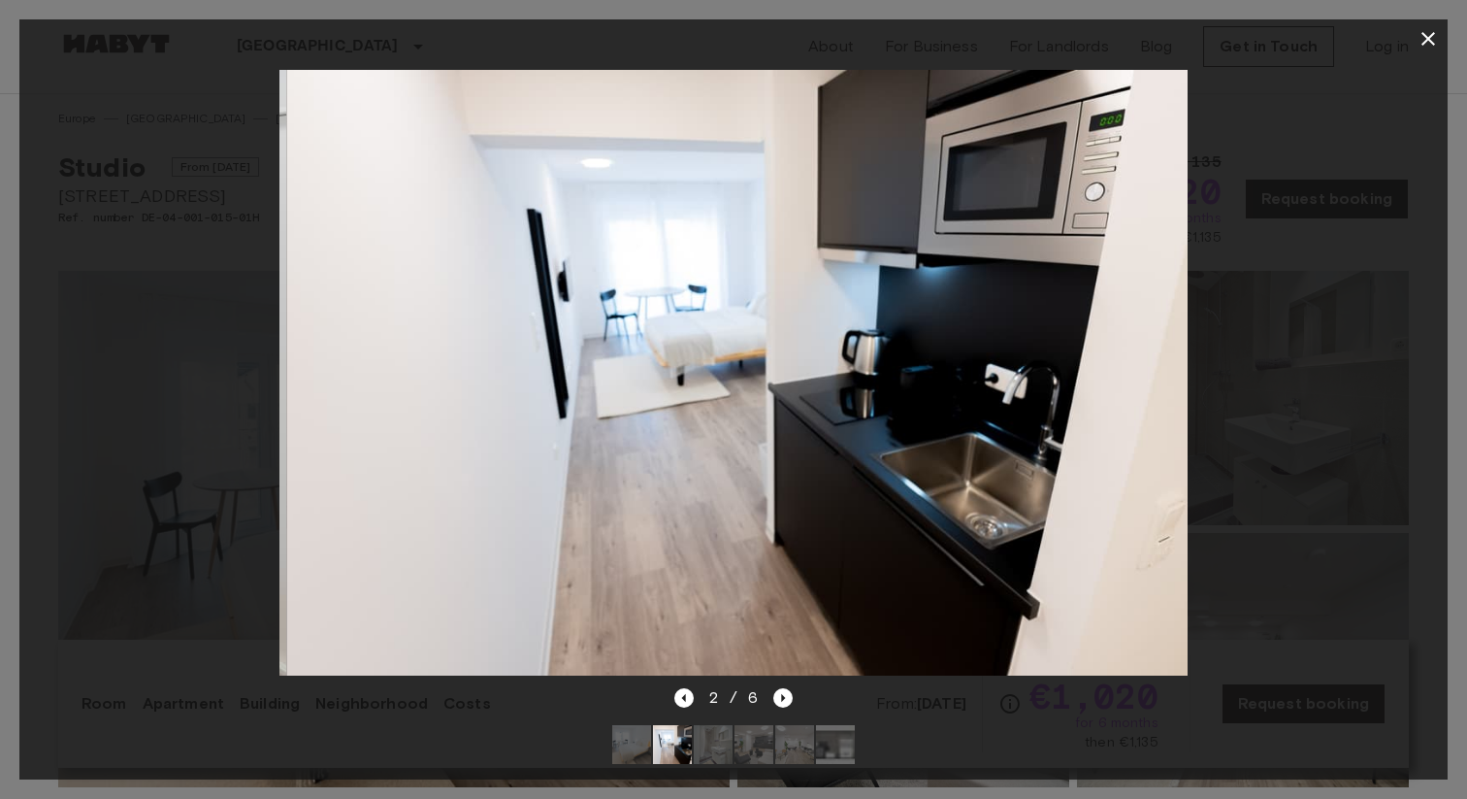
click at [1433, 32] on icon "button" at bounding box center [1429, 39] width 14 height 14
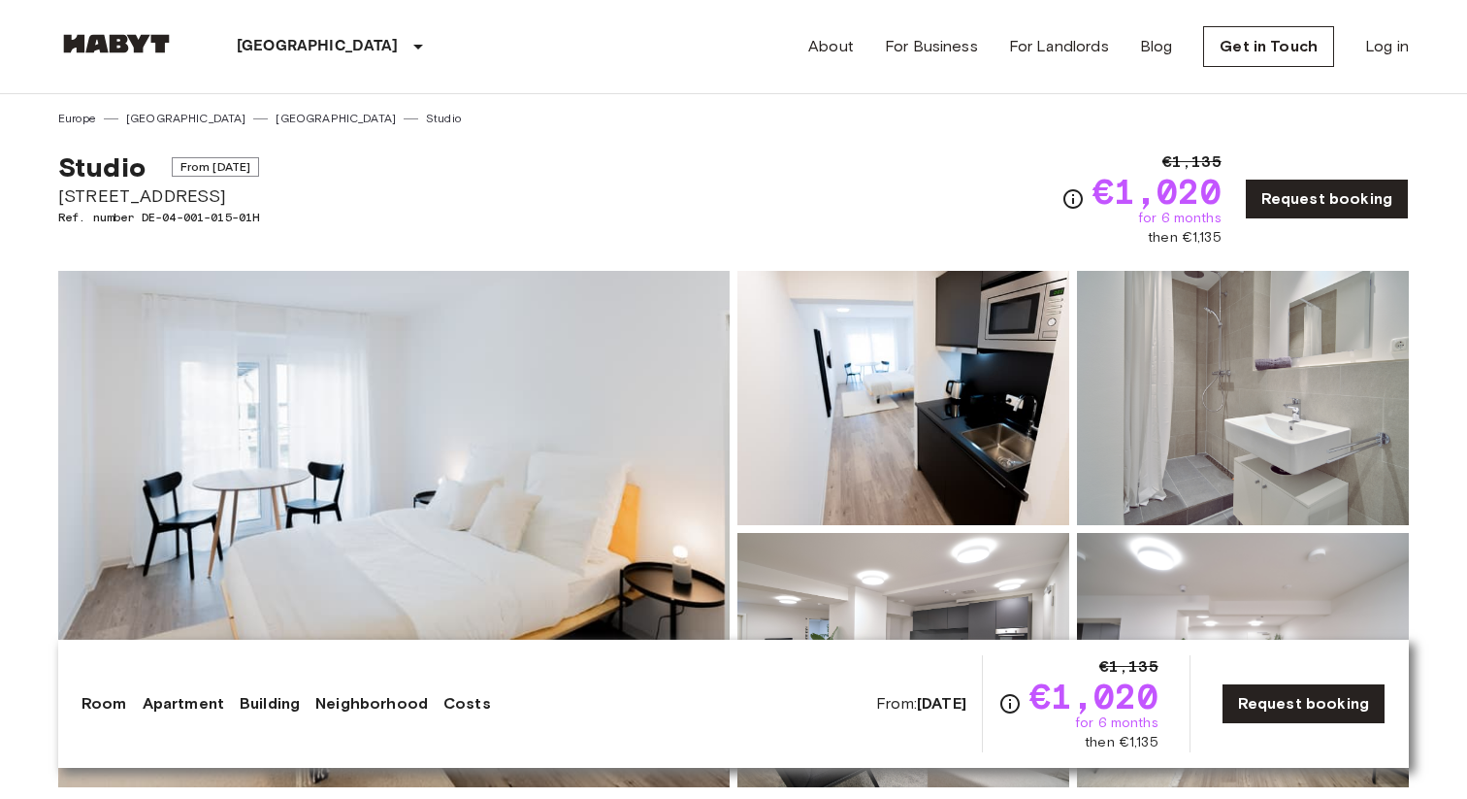
click at [1425, 46] on nav "Frankfurt Europe Amsterdam Berlin Brussels Cologne Dusseldorf Frankfurt Graz Ha…" at bounding box center [733, 46] width 1397 height 93
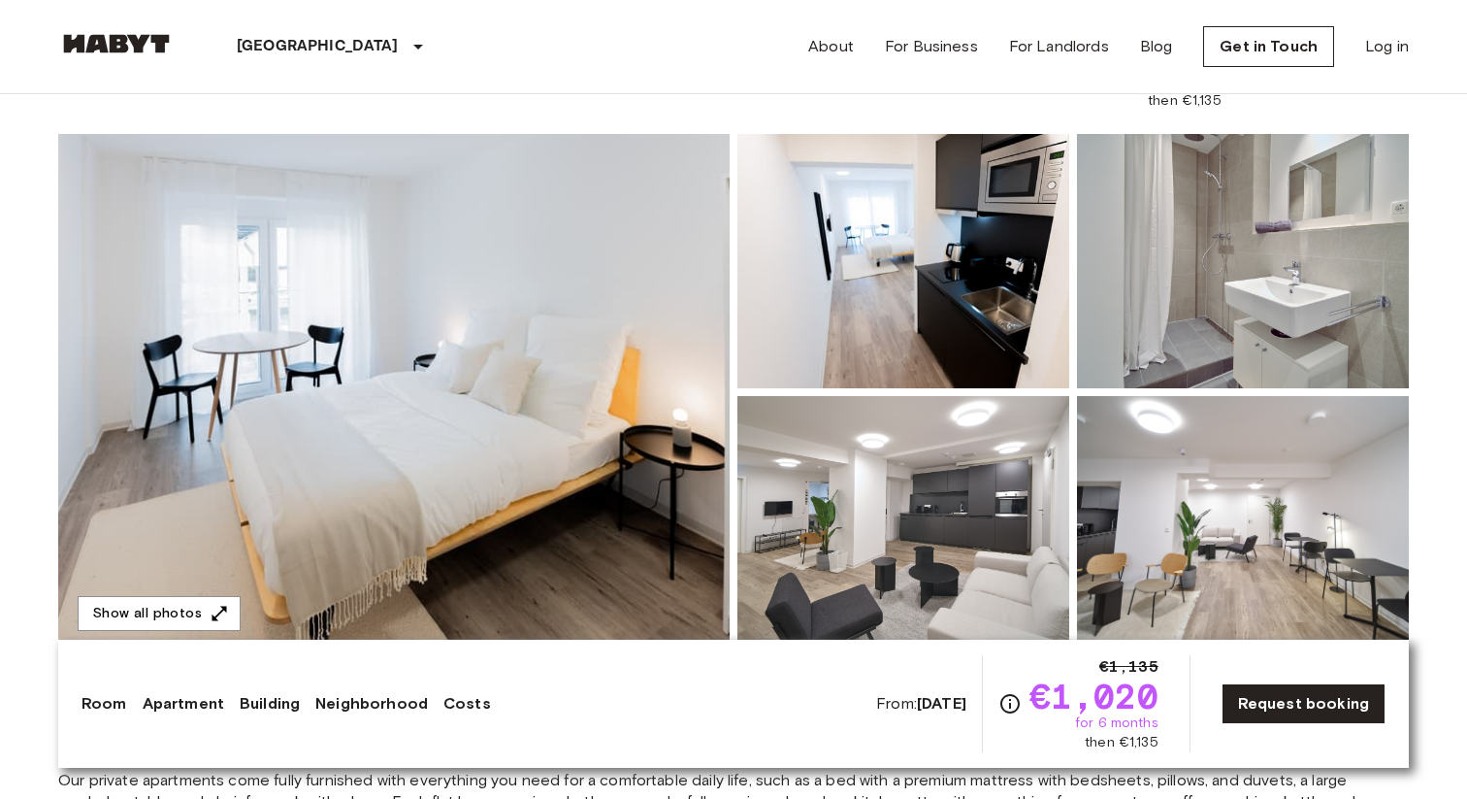
scroll to position [139, 0]
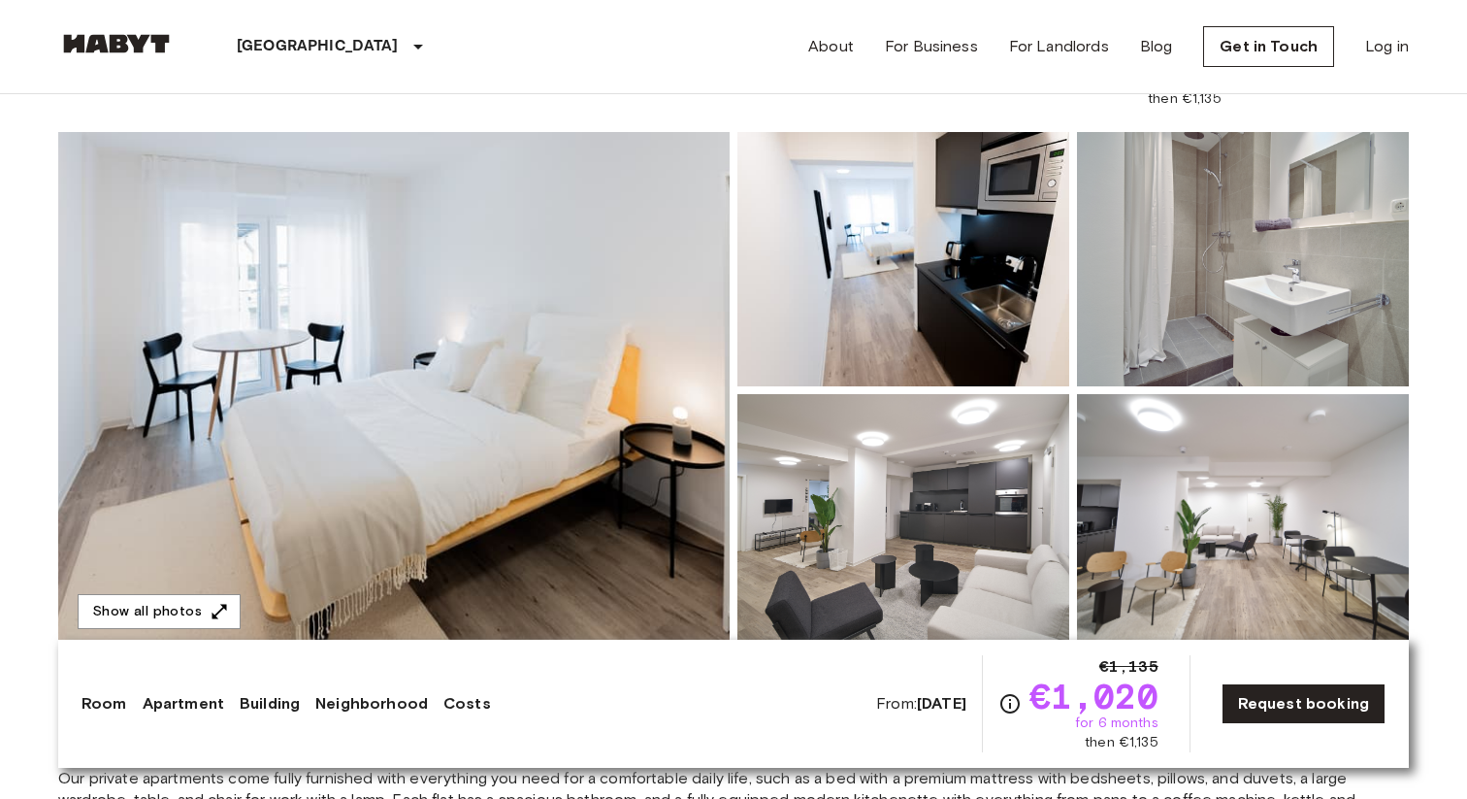
click at [1182, 331] on img at bounding box center [1243, 259] width 332 height 254
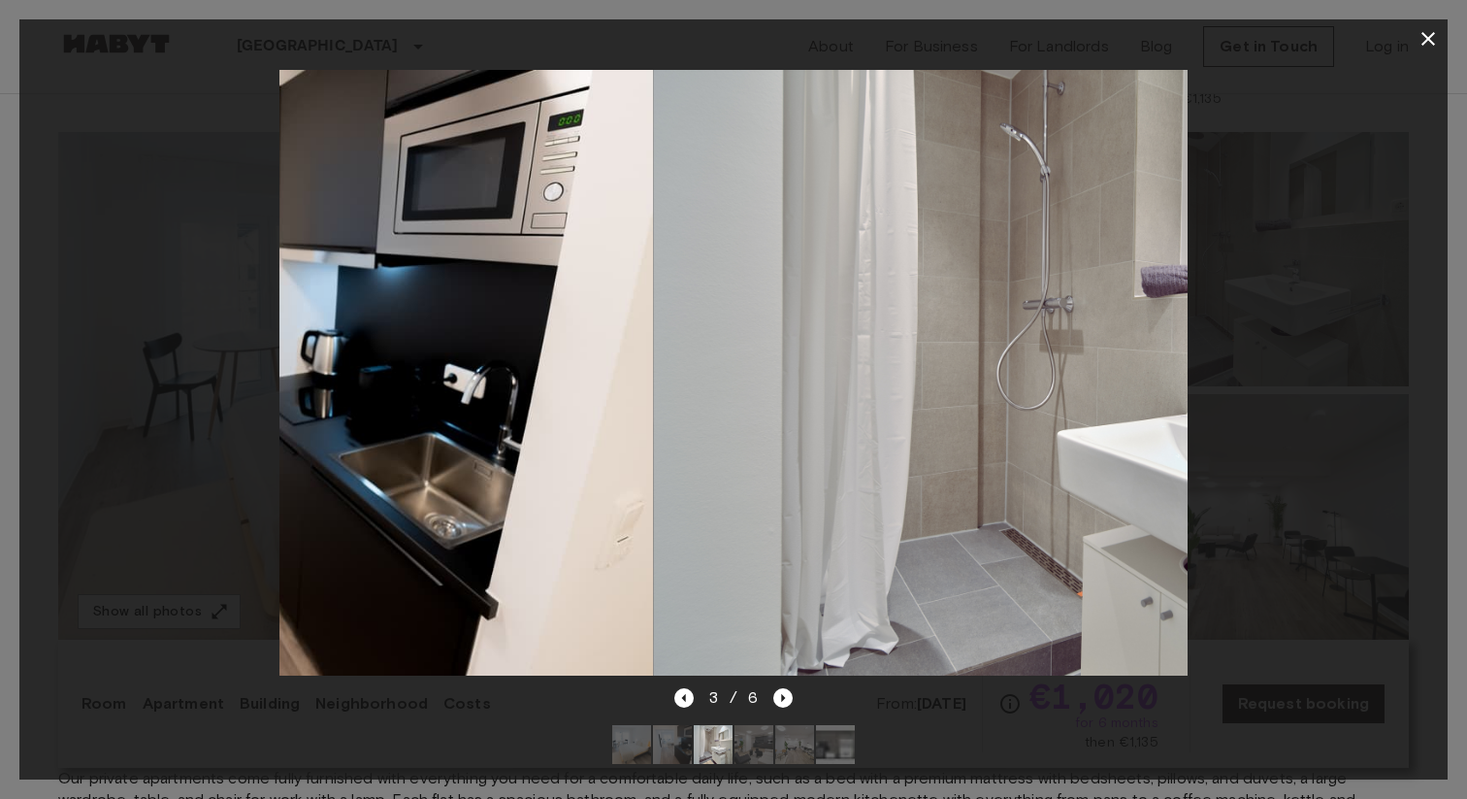
click at [1430, 35] on icon "button" at bounding box center [1428, 38] width 23 height 23
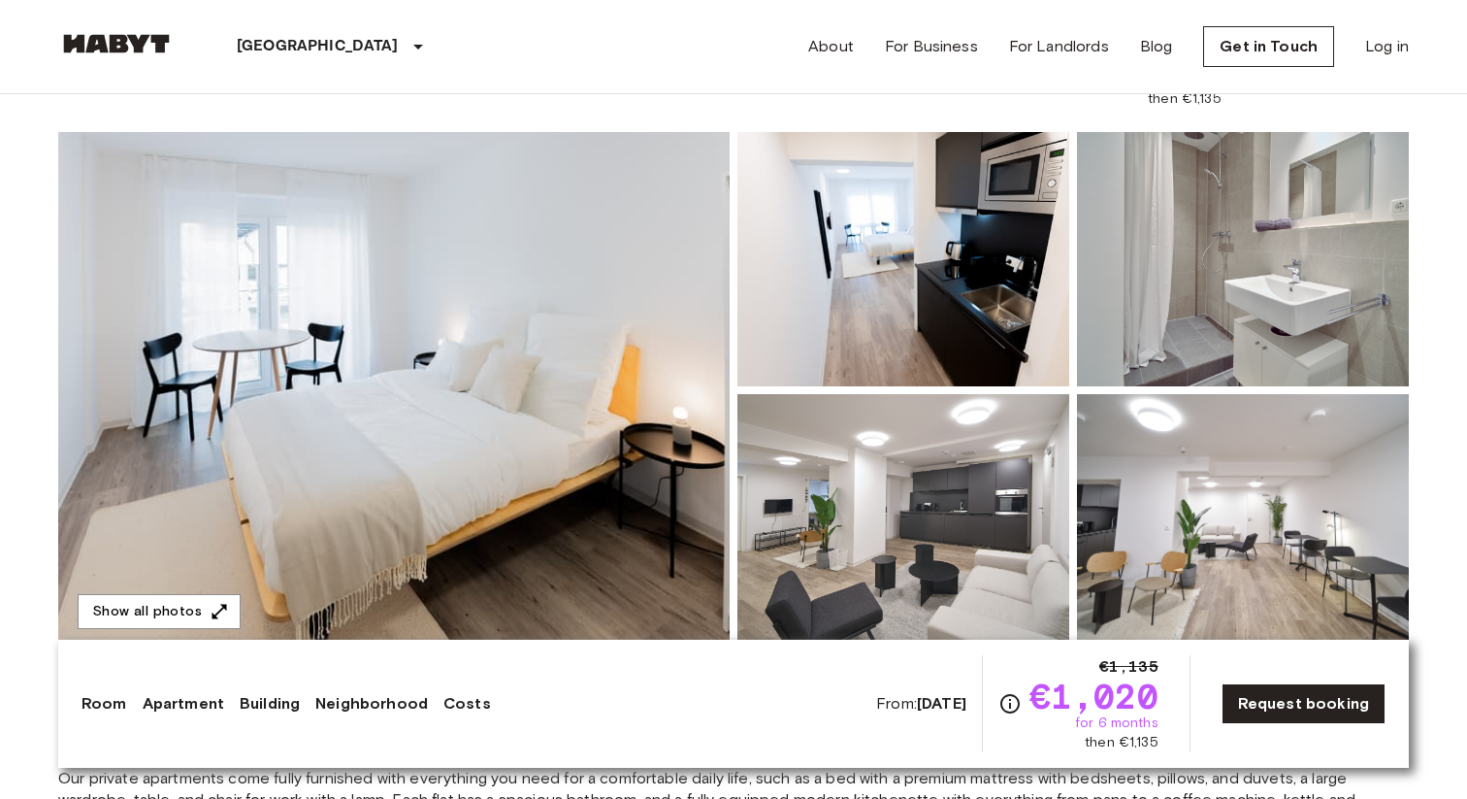
click at [1428, 40] on nav "Frankfurt Europe Amsterdam Berlin Brussels Cologne Dusseldorf Frankfurt Graz Ha…" at bounding box center [733, 46] width 1397 height 93
click at [888, 534] on img at bounding box center [903, 521] width 332 height 254
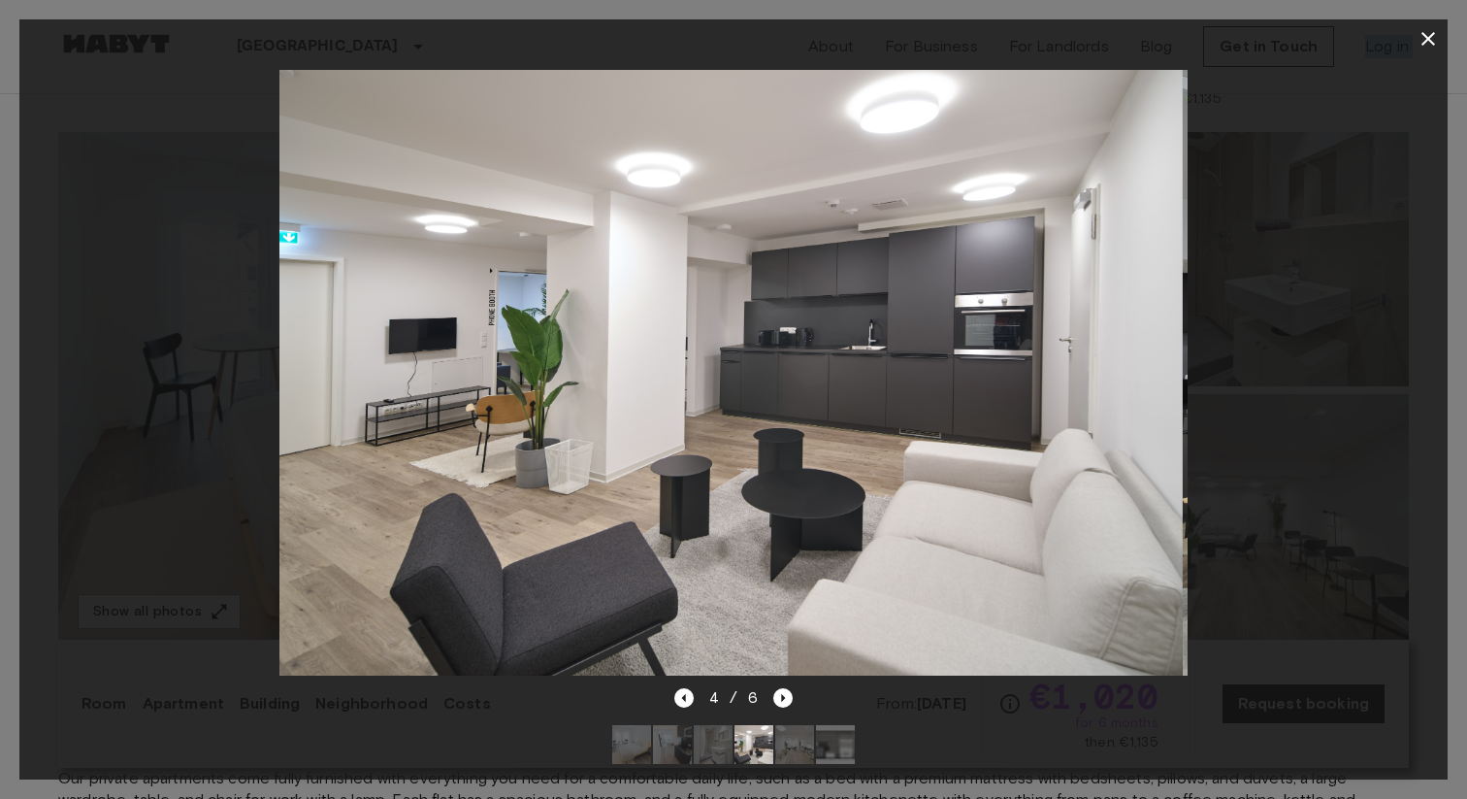
click at [1429, 39] on icon "button" at bounding box center [1429, 39] width 14 height 14
click at [1430, 40] on nav "Frankfurt Europe Amsterdam Berlin Brussels Cologne Dusseldorf Frankfurt Graz Ha…" at bounding box center [733, 46] width 1397 height 93
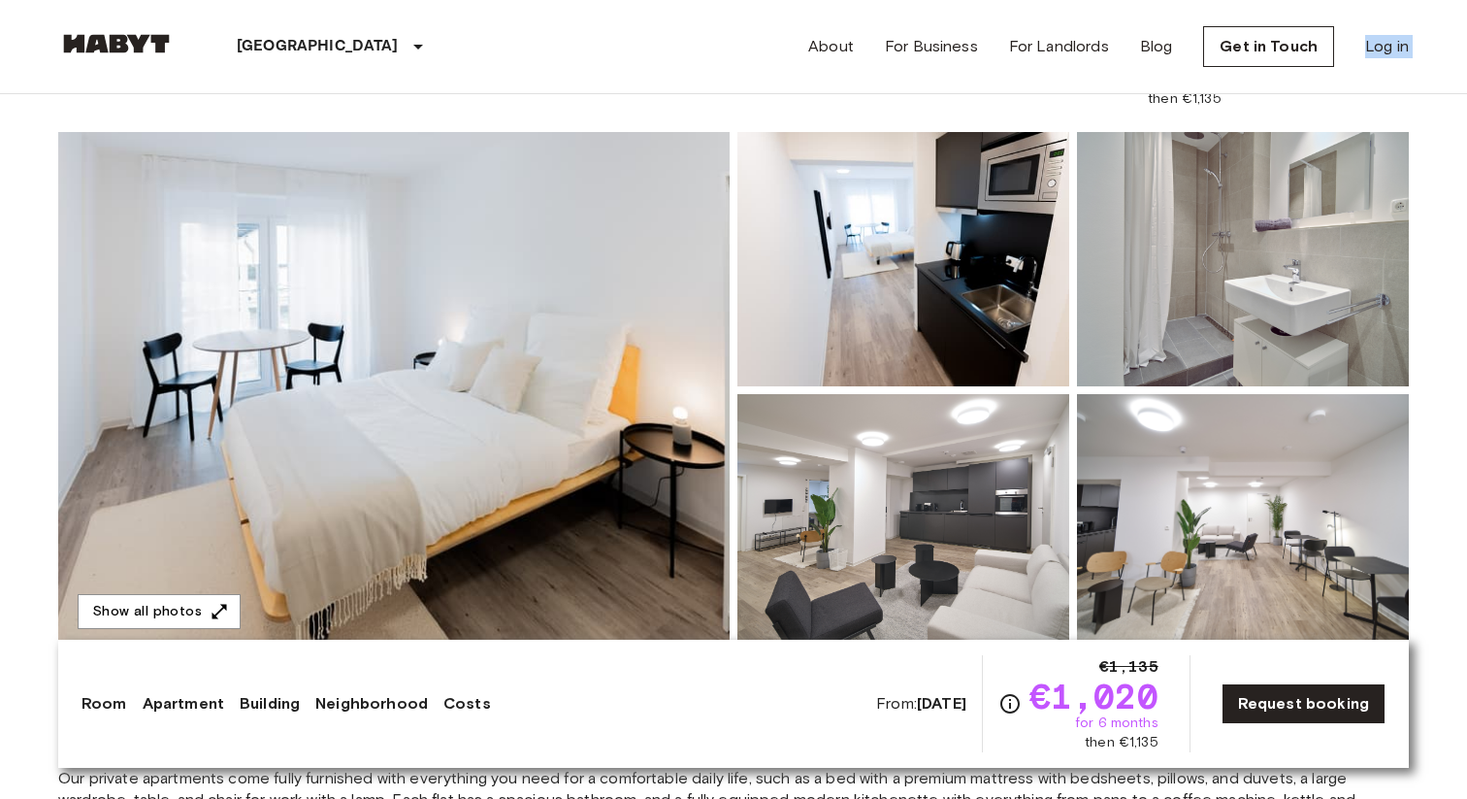
click at [1430, 40] on nav "Frankfurt Europe Amsterdam Berlin Brussels Cologne Dusseldorf Frankfurt Graz Ha…" at bounding box center [733, 46] width 1397 height 93
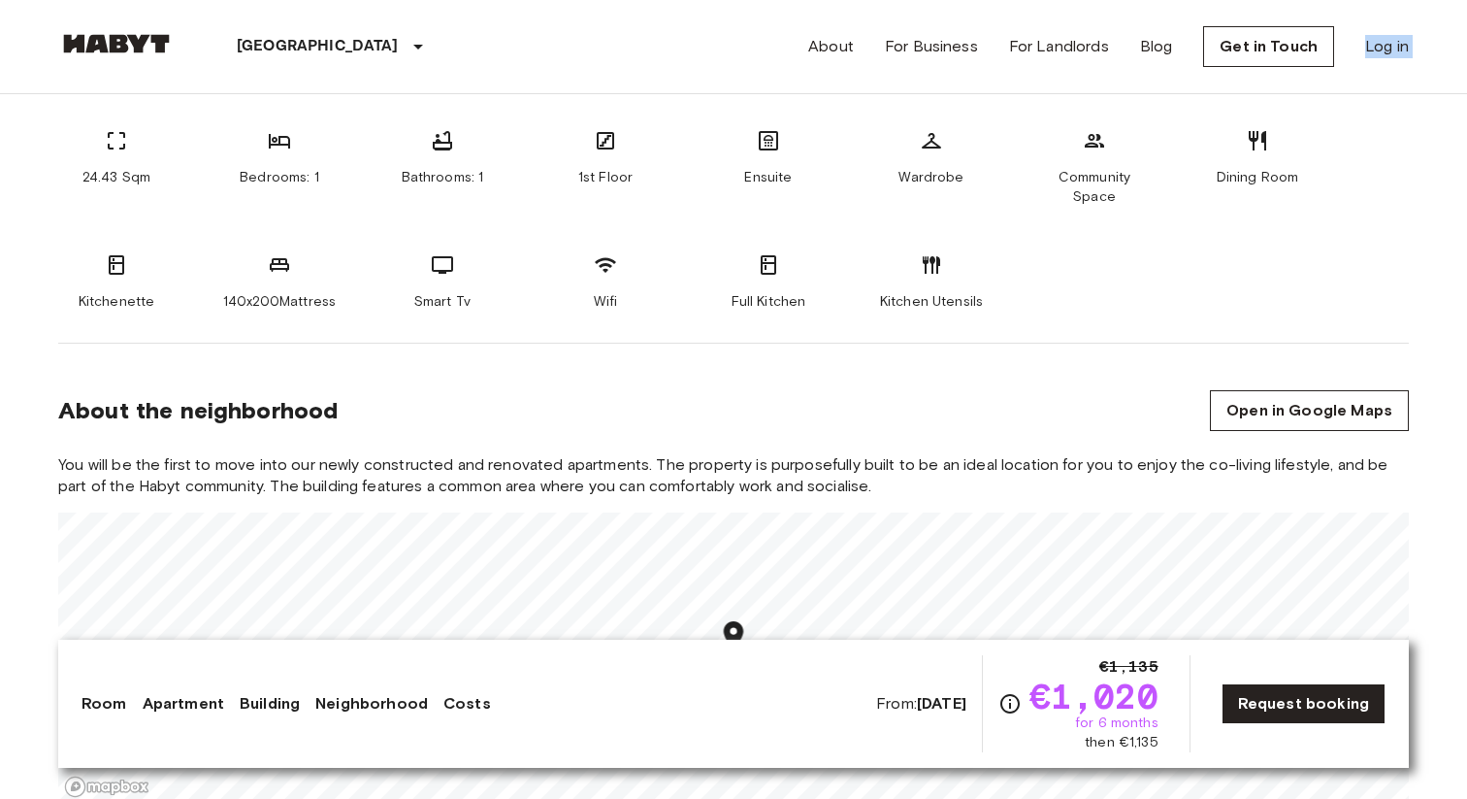
scroll to position [878, 0]
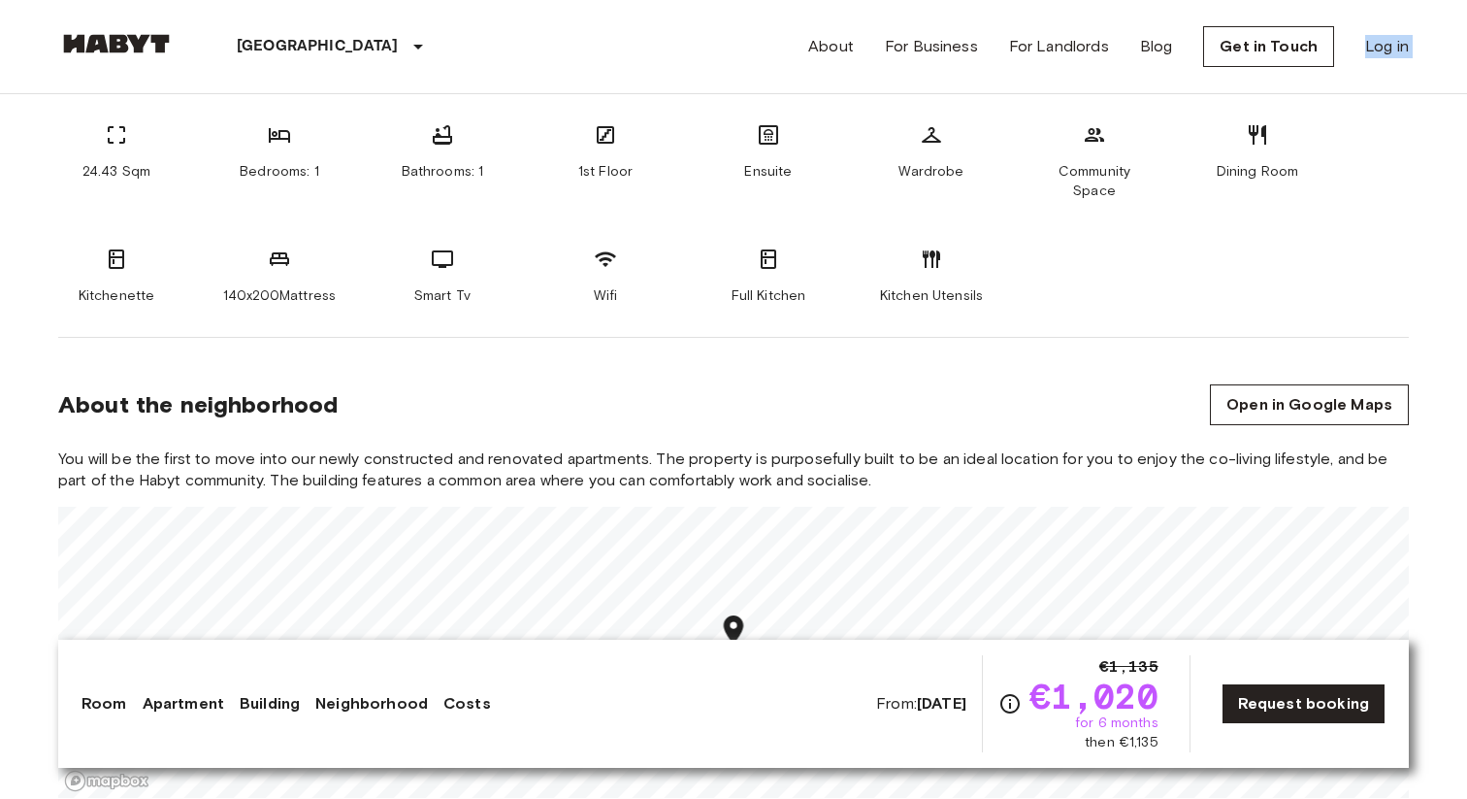
click at [179, 467] on span "You will be the first to move into our newly constructed and renovated apartmen…" at bounding box center [733, 469] width 1351 height 43
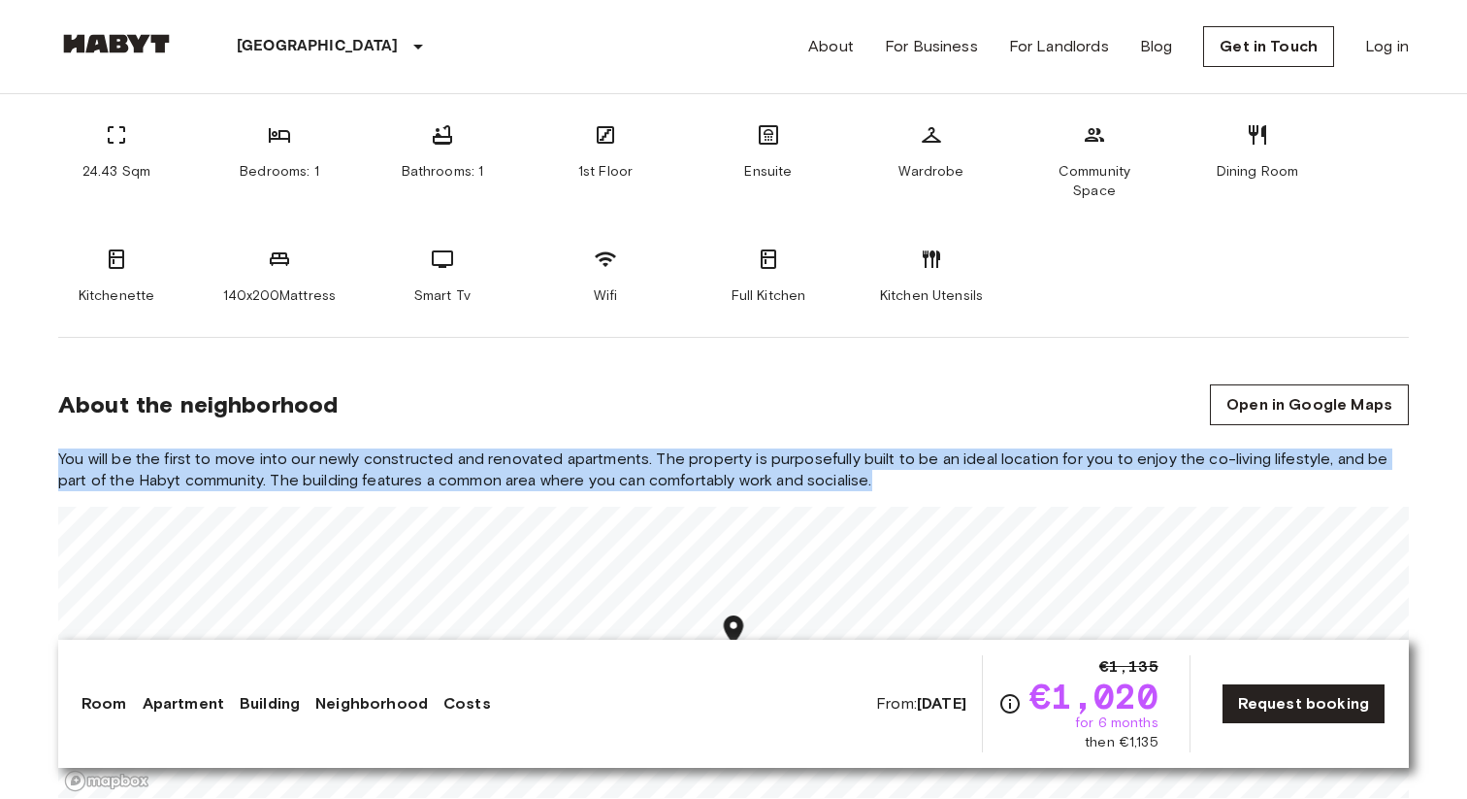
click at [470, 454] on span "You will be the first to move into our newly constructed and renovated apartmen…" at bounding box center [733, 469] width 1351 height 43
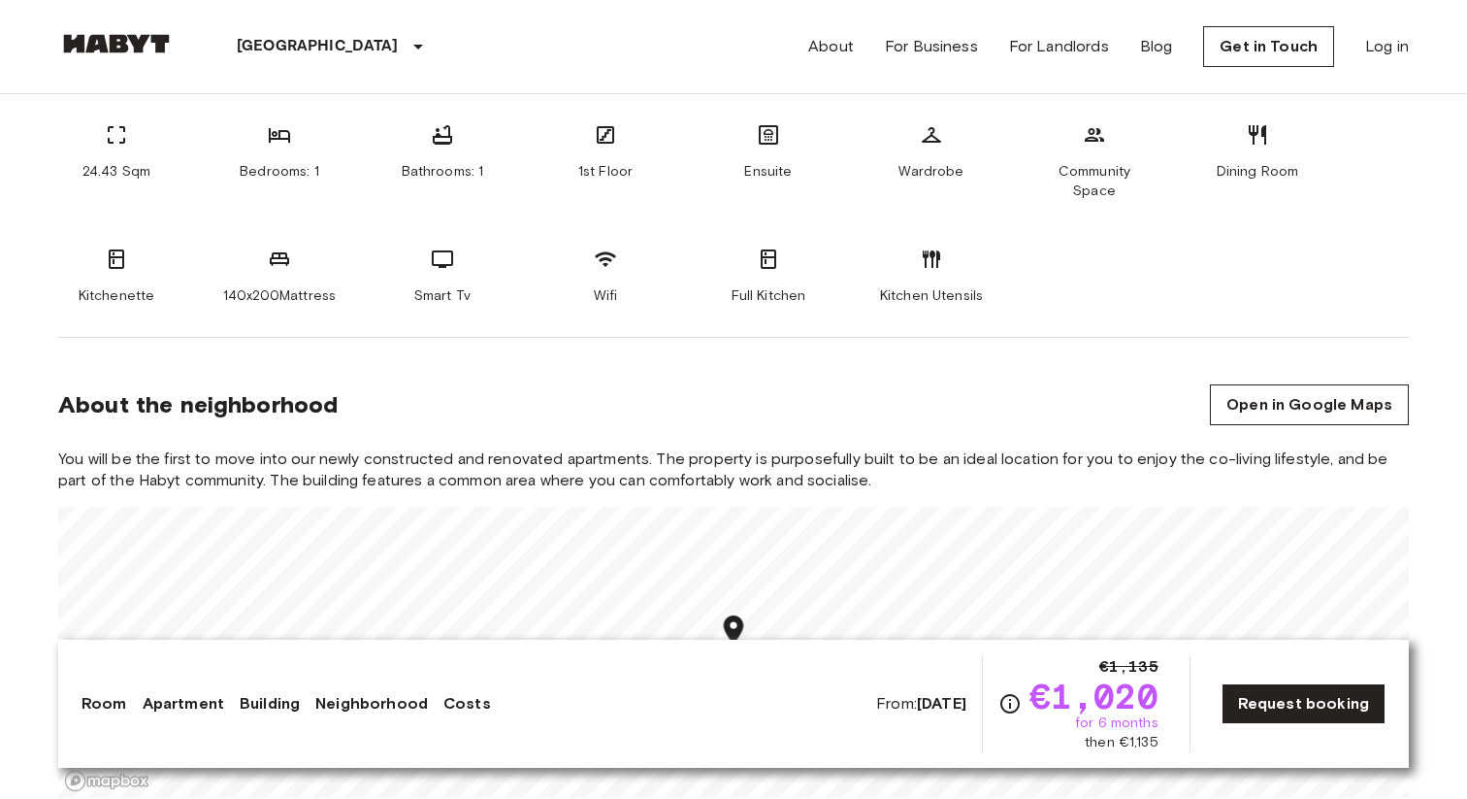
click at [470, 454] on span "You will be the first to move into our newly constructed and renovated apartmen…" at bounding box center [733, 469] width 1351 height 43
click at [578, 454] on span "You will be the first to move into our newly constructed and renovated apartmen…" at bounding box center [733, 469] width 1351 height 43
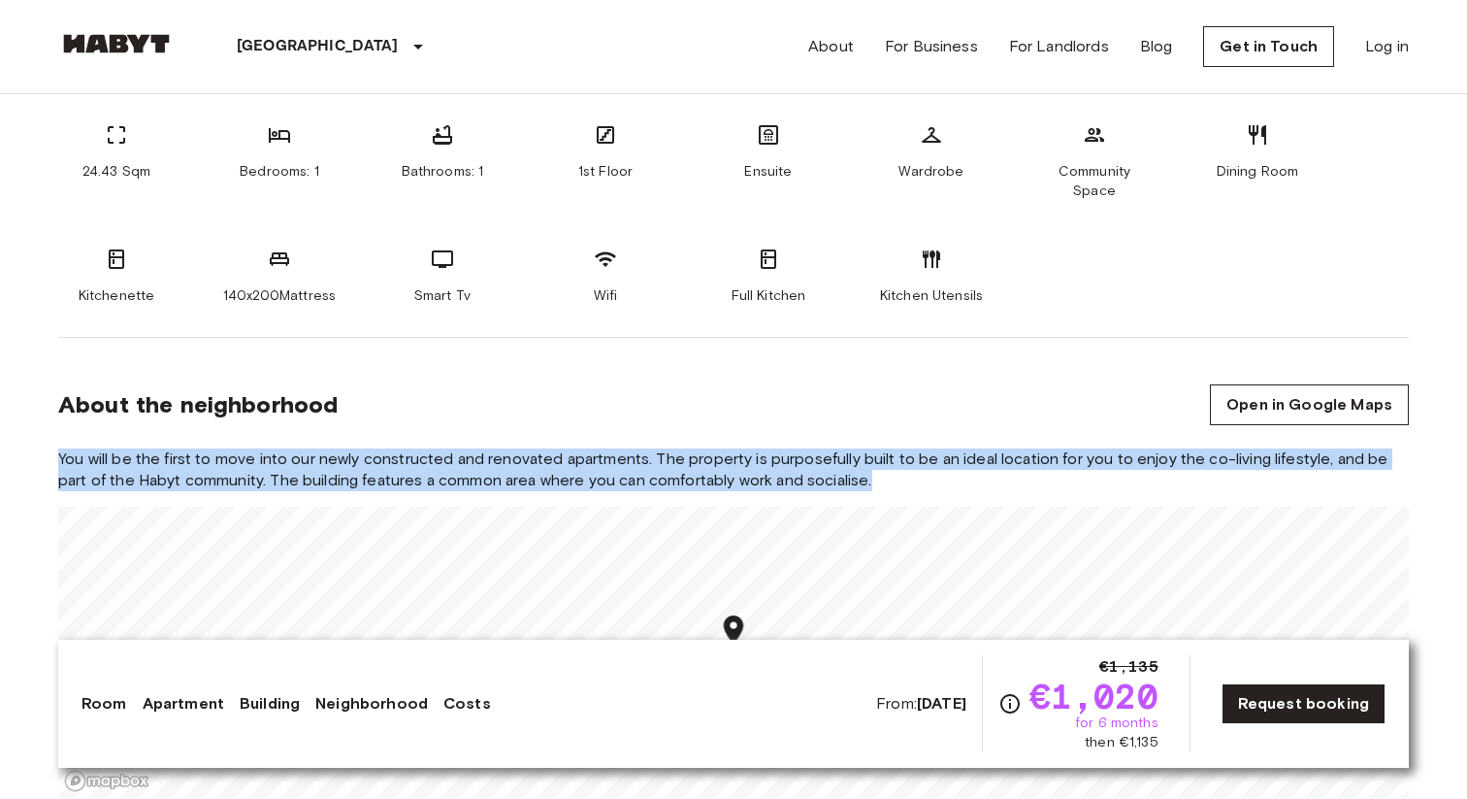
click at [679, 455] on span "You will be the first to move into our newly constructed and renovated apartmen…" at bounding box center [733, 469] width 1351 height 43
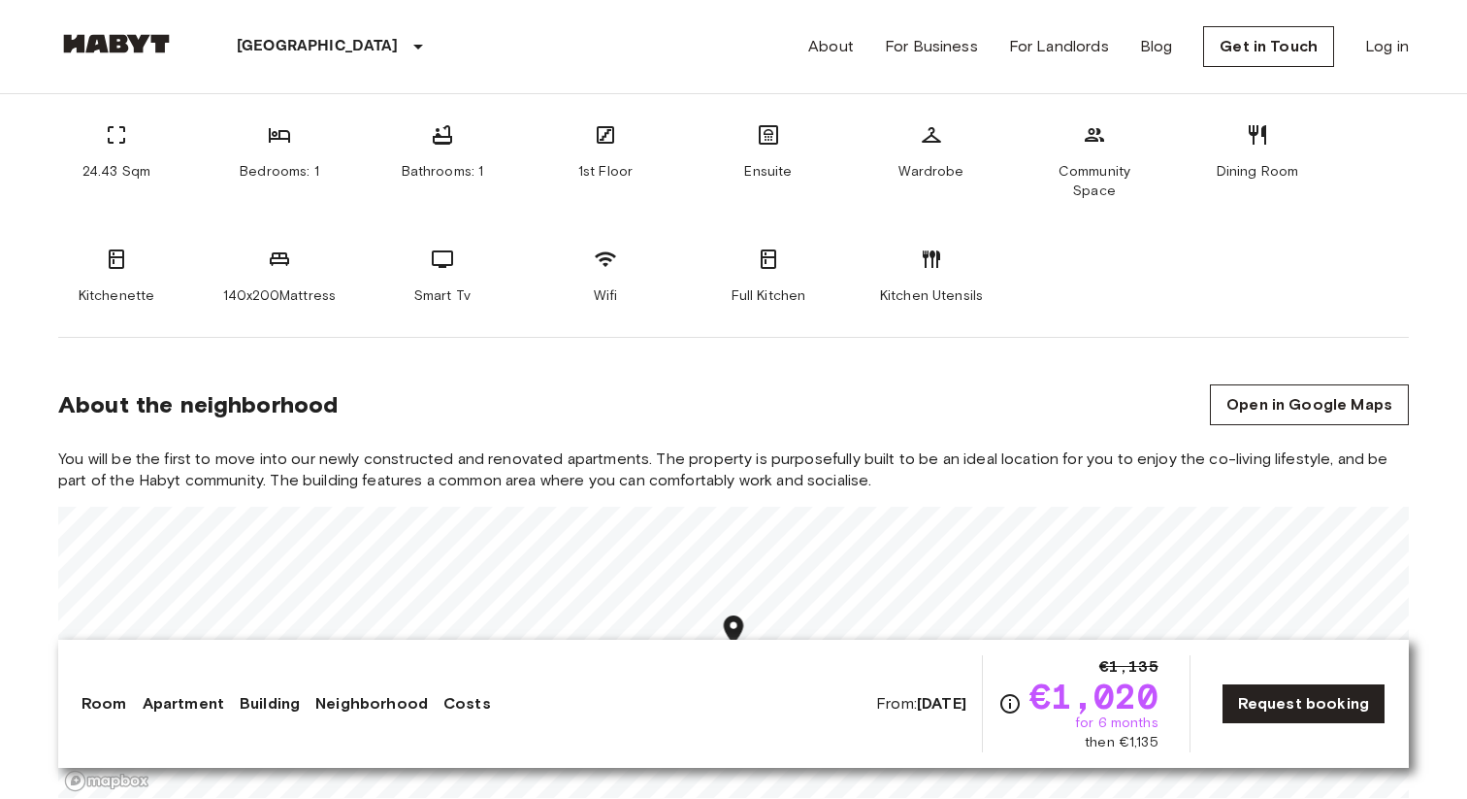
click at [679, 455] on span "You will be the first to move into our newly constructed and renovated apartmen…" at bounding box center [733, 469] width 1351 height 43
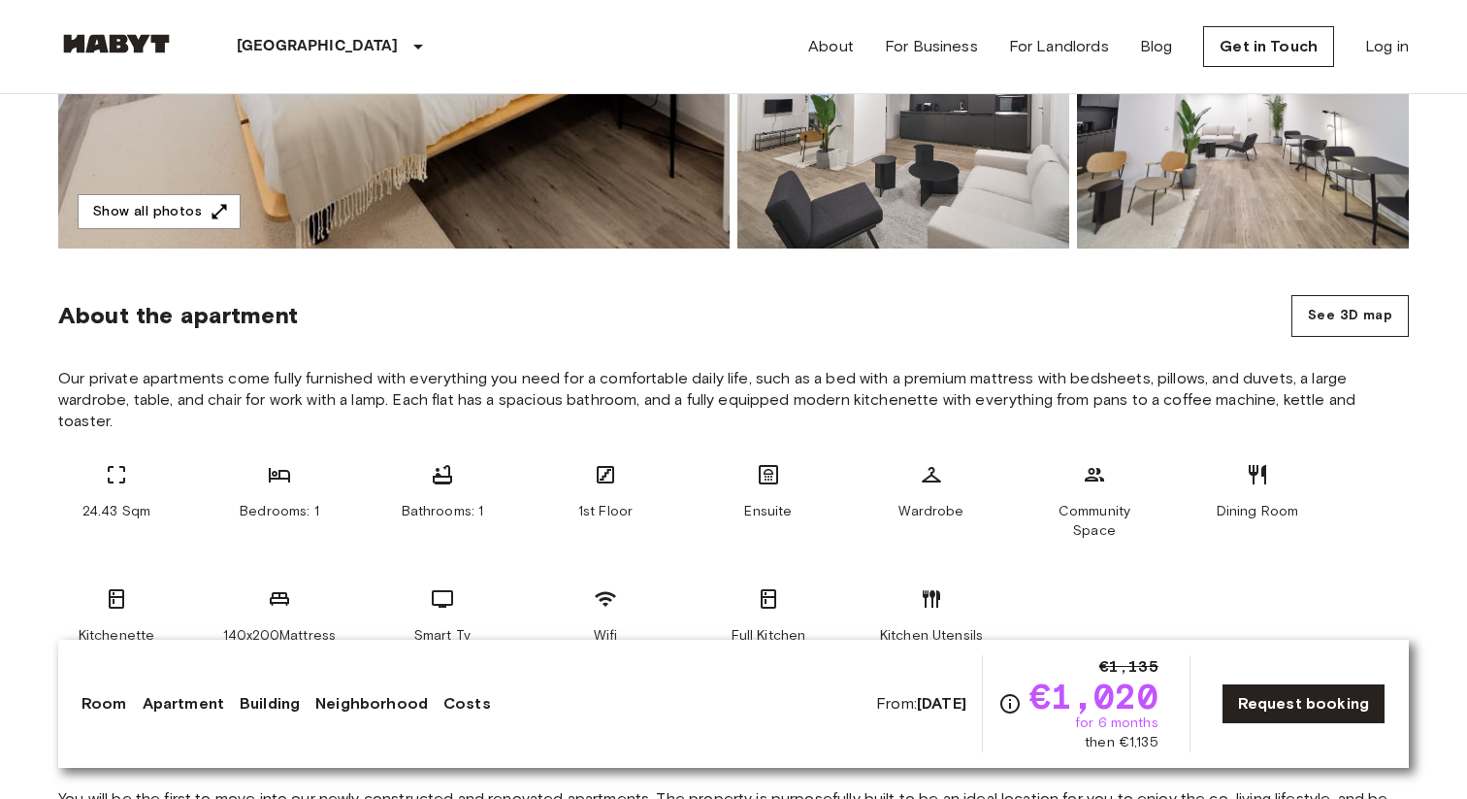
scroll to position [465, 0]
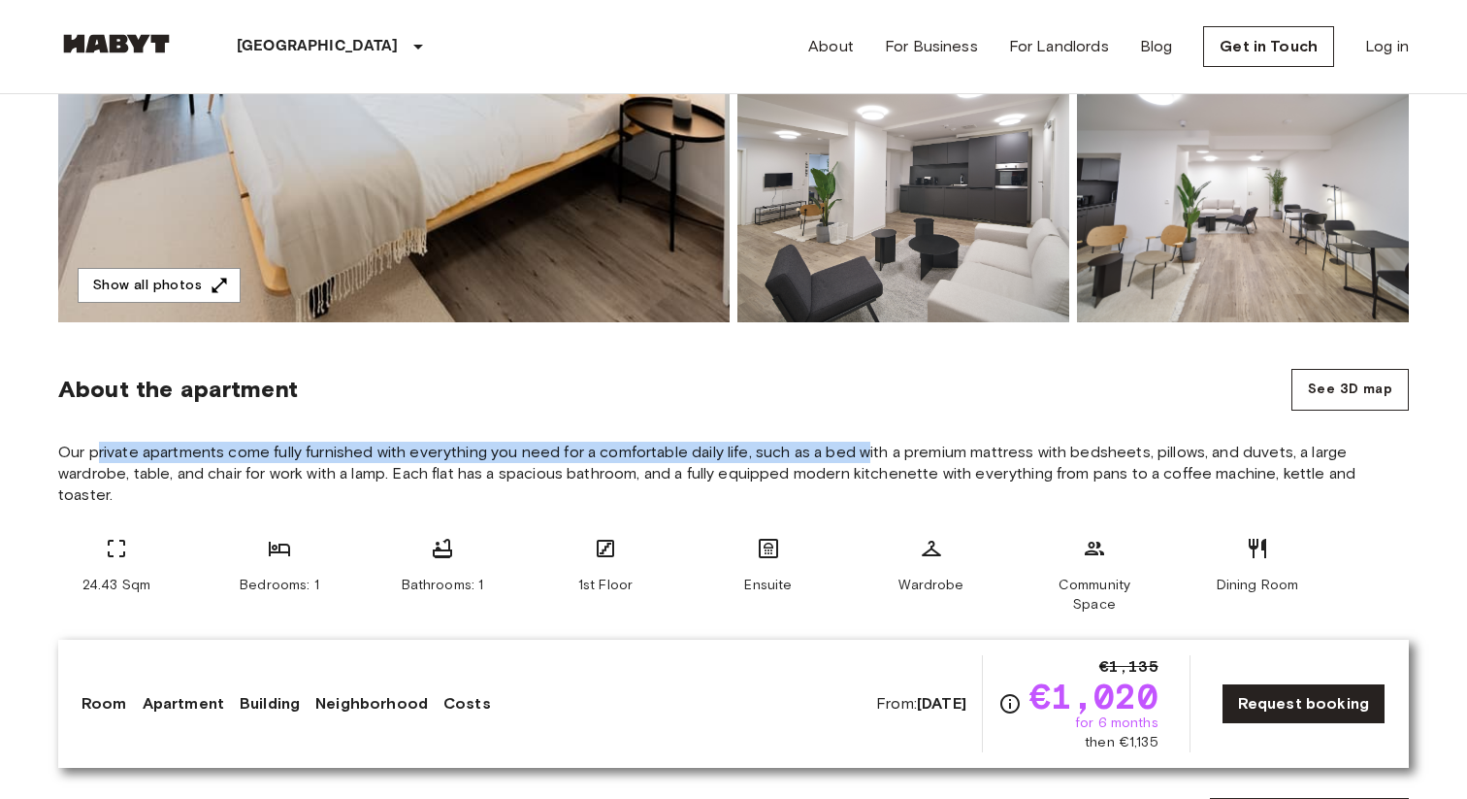
drag, startPoint x: 101, startPoint y: 452, endPoint x: 869, endPoint y: 450, distance: 768.5
click at [869, 450] on span "Our private apartments come fully furnished with everything you need for a comf…" at bounding box center [733, 474] width 1351 height 64
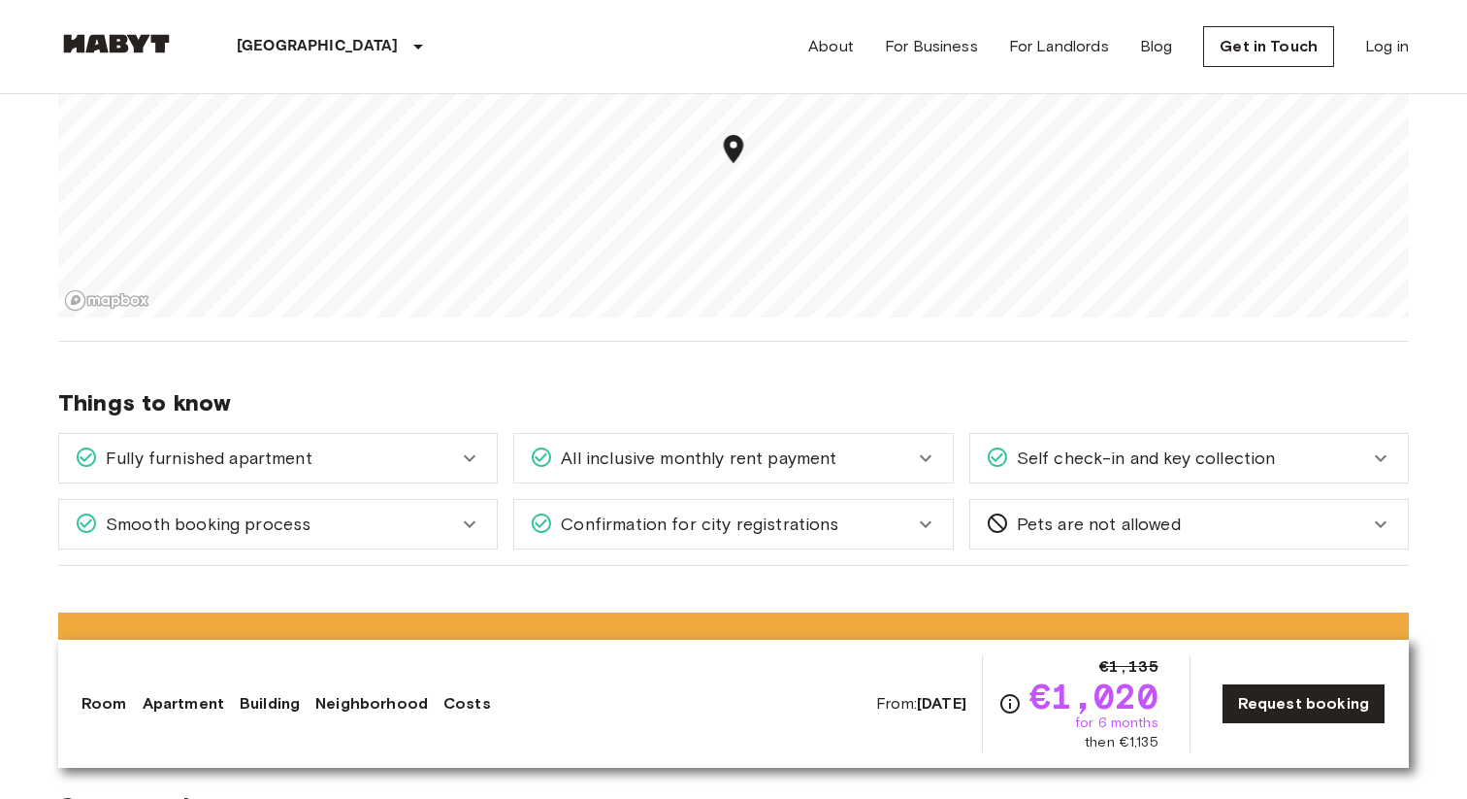
scroll to position [1608, 0]
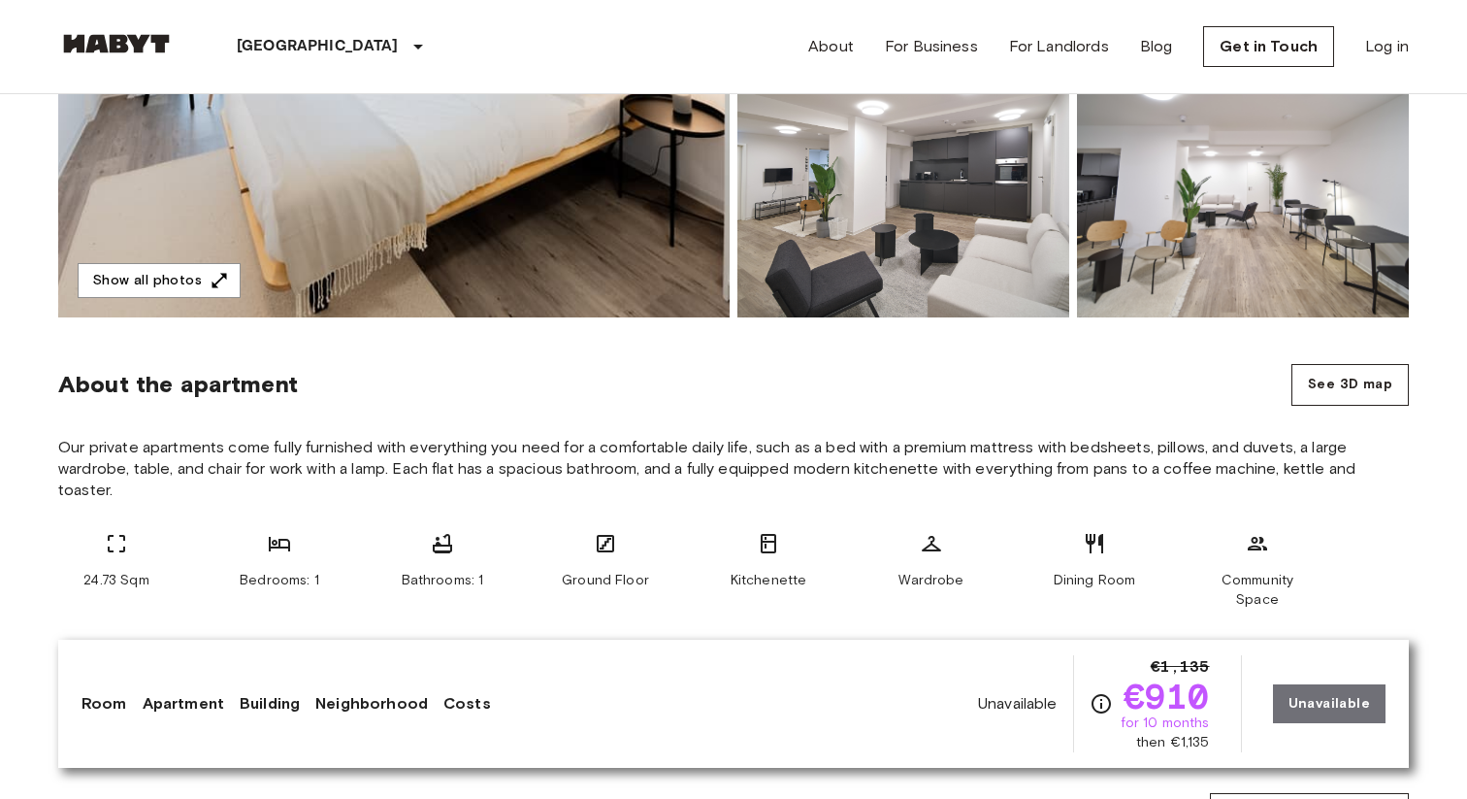
scroll to position [589, 0]
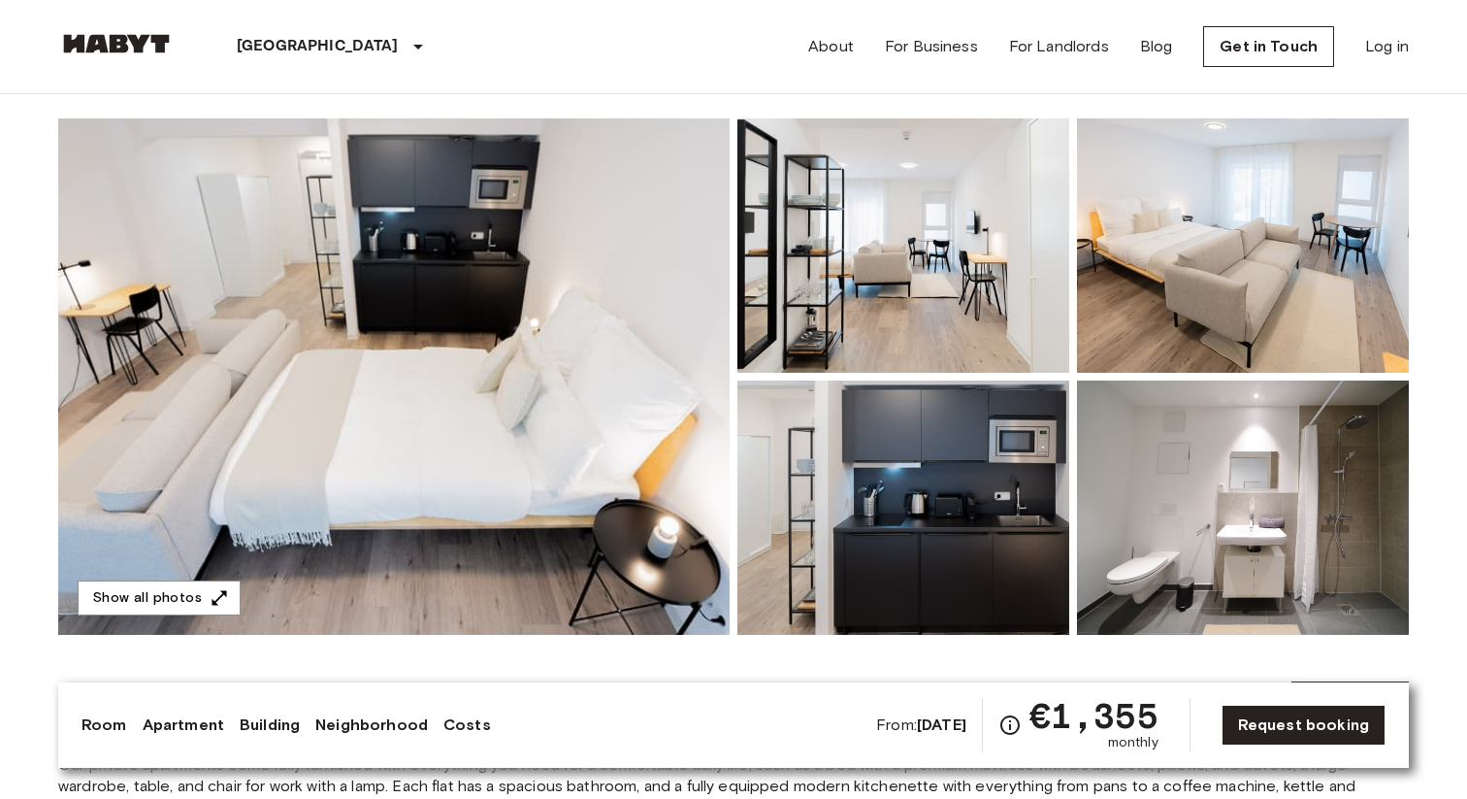
scroll to position [136, 0]
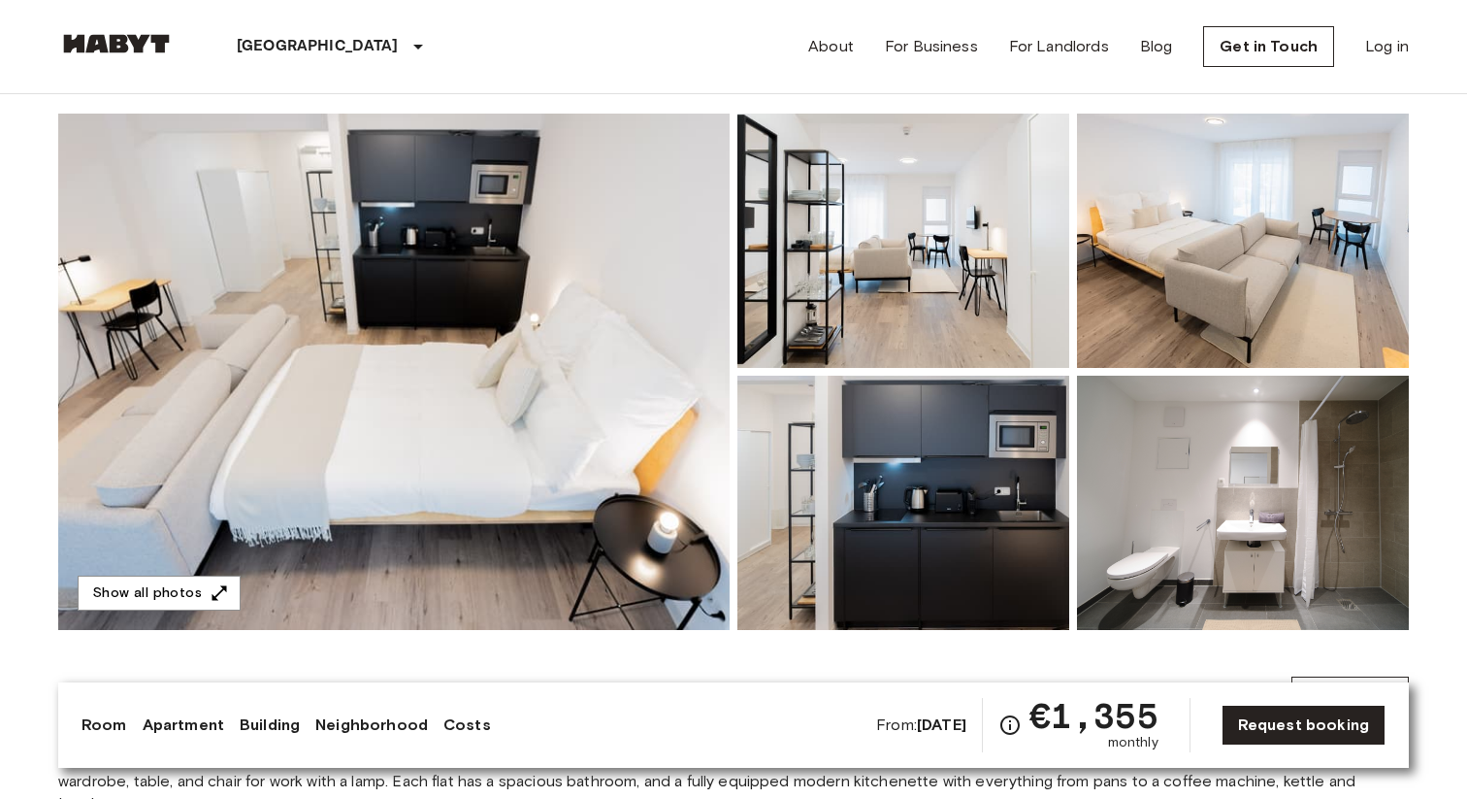
click at [660, 367] on img at bounding box center [394, 372] width 672 height 516
